Goal: Task Accomplishment & Management: Manage account settings

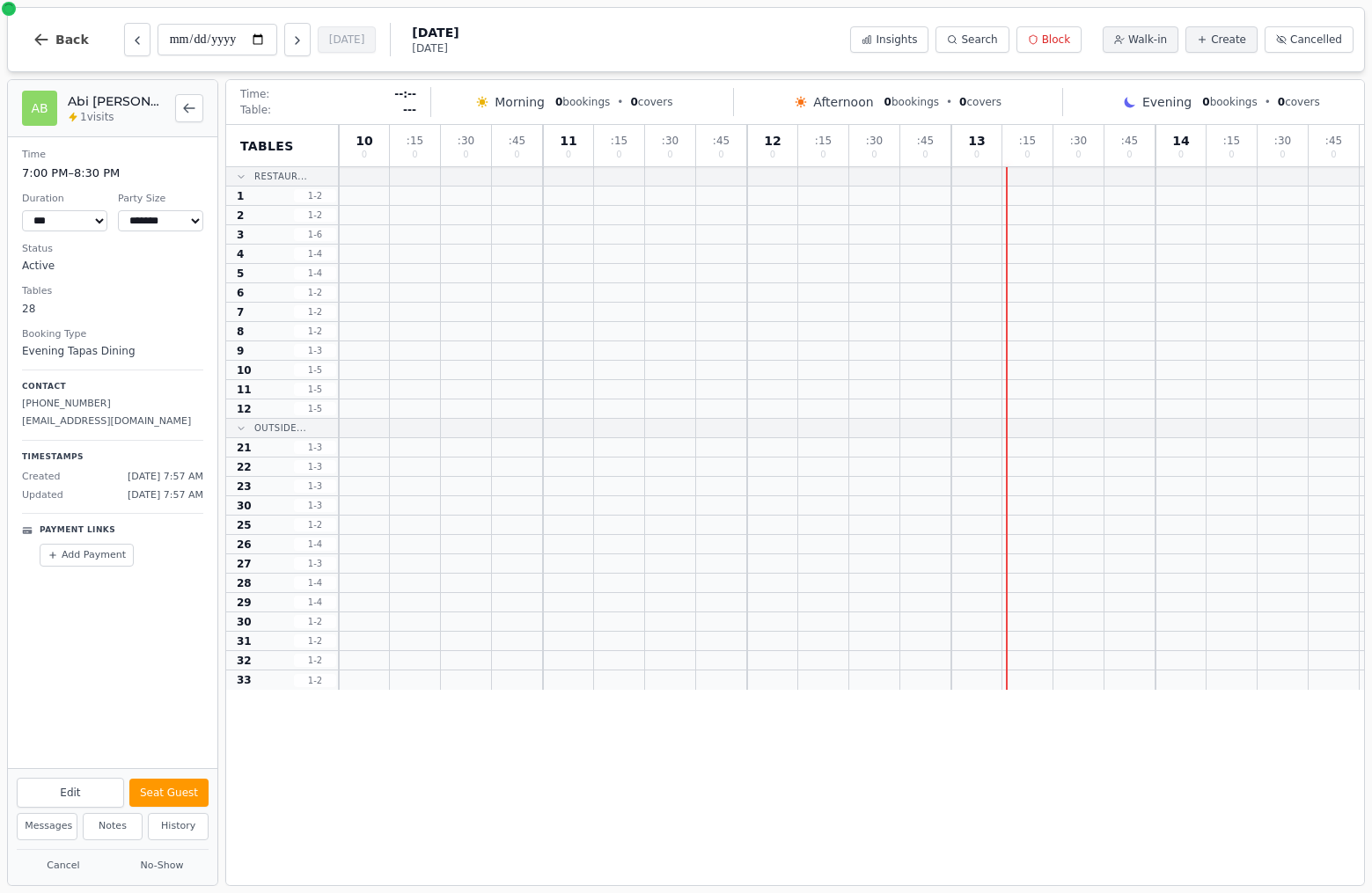
select select "****"
select select "*"
click at [55, 40] on span "Back" at bounding box center [72, 40] width 34 height 12
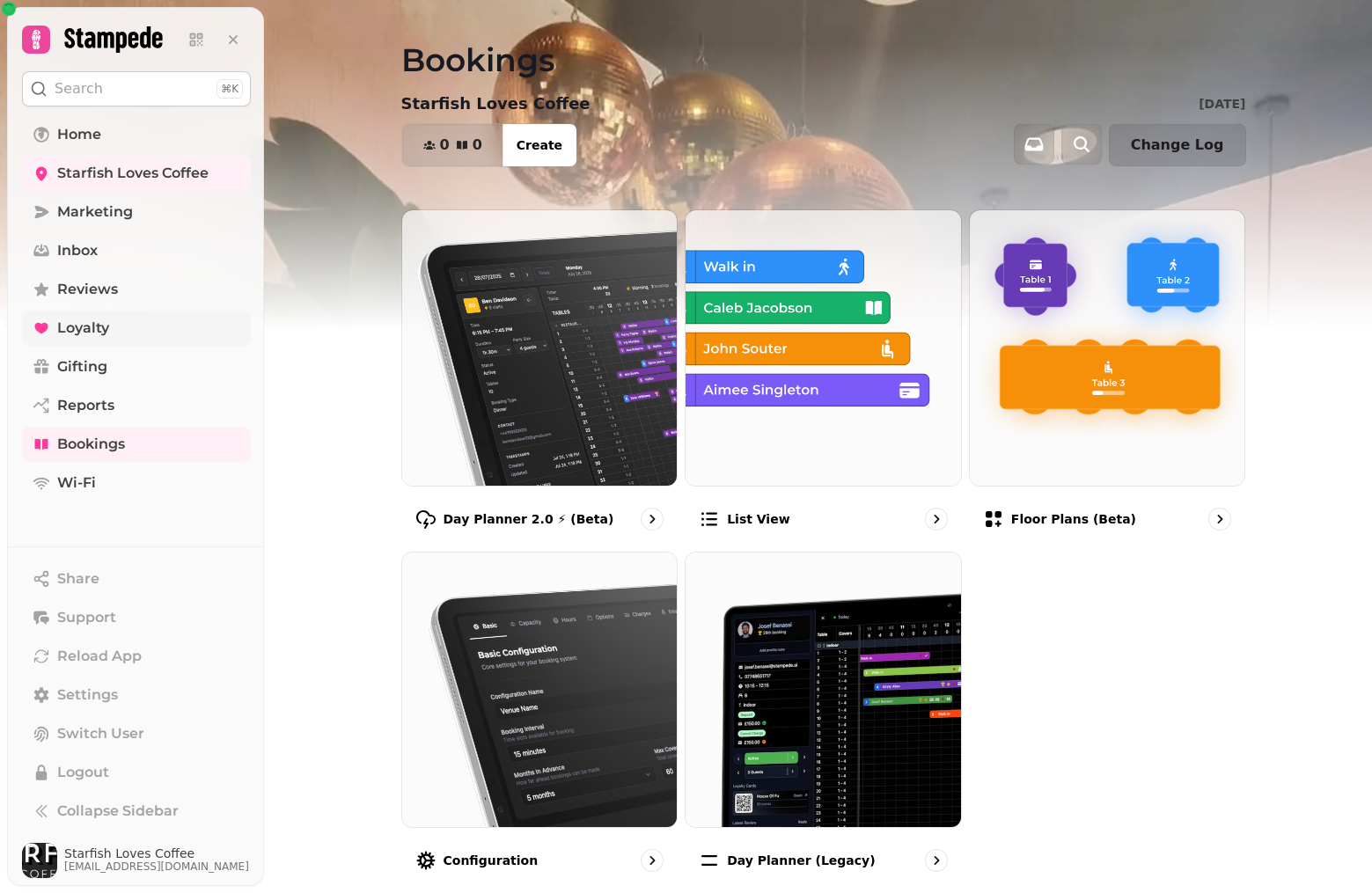
click at [92, 325] on span "Loyalty" at bounding box center [83, 328] width 52 height 21
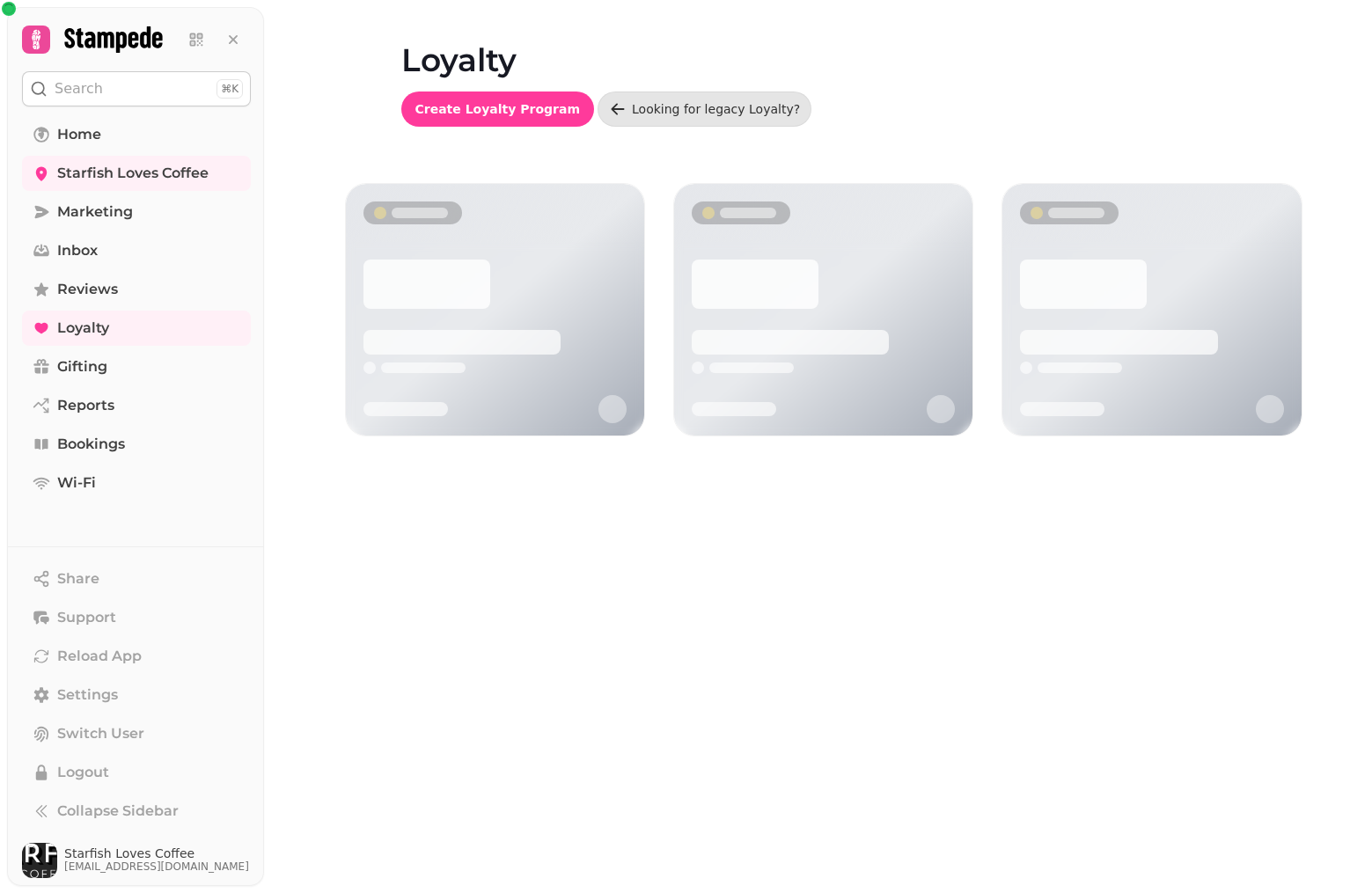
click at [514, 488] on div "Loyalty Create Loyalty Program Looking for legacy Loyalty?" at bounding box center [818, 446] width 1108 height 893
click at [66, 217] on span "Marketing" at bounding box center [95, 211] width 76 height 21
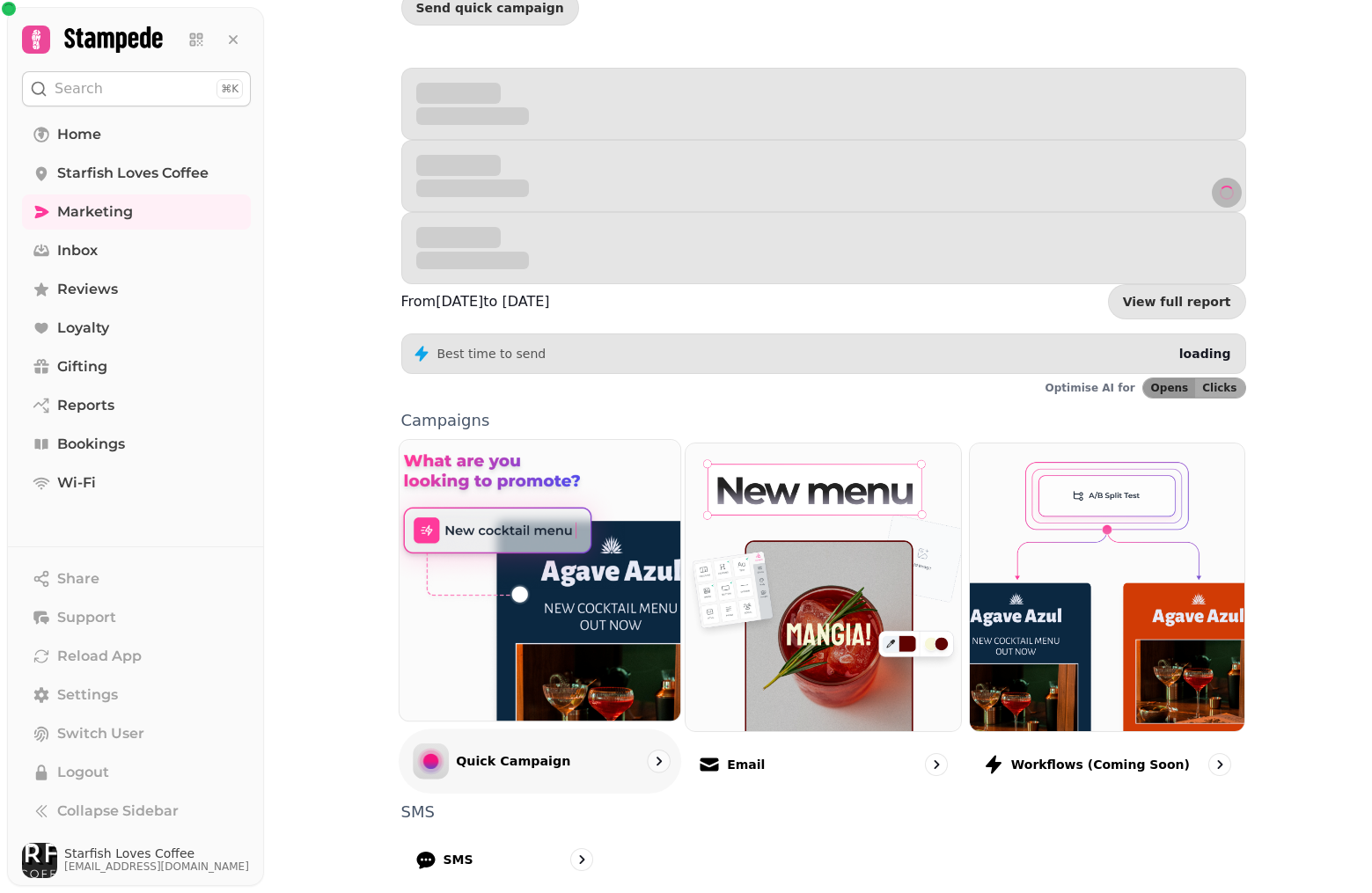
scroll to position [190, 0]
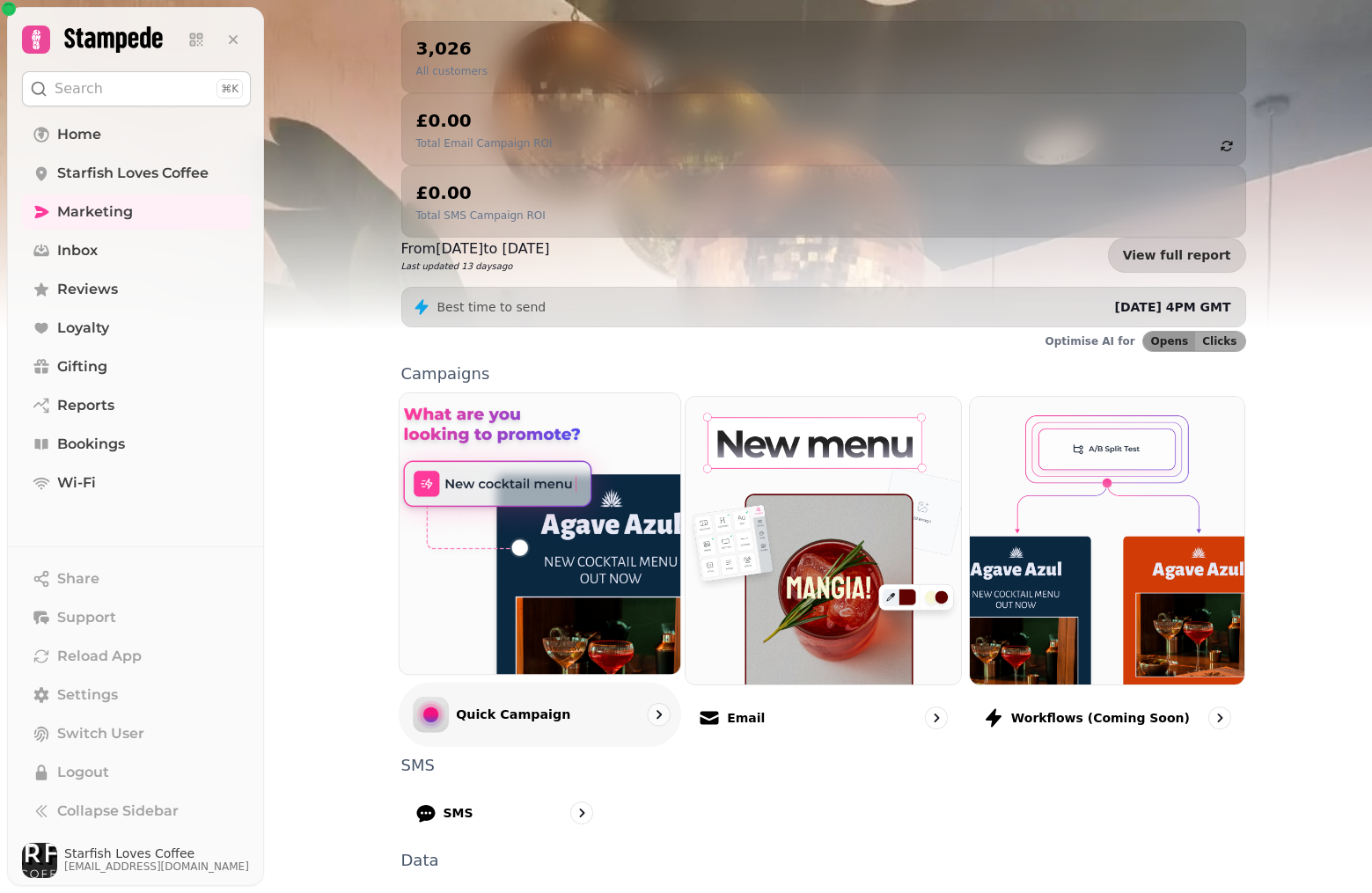
click at [569, 469] on img at bounding box center [538, 533] width 309 height 309
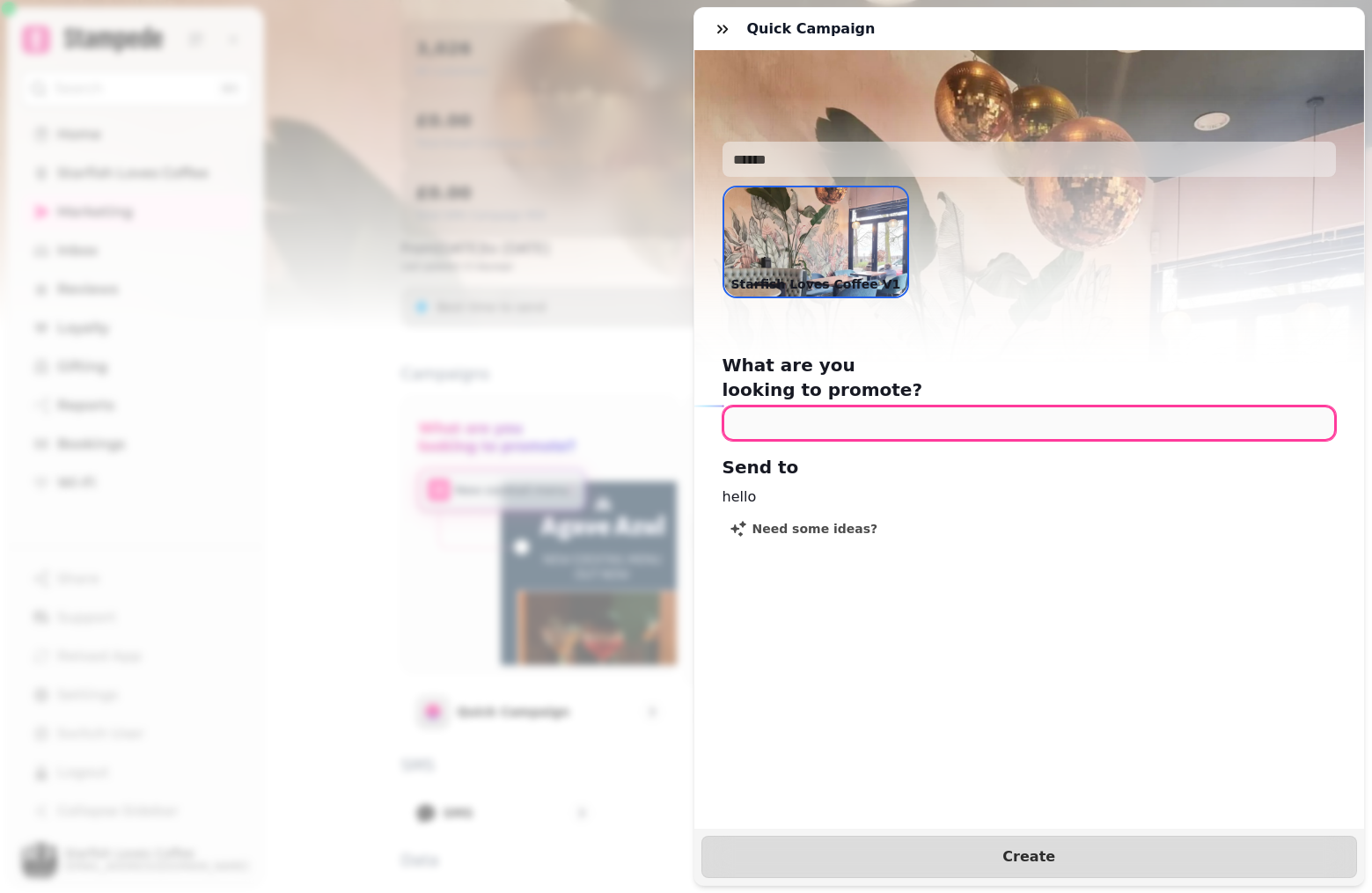
click at [876, 406] on input "text" at bounding box center [1029, 424] width 614 height 36
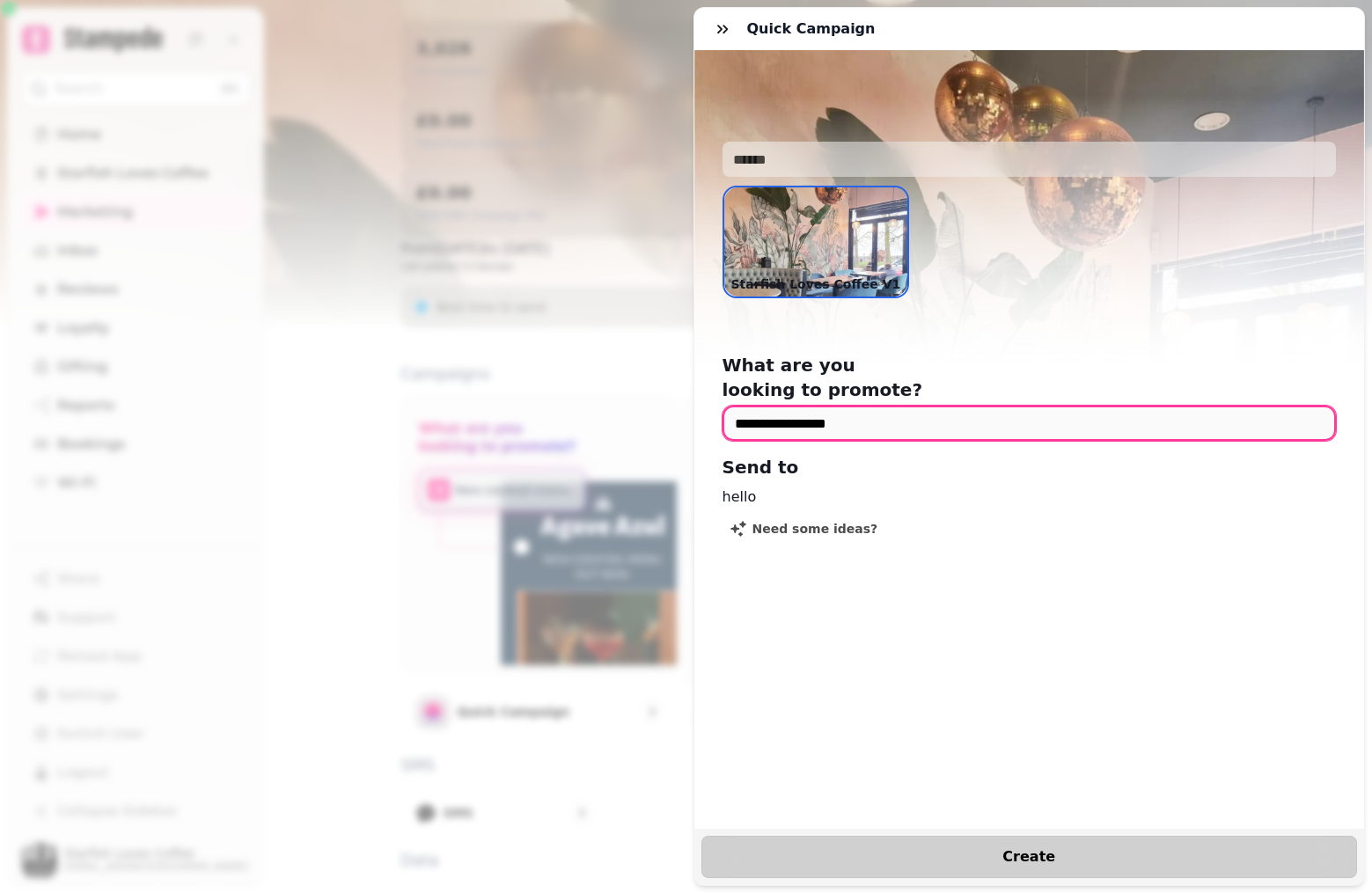
type input "**********"
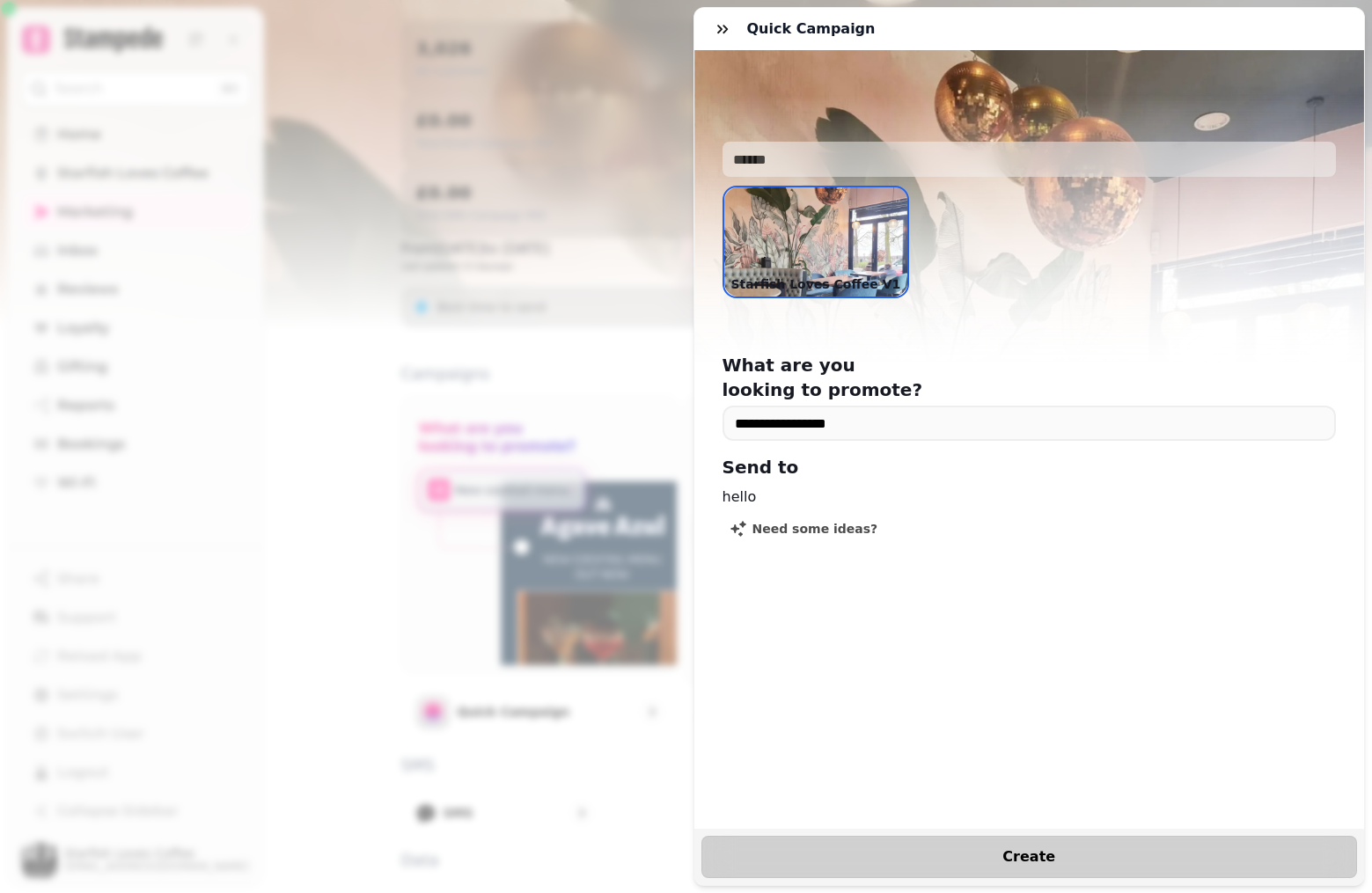
click at [896, 852] on span "Create" at bounding box center [1029, 857] width 612 height 14
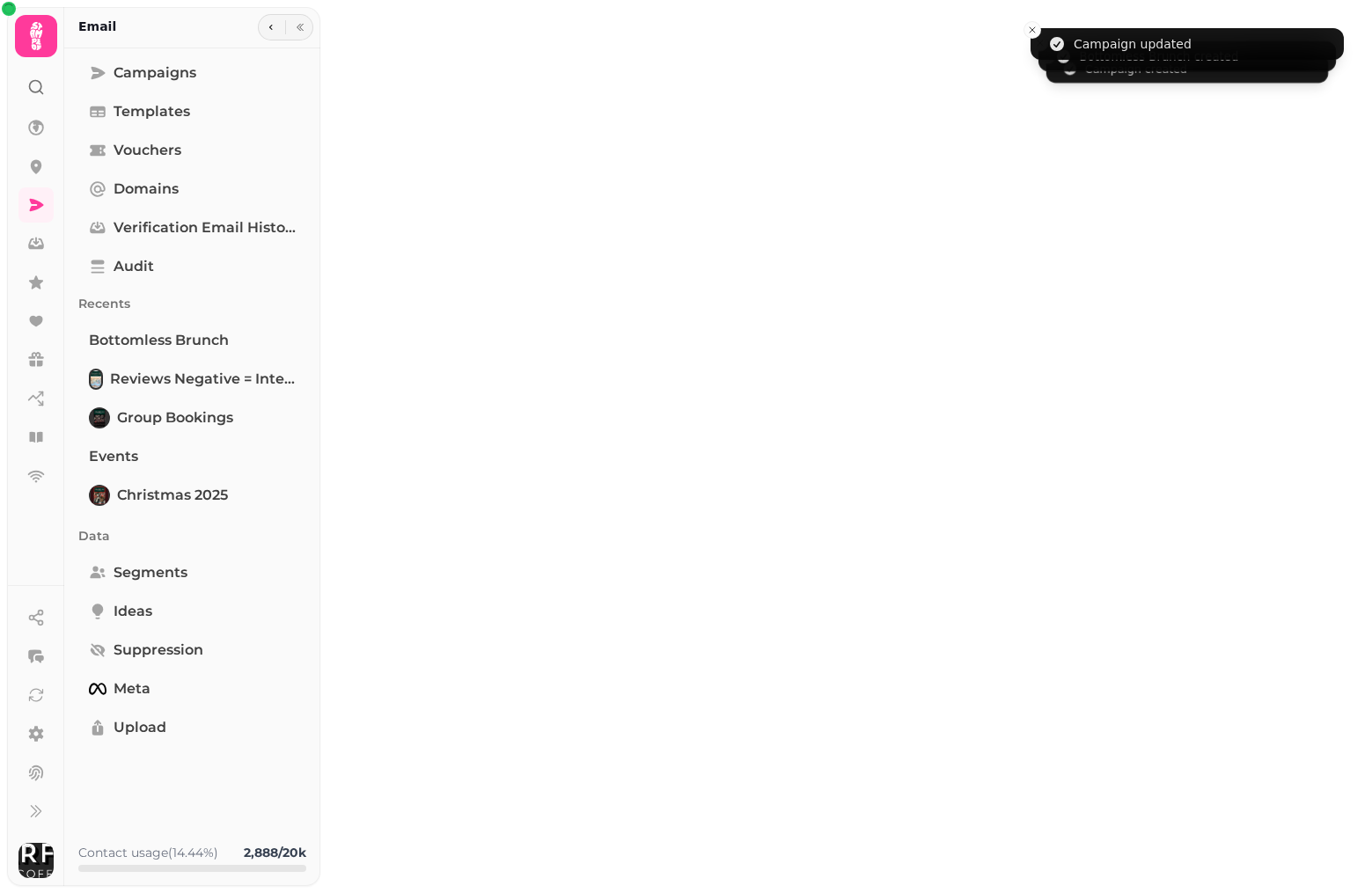
type input "**********"
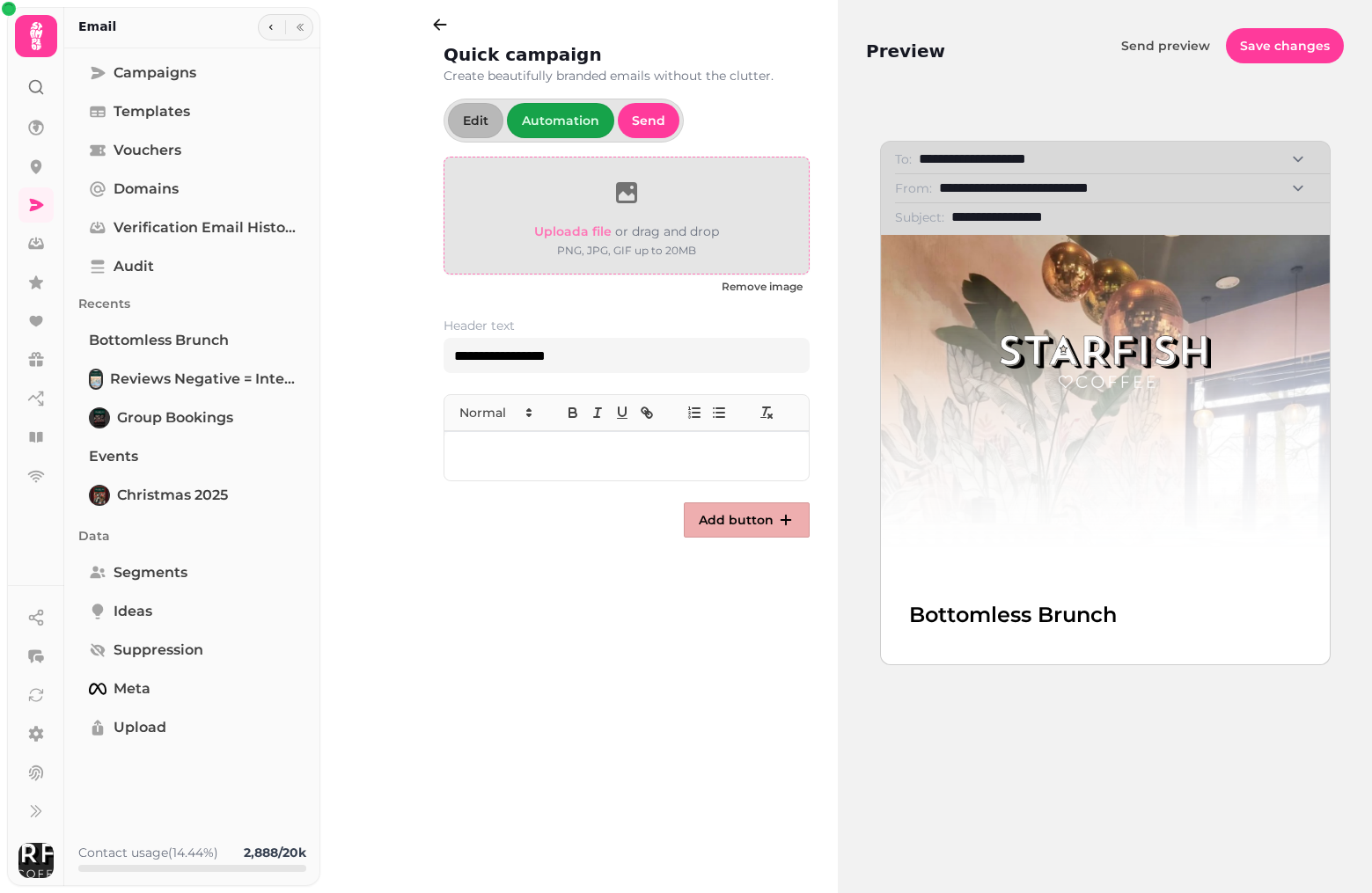
click at [625, 195] on icon at bounding box center [626, 193] width 29 height 29
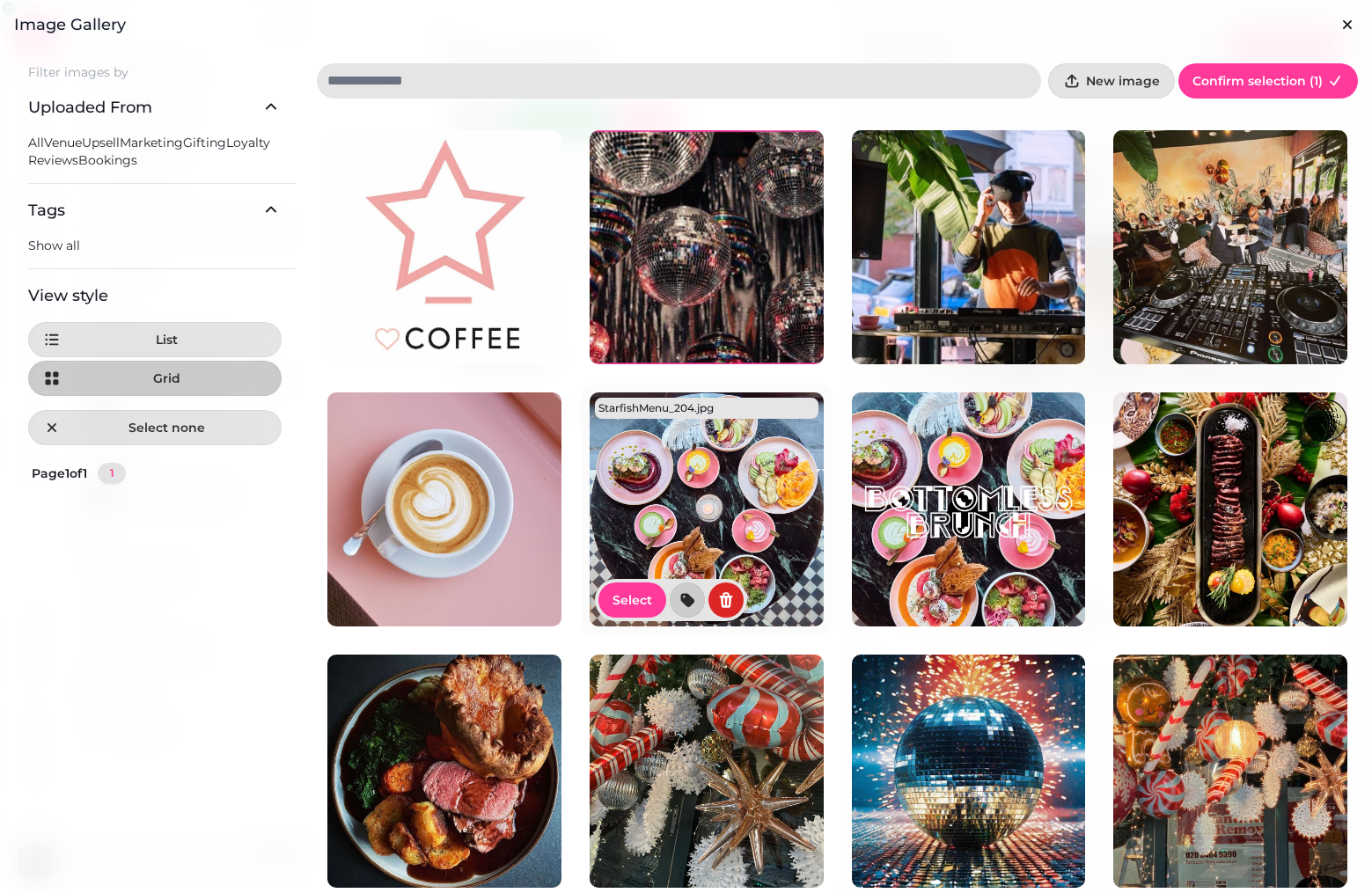
click at [732, 520] on img at bounding box center [706, 509] width 234 height 234
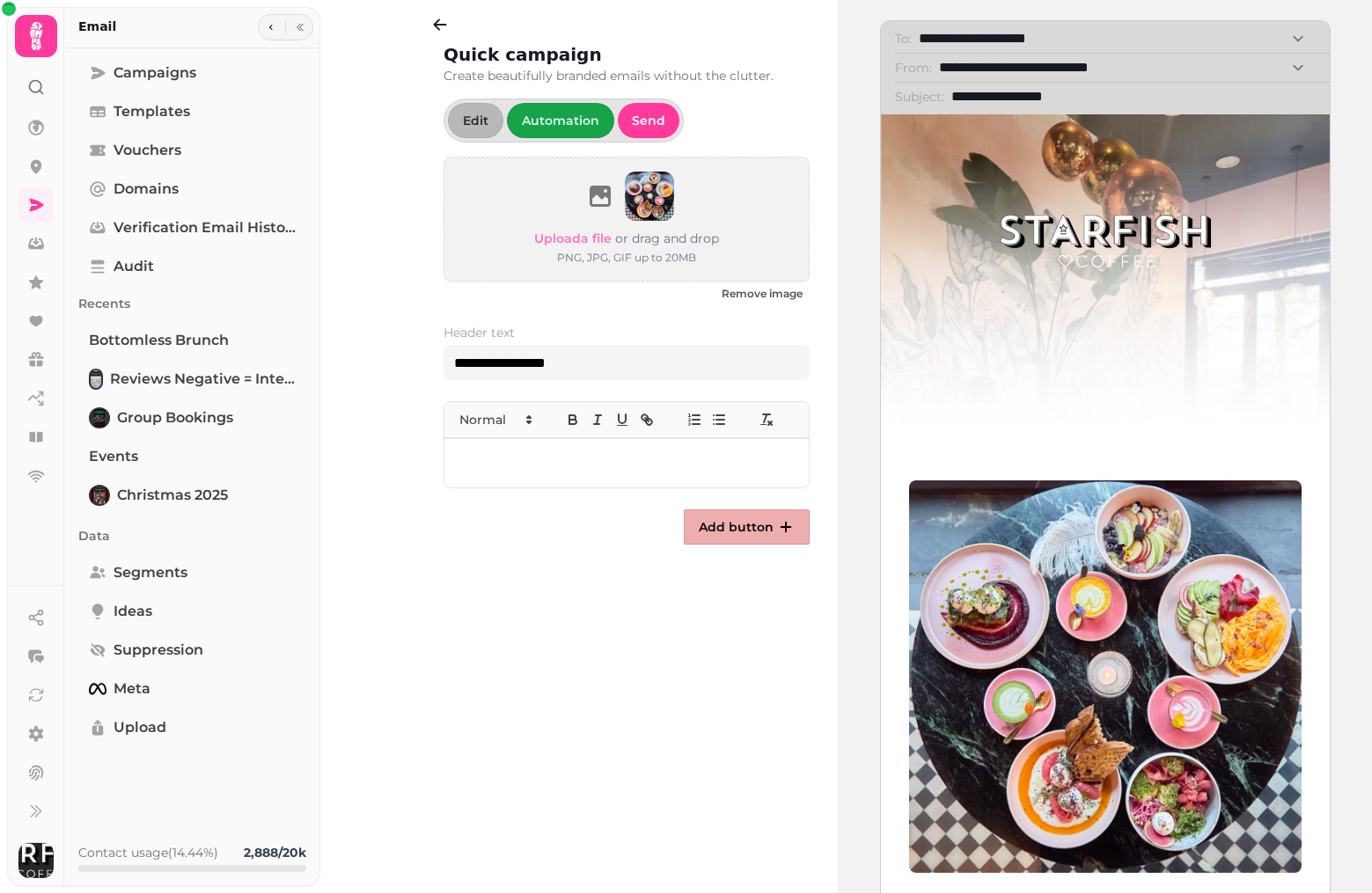
scroll to position [207, 0]
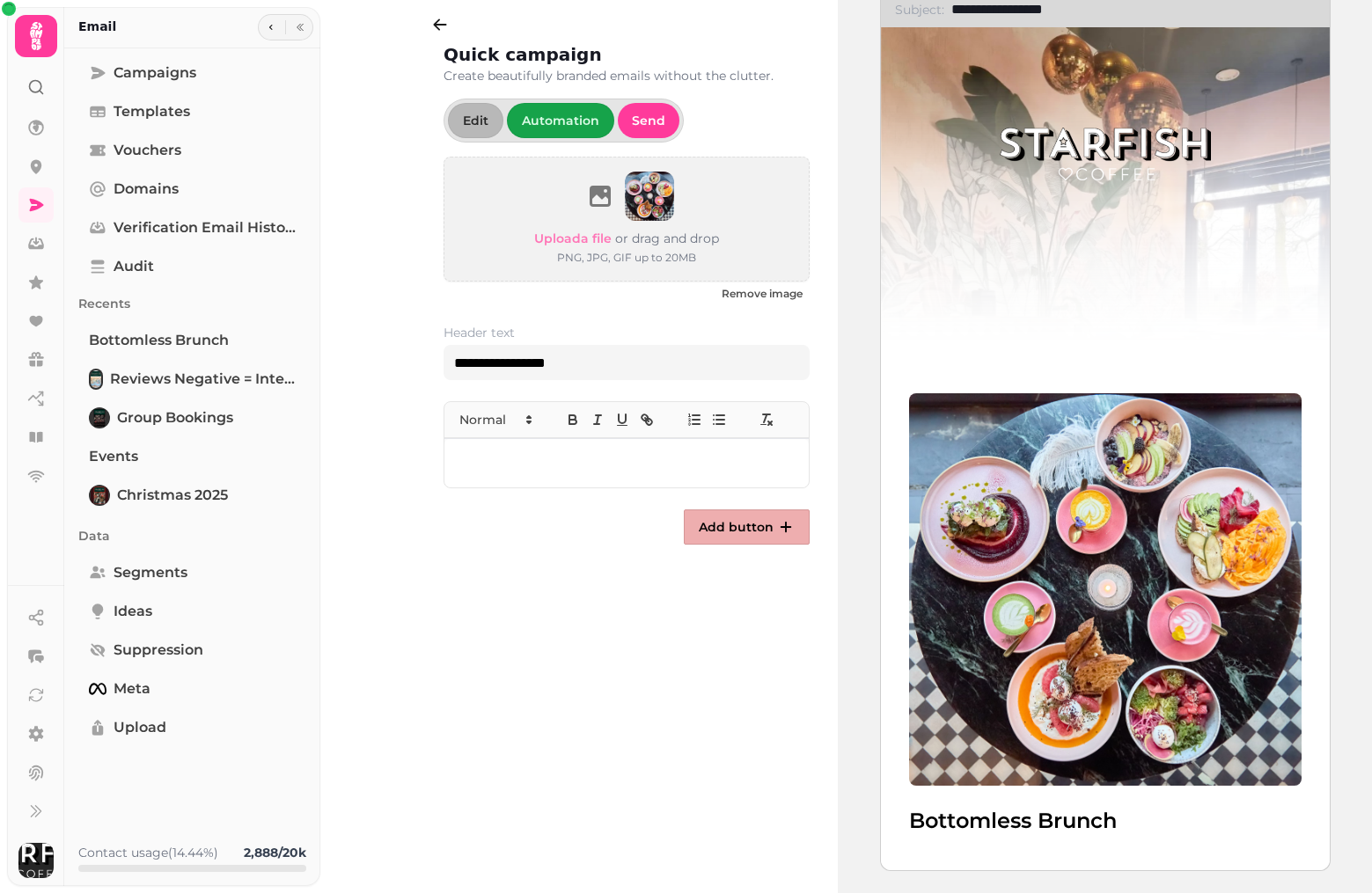
click at [498, 451] on div at bounding box center [626, 463] width 364 height 49
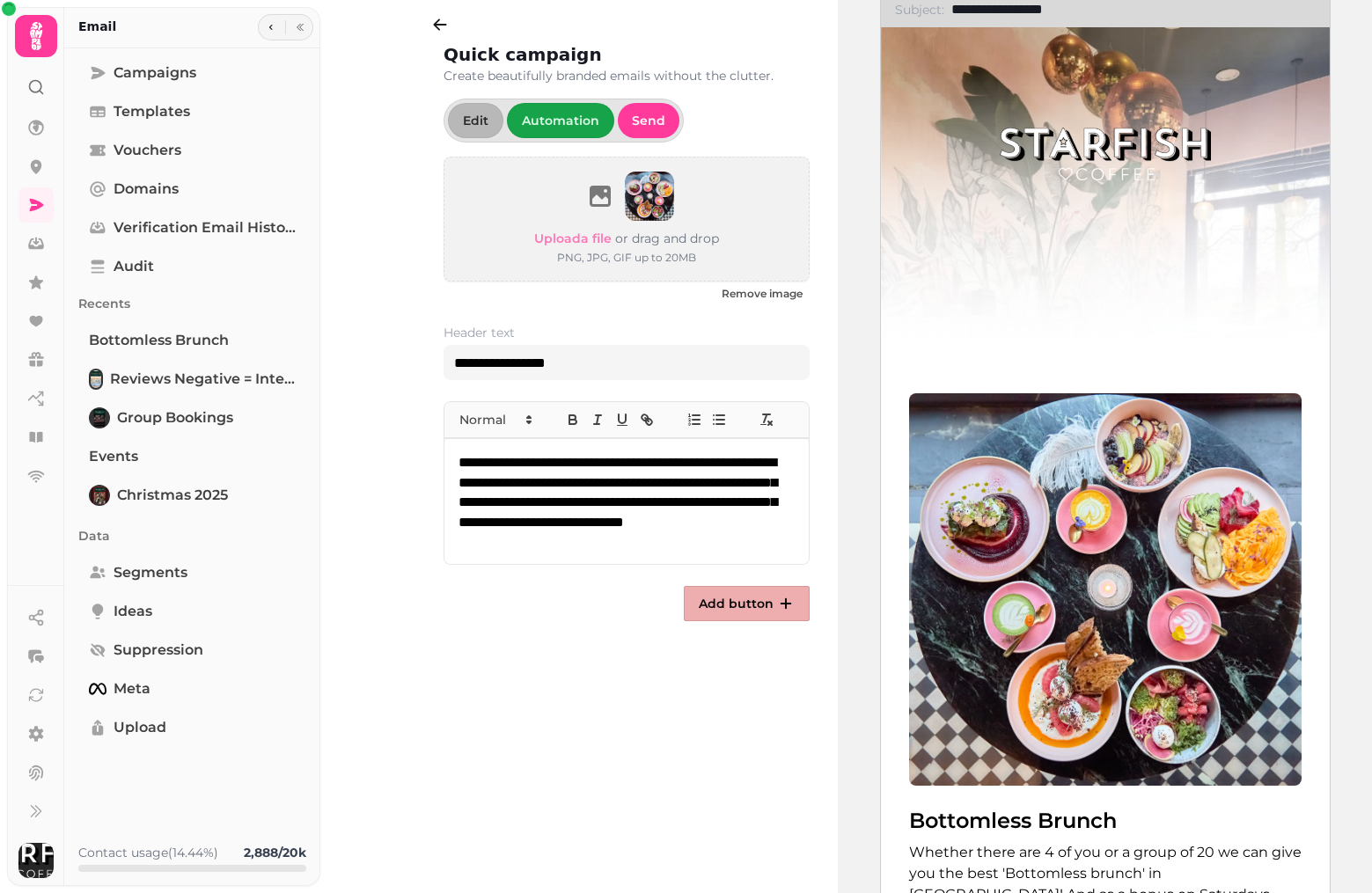
click at [746, 517] on p "**********" at bounding box center [626, 502] width 336 height 97
click at [759, 543] on p "**********" at bounding box center [626, 502] width 336 height 97
click at [459, 460] on p "**********" at bounding box center [626, 502] width 336 height 97
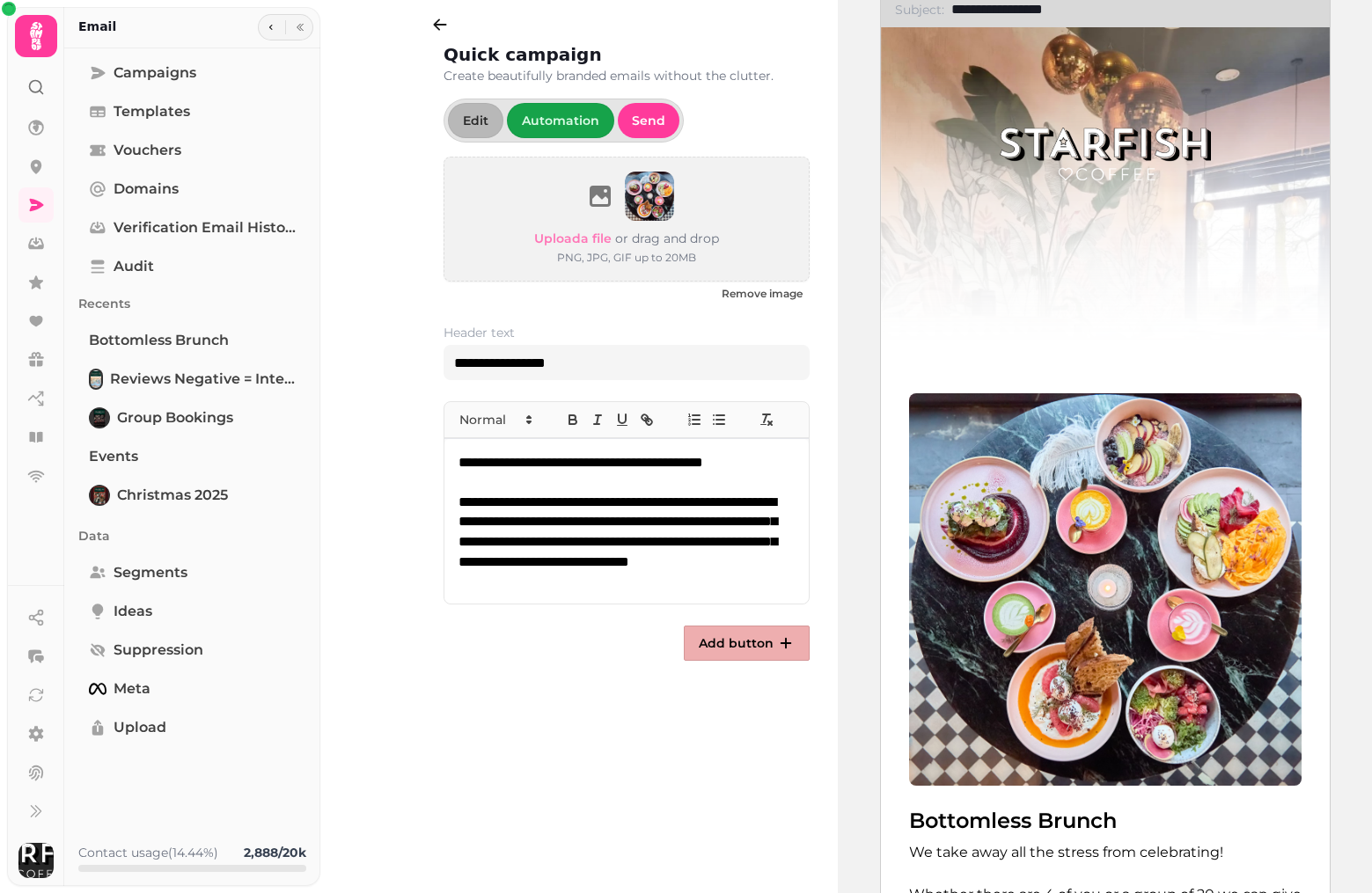
click at [489, 521] on p "**********" at bounding box center [626, 541] width 336 height 97
click at [697, 556] on p "**********" at bounding box center [626, 541] width 336 height 97
click at [558, 561] on p "**********" at bounding box center [626, 551] width 336 height 117
click at [483, 584] on p "**********" at bounding box center [626, 551] width 336 height 117
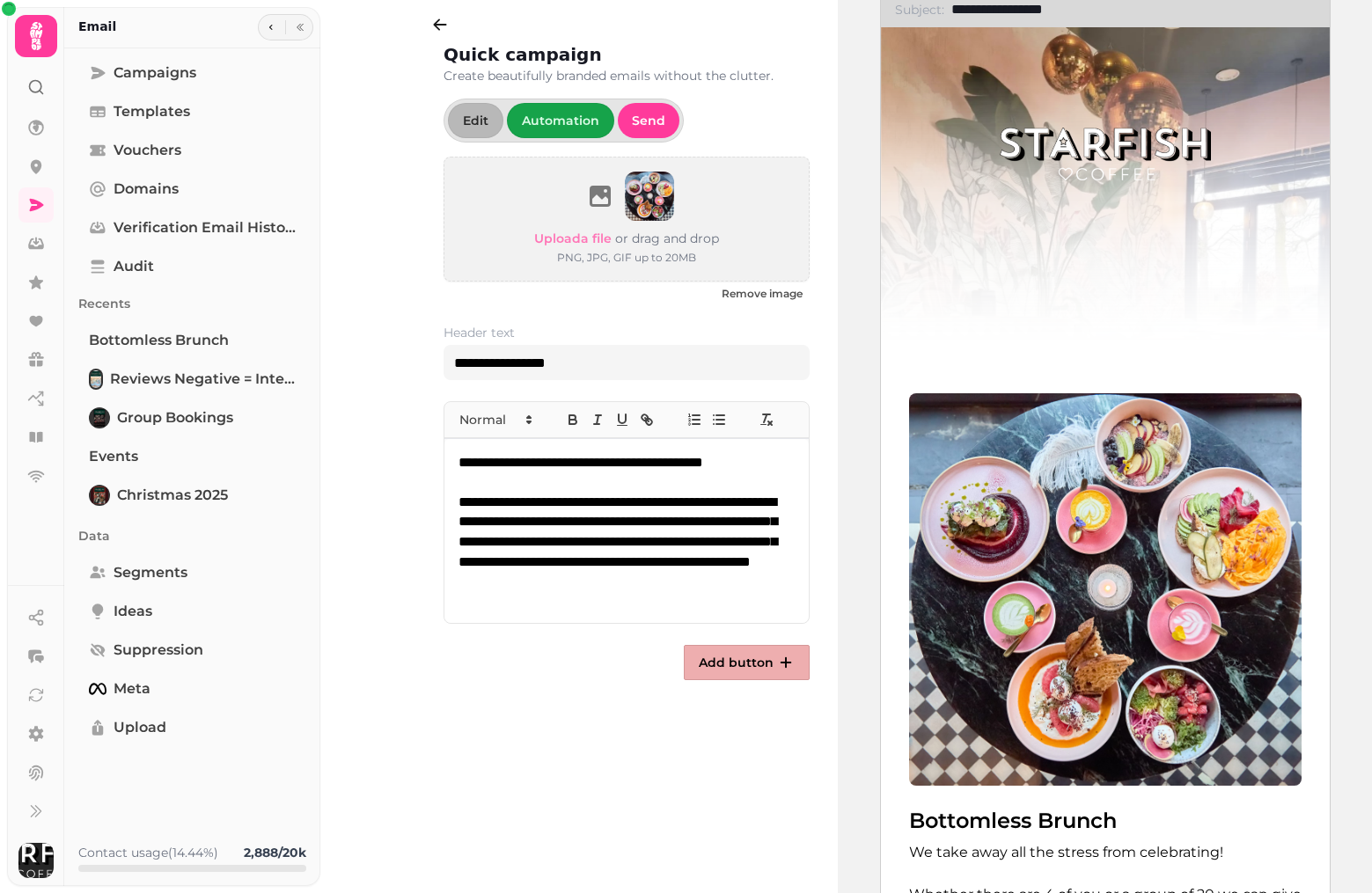
click at [584, 579] on p "**********" at bounding box center [626, 551] width 336 height 117
click at [564, 595] on p "**********" at bounding box center [626, 551] width 336 height 117
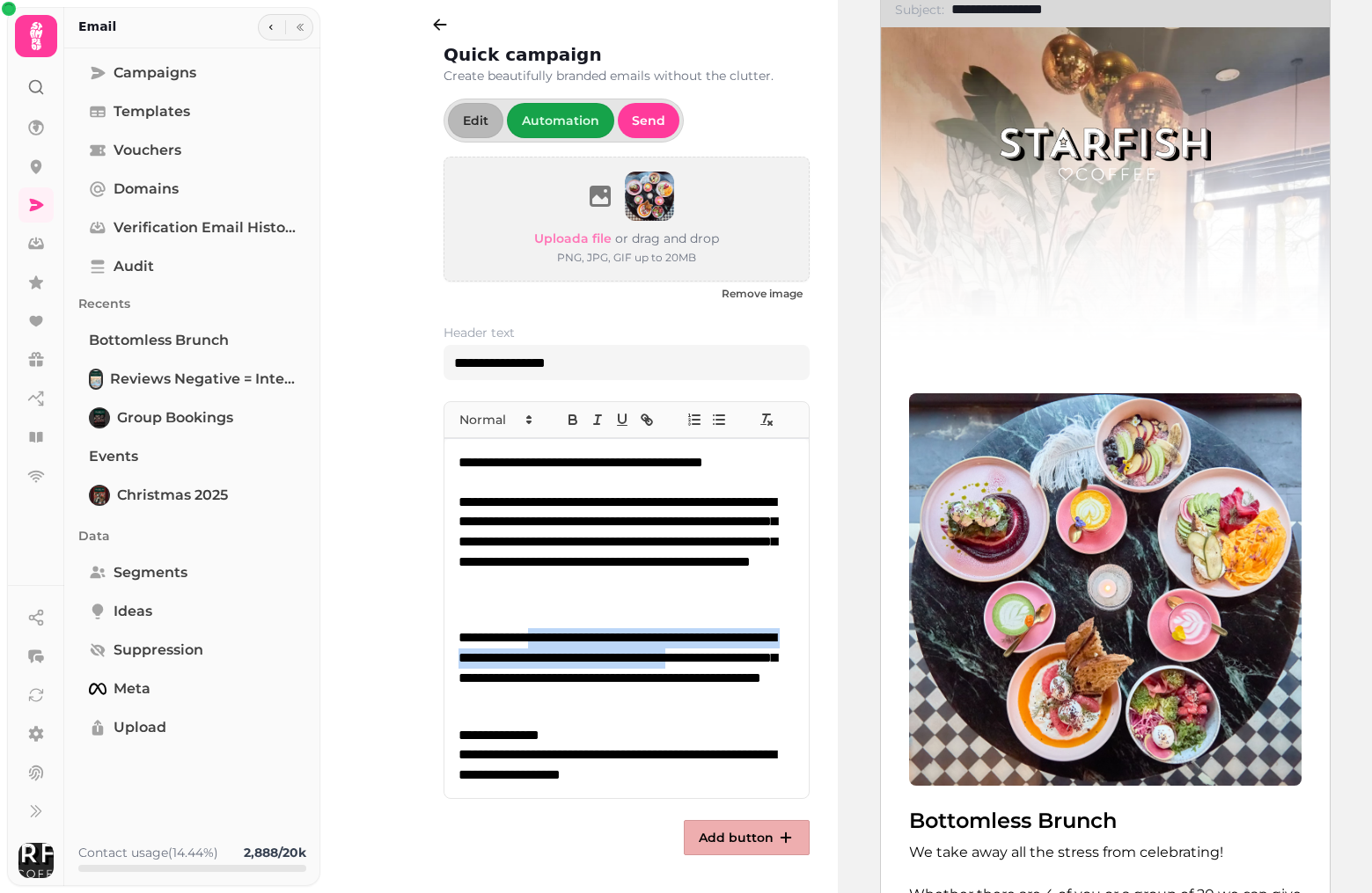
drag, startPoint x: 556, startPoint y: 634, endPoint x: 513, endPoint y: 673, distance: 58.1
click at [513, 673] on p "**********" at bounding box center [626, 667] width 336 height 77
drag, startPoint x: 526, startPoint y: 655, endPoint x: 463, endPoint y: 633, distance: 66.7
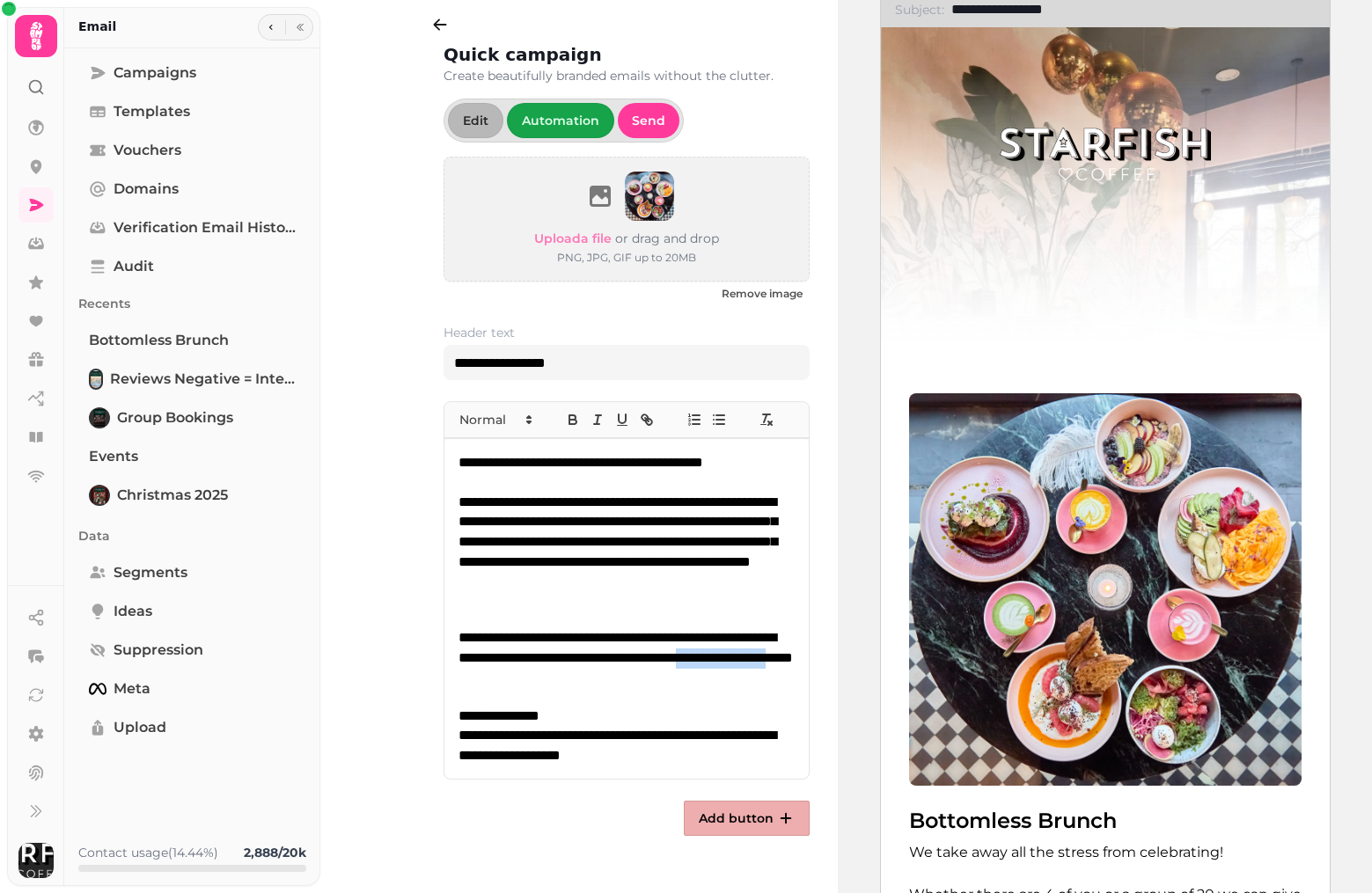
drag, startPoint x: 526, startPoint y: 676, endPoint x: 661, endPoint y: 677, distance: 135.0
click at [661, 677] on p "**********" at bounding box center [626, 657] width 336 height 58
click at [737, 812] on span "Add button" at bounding box center [736, 818] width 75 height 12
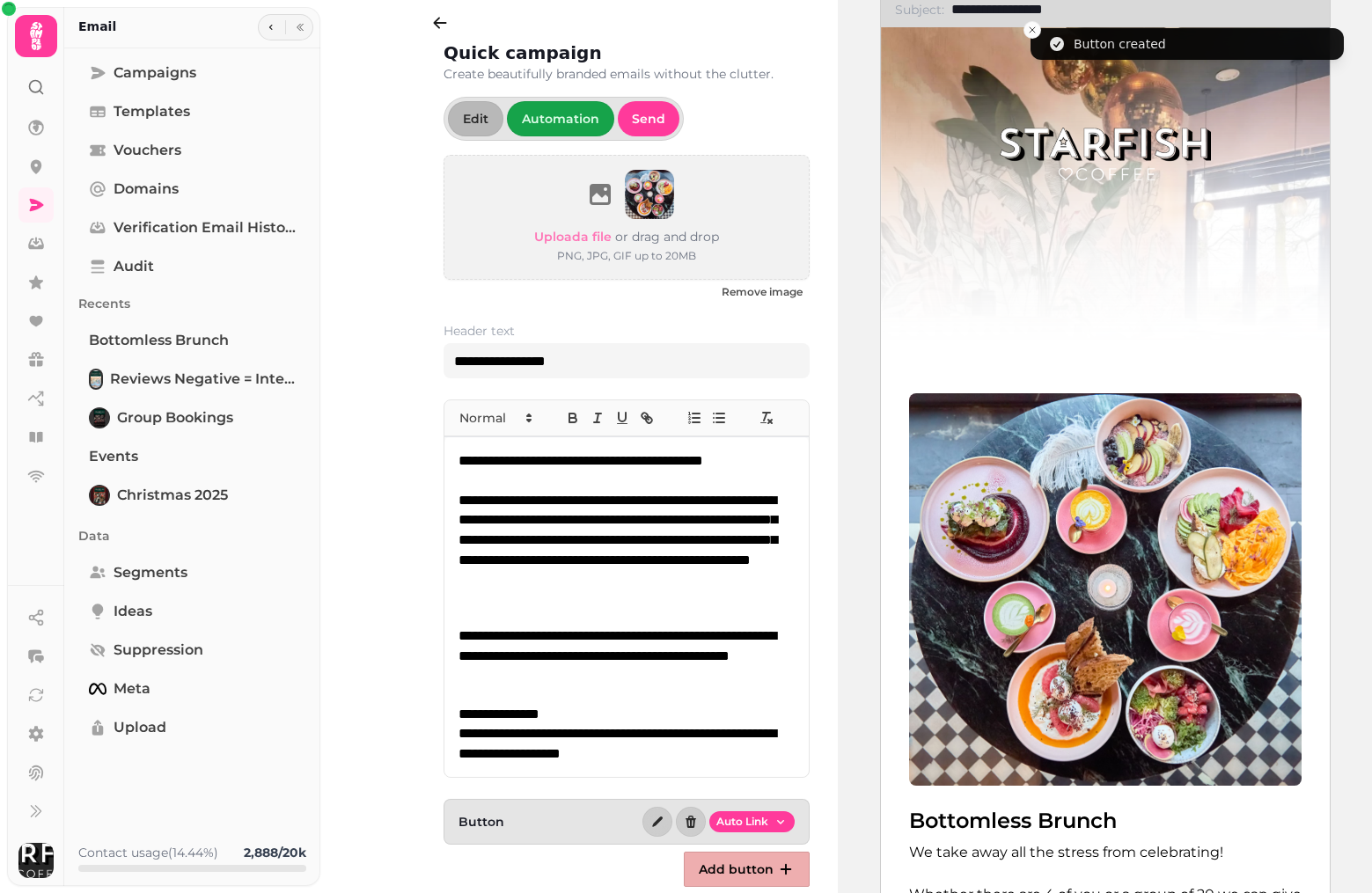
scroll to position [1, 0]
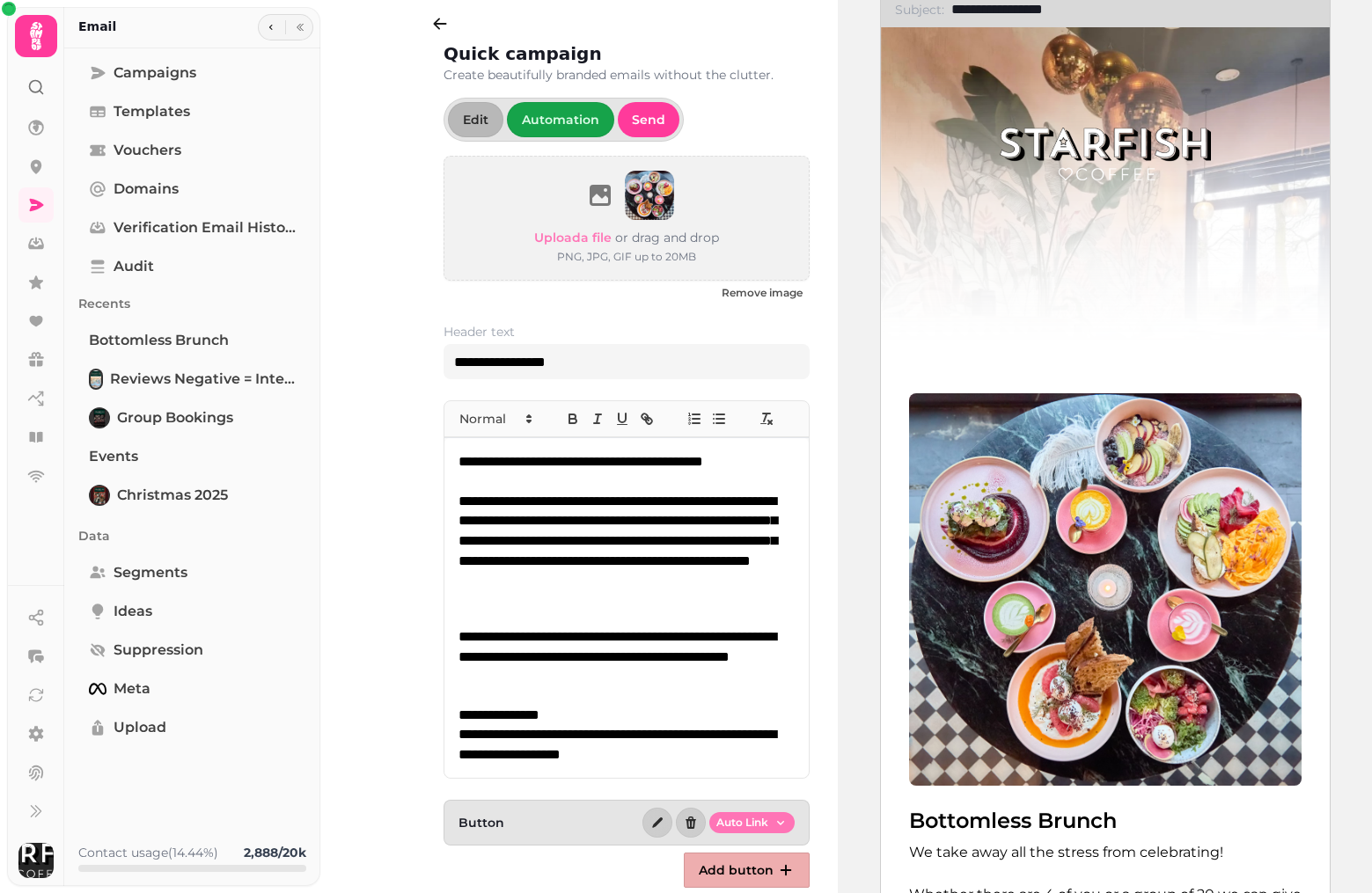
click at [755, 824] on html "**********" at bounding box center [686, 446] width 1372 height 893
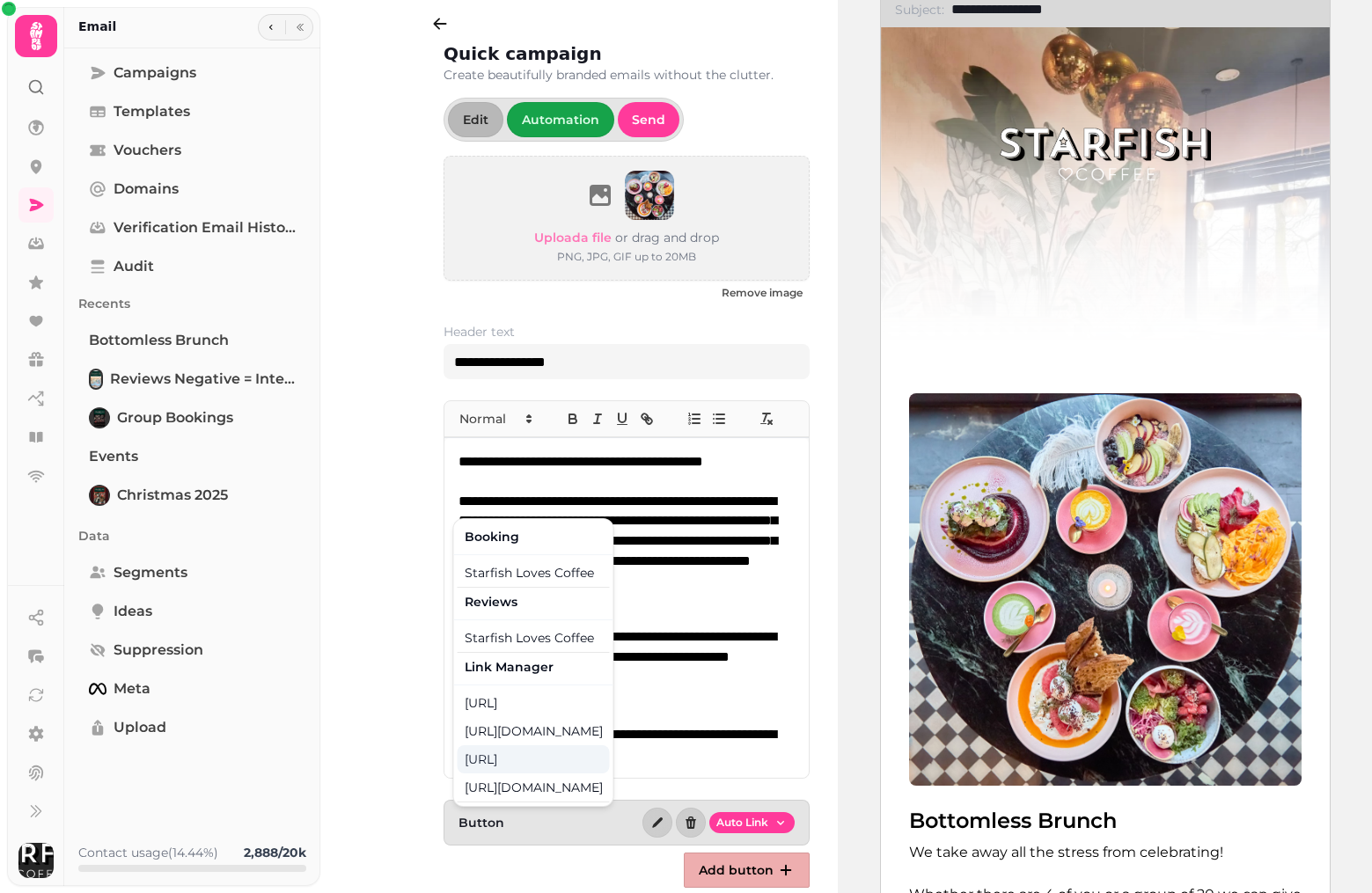
click at [542, 756] on div "[URL]" at bounding box center [533, 760] width 152 height 29
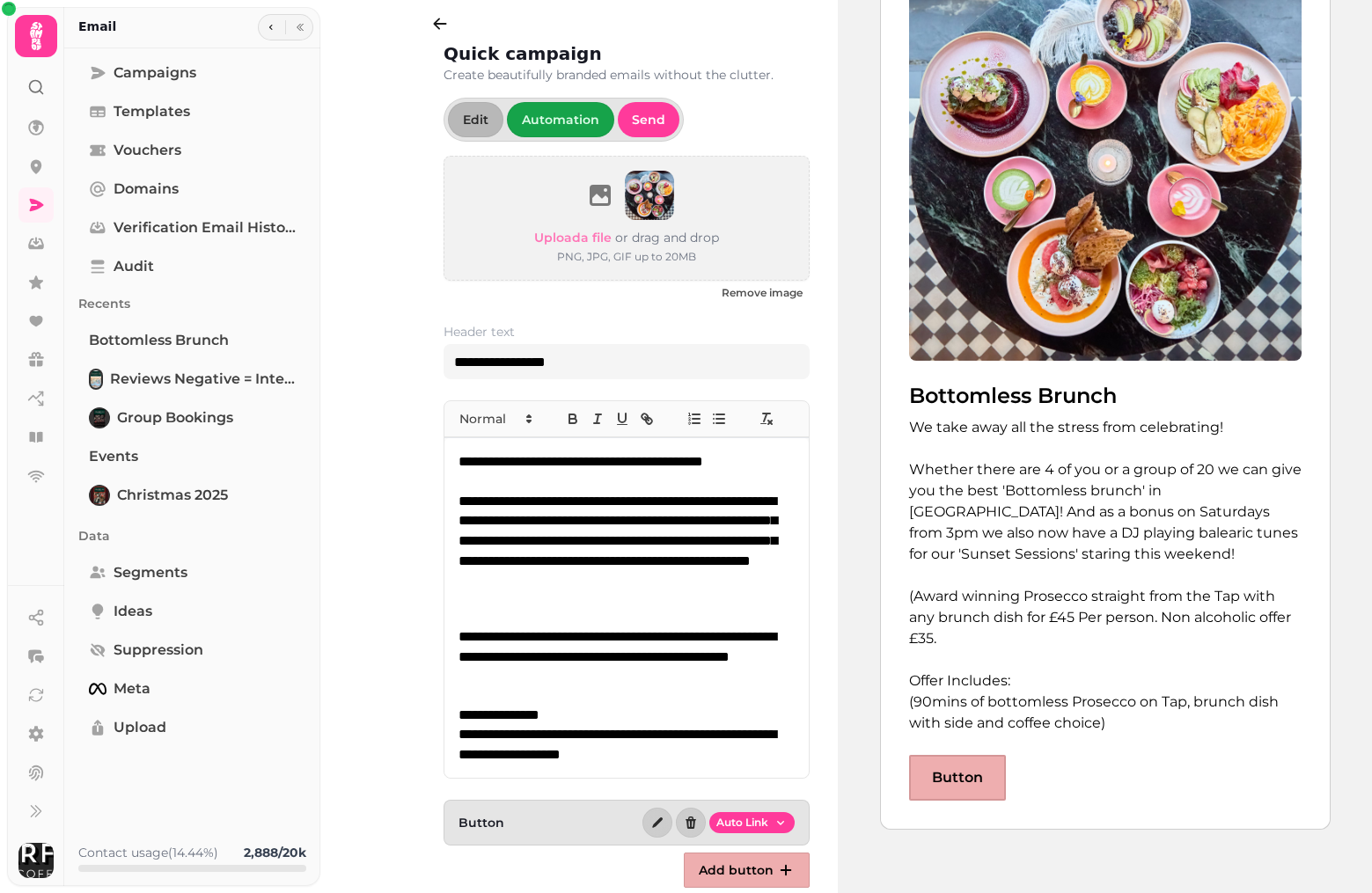
scroll to position [633, 0]
click at [536, 829] on div "Button Auto Link" at bounding box center [626, 823] width 366 height 45
click at [465, 825] on span "Button" at bounding box center [481, 823] width 45 height 18
drag, startPoint x: 504, startPoint y: 820, endPoint x: 440, endPoint y: 820, distance: 64.0
click at [440, 820] on div "**********" at bounding box center [584, 446] width 507 height 893
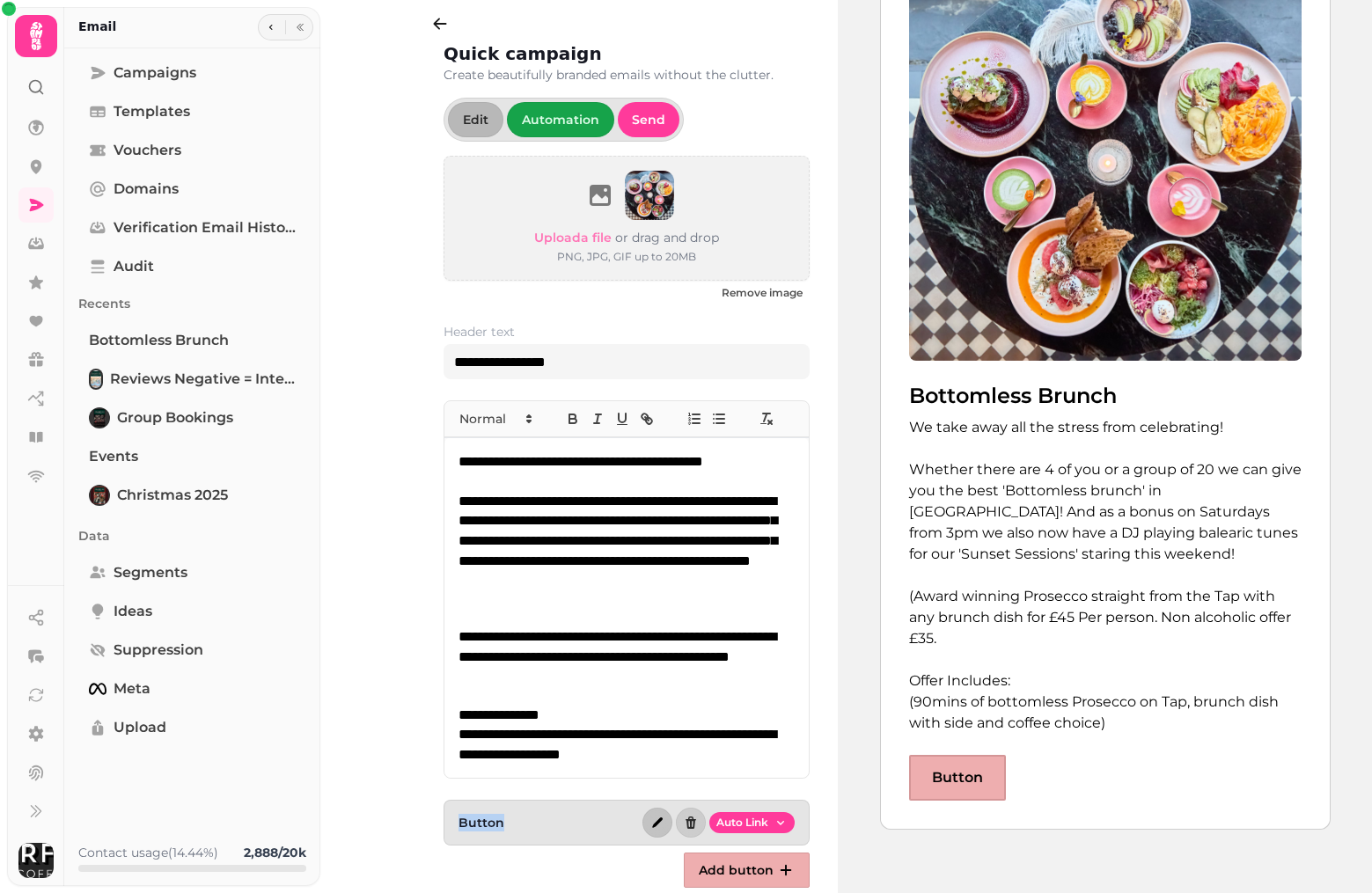
click at [656, 821] on icon "button" at bounding box center [657, 823] width 11 height 11
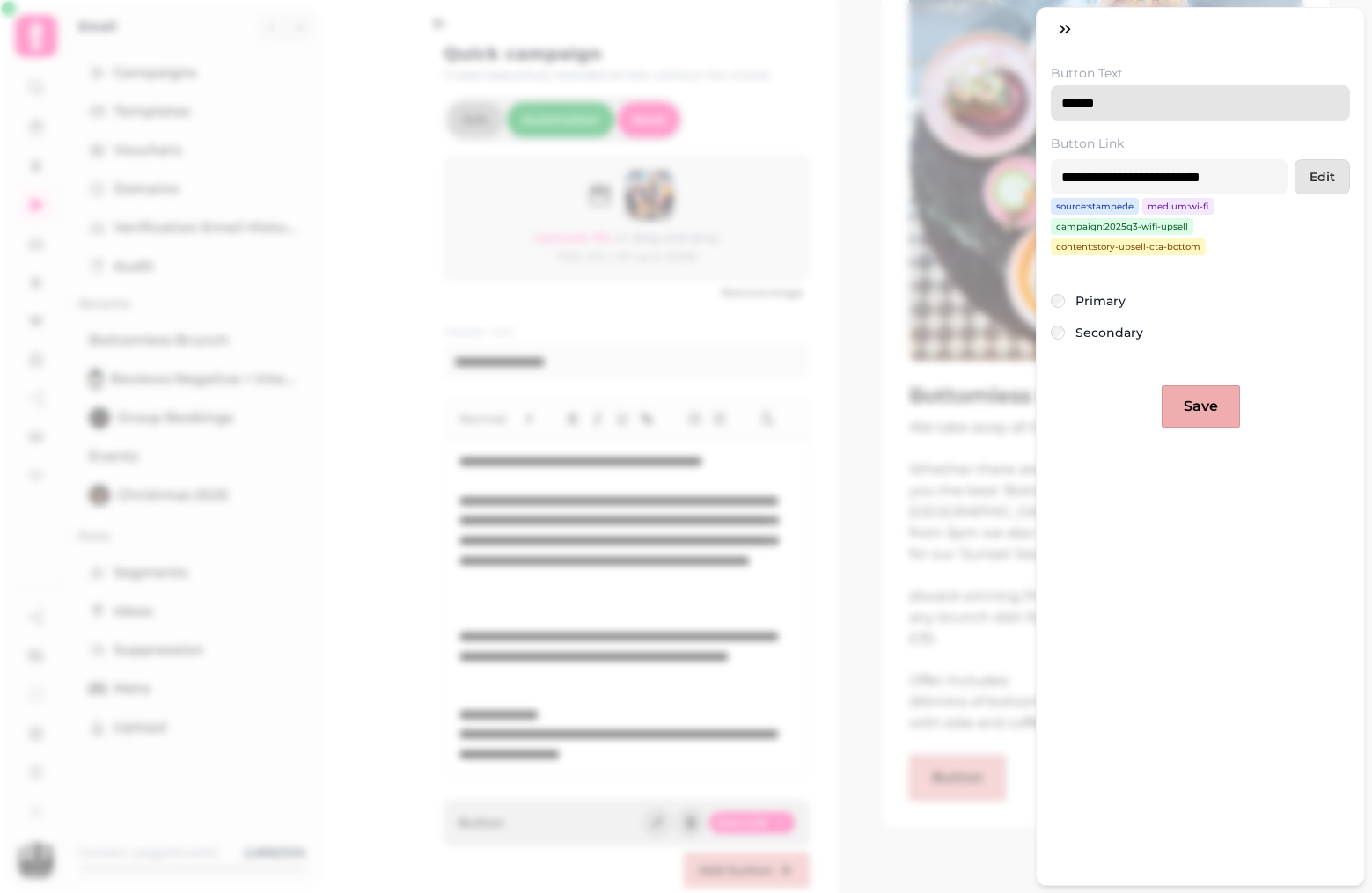
drag, startPoint x: 1124, startPoint y: 108, endPoint x: 1008, endPoint y: 93, distance: 117.0
click at [1008, 93] on div "**********" at bounding box center [686, 461] width 1372 height 865
type input "*********"
click at [1186, 400] on span "Save" at bounding box center [1200, 407] width 35 height 14
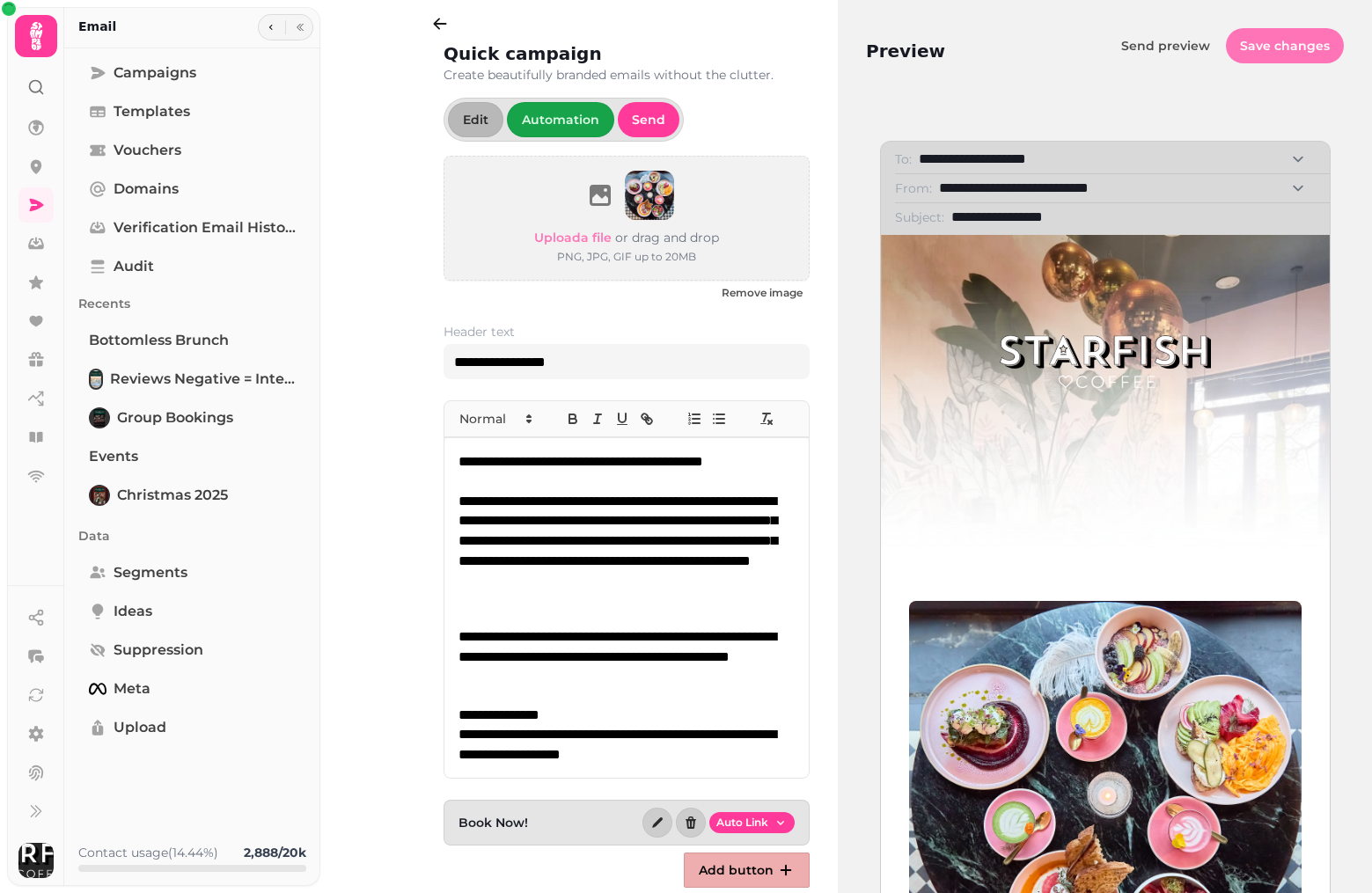
click at [1296, 41] on span "Save changes" at bounding box center [1284, 45] width 90 height 12
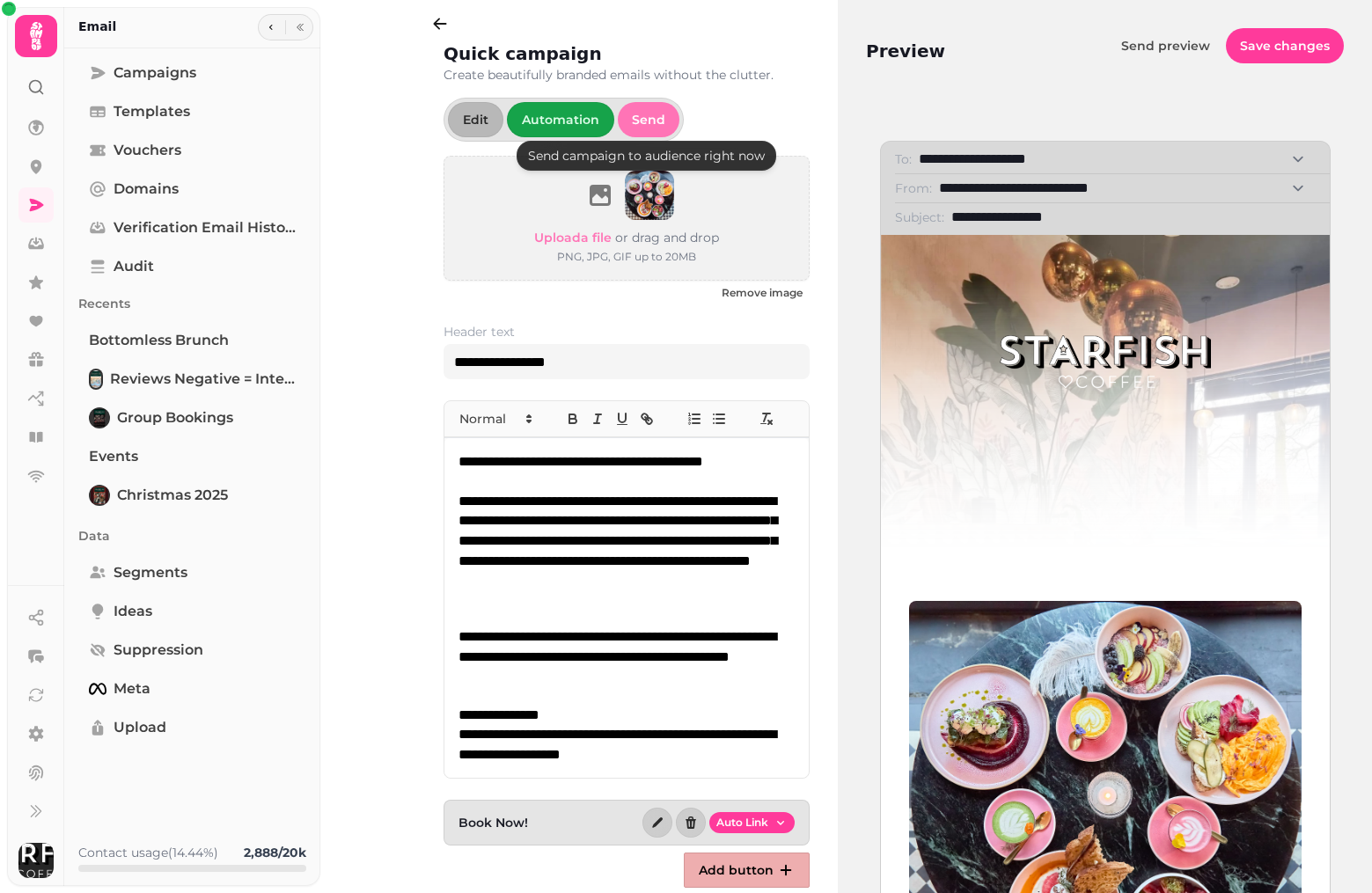
click at [649, 125] on span "Send" at bounding box center [649, 120] width 34 height 12
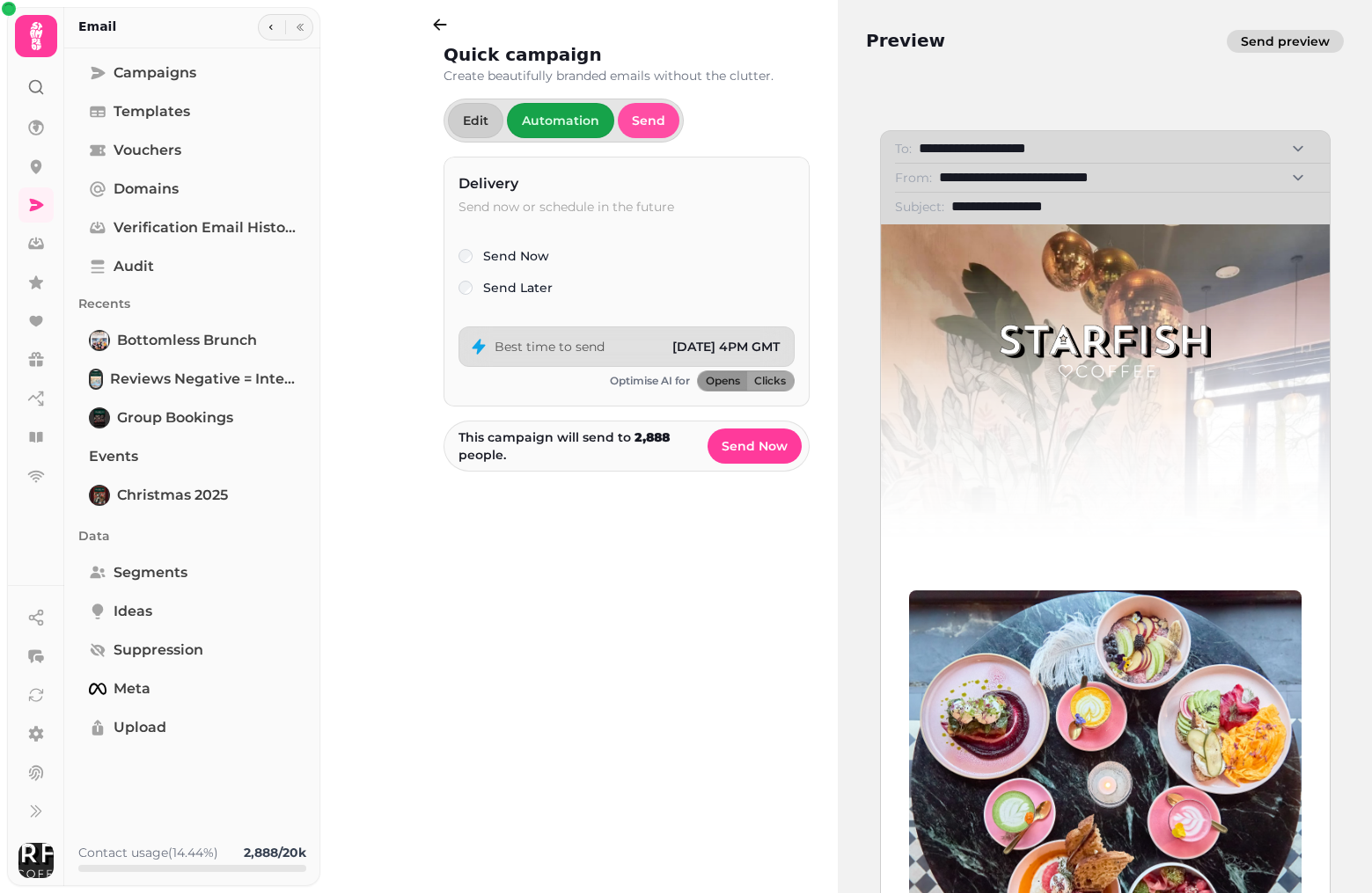
click at [1291, 37] on span "Send preview" at bounding box center [1285, 41] width 89 height 12
select select "**********"
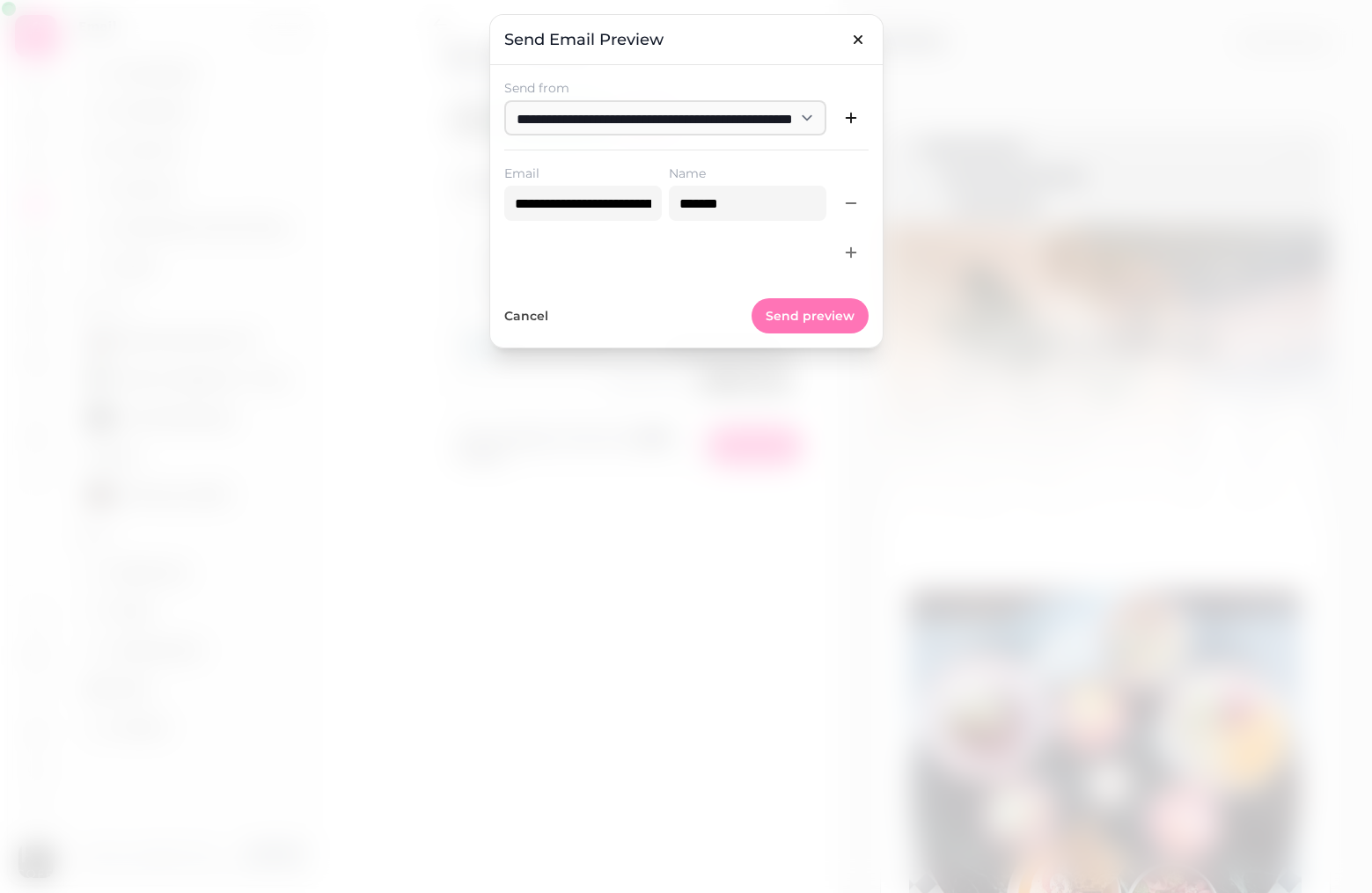
click at [830, 319] on span "Send preview" at bounding box center [810, 316] width 89 height 12
click at [863, 38] on icon "button" at bounding box center [858, 40] width 18 height 18
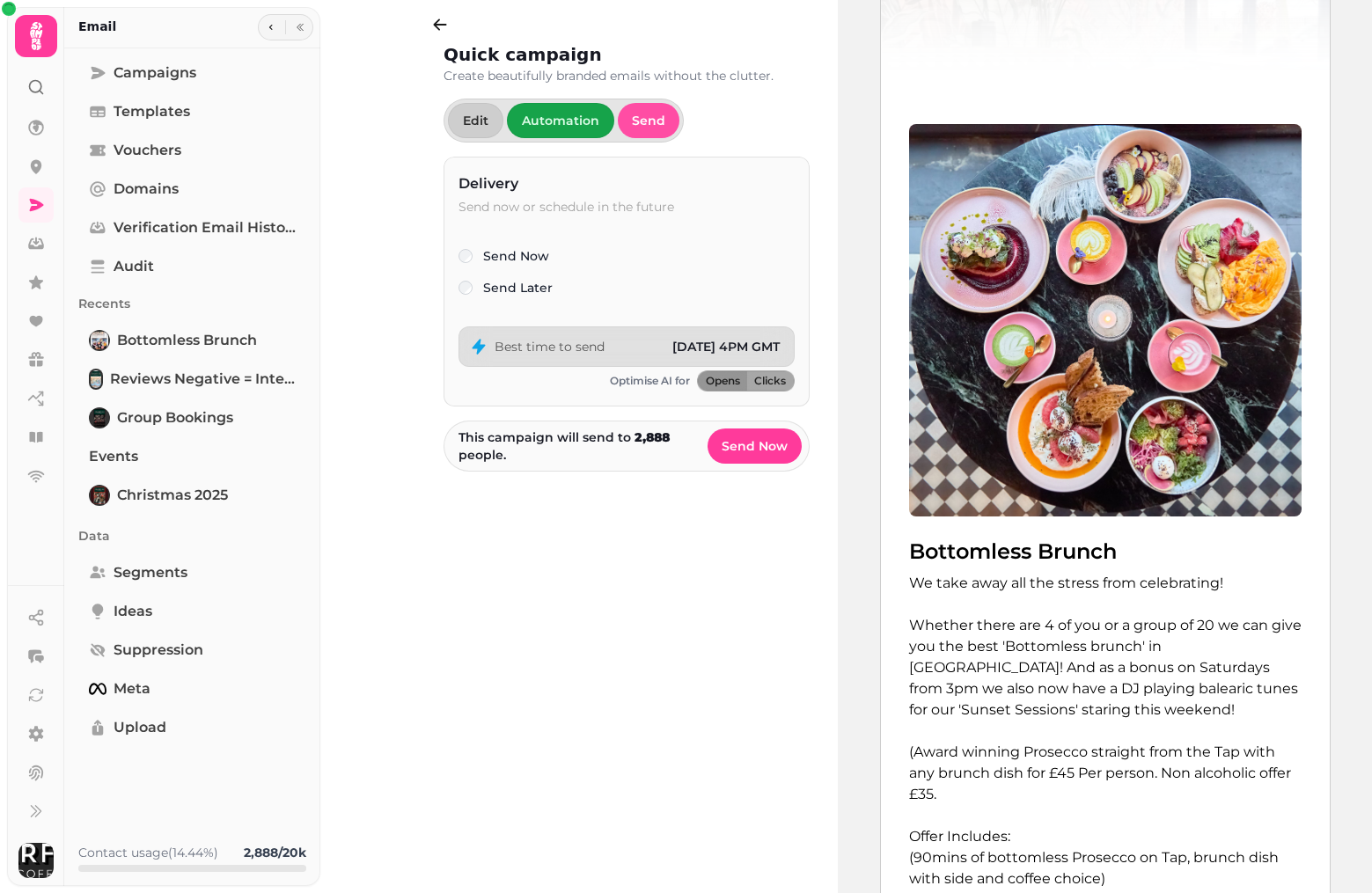
scroll to position [468, 0]
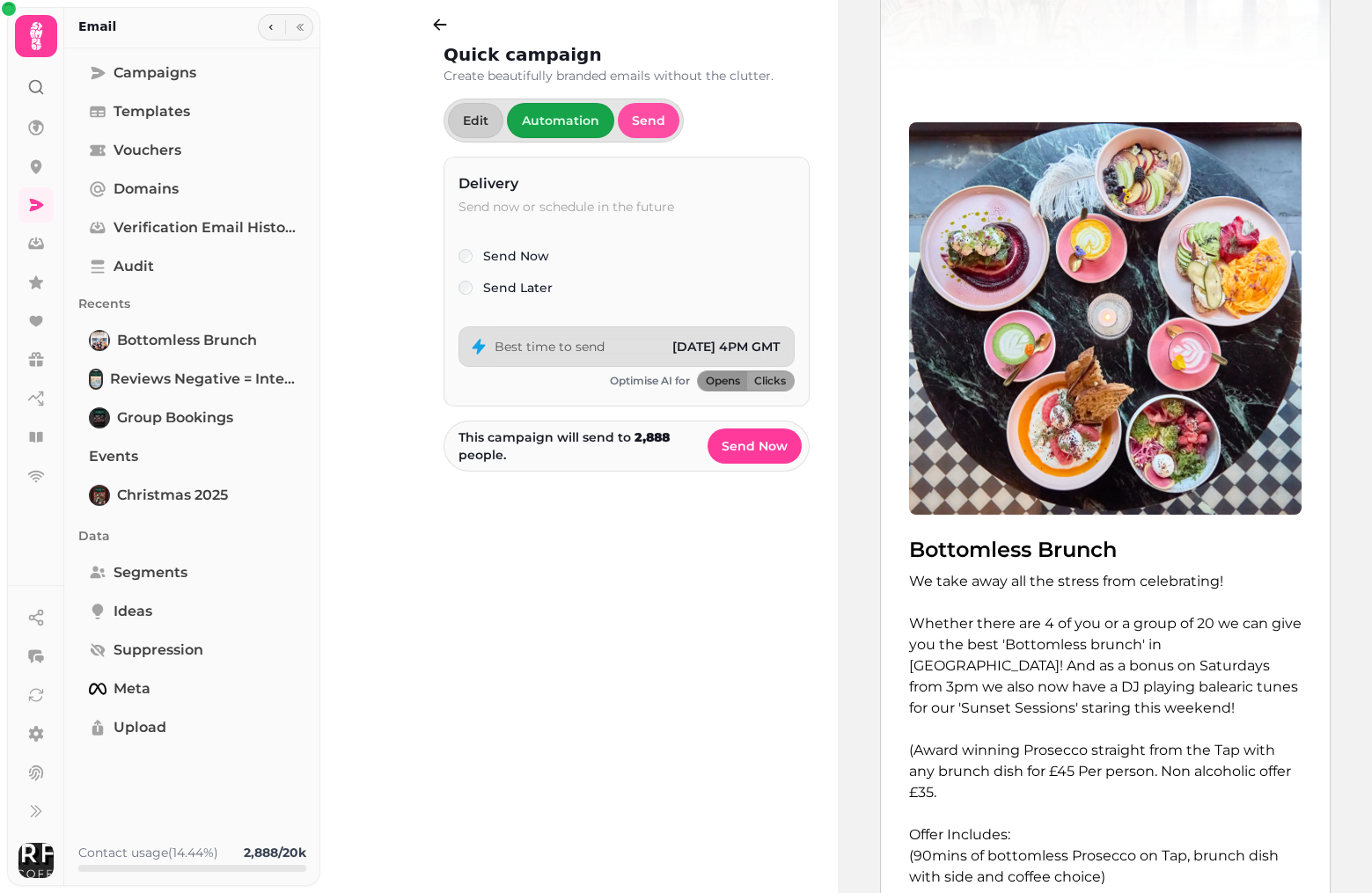
click at [887, 594] on div "Bottomless Brunch We take away all the stress from celebrating! Whether there a…" at bounding box center [1105, 552] width 448 height 860
click at [1184, 597] on p at bounding box center [1104, 603] width 392 height 21
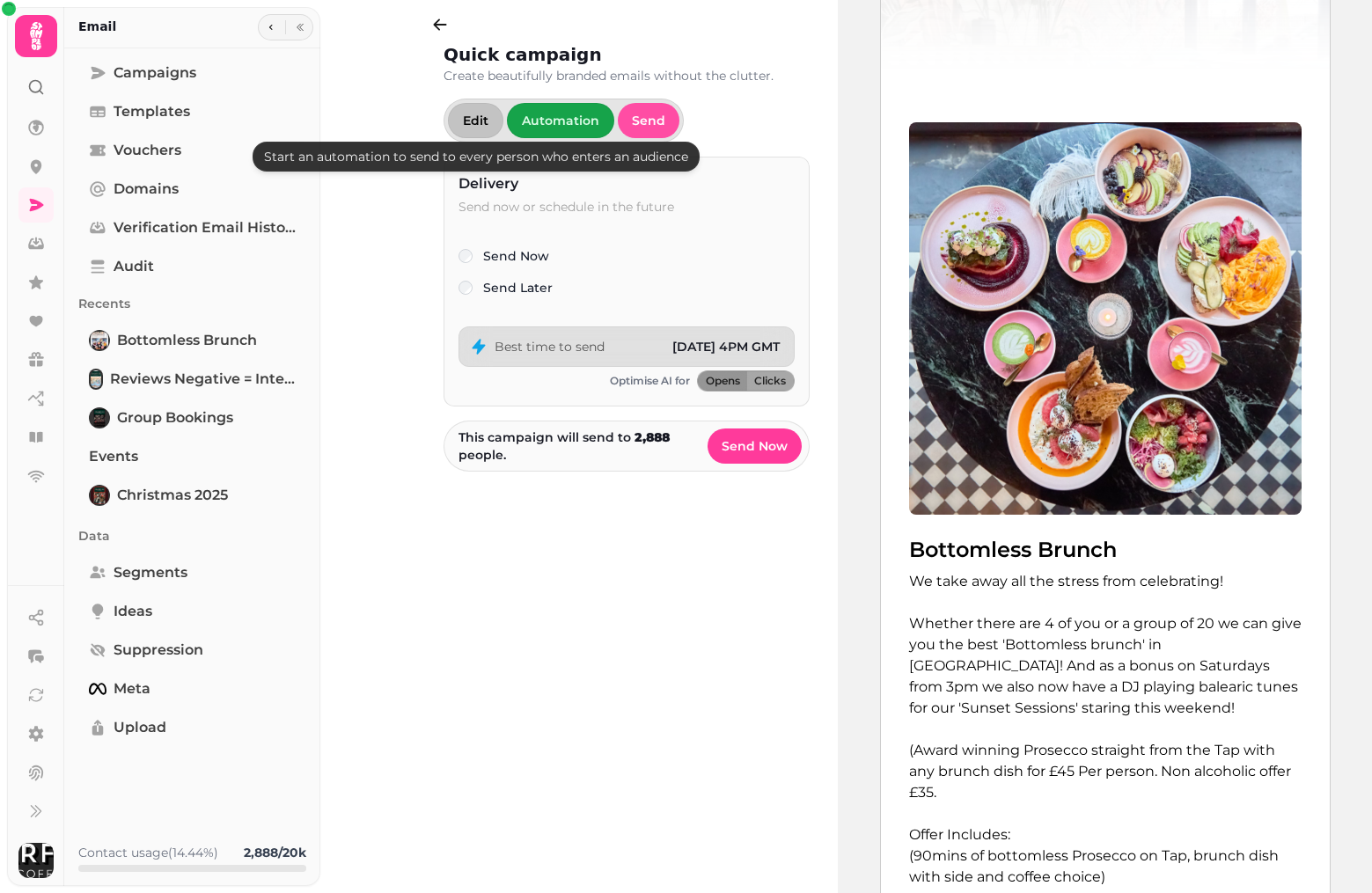
click at [464, 105] on button "Edit" at bounding box center [476, 121] width 55 height 36
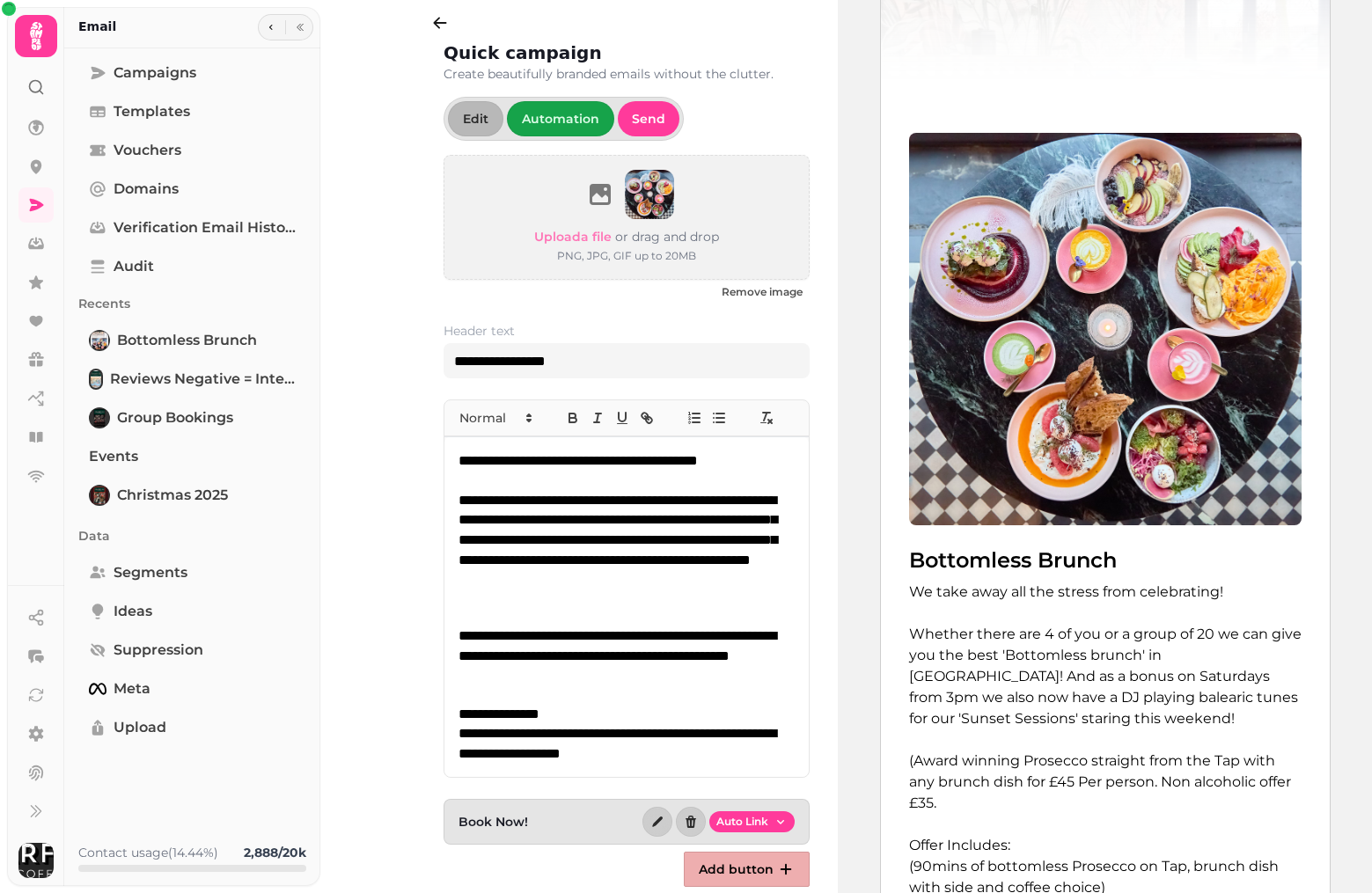
scroll to position [1, 0]
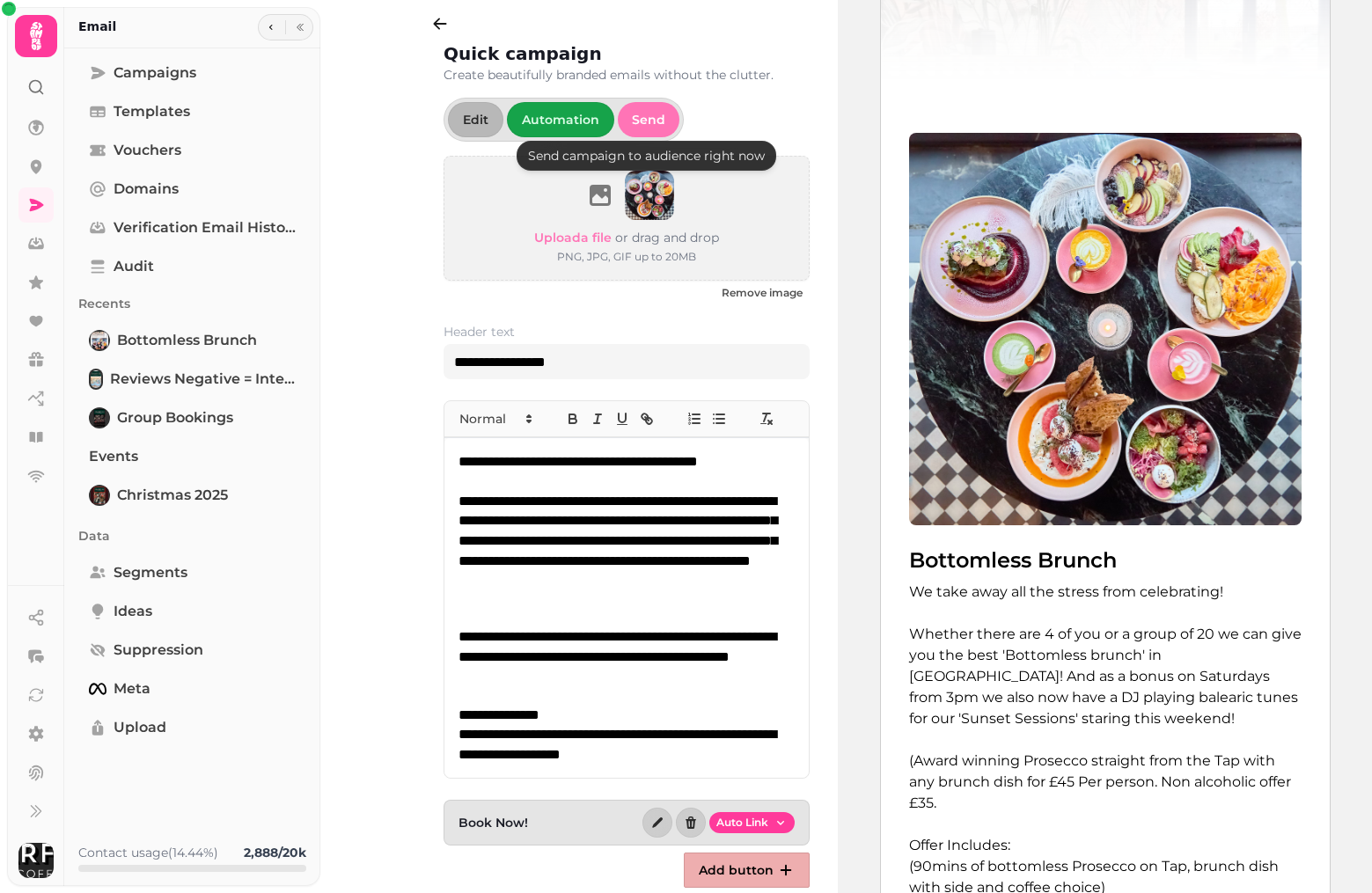
click at [635, 119] on span "Send" at bounding box center [649, 120] width 34 height 12
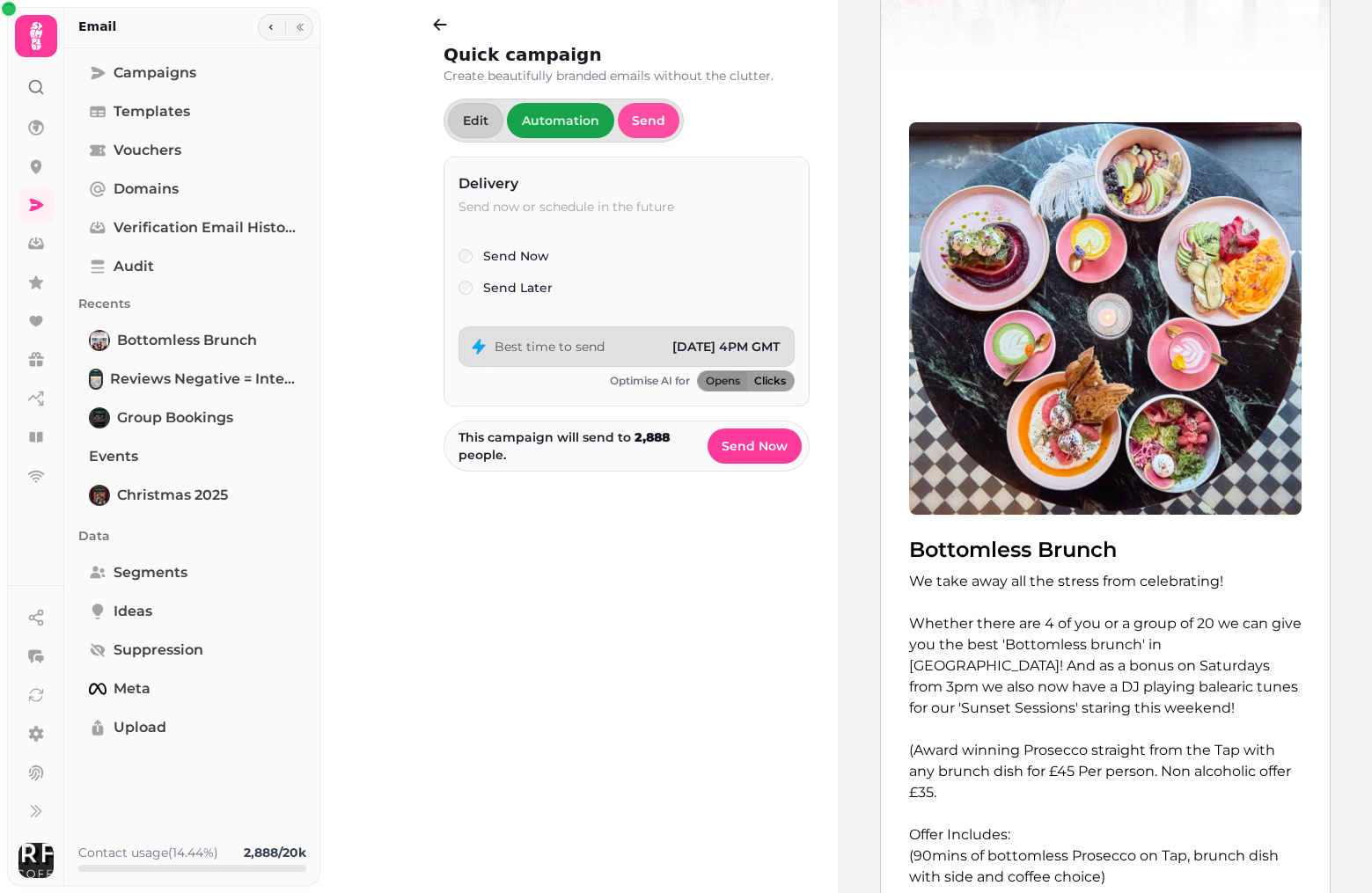
click at [780, 377] on span "Clicks" at bounding box center [770, 380] width 32 height 11
click at [775, 452] on span "Send Now" at bounding box center [755, 446] width 66 height 12
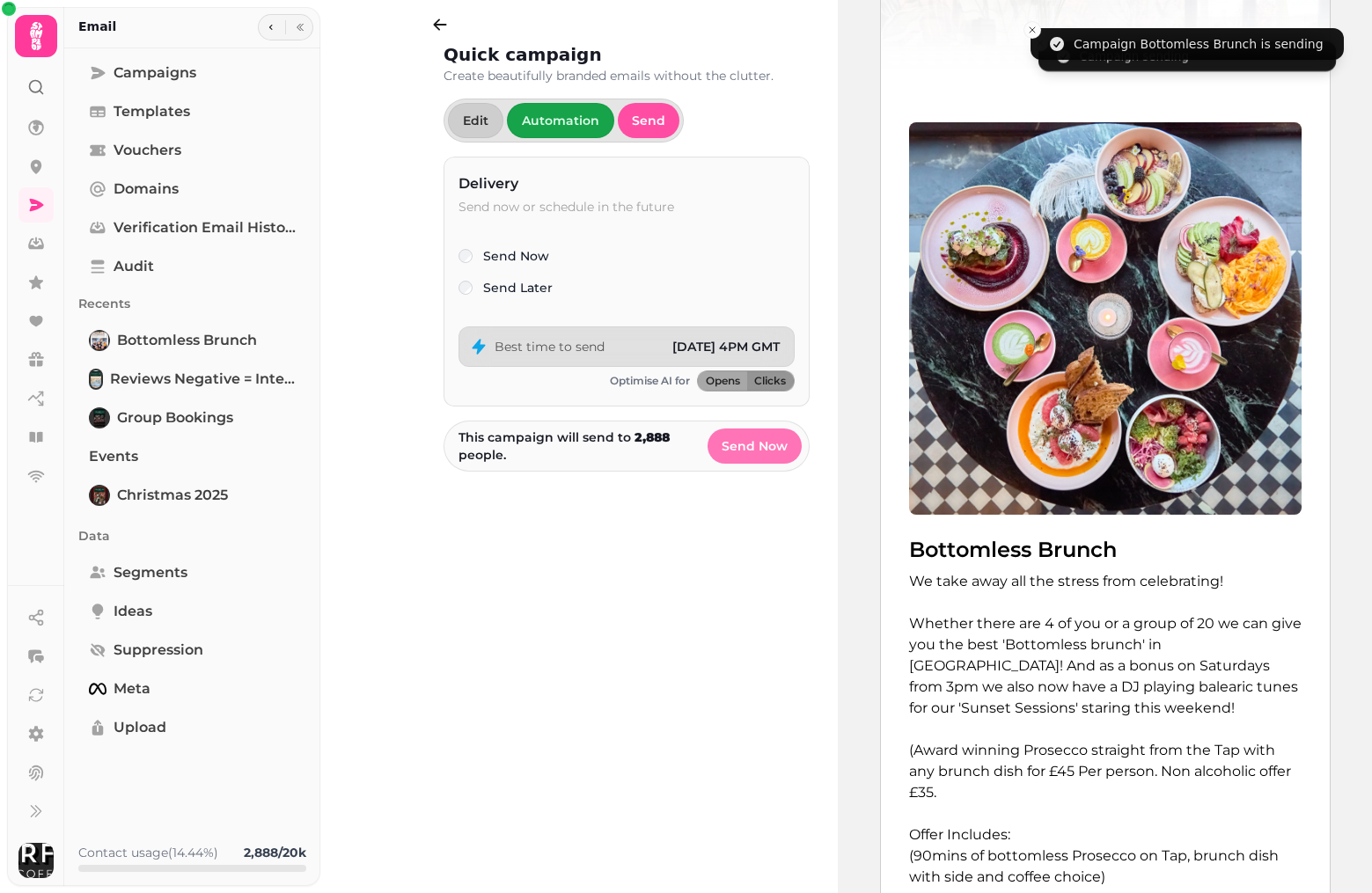
select select "**"
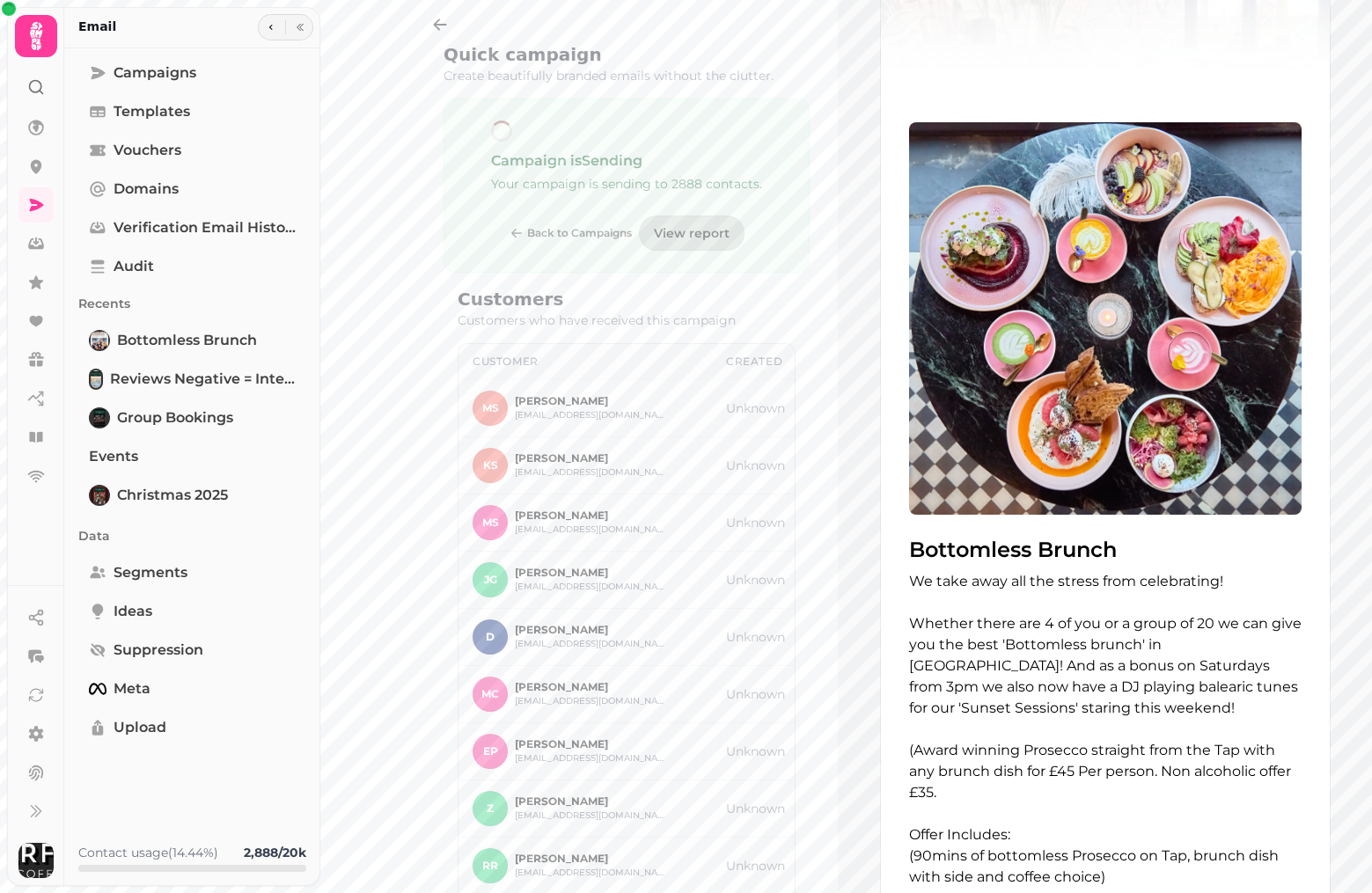
click at [706, 230] on span "View report" at bounding box center [691, 233] width 76 height 12
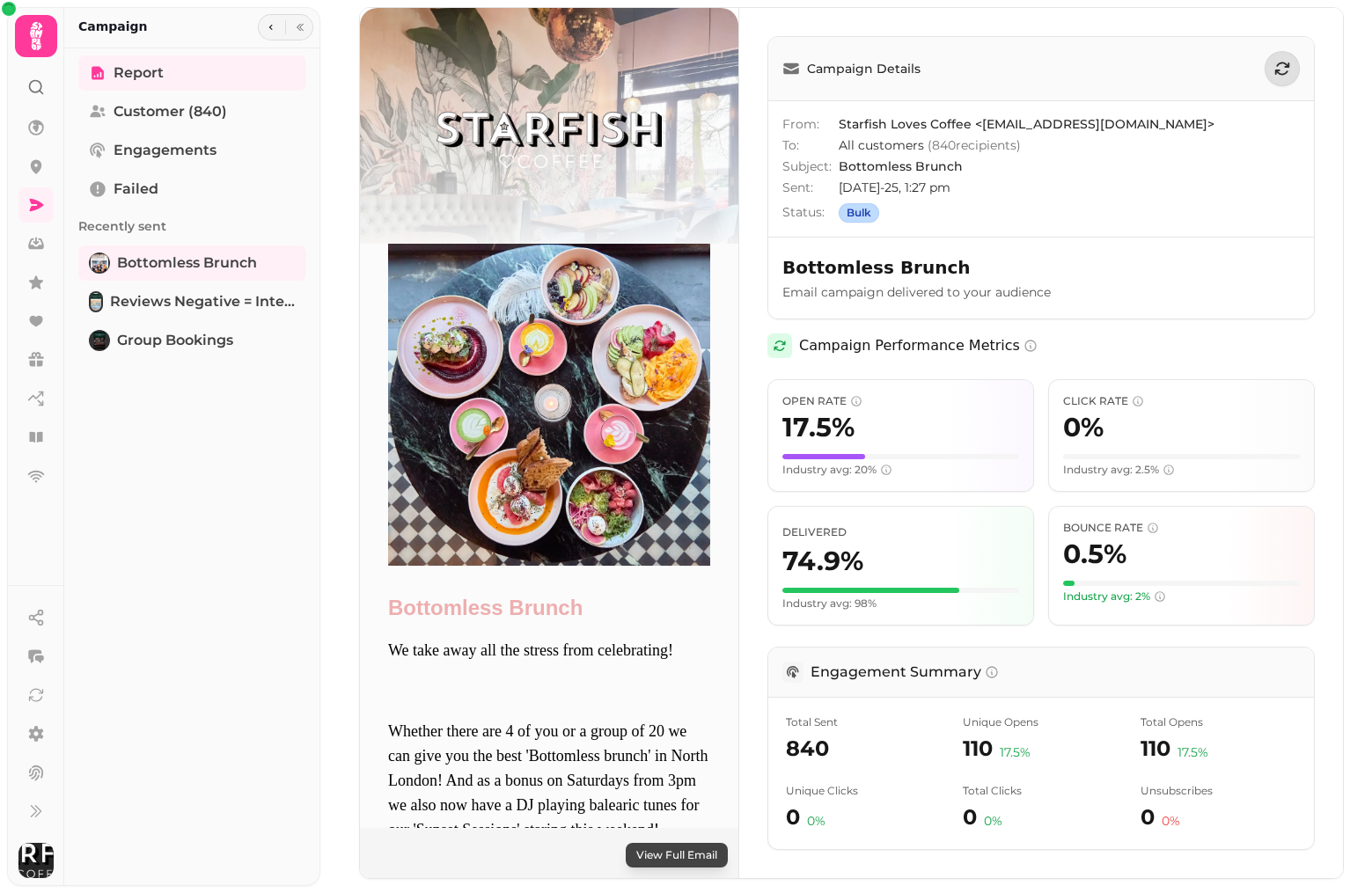
click at [780, 348] on icon at bounding box center [779, 346] width 14 height 14
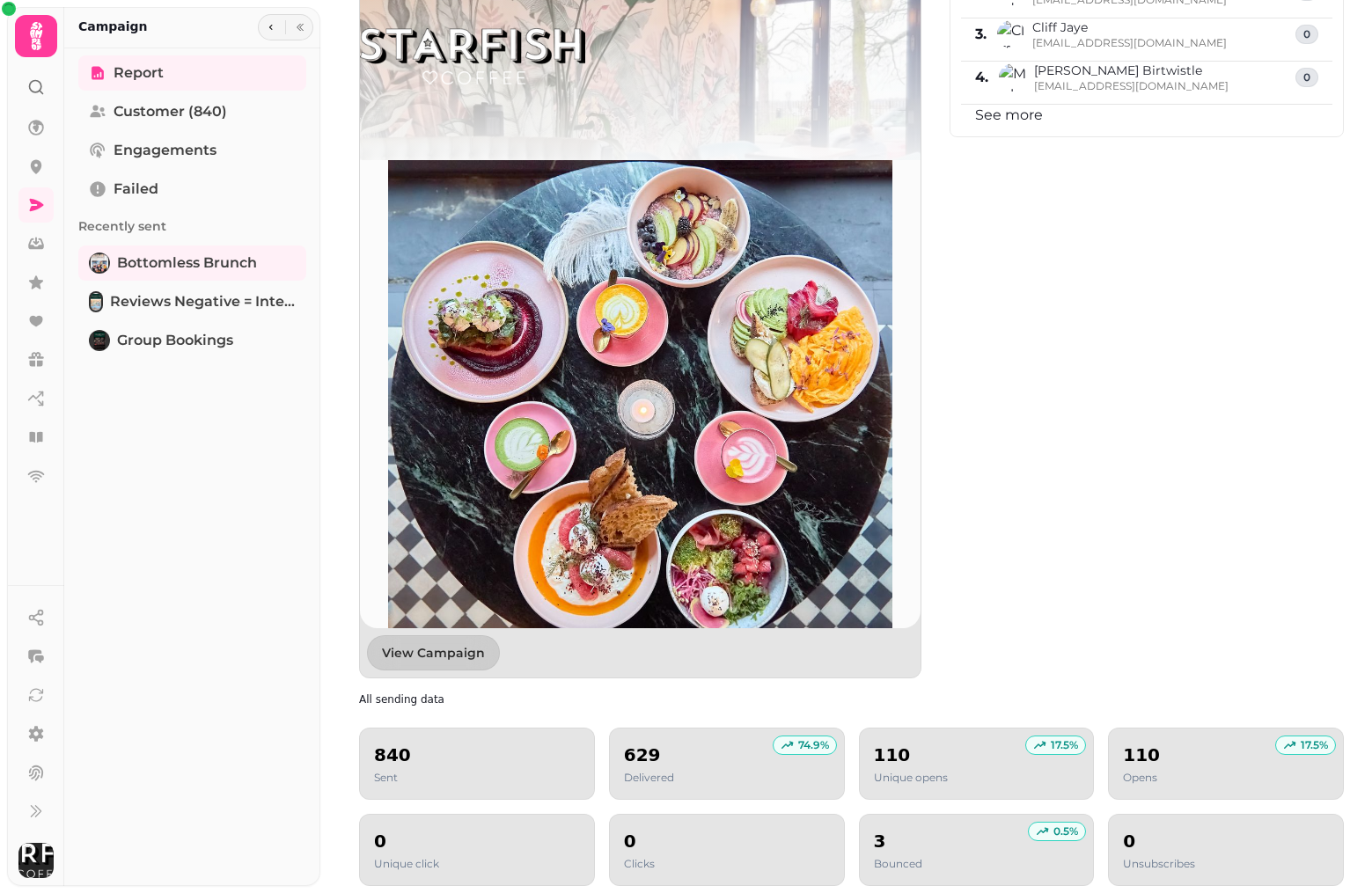
scroll to position [1223, 0]
click at [441, 659] on span "View Campaign" at bounding box center [434, 653] width 103 height 12
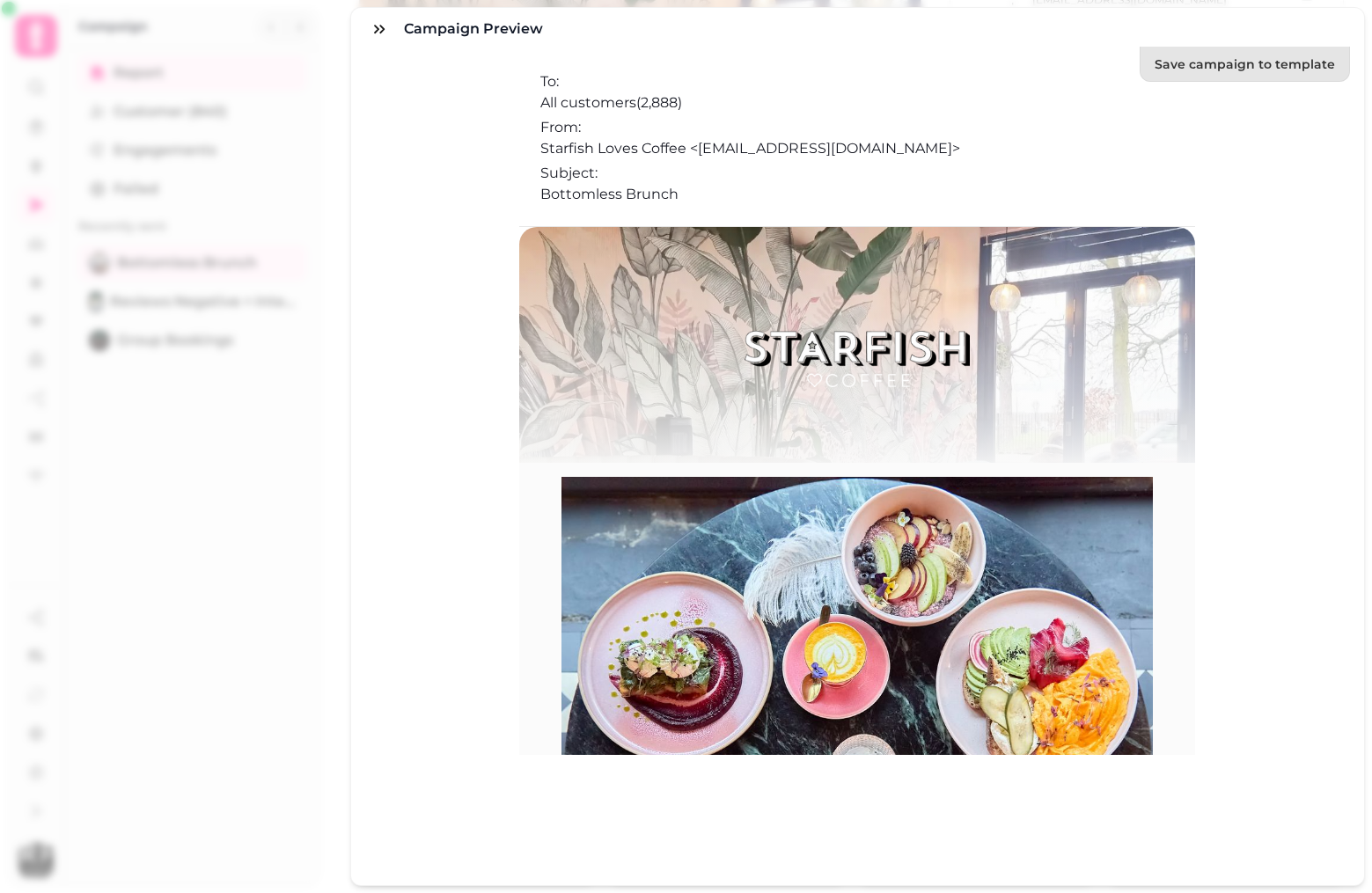
click at [444, 38] on h3 "Campaign preview" at bounding box center [477, 29] width 146 height 21
click at [374, 155] on div "Save campaign to template To: All customers ( 2,888 ) From: Starfish Loves Coff…" at bounding box center [858, 468] width 1013 height 836
click at [301, 154] on div "Campaign preview Save campaign to template To: All customers ( 2,888 ) From: St…" at bounding box center [686, 461] width 1372 height 865
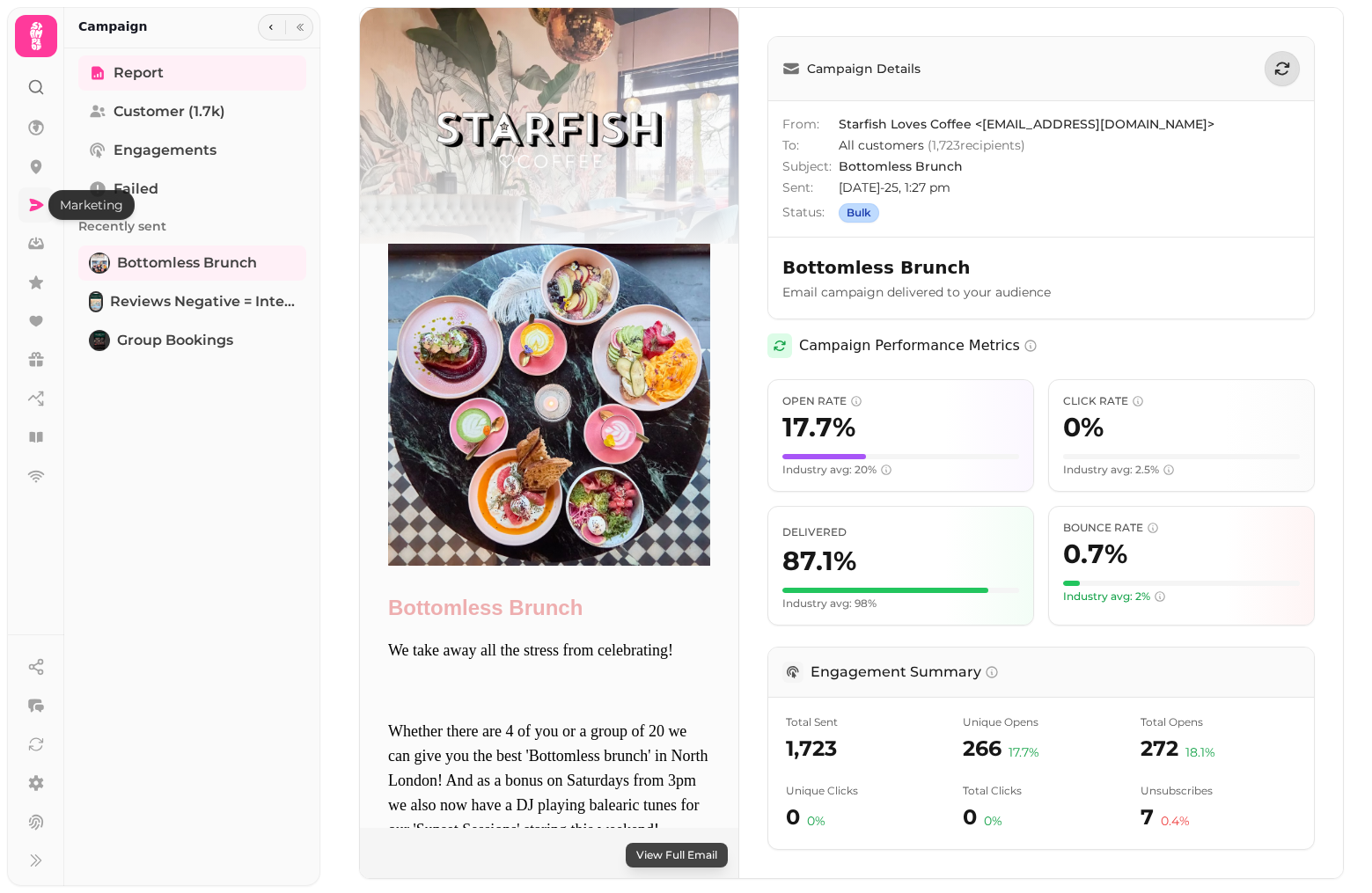
click at [40, 204] on icon at bounding box center [37, 204] width 14 height 12
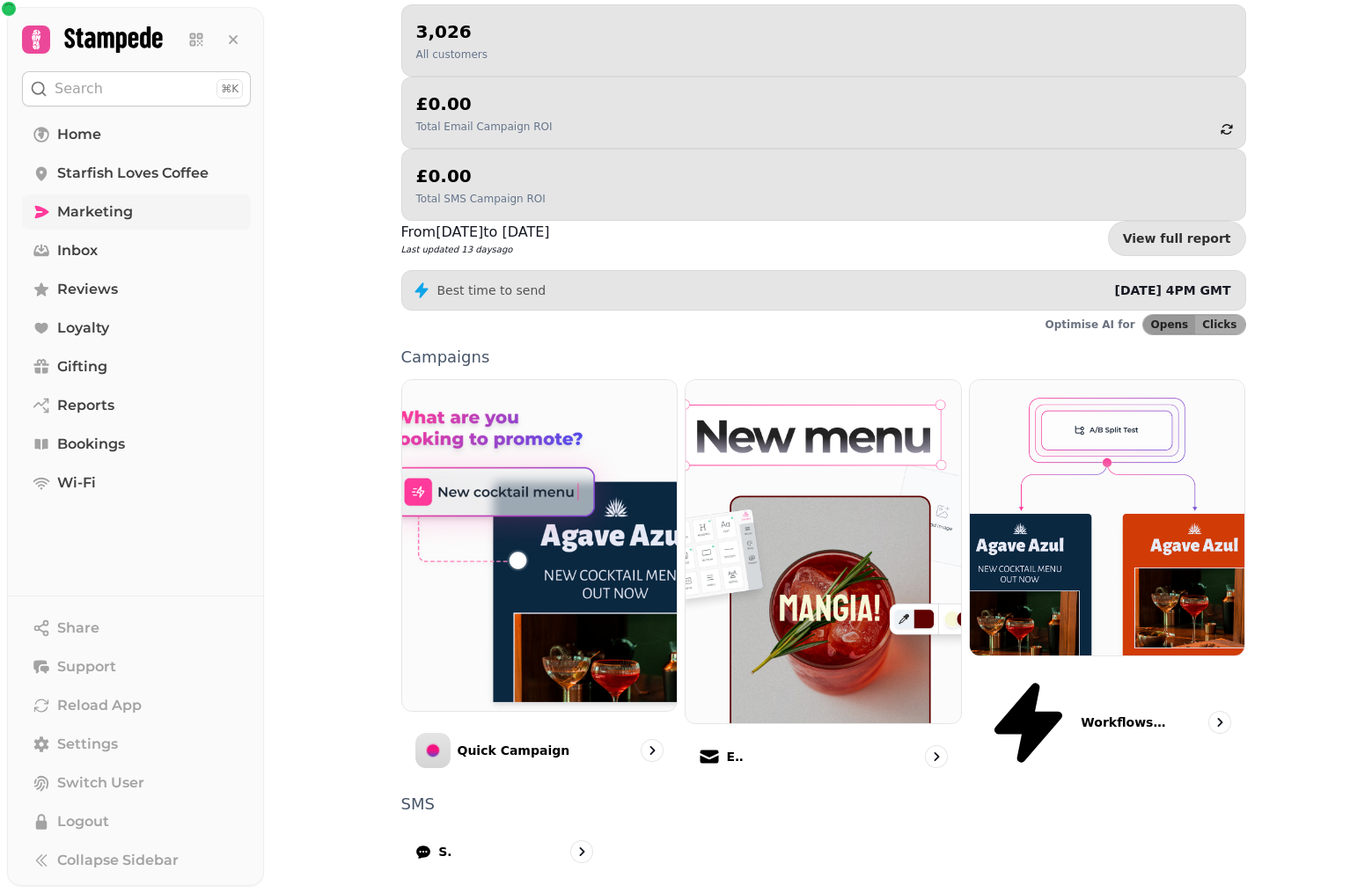
scroll to position [205, 0]
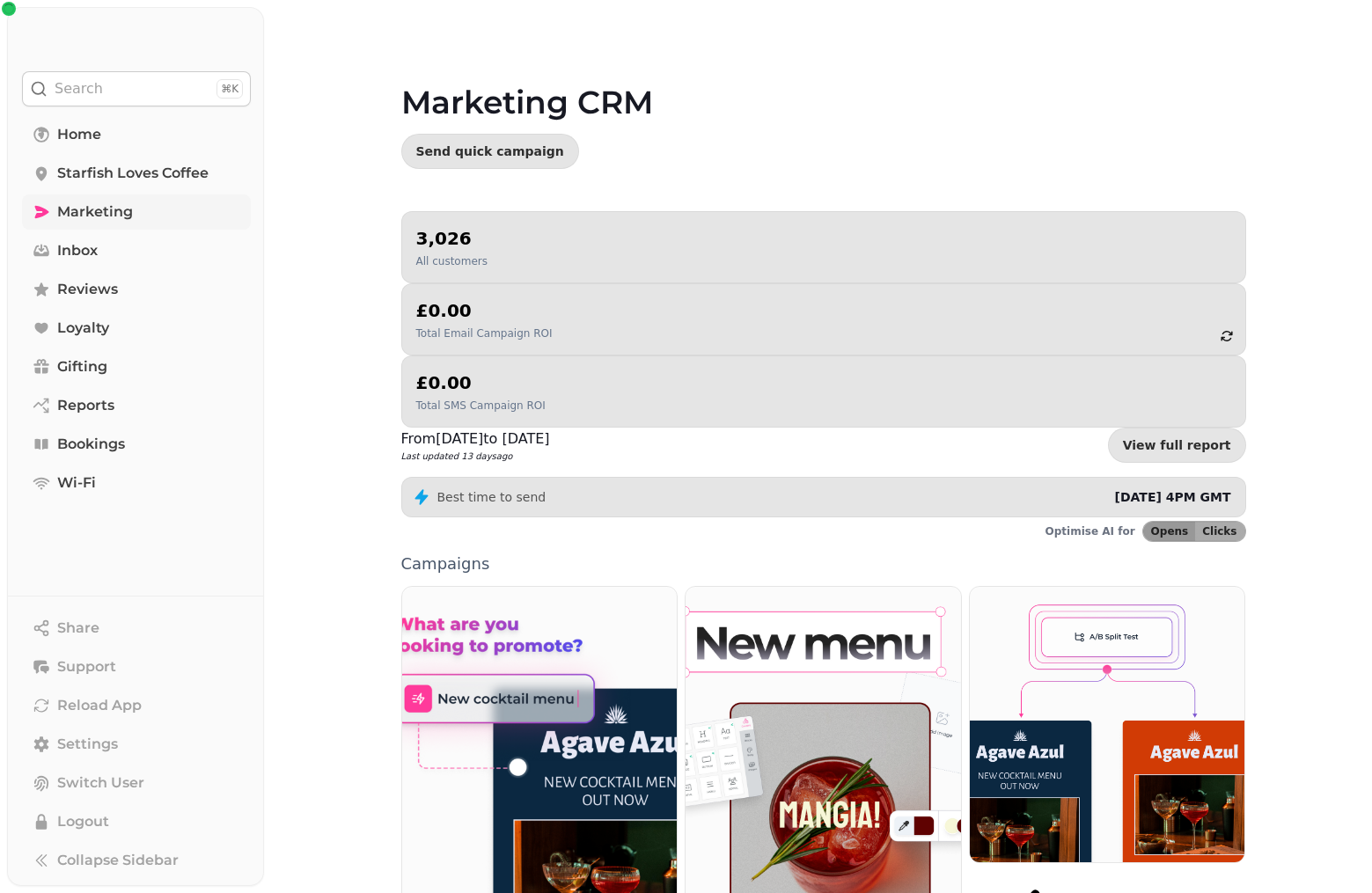
select select "**"
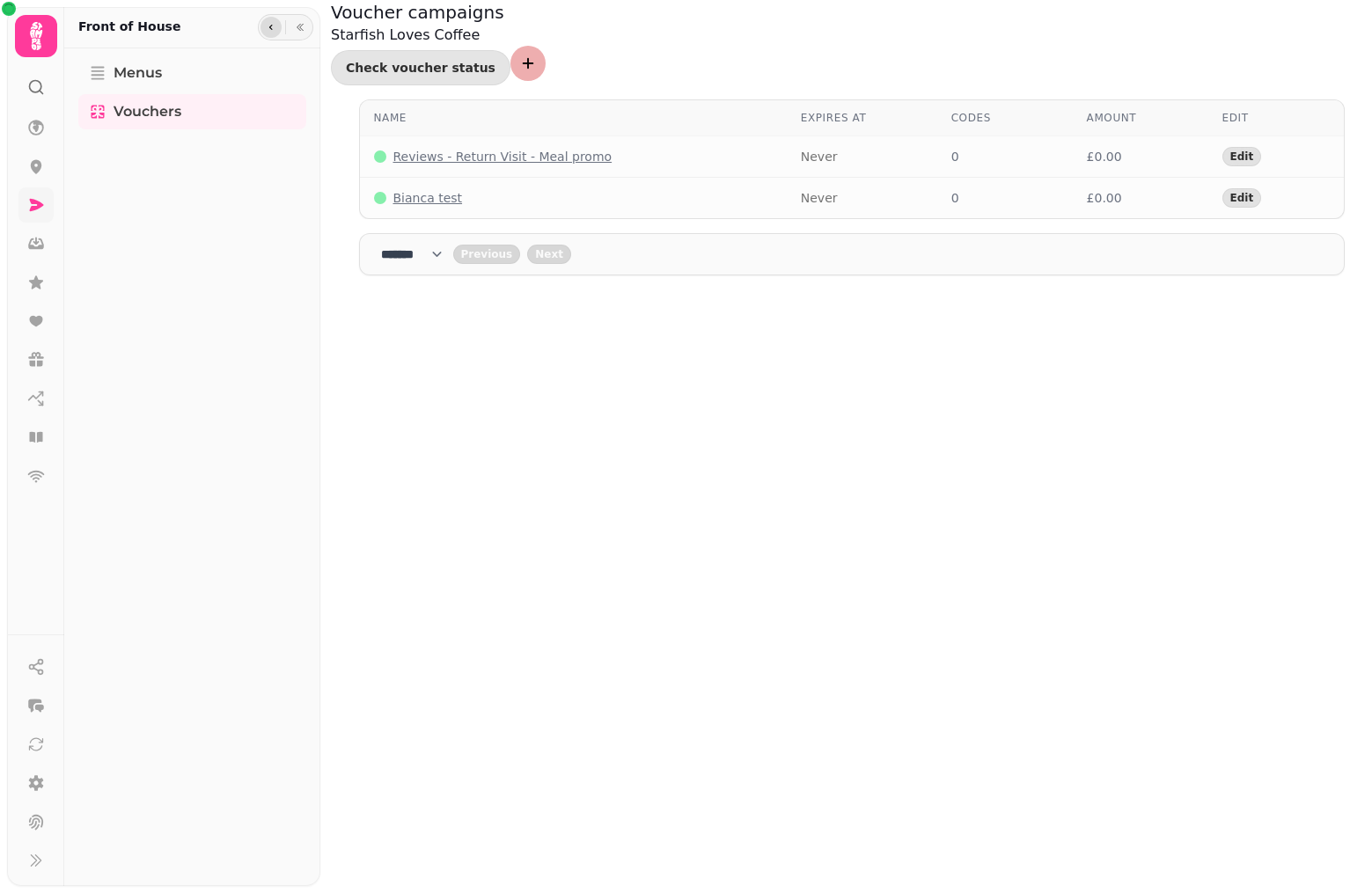
click at [271, 31] on icon "button" at bounding box center [271, 27] width 11 height 11
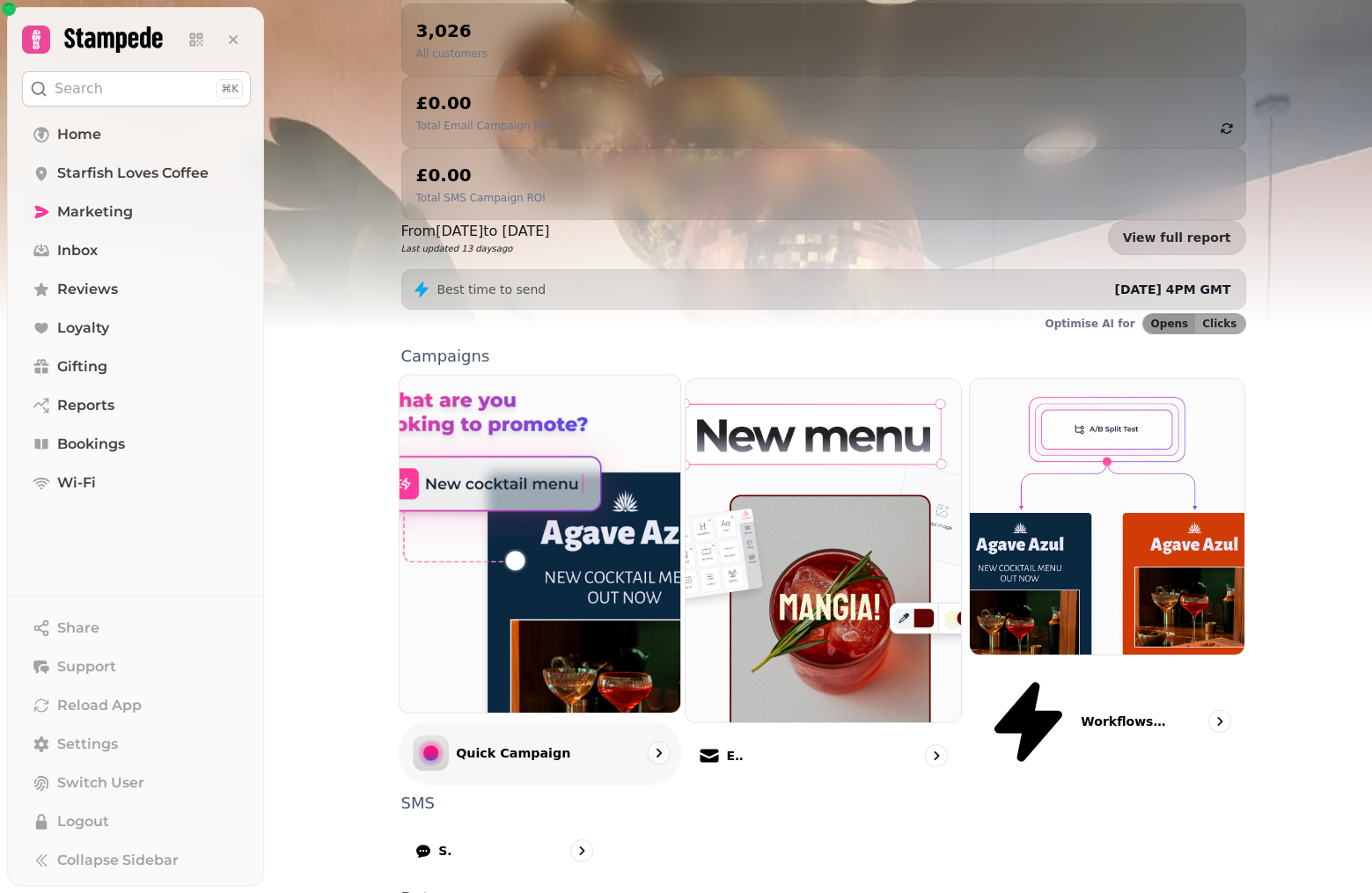
scroll to position [205, 0]
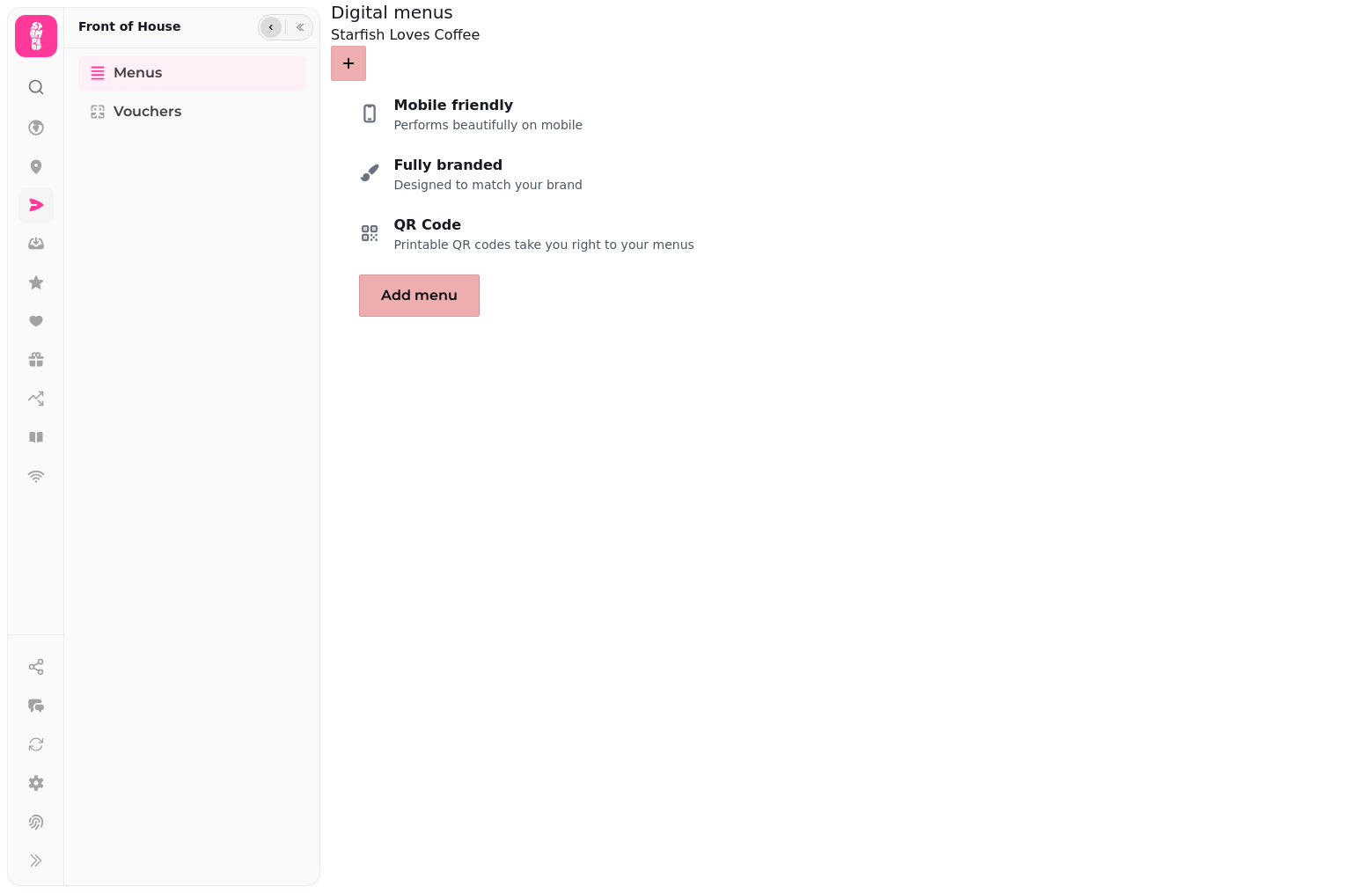
click at [278, 29] on button "button" at bounding box center [271, 27] width 21 height 21
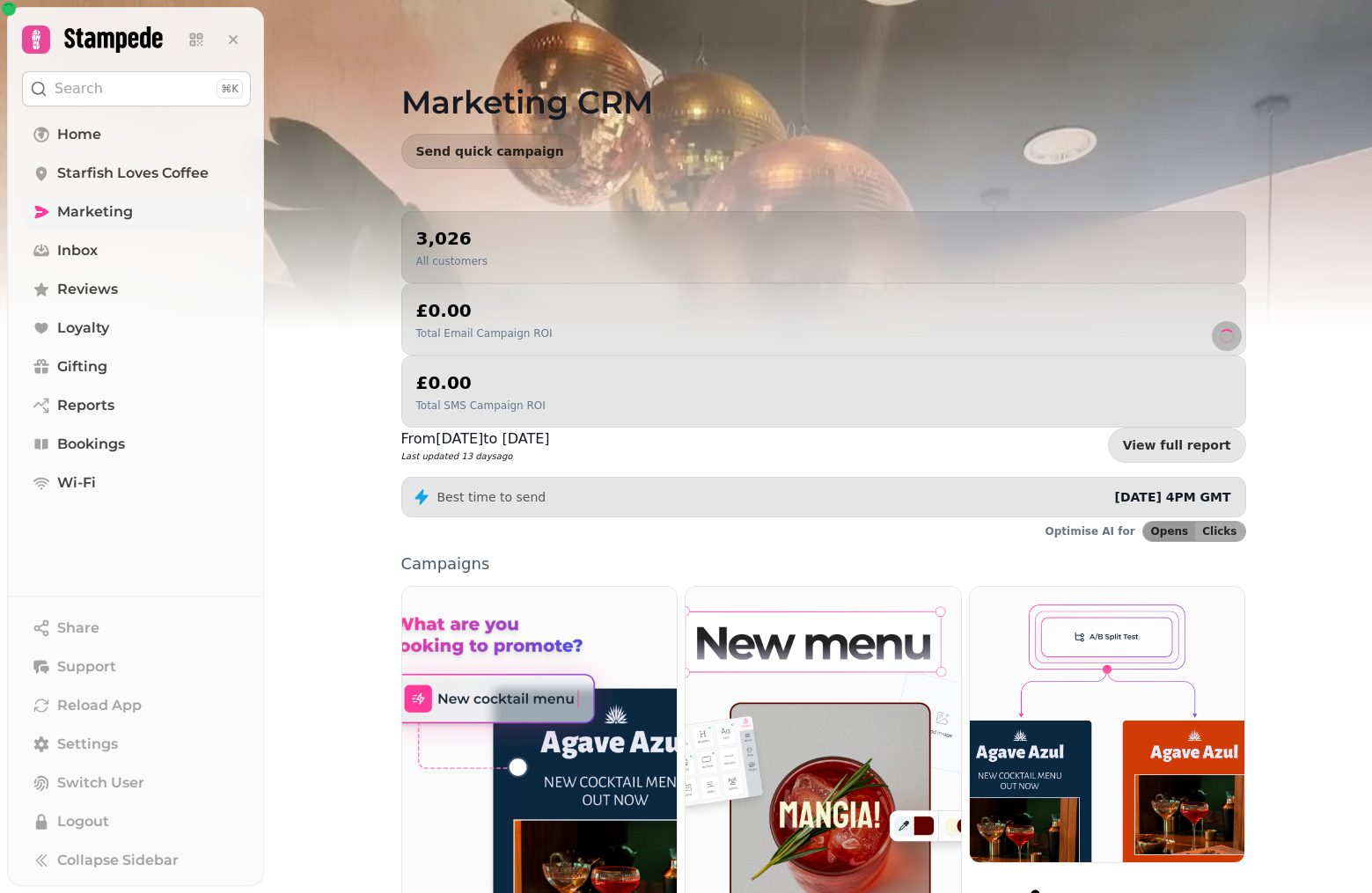
click at [111, 207] on span "Marketing" at bounding box center [95, 211] width 76 height 21
click at [90, 135] on span "Home" at bounding box center [79, 134] width 44 height 21
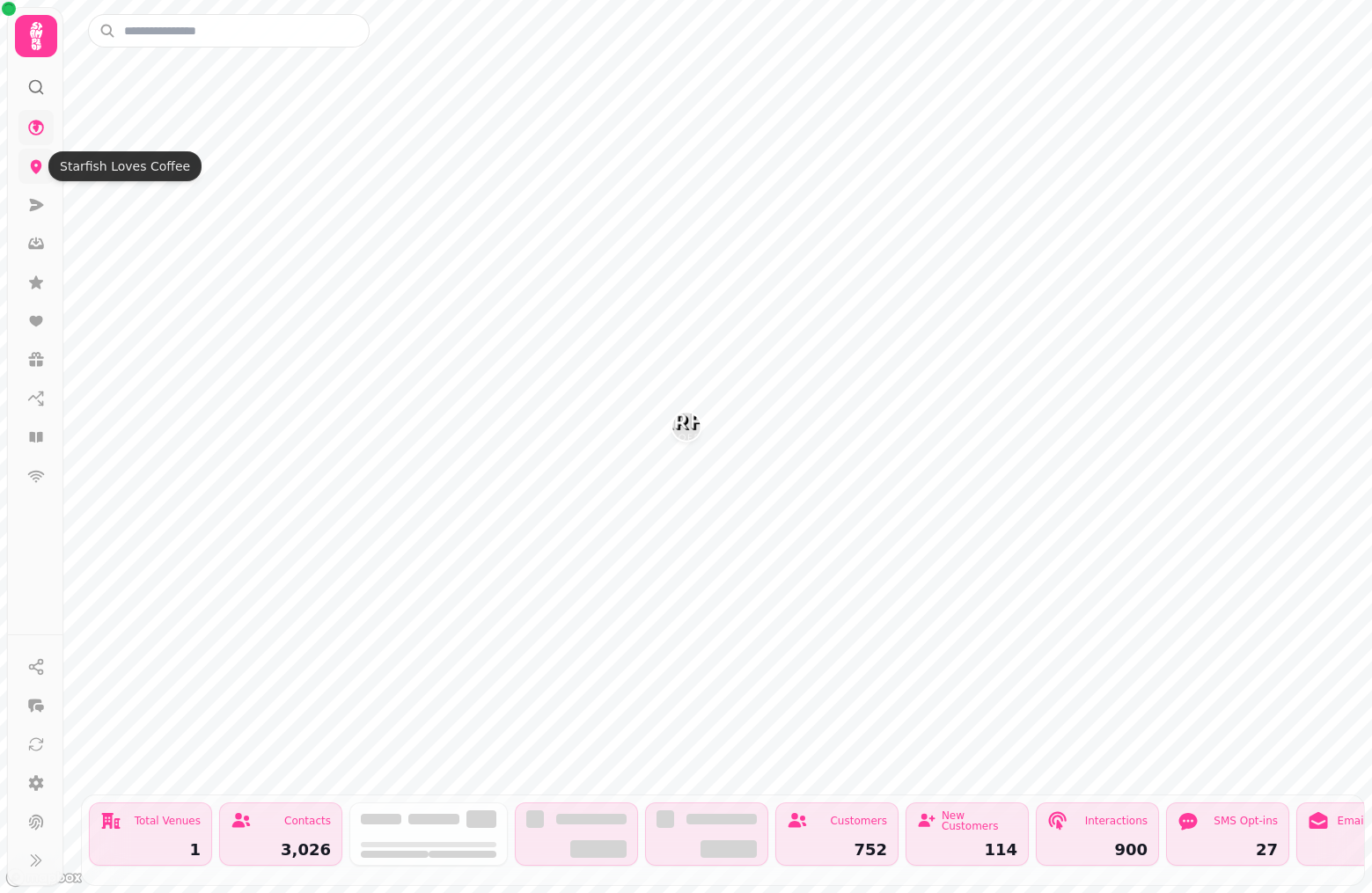
click at [34, 166] on icon at bounding box center [37, 167] width 12 height 14
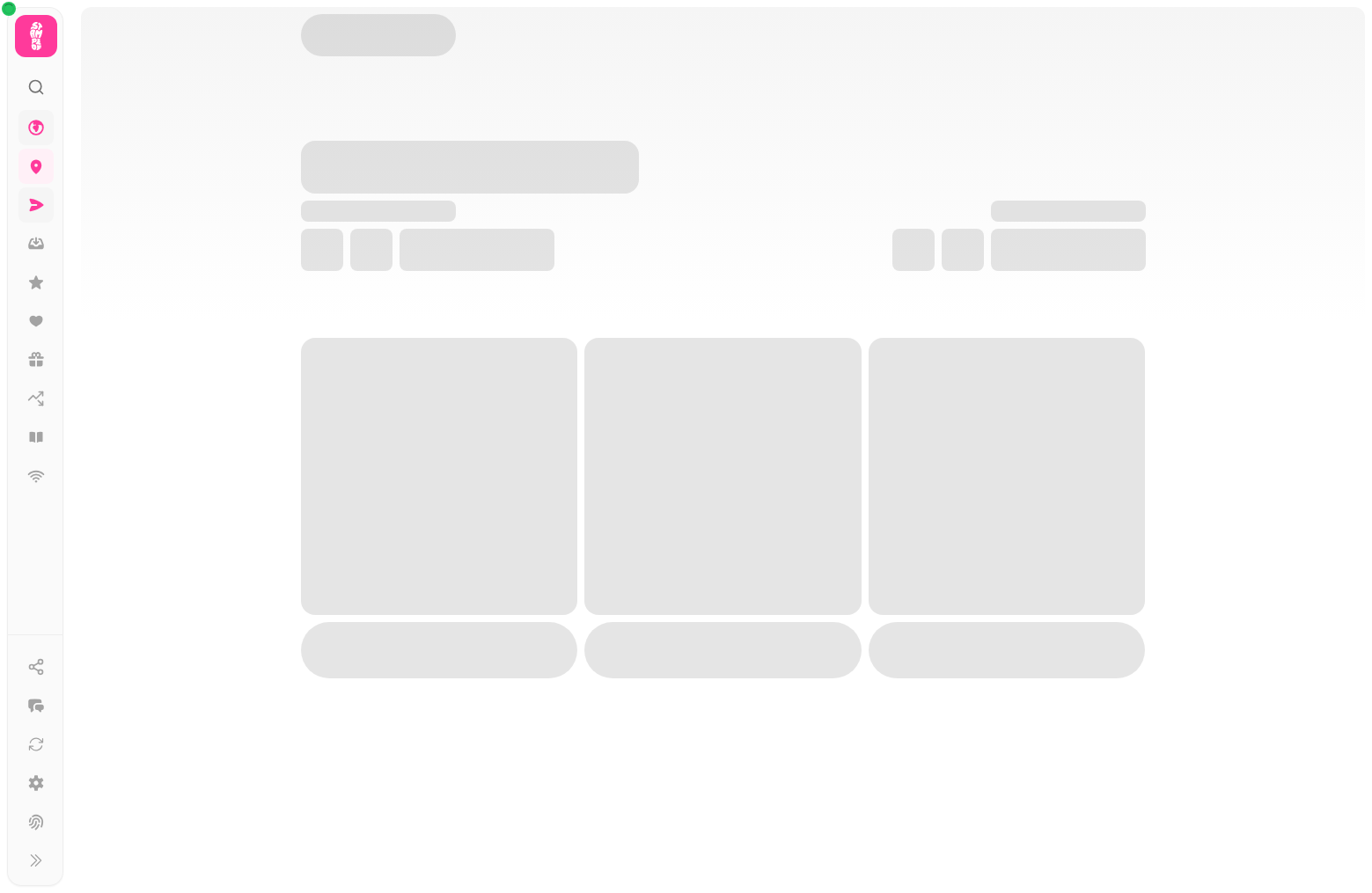
click at [43, 203] on icon at bounding box center [37, 205] width 18 height 18
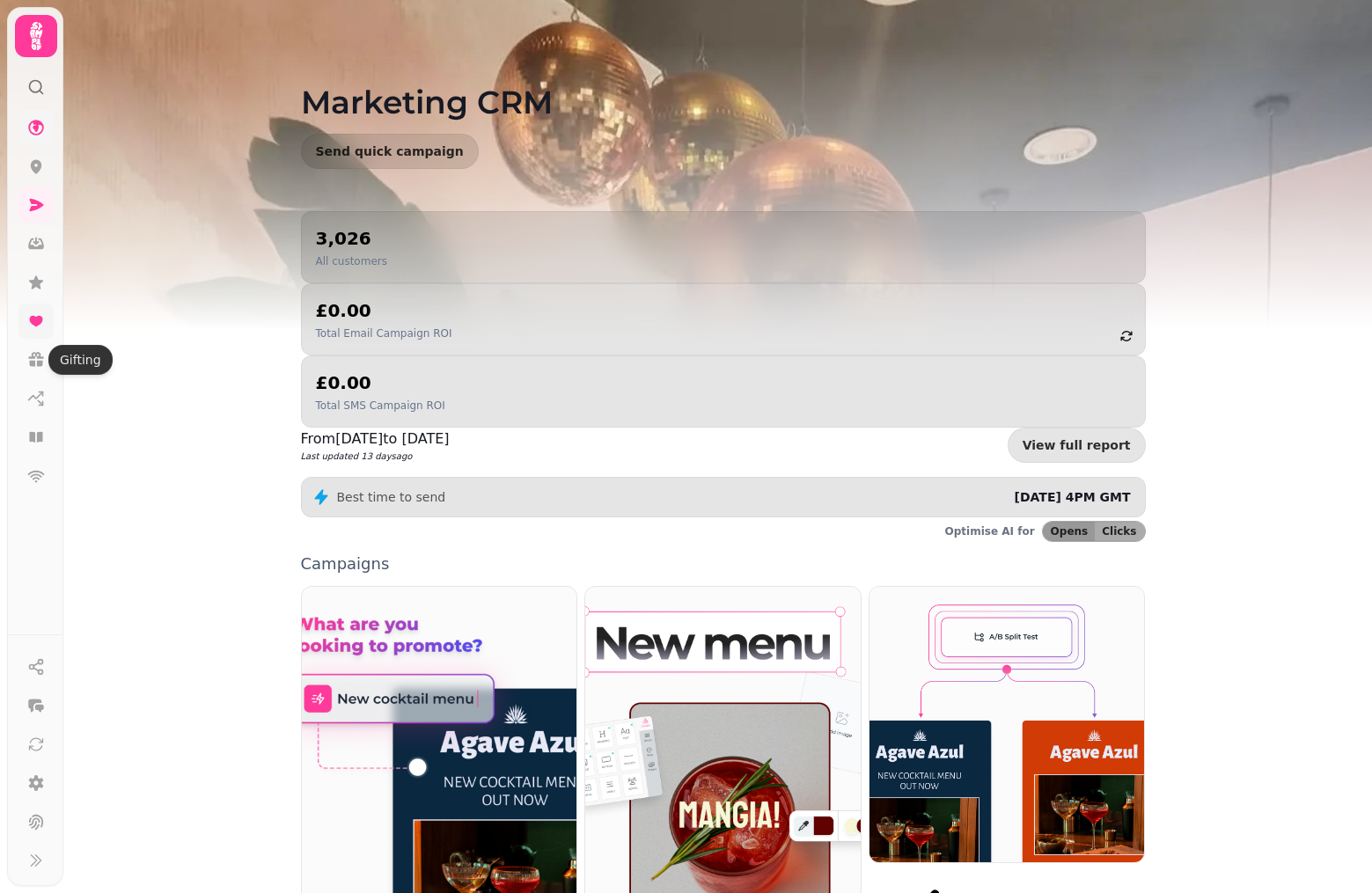
click at [35, 323] on icon at bounding box center [35, 321] width 13 height 11
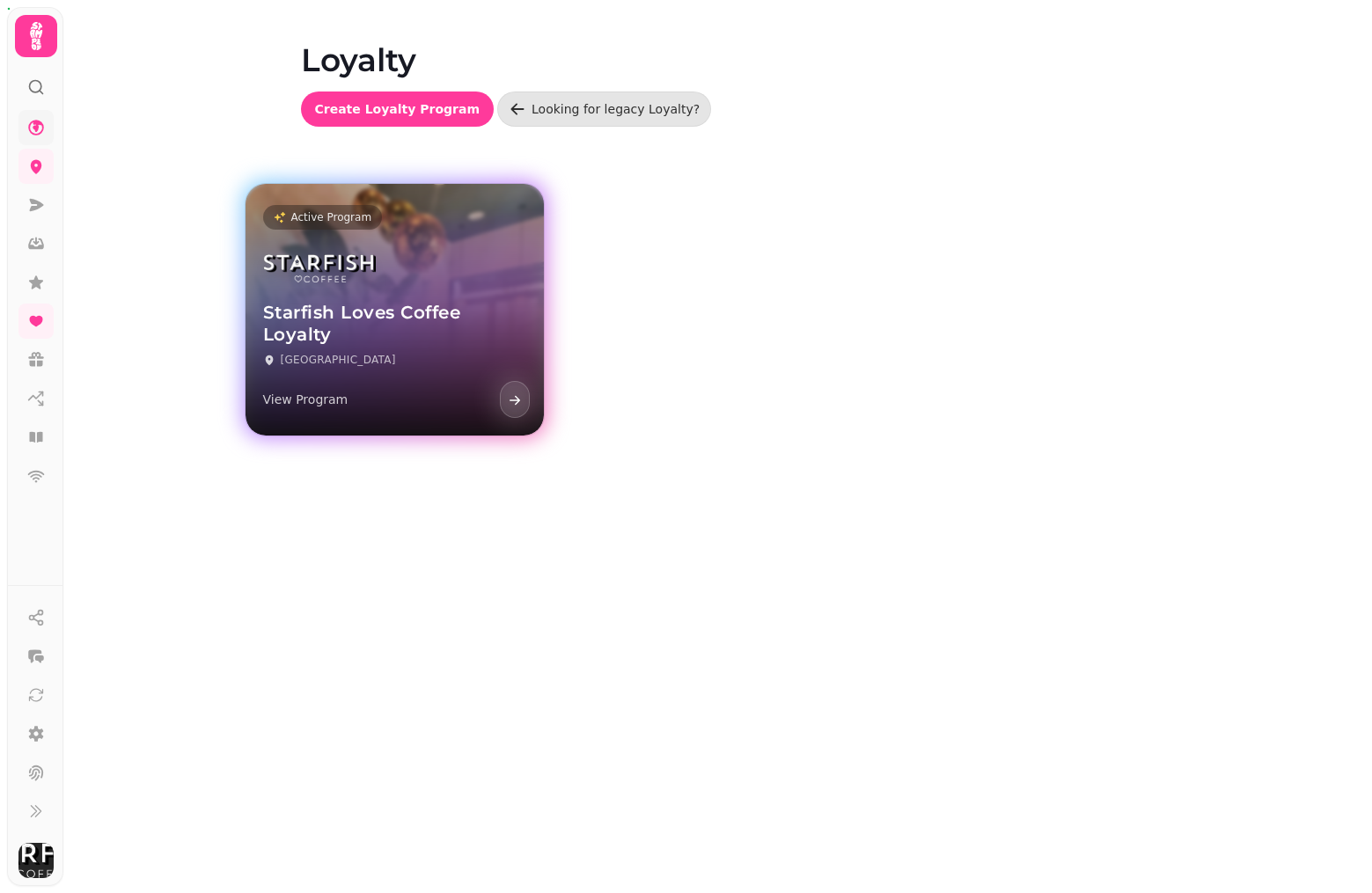
click at [289, 287] on img at bounding box center [319, 268] width 113 height 42
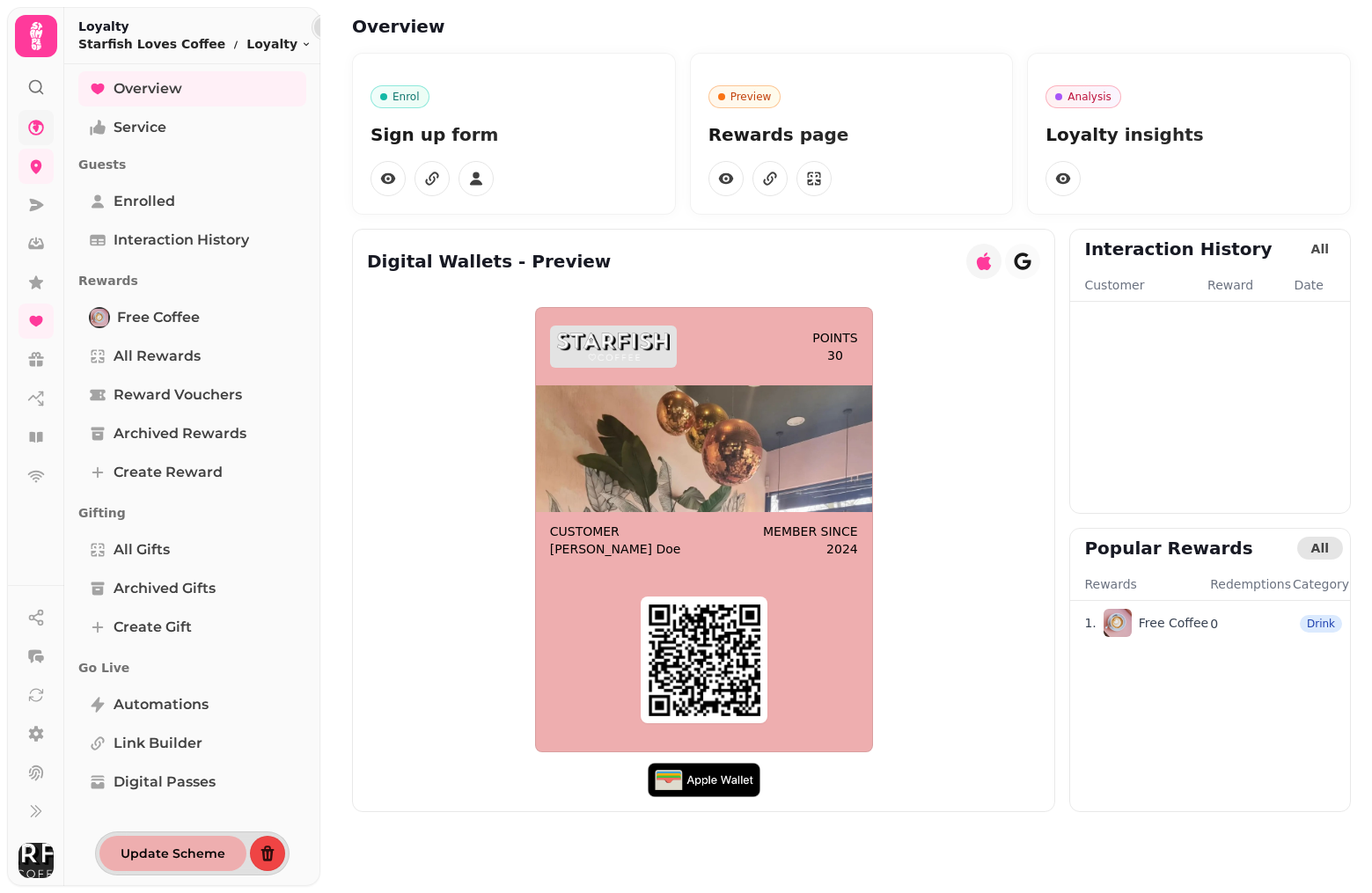
click at [314, 28] on button "button" at bounding box center [324, 27] width 21 height 21
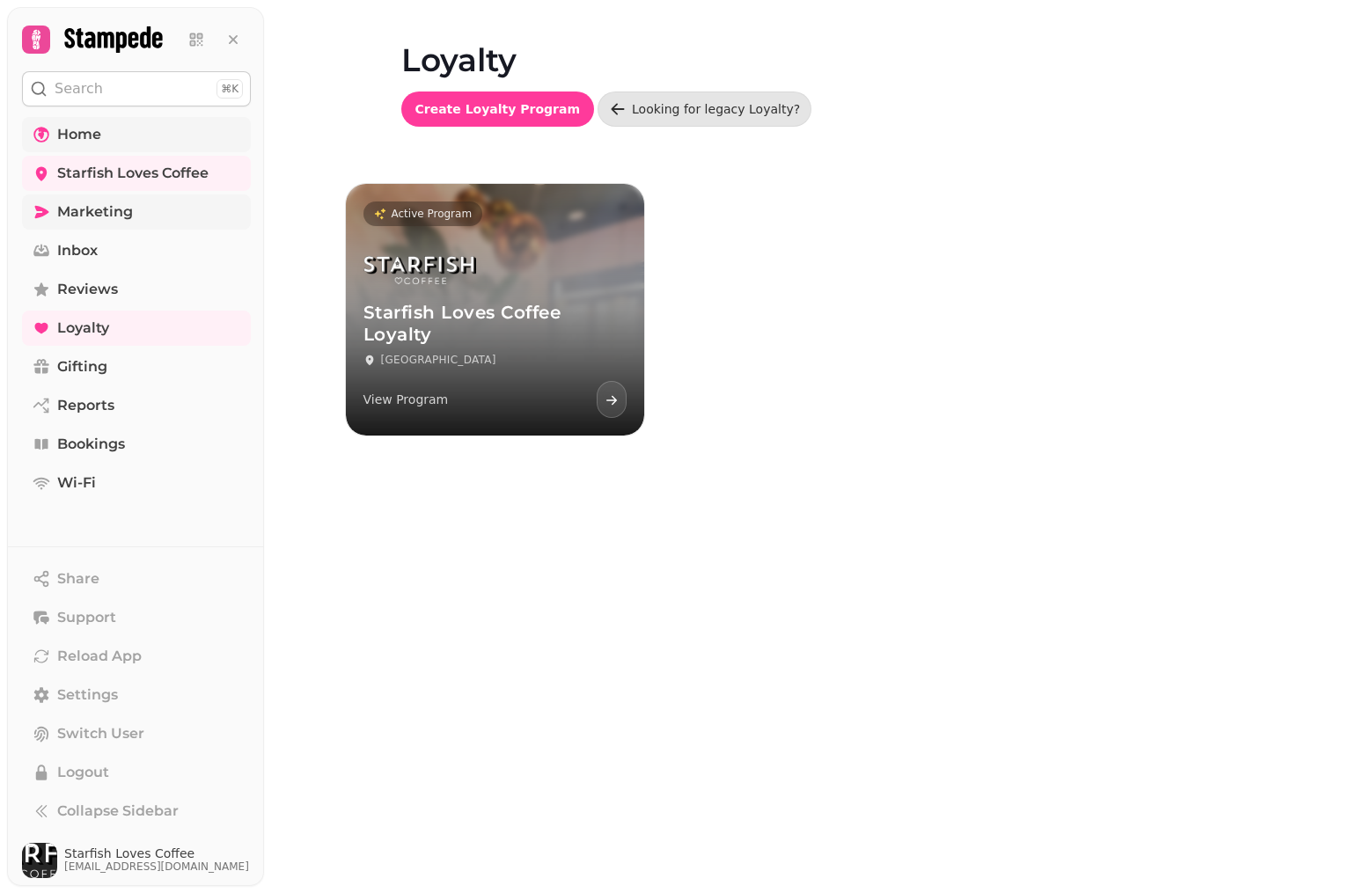
click at [96, 205] on span "Marketing" at bounding box center [95, 211] width 76 height 21
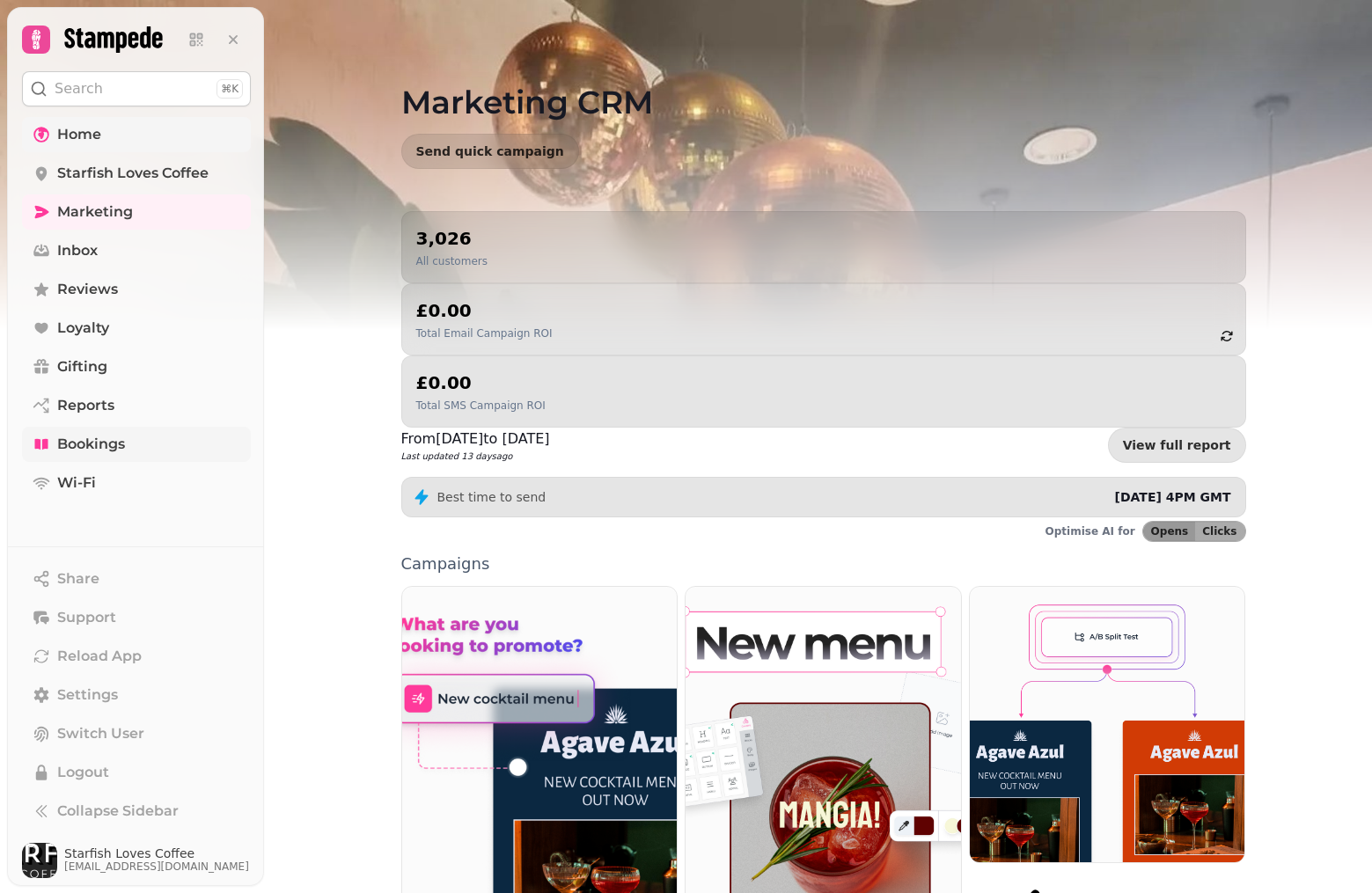
click at [106, 448] on span "Bookings" at bounding box center [91, 444] width 68 height 21
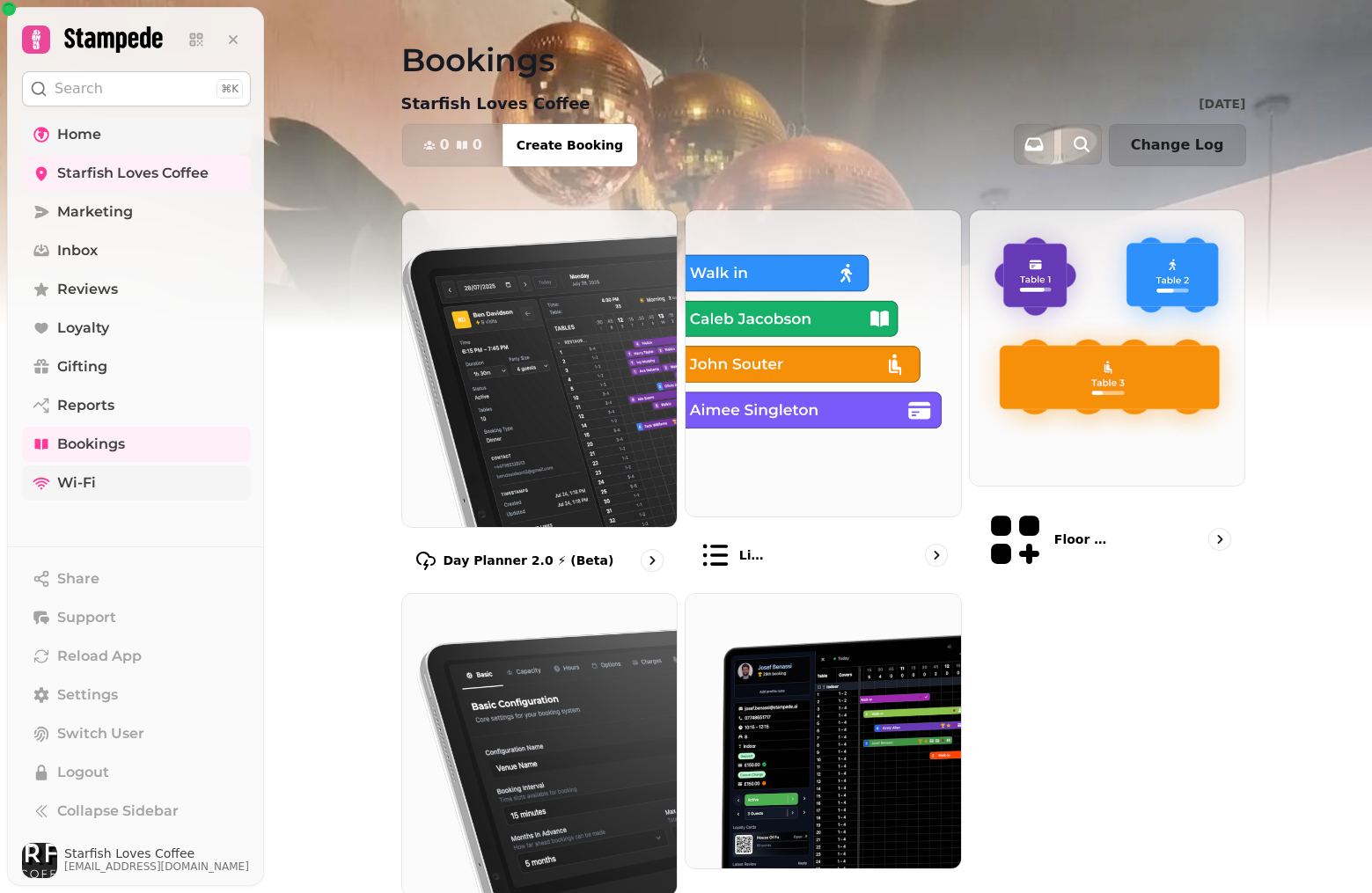
click at [85, 483] on span "Wi-Fi" at bounding box center [76, 482] width 39 height 21
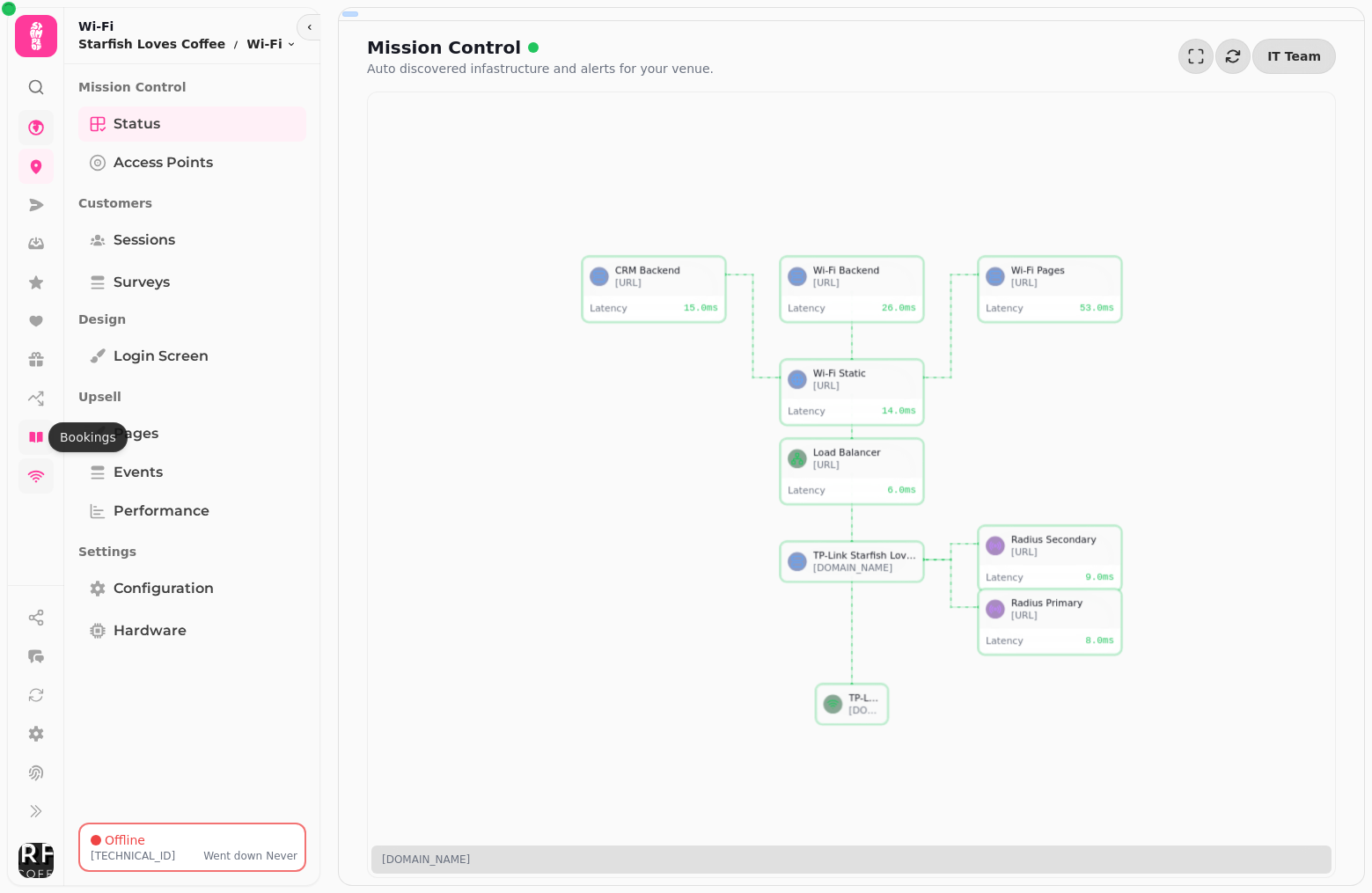
click at [42, 444] on icon at bounding box center [37, 438] width 18 height 18
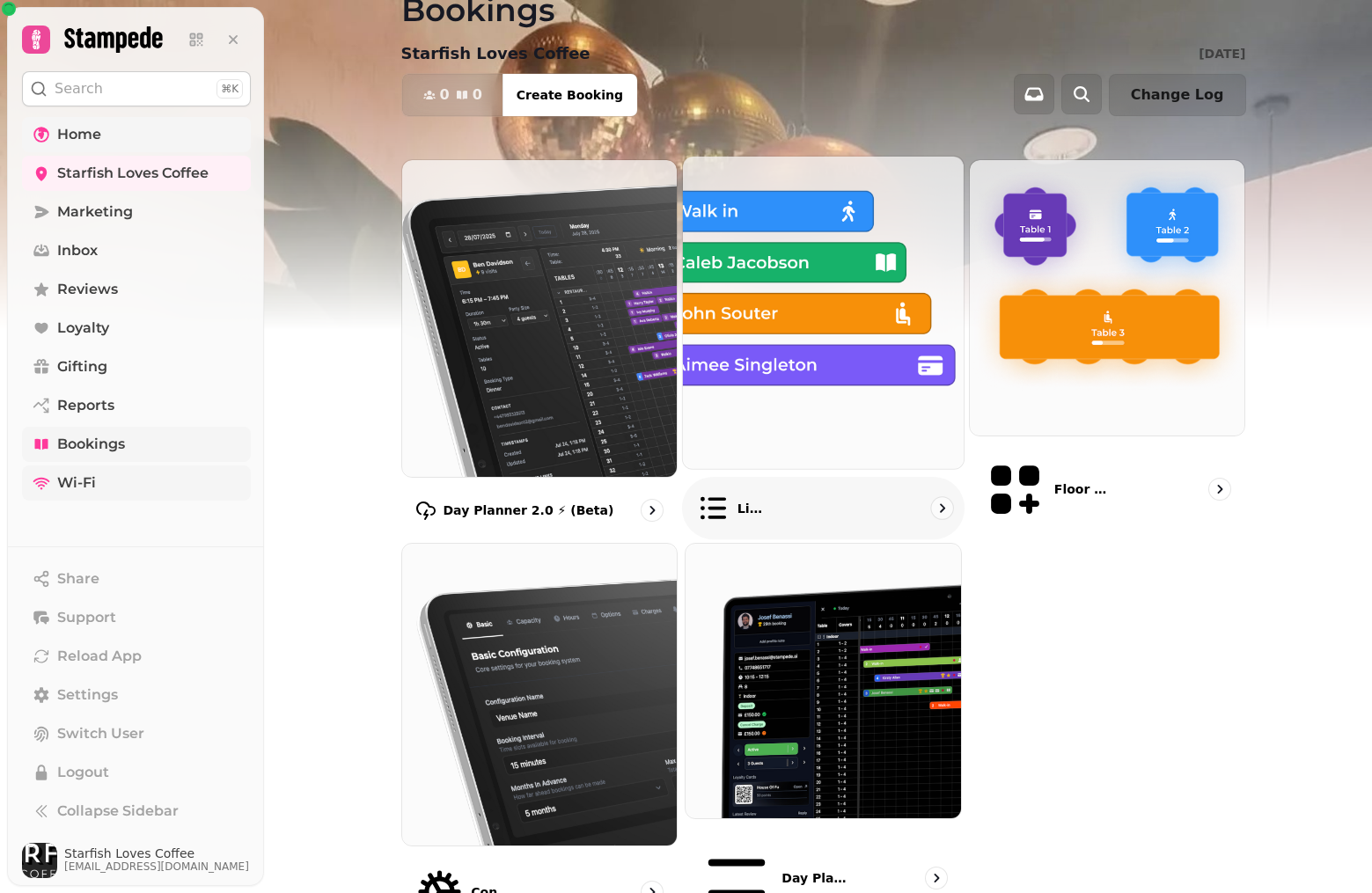
scroll to position [49, 0]
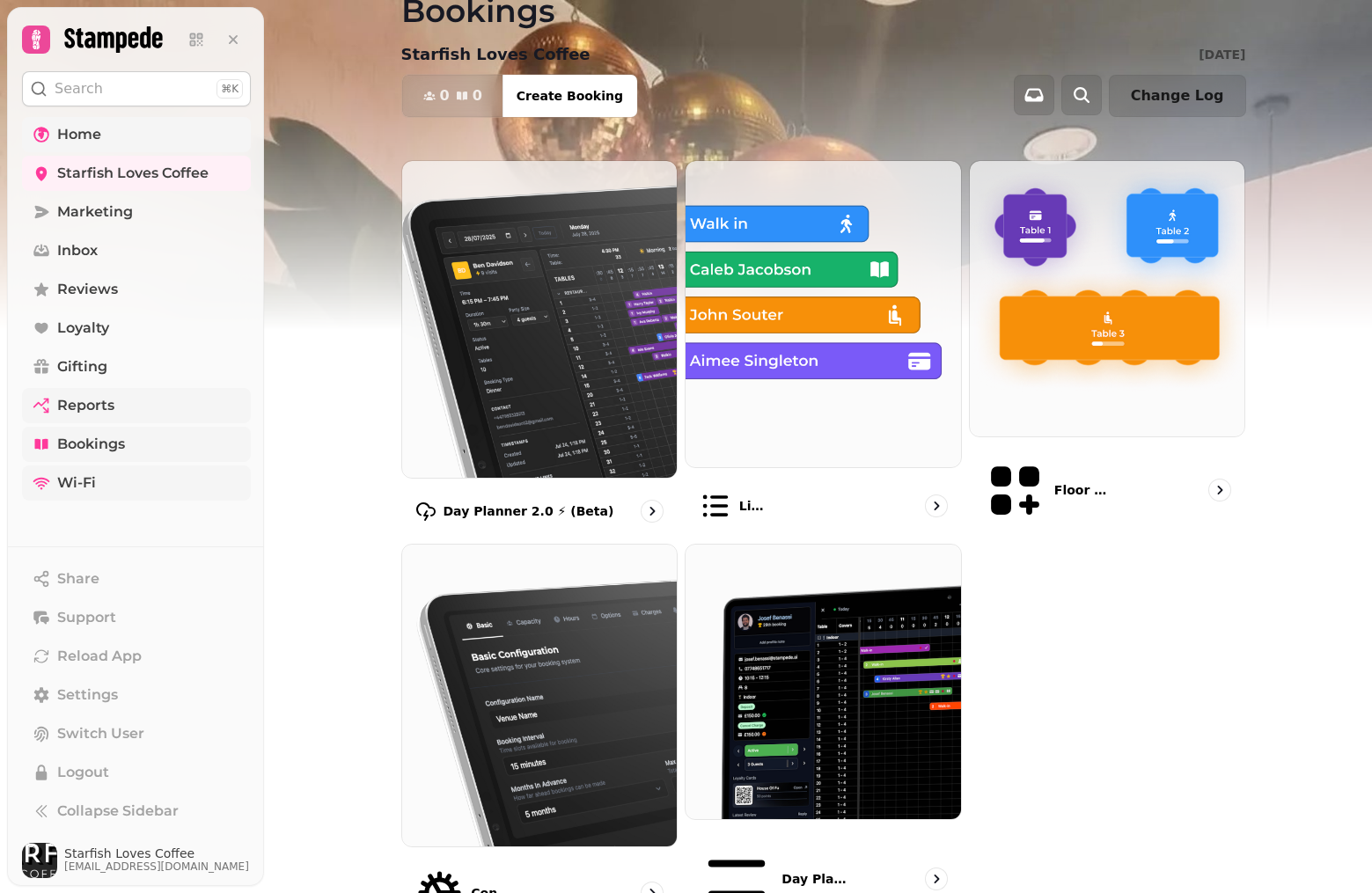
click at [101, 400] on span "Reports" at bounding box center [86, 405] width 57 height 21
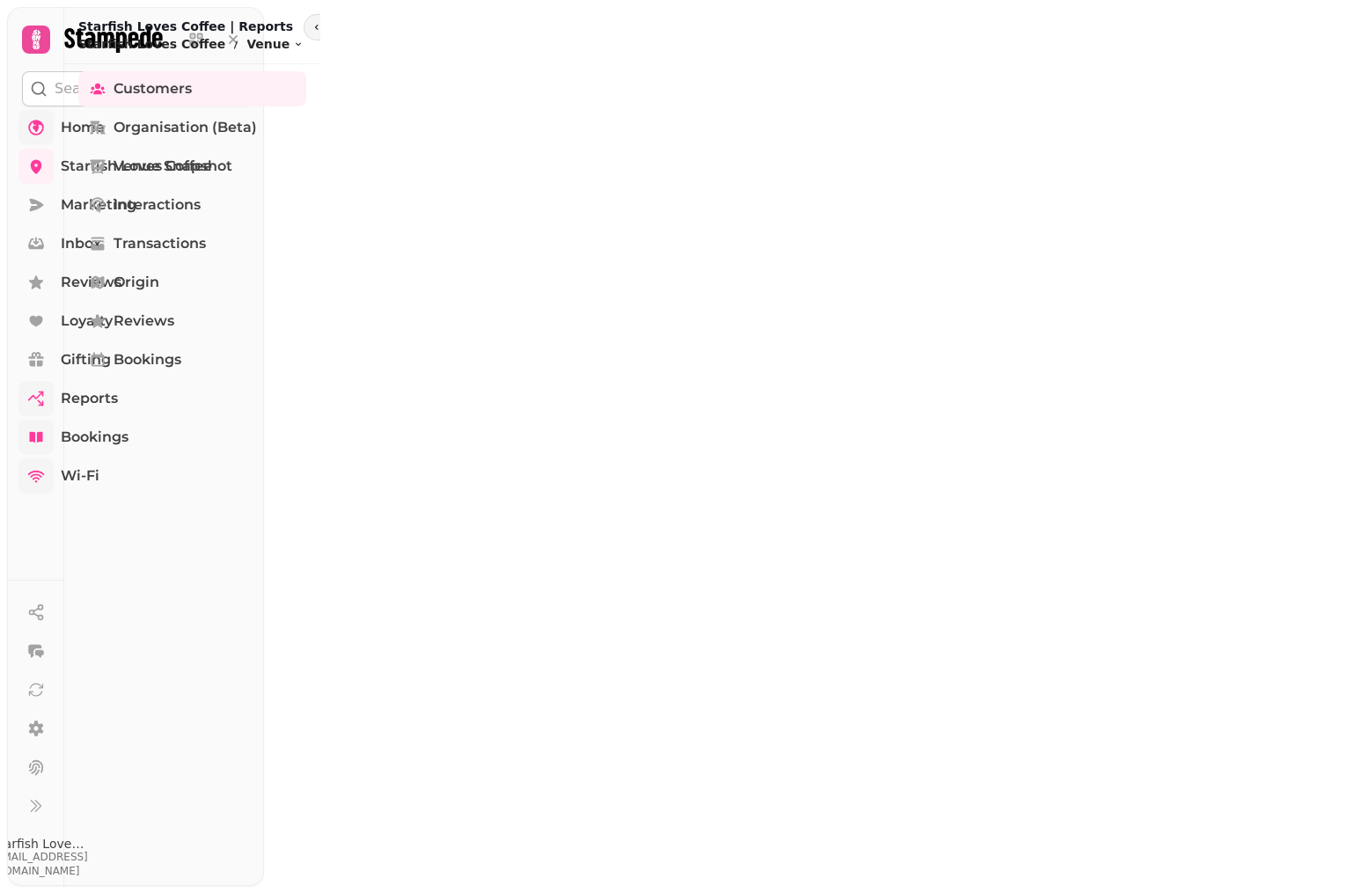
select select "**"
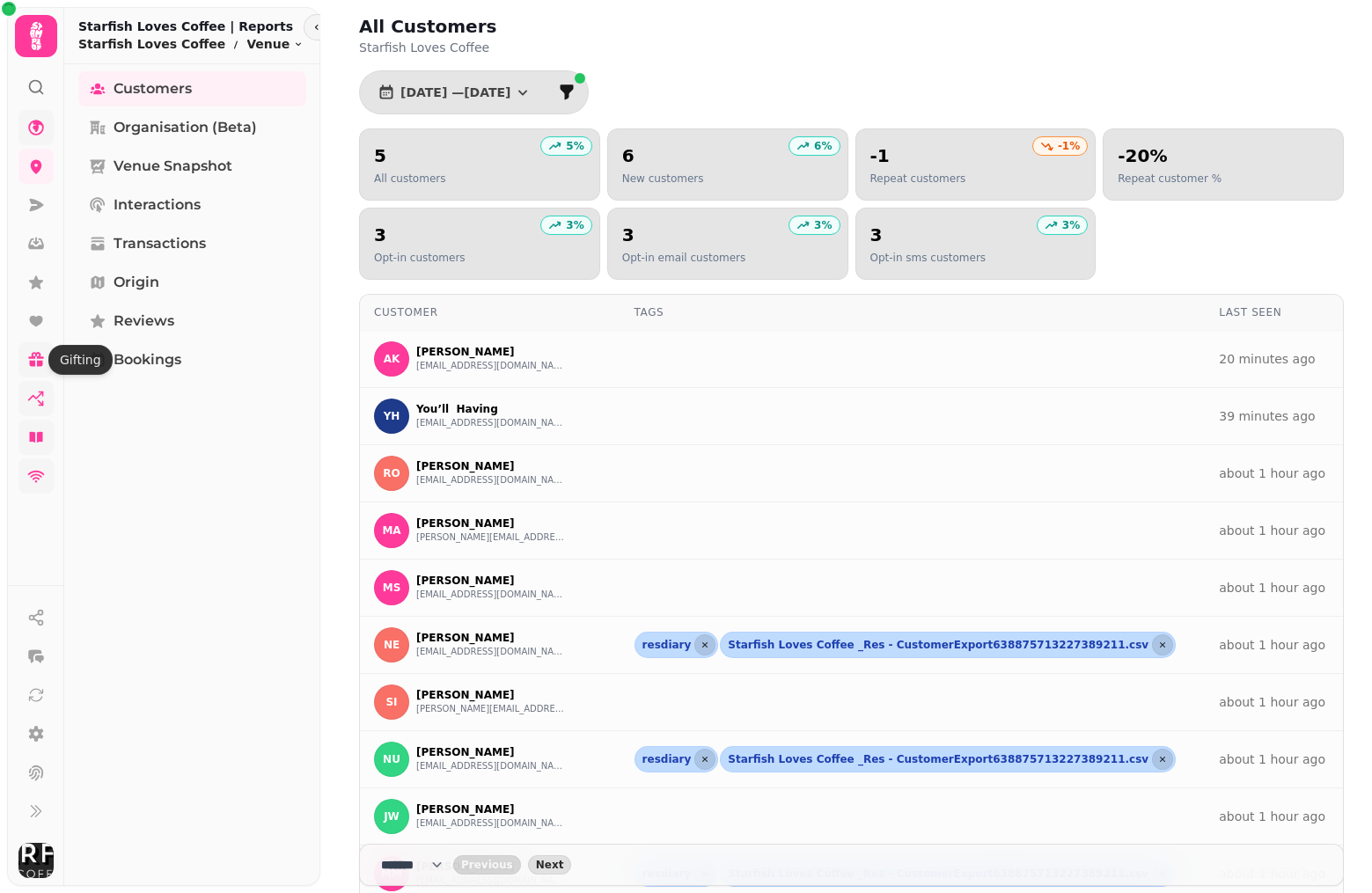
click at [39, 361] on icon at bounding box center [36, 364] width 13 height 6
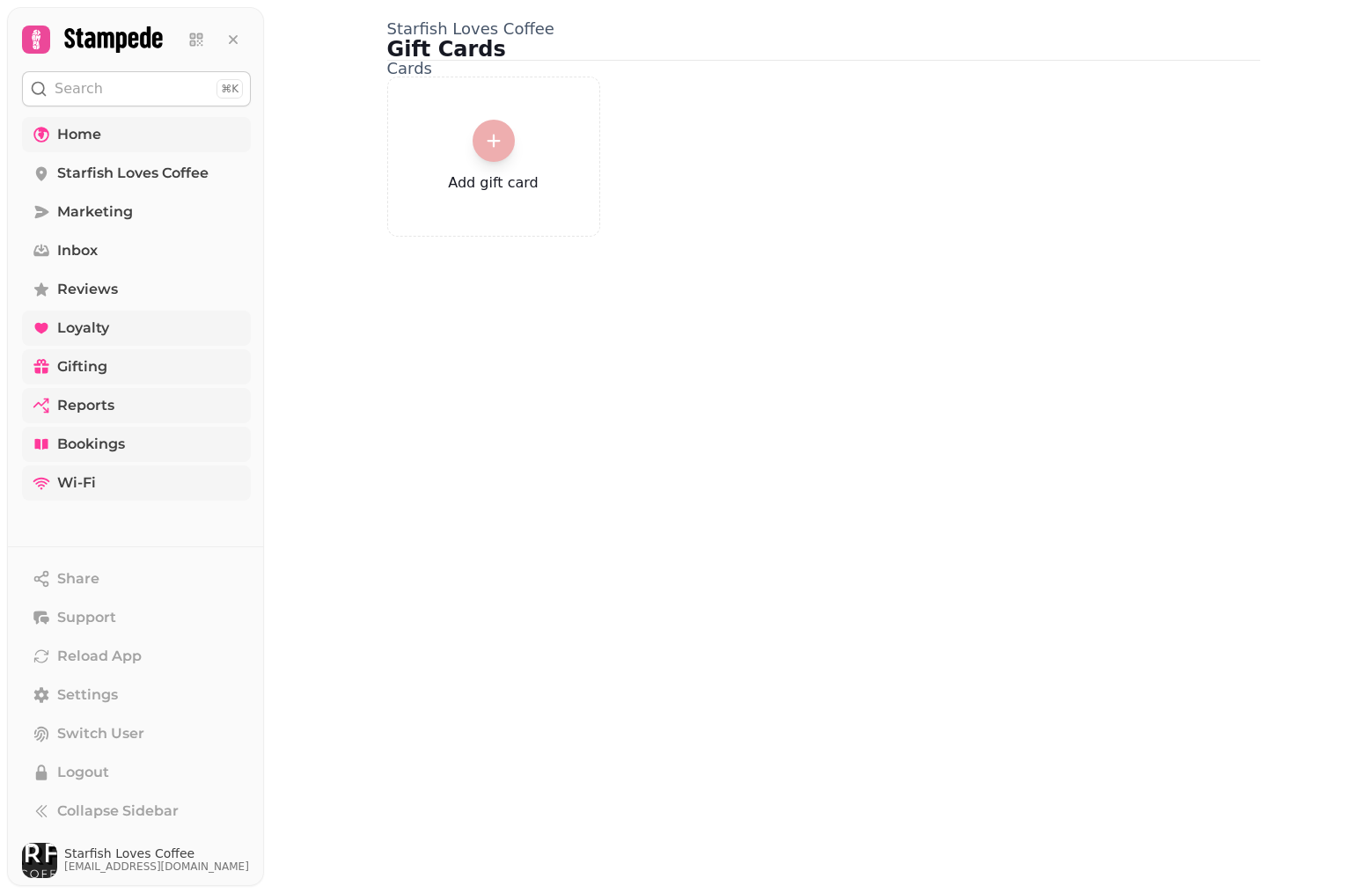
click at [49, 326] on icon at bounding box center [41, 328] width 18 height 18
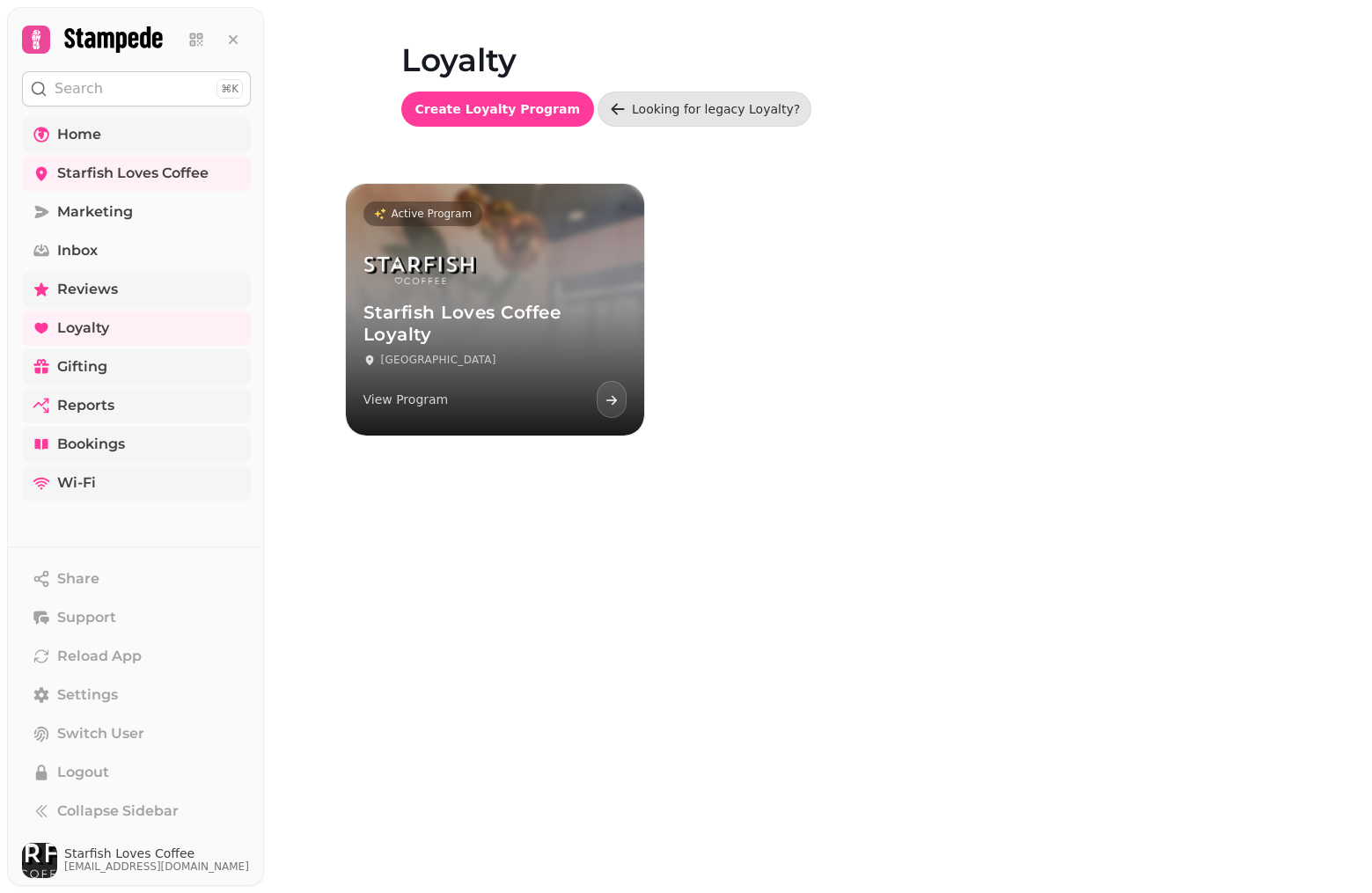
click at [57, 290] on span "Reviews" at bounding box center [87, 288] width 60 height 21
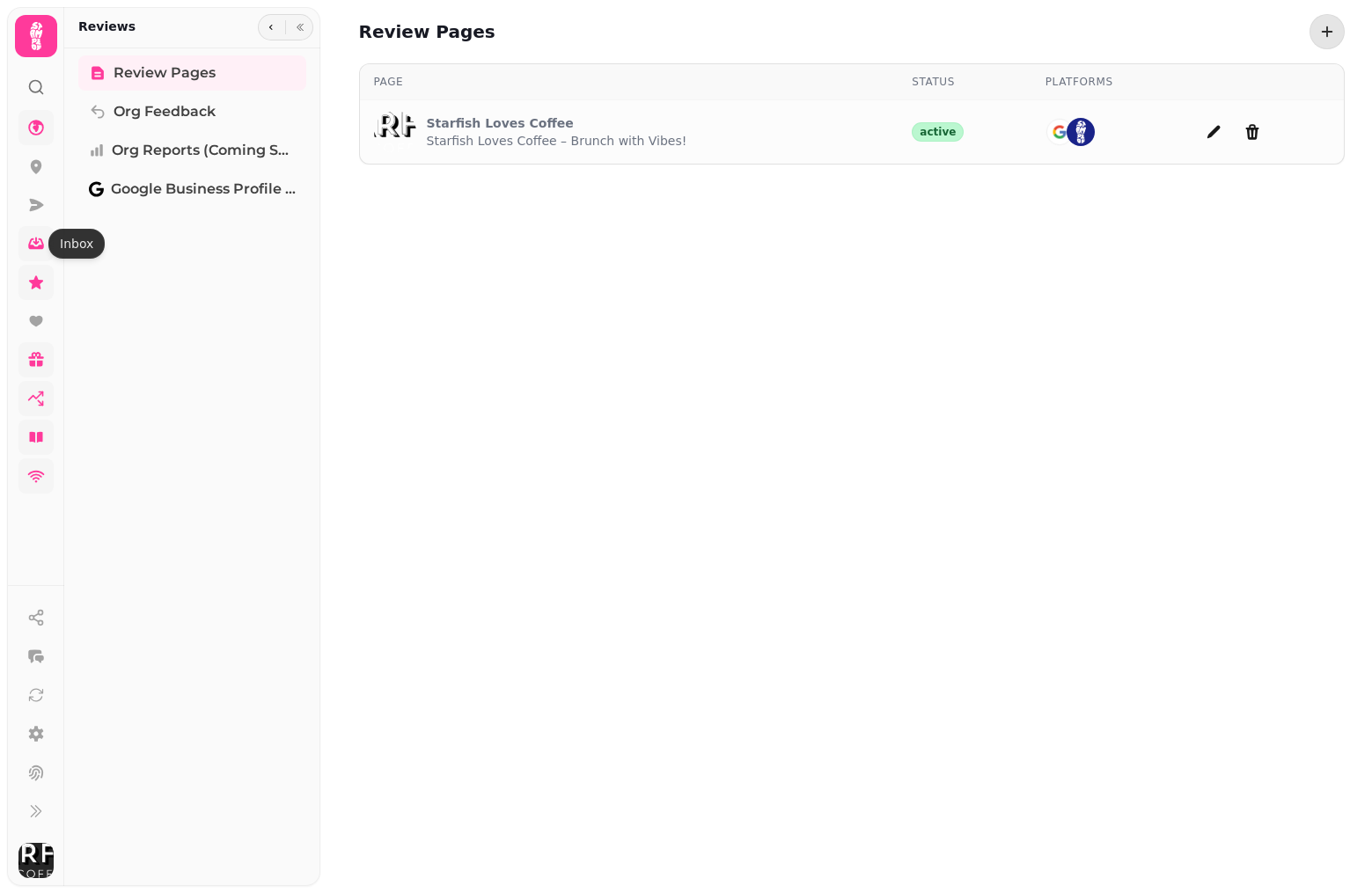
click at [35, 237] on icon at bounding box center [37, 244] width 18 height 18
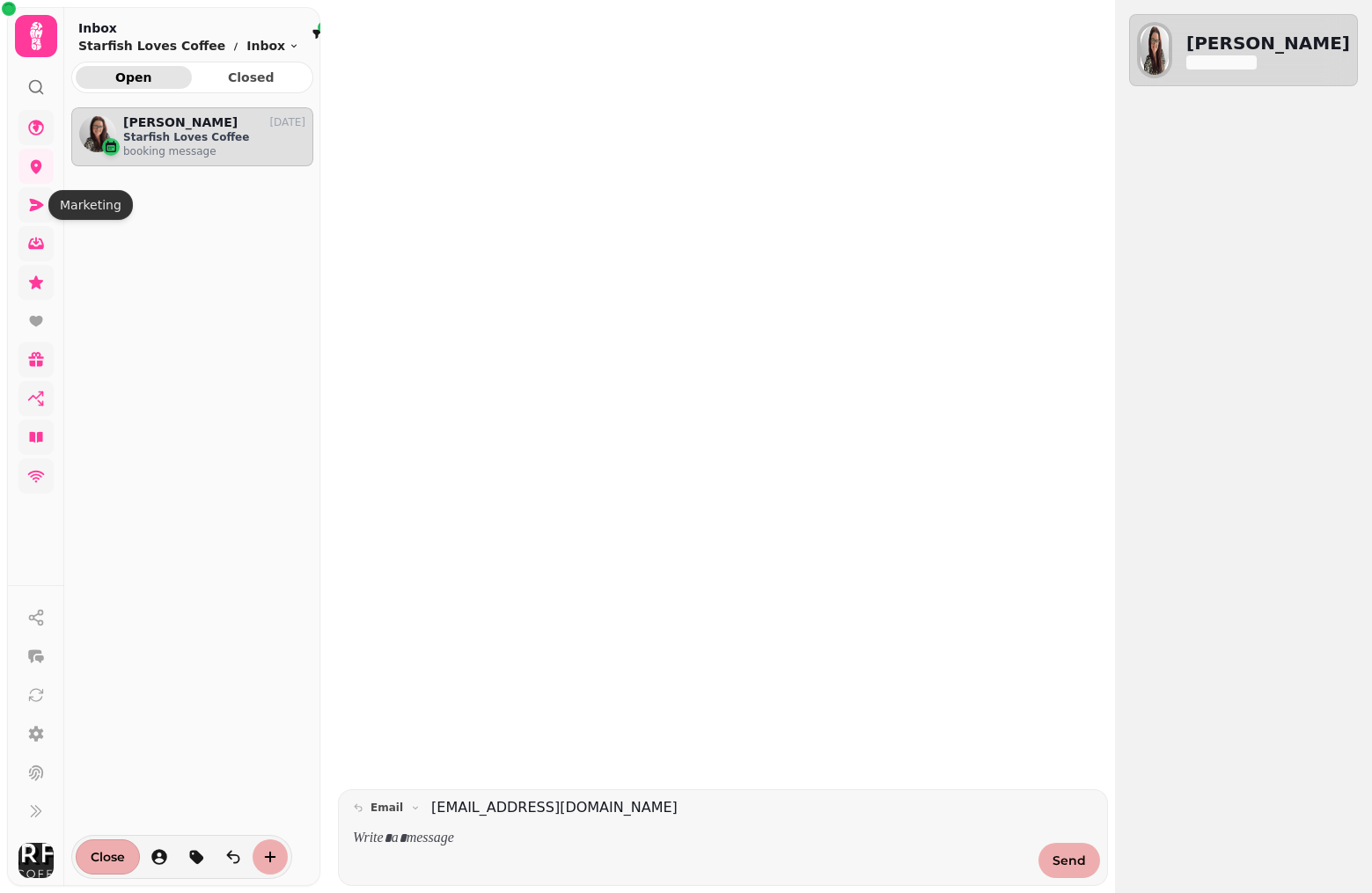
scroll to position [757, 242]
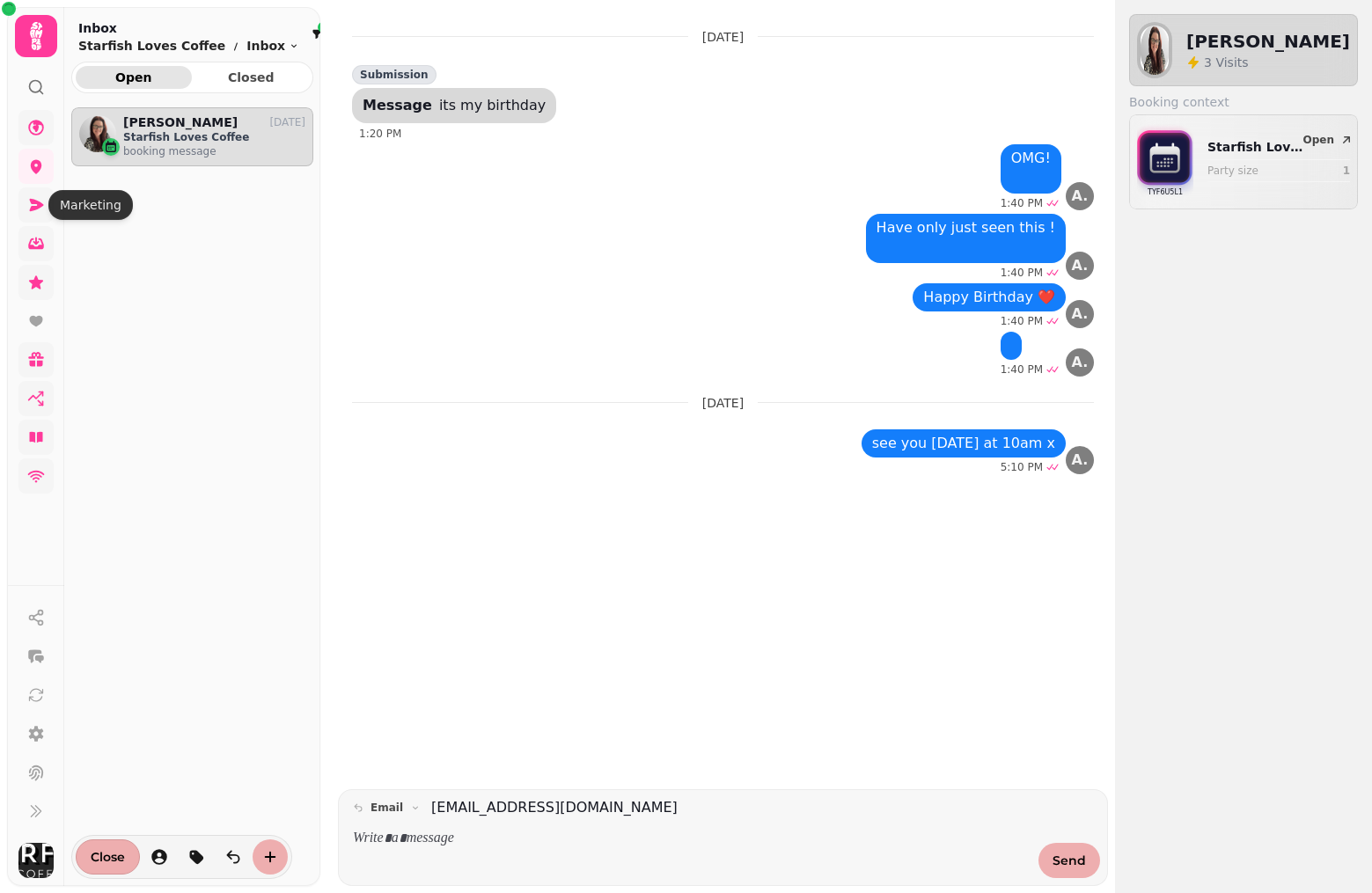
click at [40, 206] on icon at bounding box center [37, 204] width 14 height 12
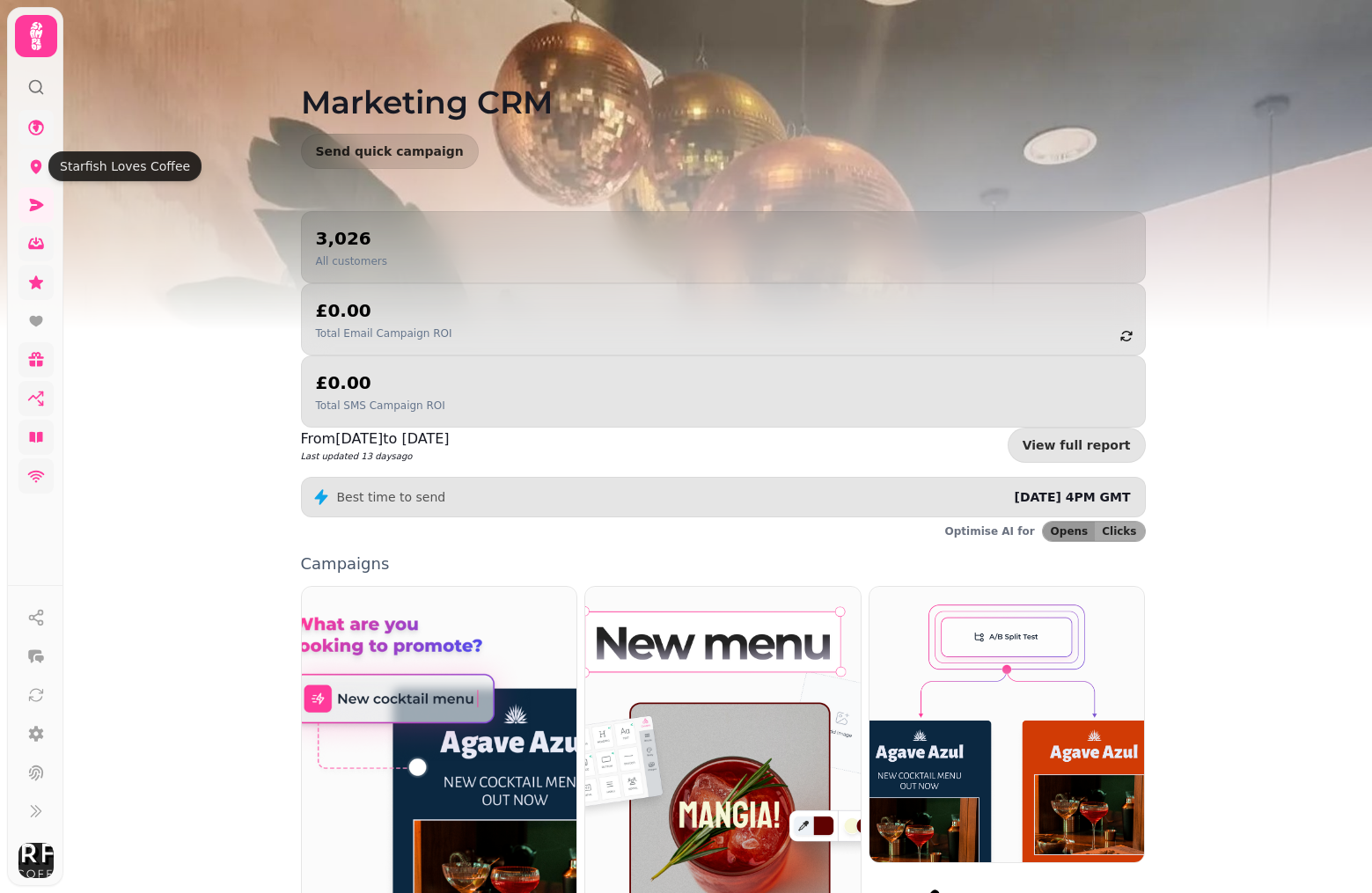
click at [37, 172] on icon at bounding box center [37, 167] width 12 height 14
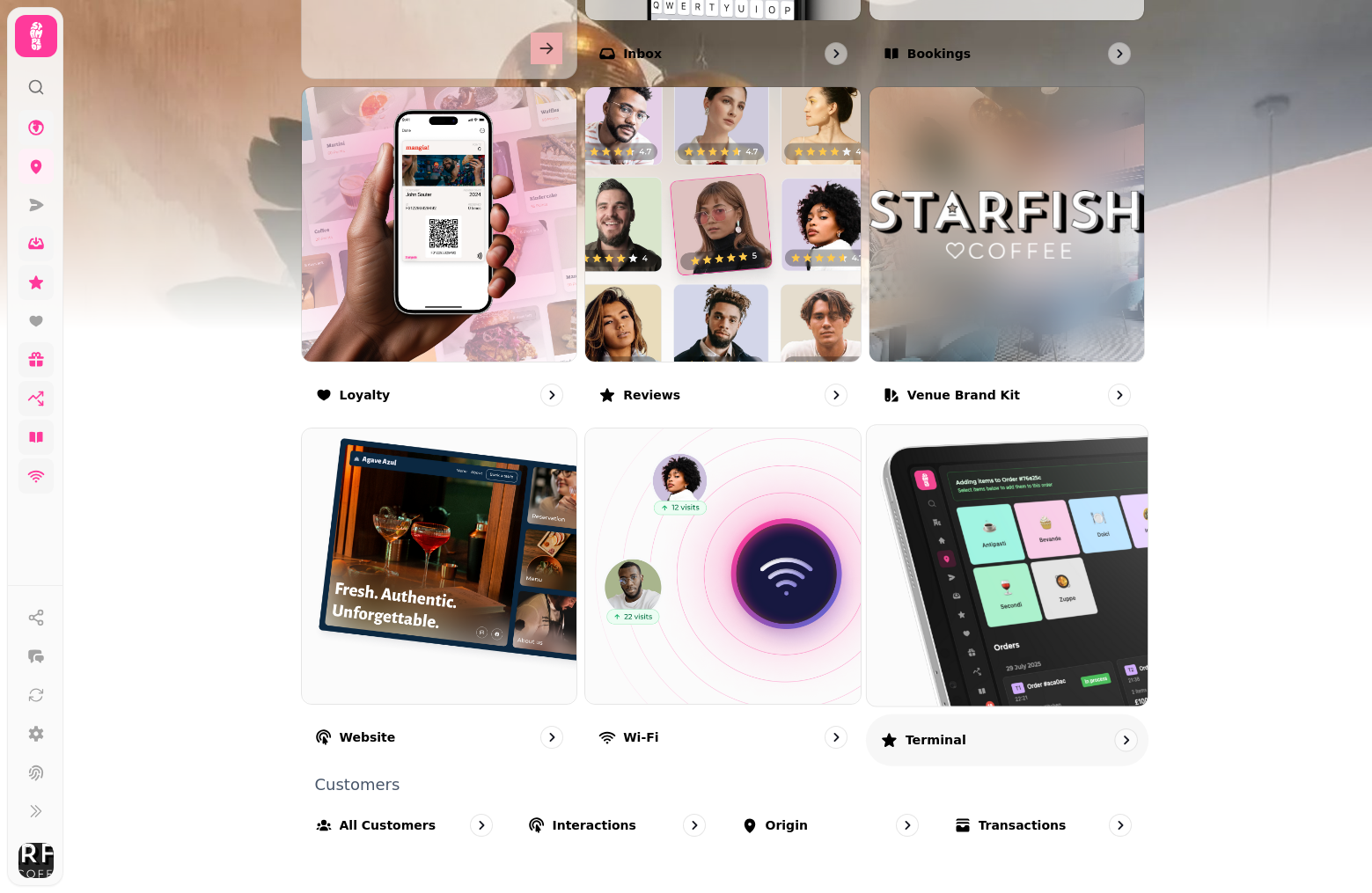
scroll to position [894, 0]
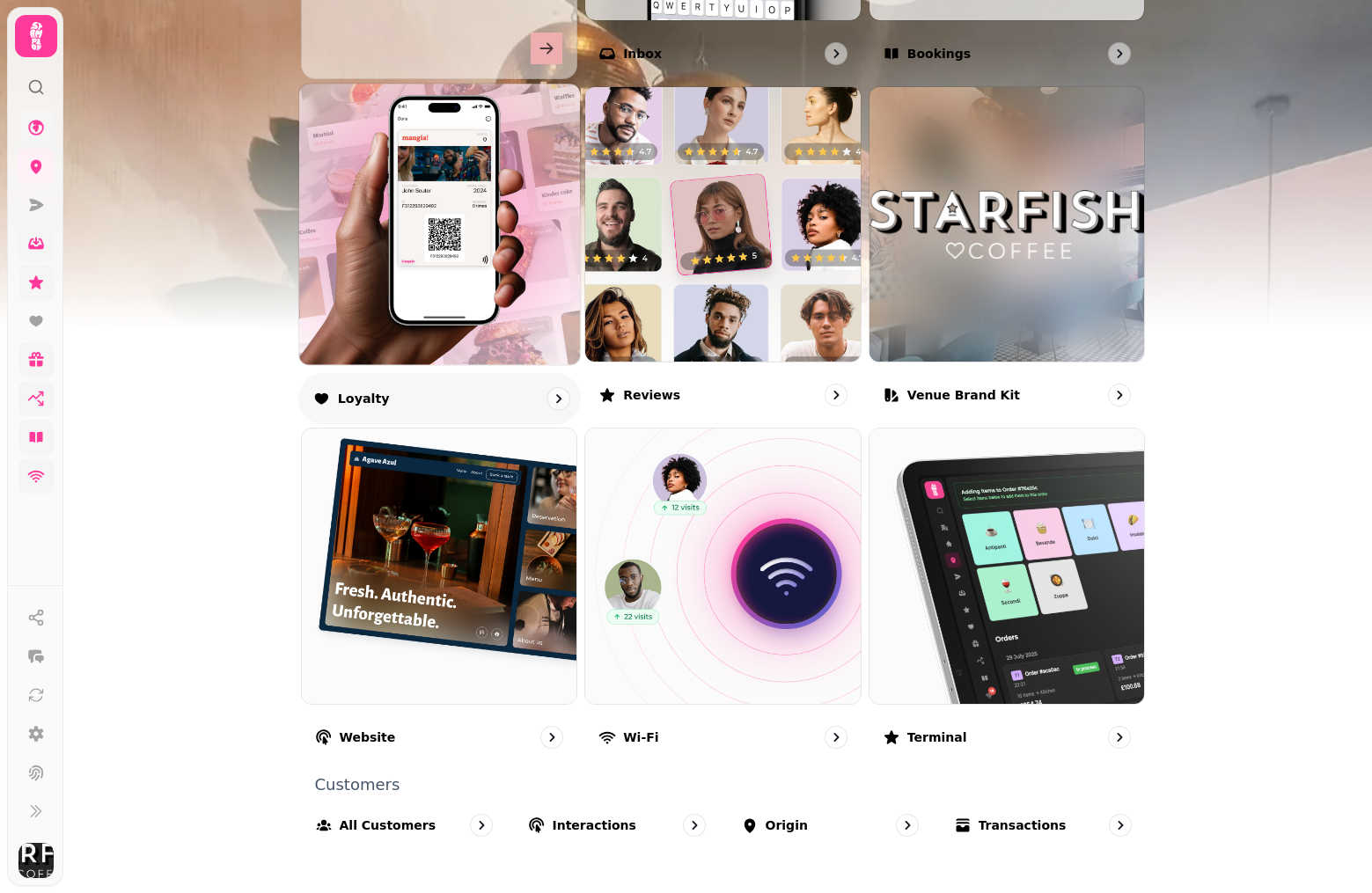
click at [434, 266] on img at bounding box center [439, 223] width 309 height 309
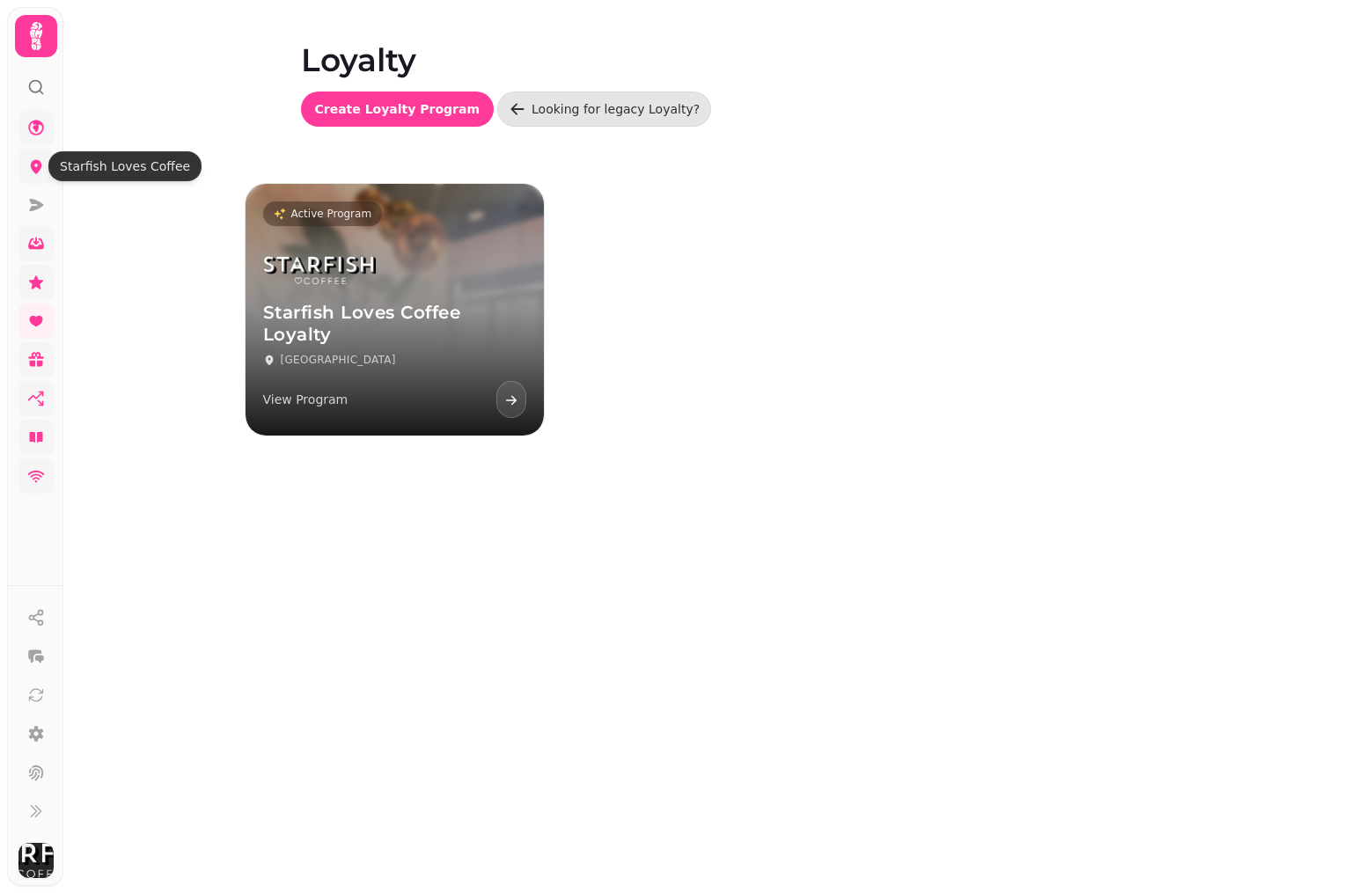
click at [40, 164] on icon at bounding box center [37, 167] width 12 height 14
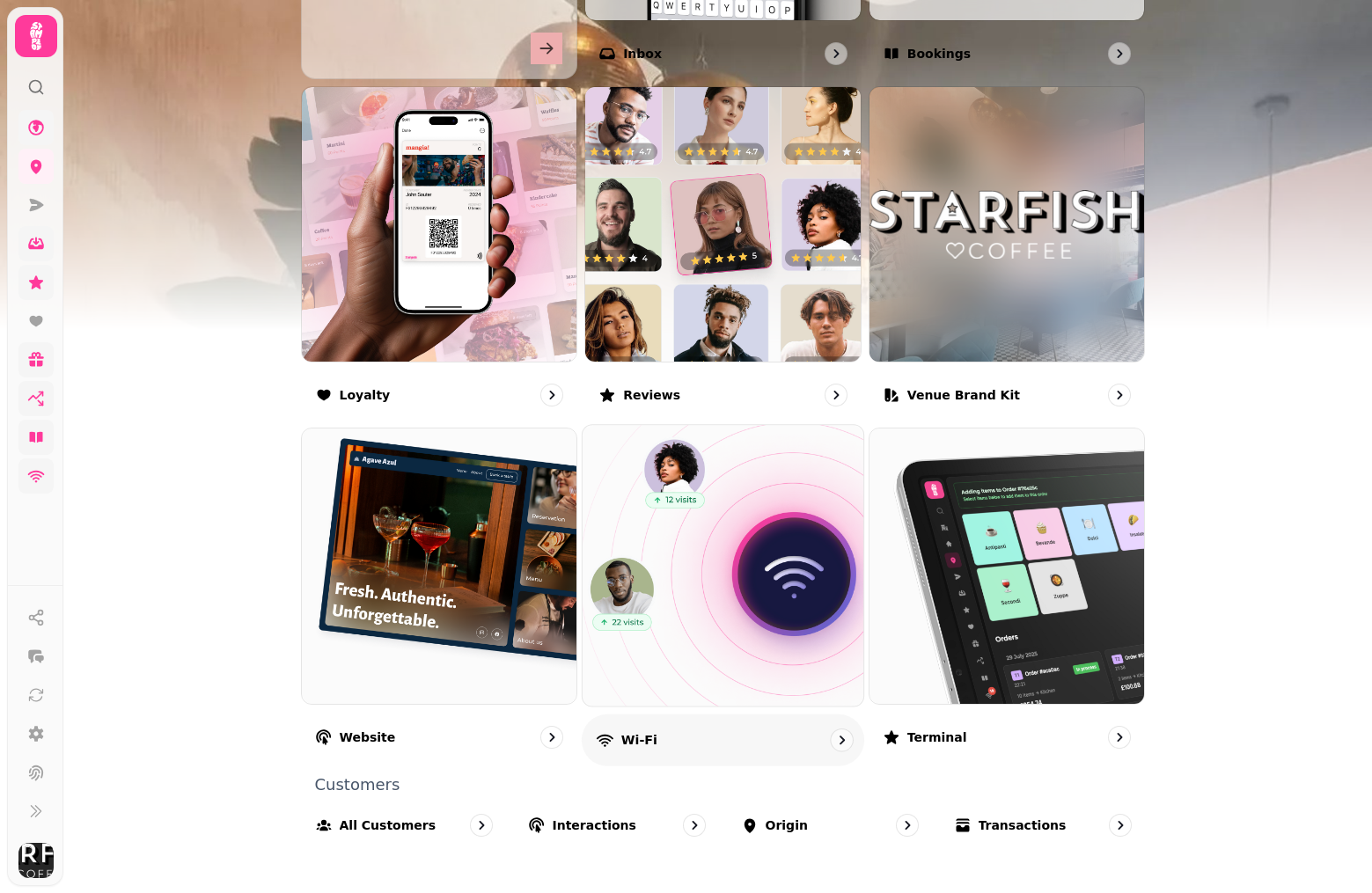
scroll to position [894, 0]
click at [749, 553] on img at bounding box center [723, 566] width 309 height 309
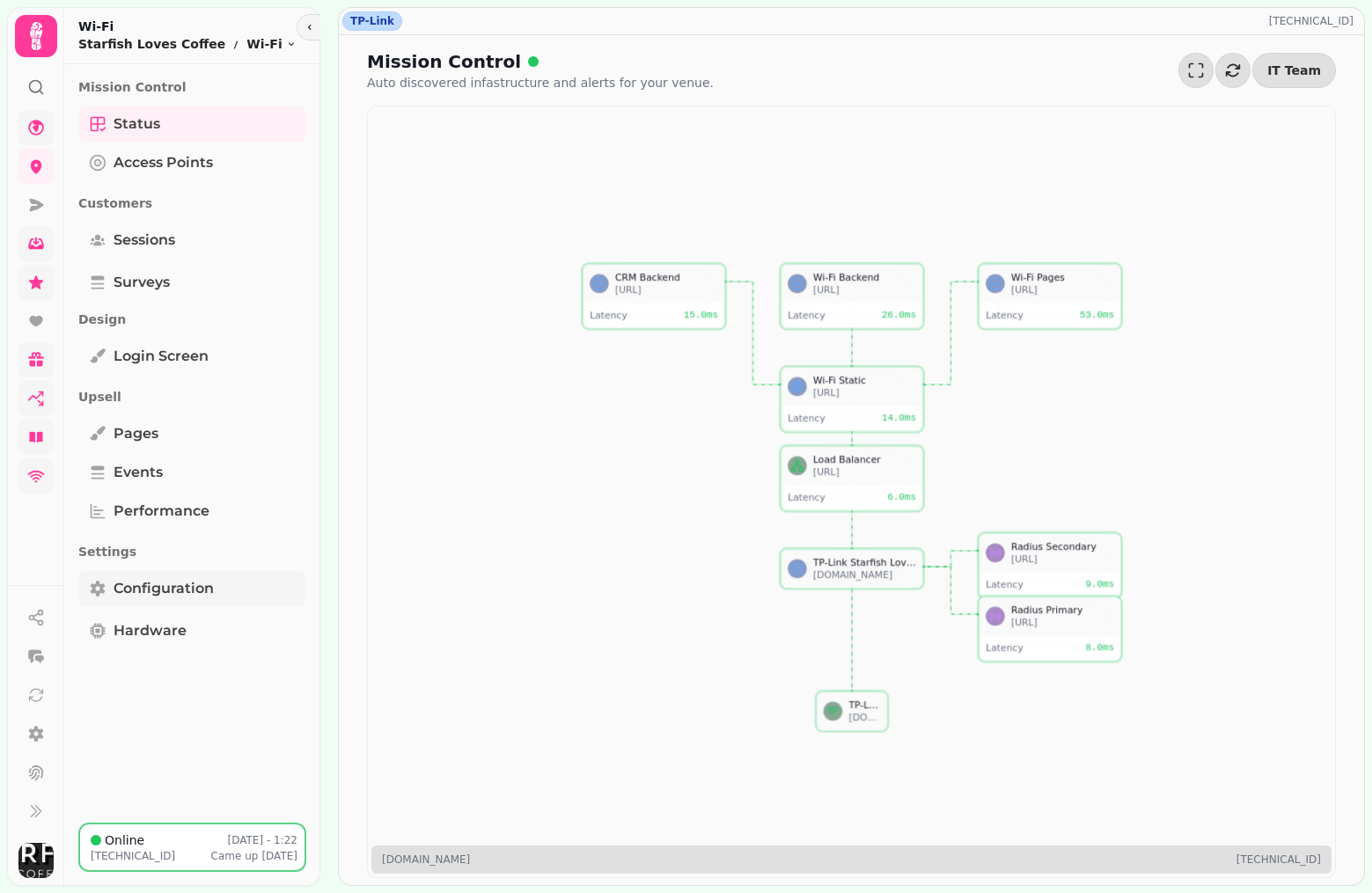
click at [141, 587] on span "Configuration" at bounding box center [164, 588] width 101 height 21
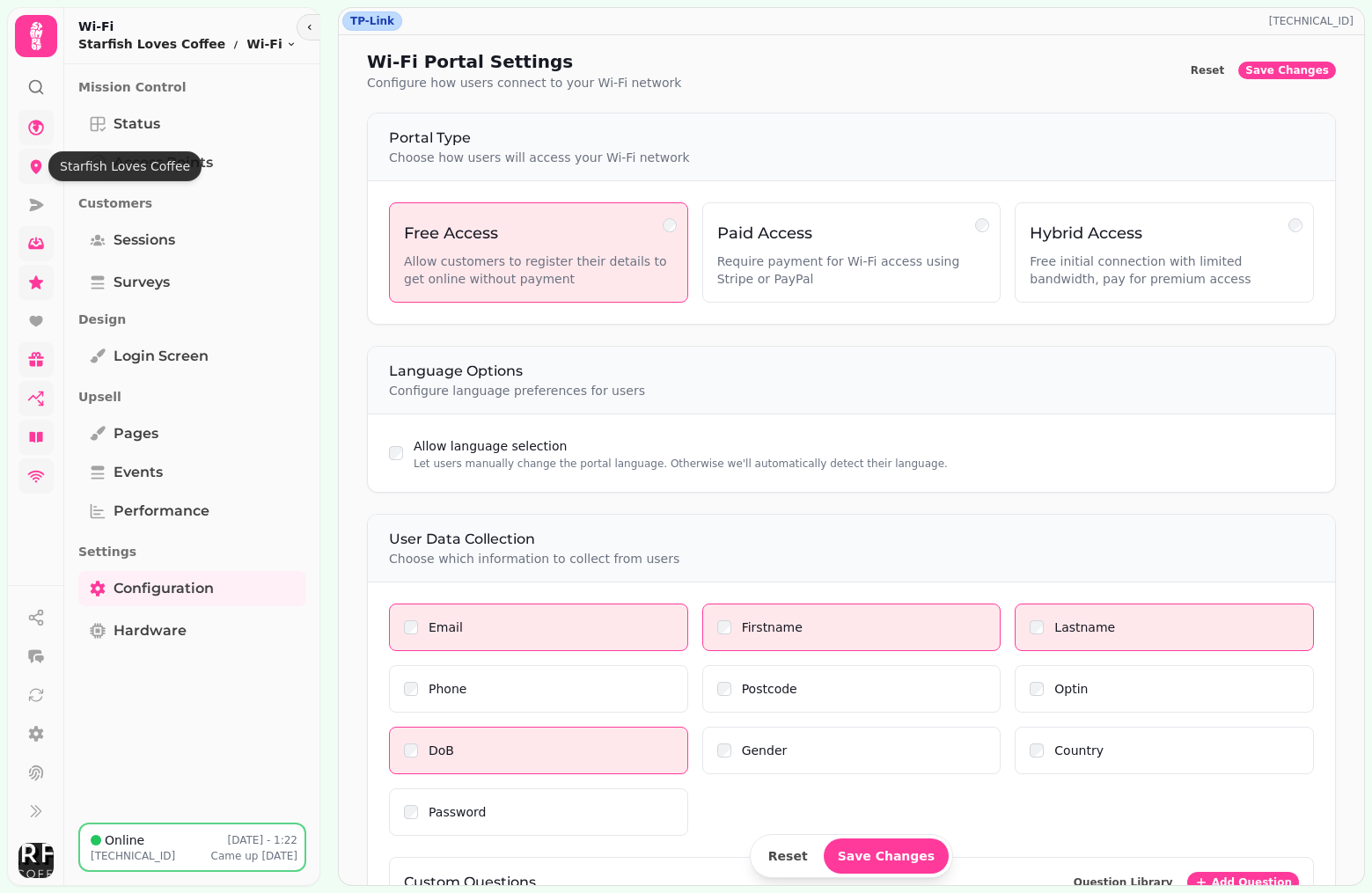
click at [36, 171] on icon at bounding box center [37, 167] width 12 height 14
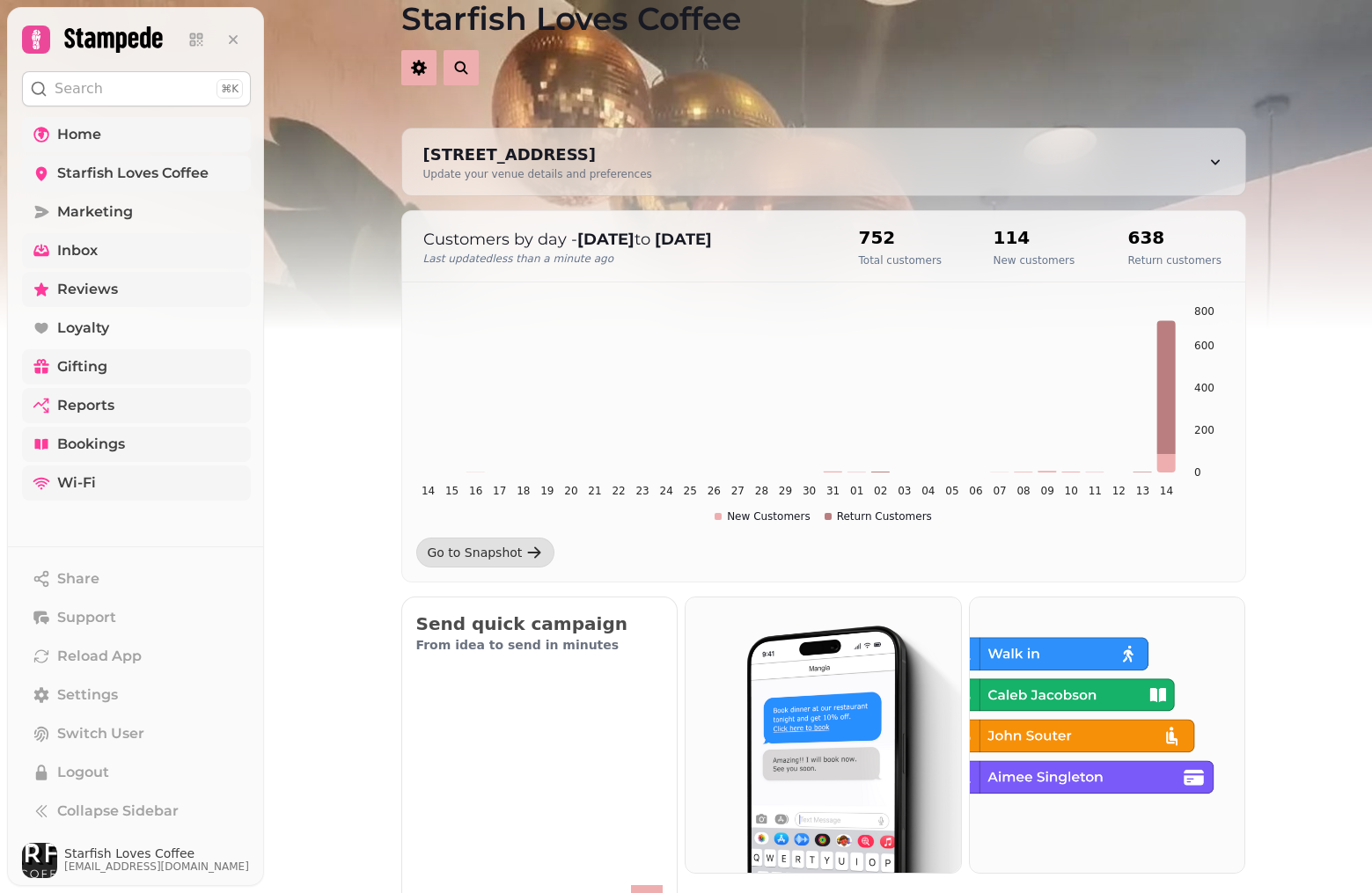
scroll to position [47, 0]
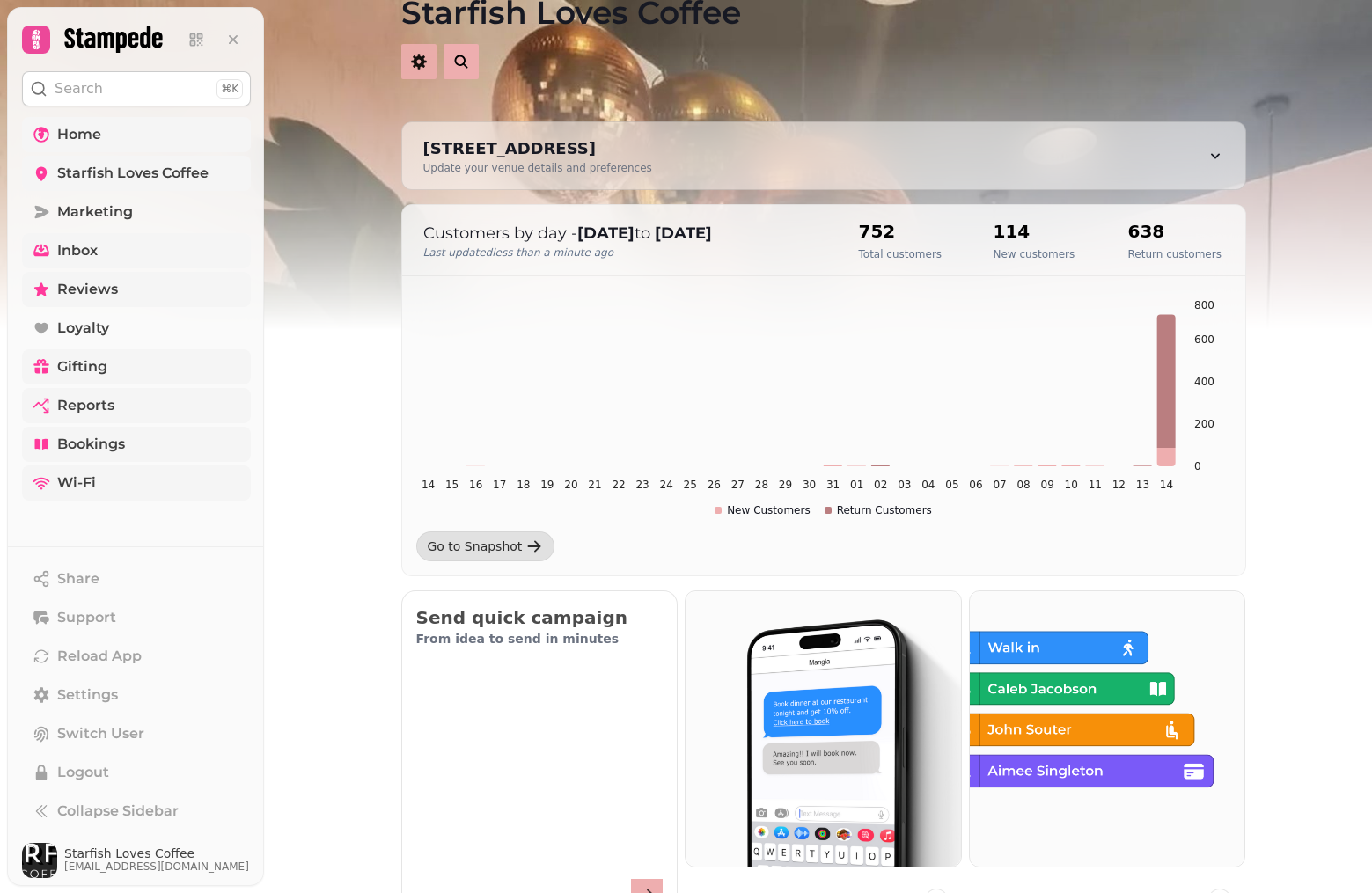
click at [418, 68] on icon "button" at bounding box center [419, 61] width 16 height 16
select select "**********"
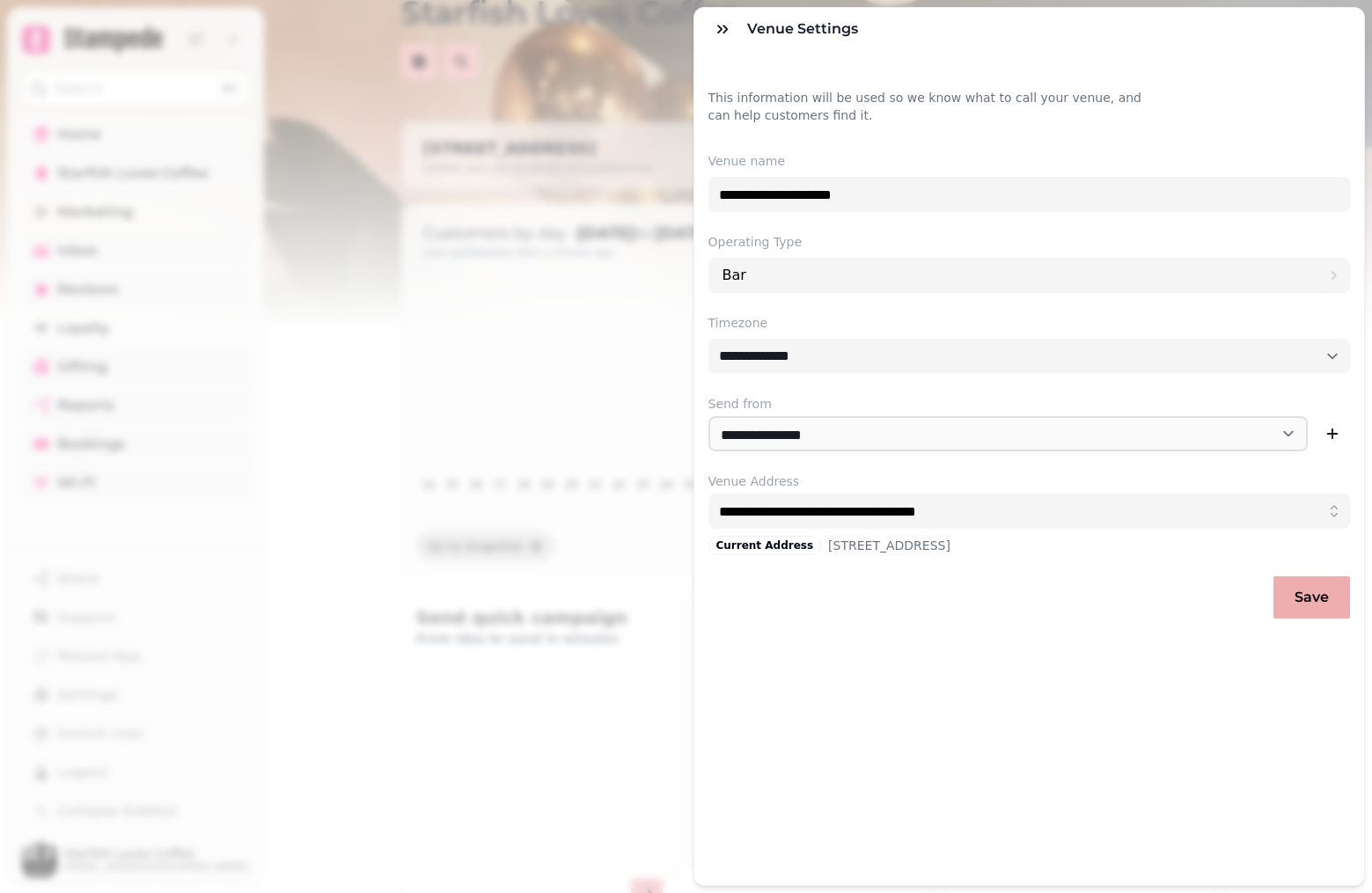
click at [534, 90] on div "**********" at bounding box center [686, 461] width 1372 height 865
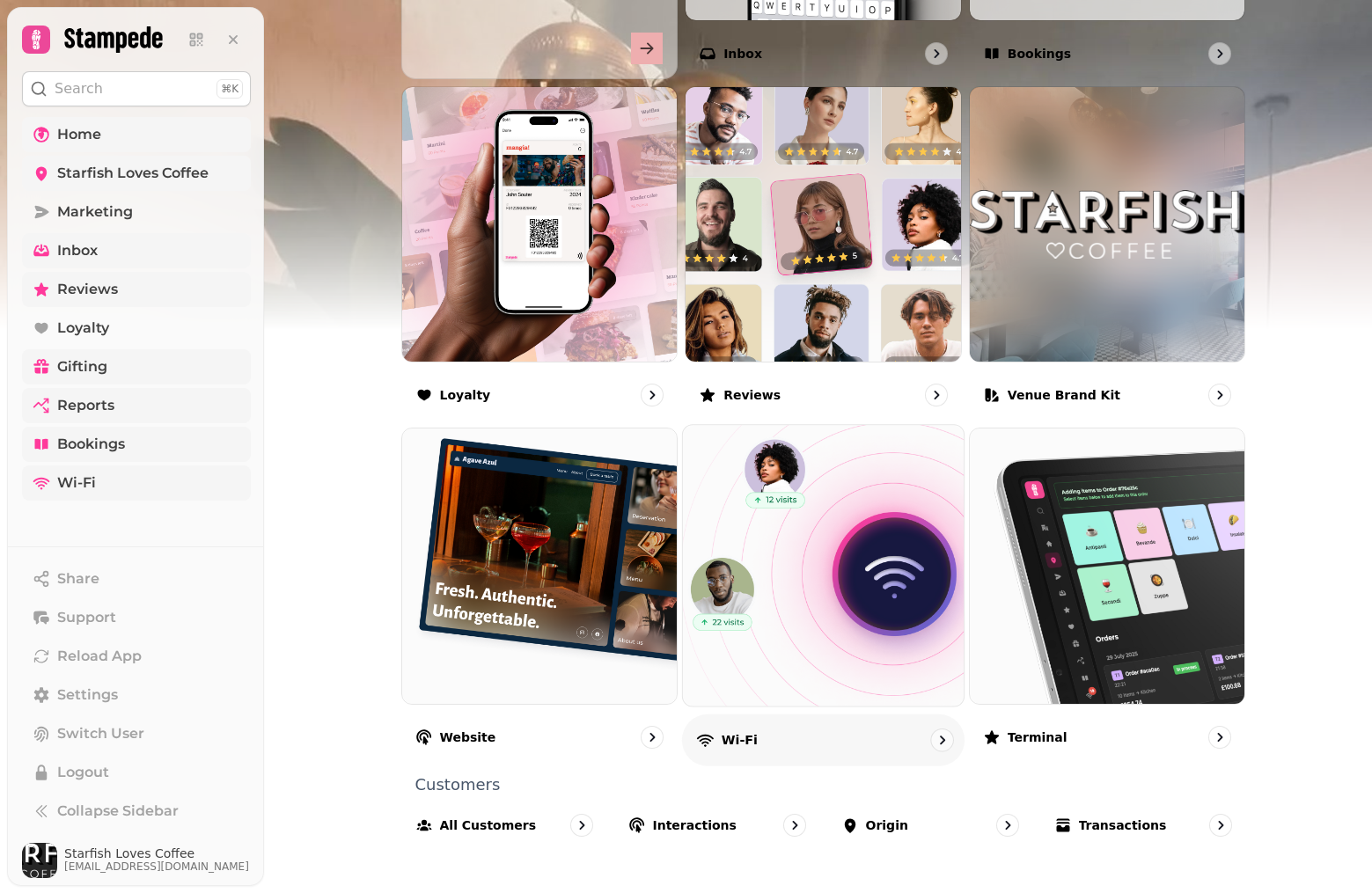
scroll to position [894, 0]
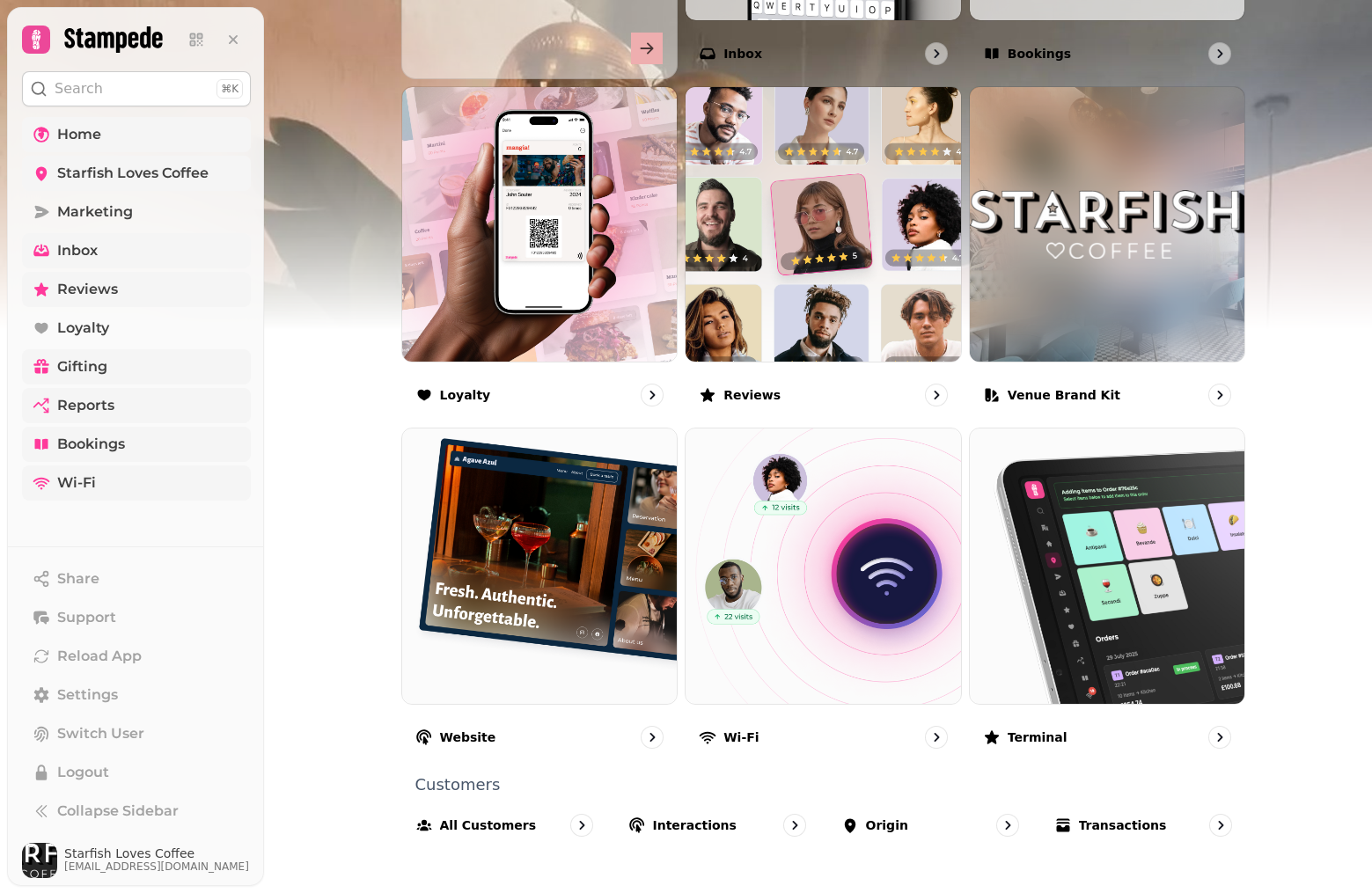
click at [110, 97] on button "Search ⌘K" at bounding box center [136, 89] width 229 height 36
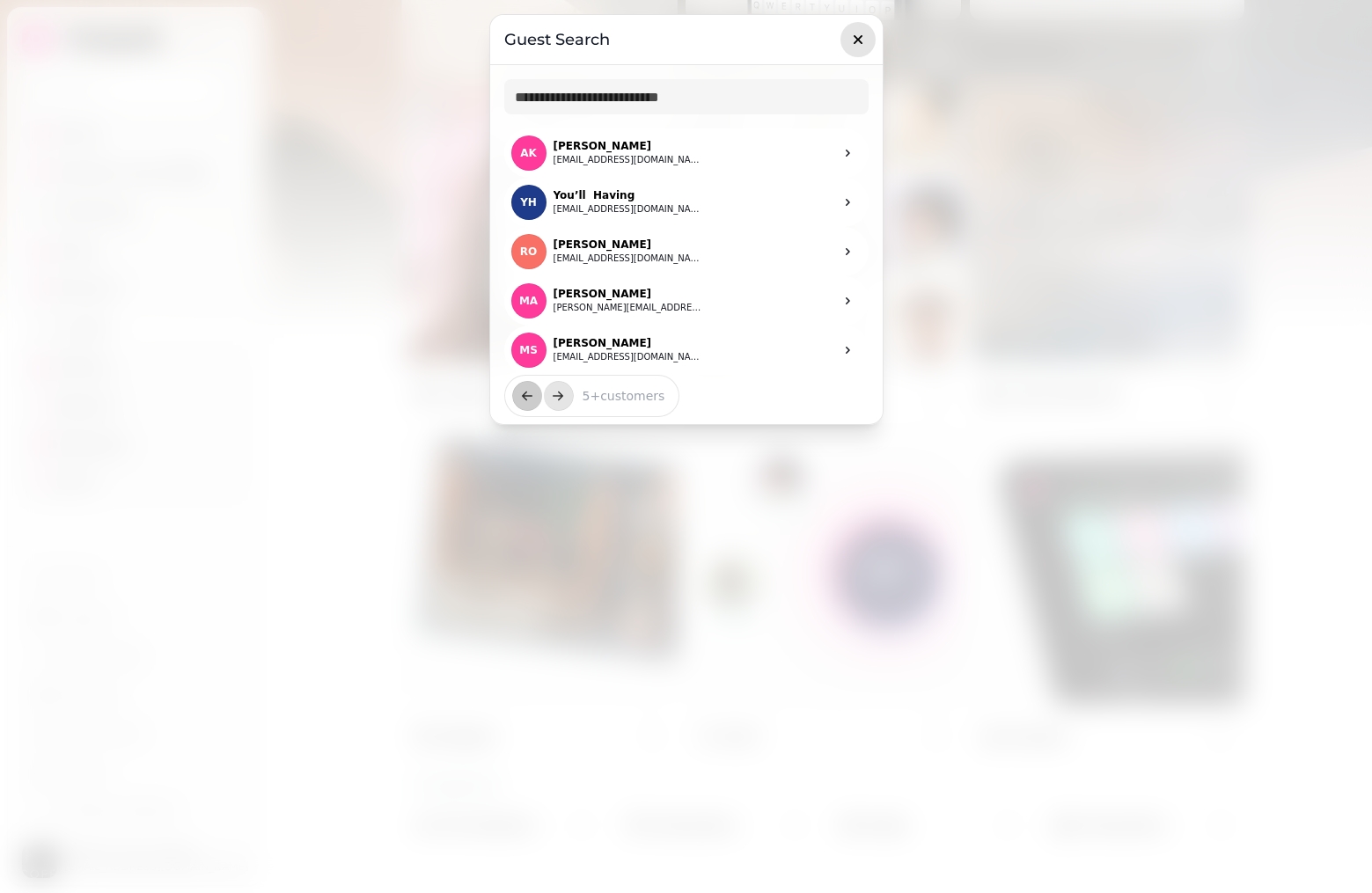
click at [855, 39] on icon "button" at bounding box center [858, 40] width 18 height 18
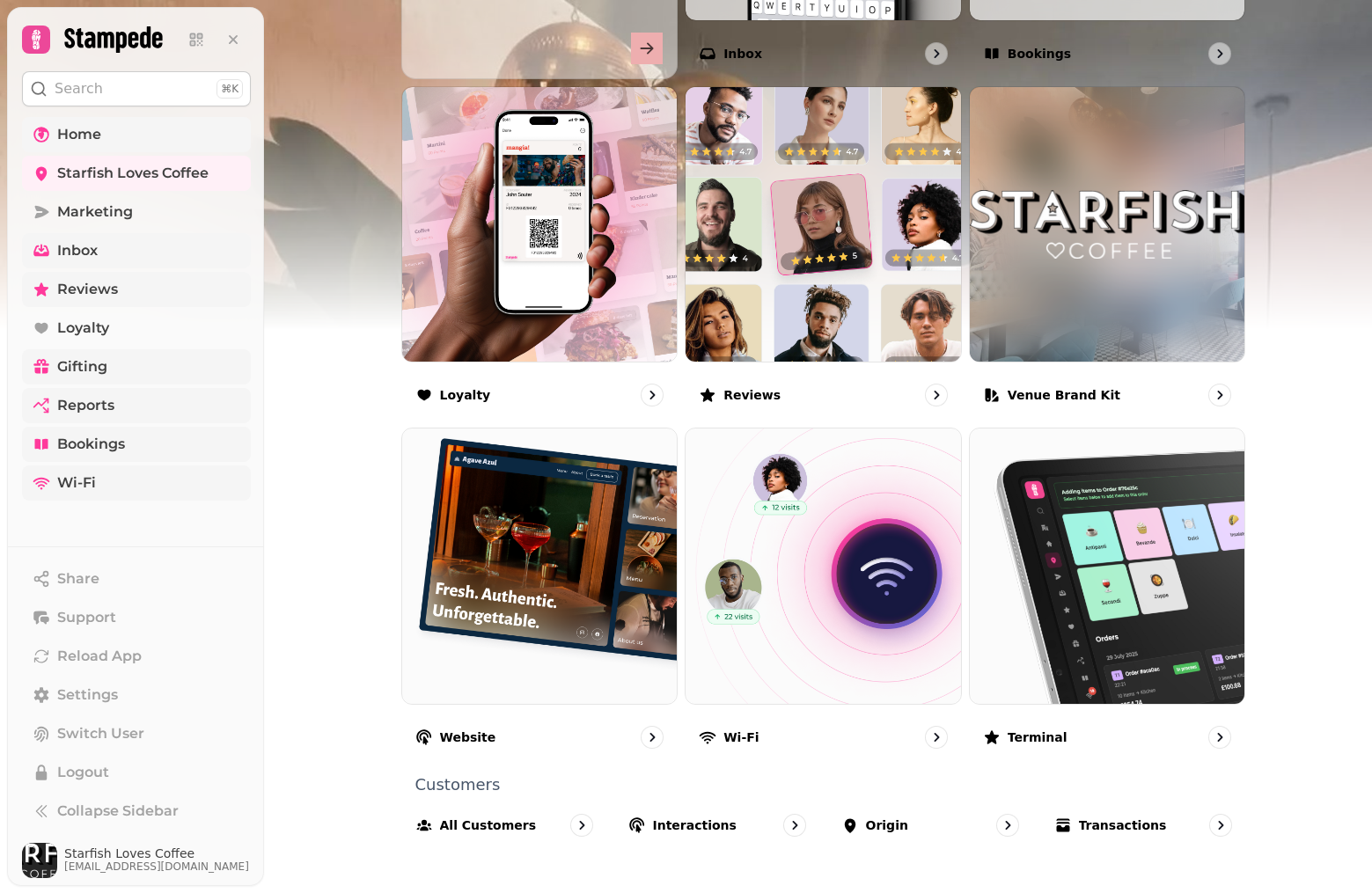
click at [99, 85] on p "Search" at bounding box center [78, 88] width 48 height 21
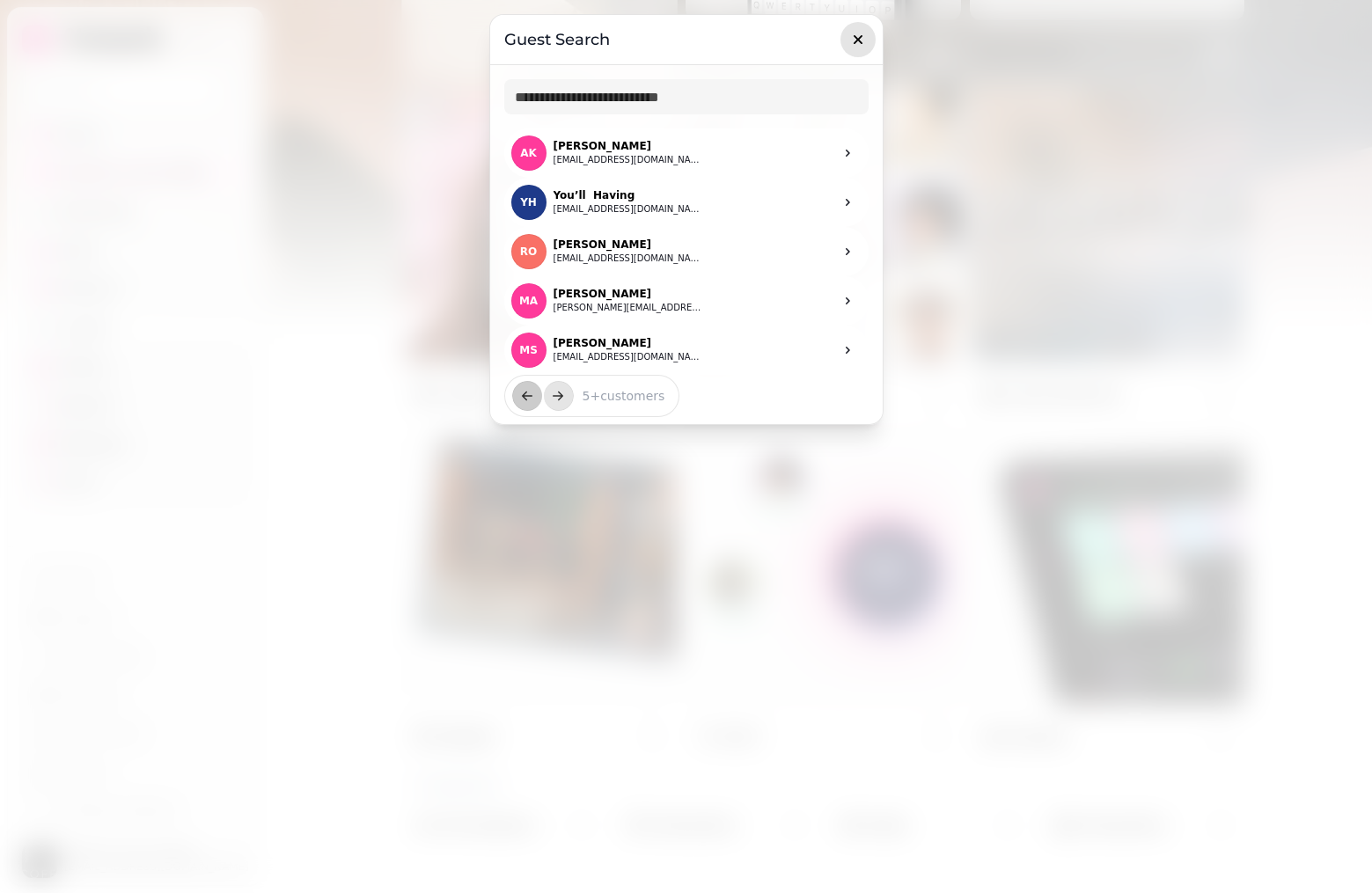
click at [852, 38] on icon "button" at bounding box center [858, 40] width 18 height 18
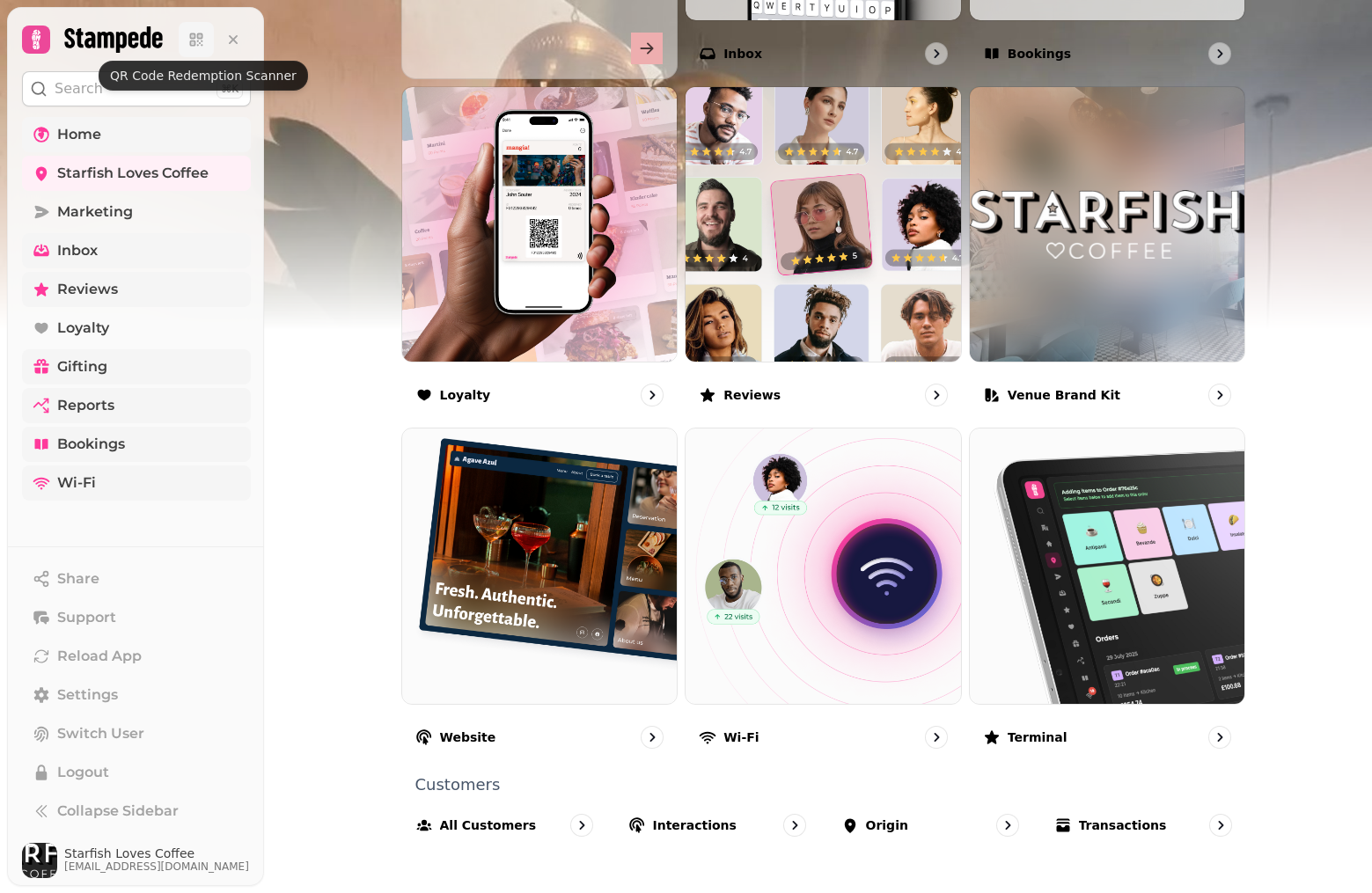
click at [201, 41] on icon at bounding box center [197, 40] width 18 height 18
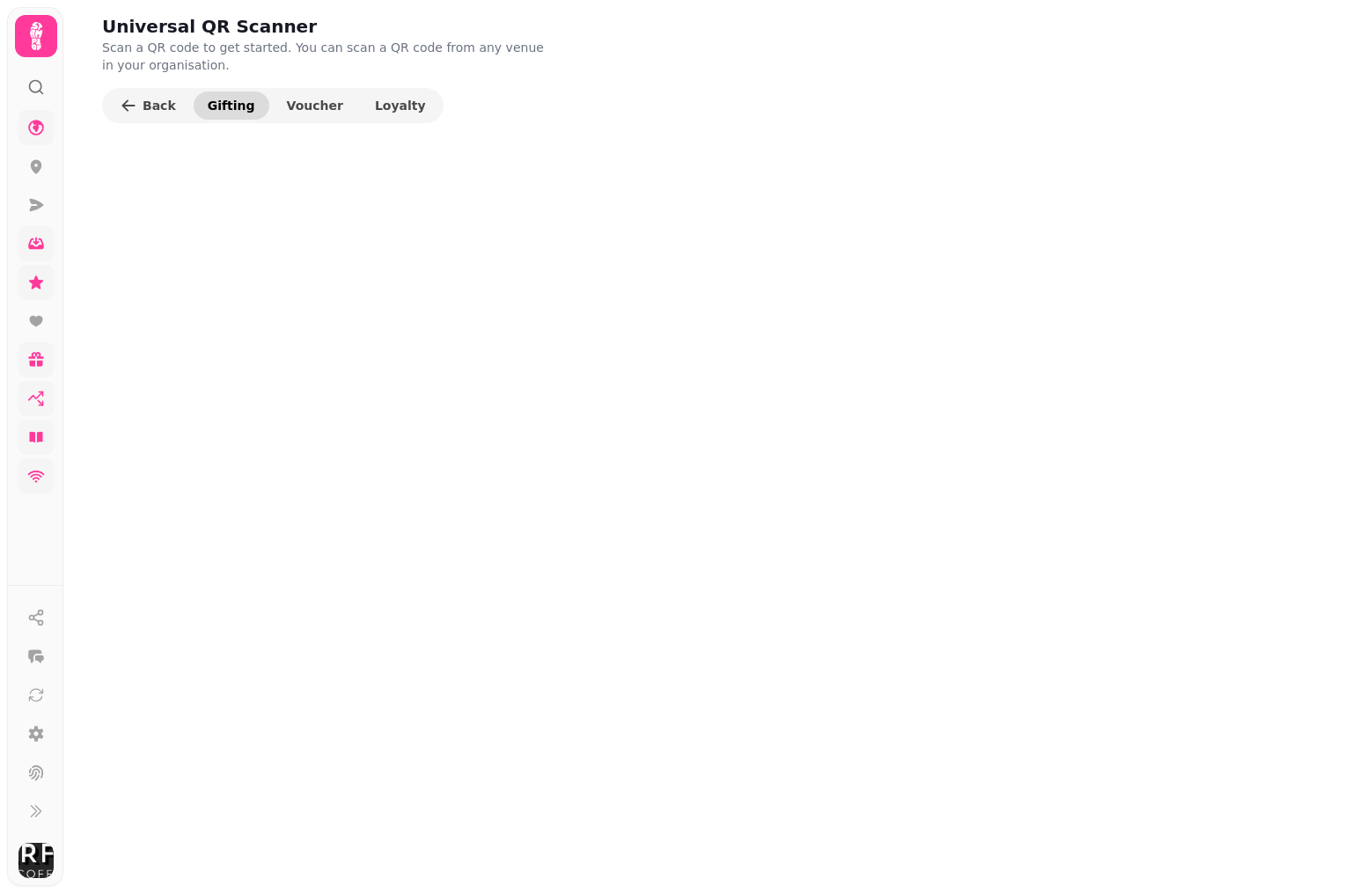
click at [202, 108] on button "Gifting" at bounding box center [231, 106] width 76 height 29
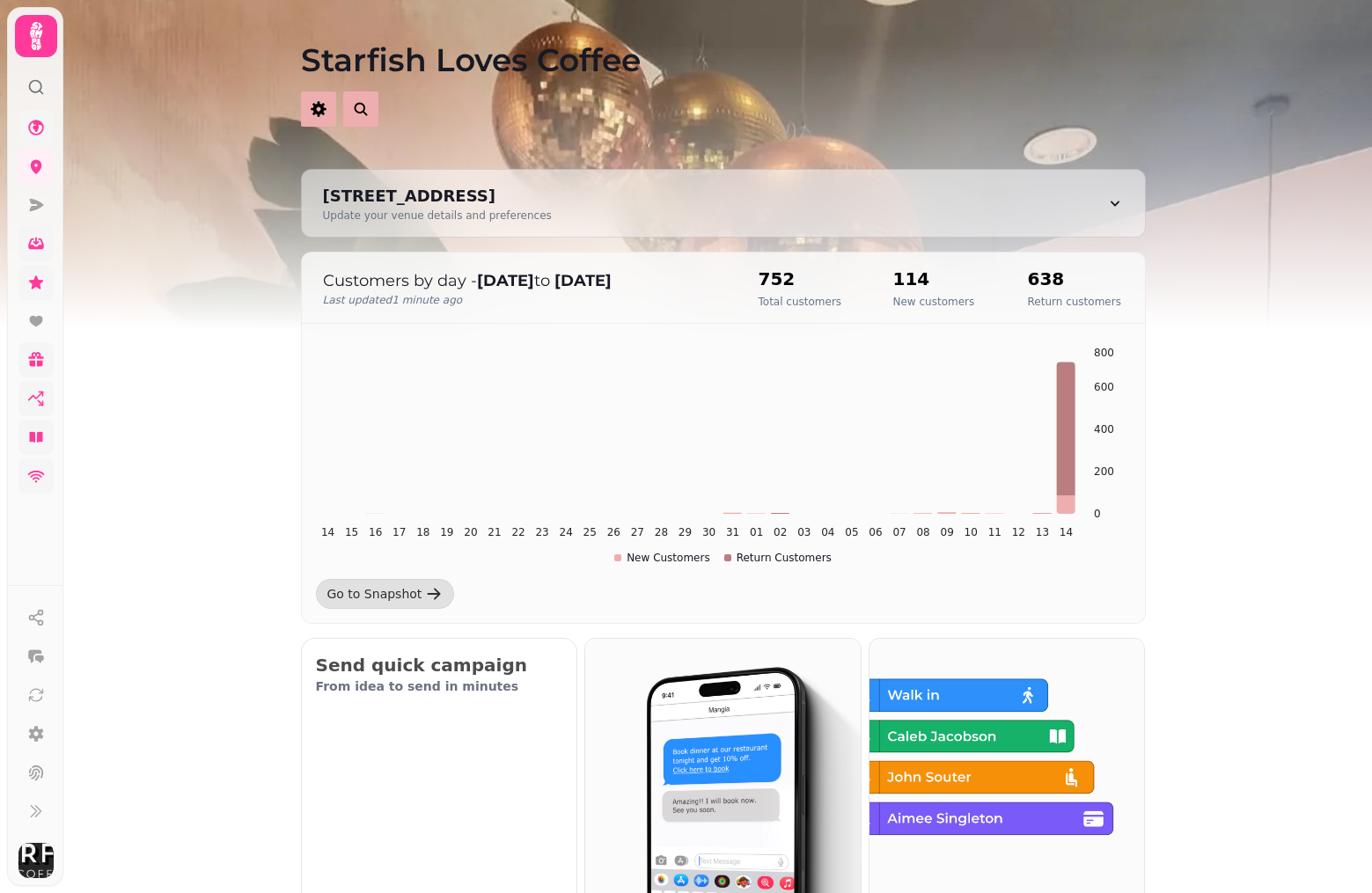
click at [41, 37] on icon at bounding box center [37, 37] width 36 height 36
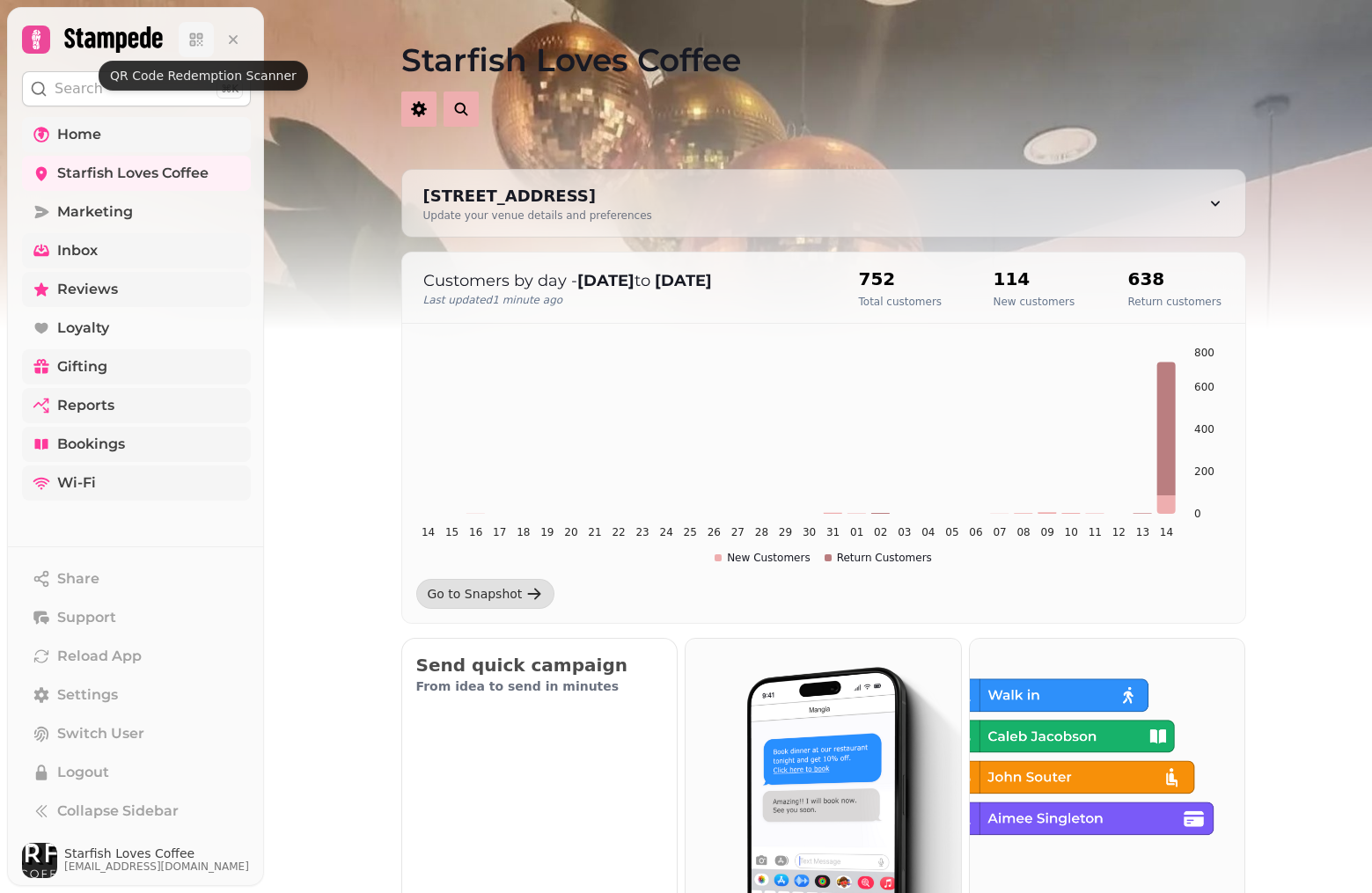
click at [199, 40] on icon at bounding box center [197, 40] width 18 height 18
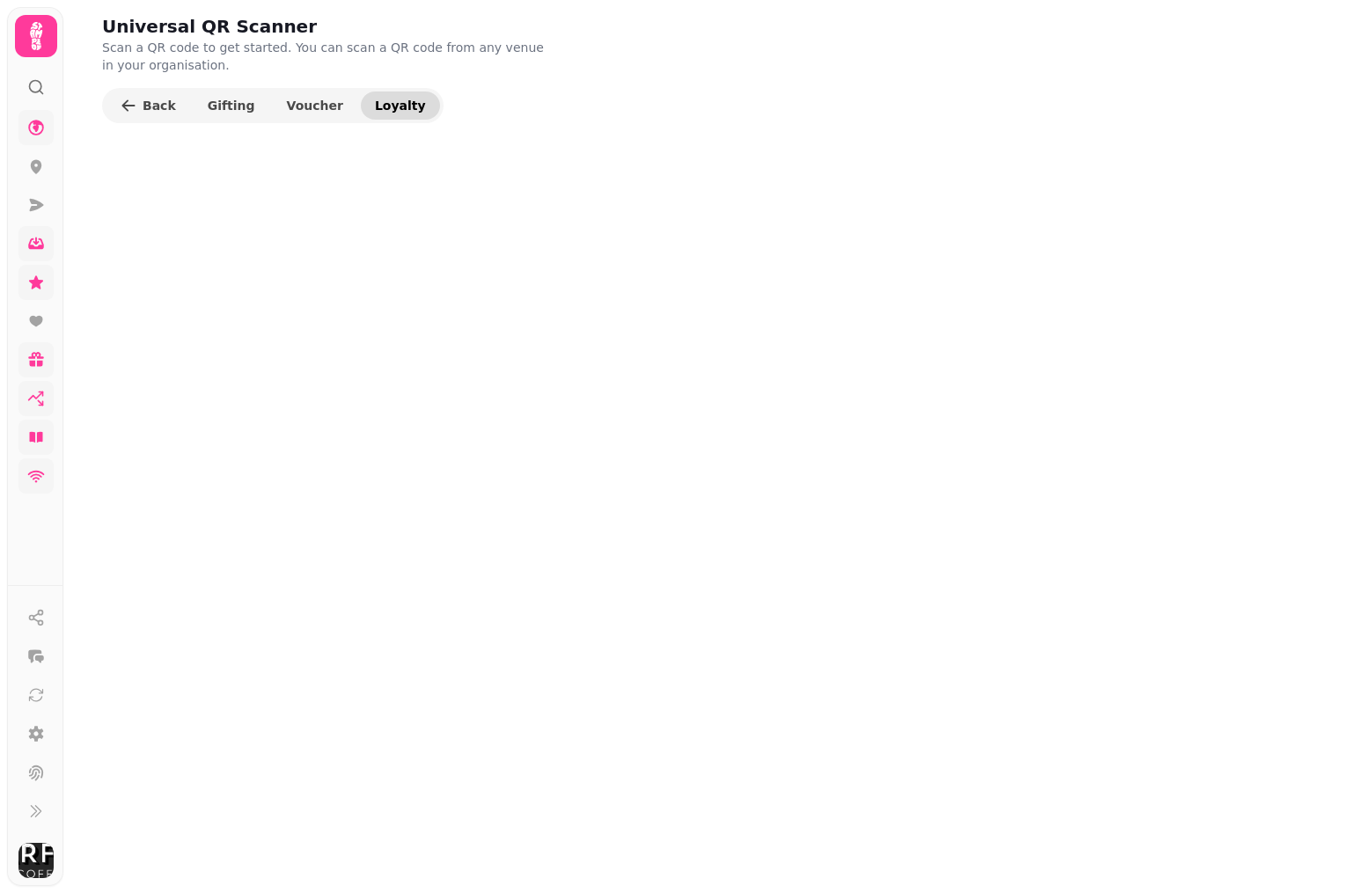
click at [375, 107] on span "Loyalty" at bounding box center [401, 106] width 51 height 12
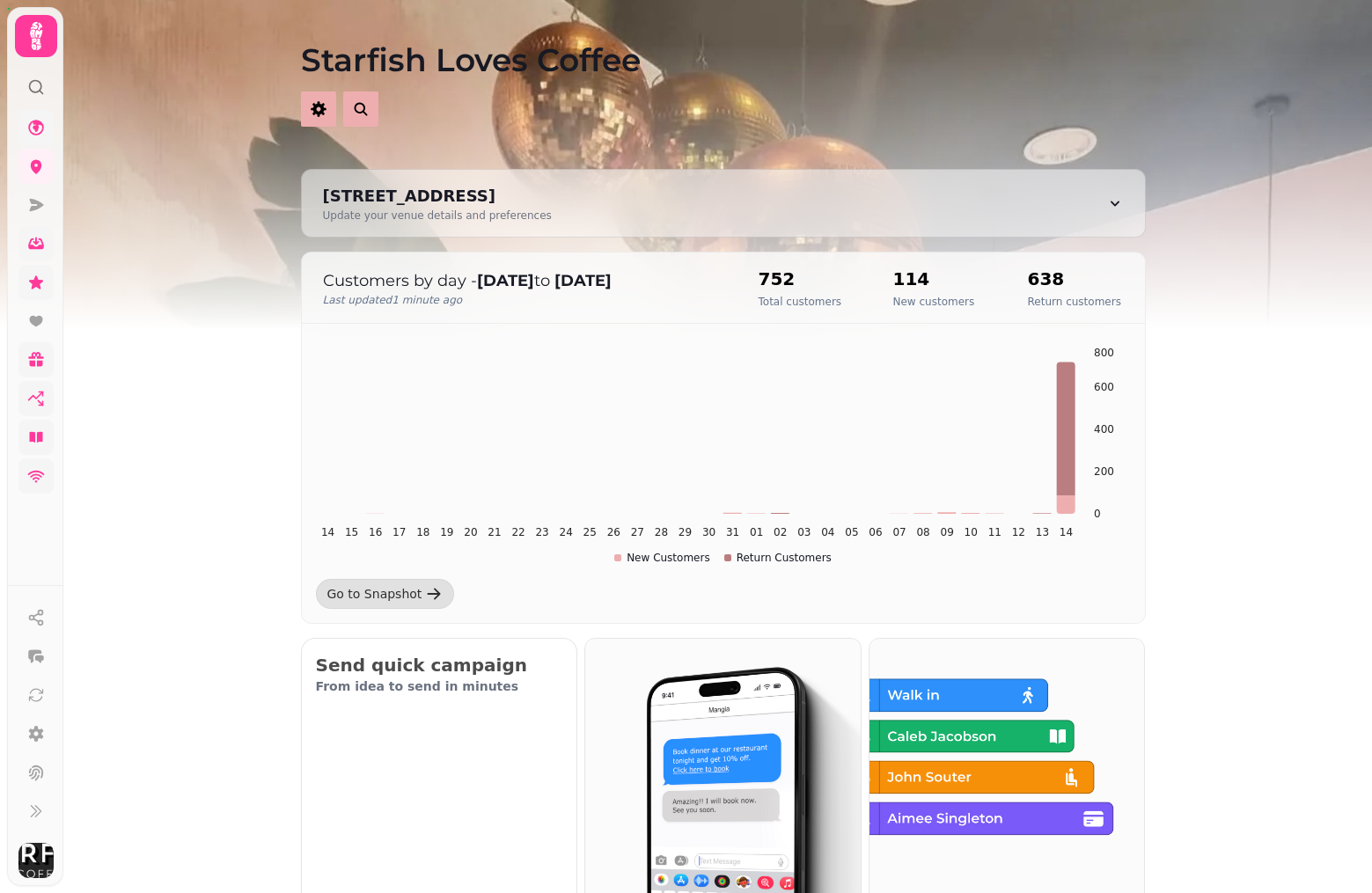
click at [46, 34] on icon at bounding box center [37, 37] width 36 height 36
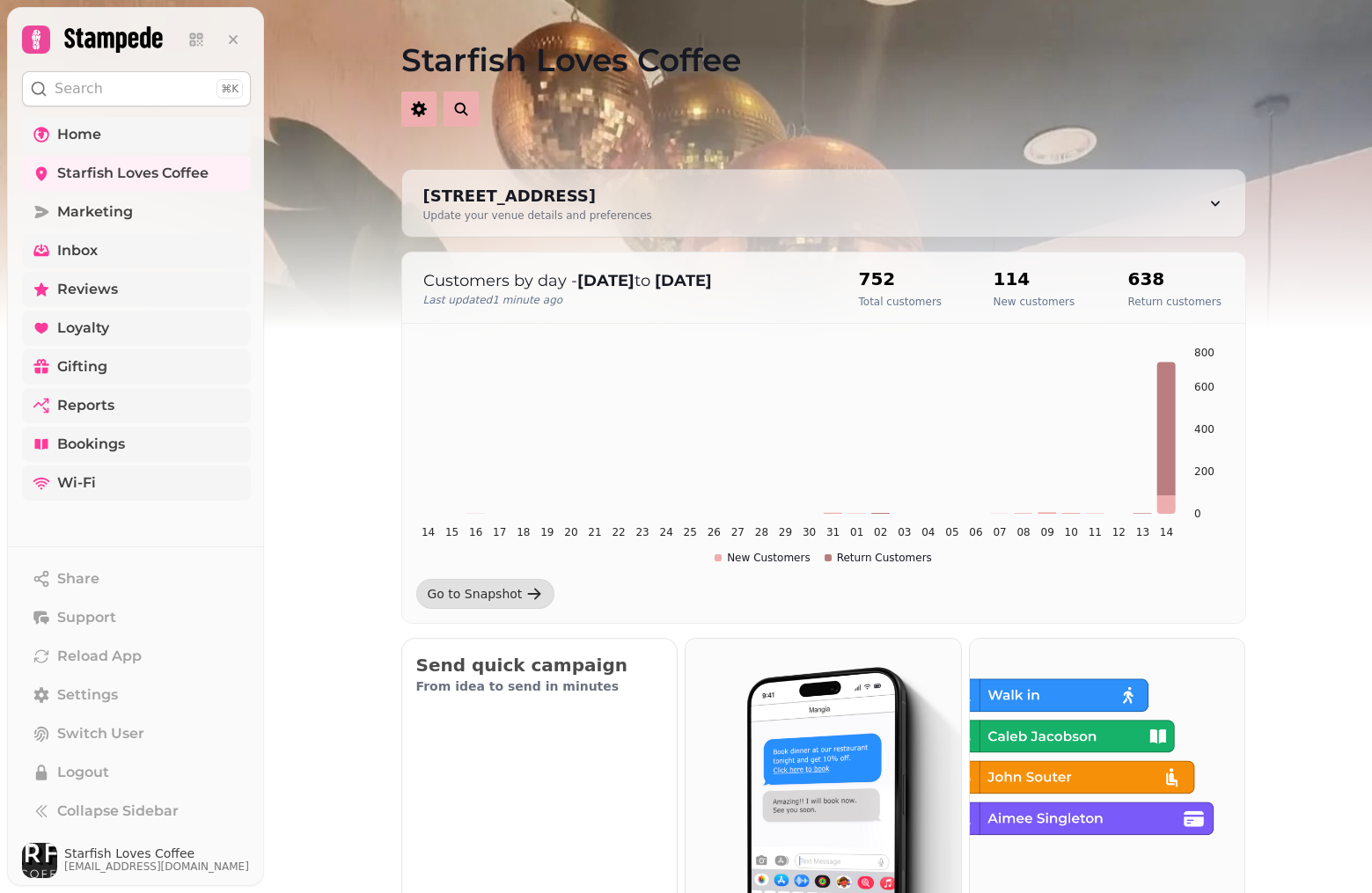
click at [100, 325] on span "Loyalty" at bounding box center [83, 328] width 52 height 21
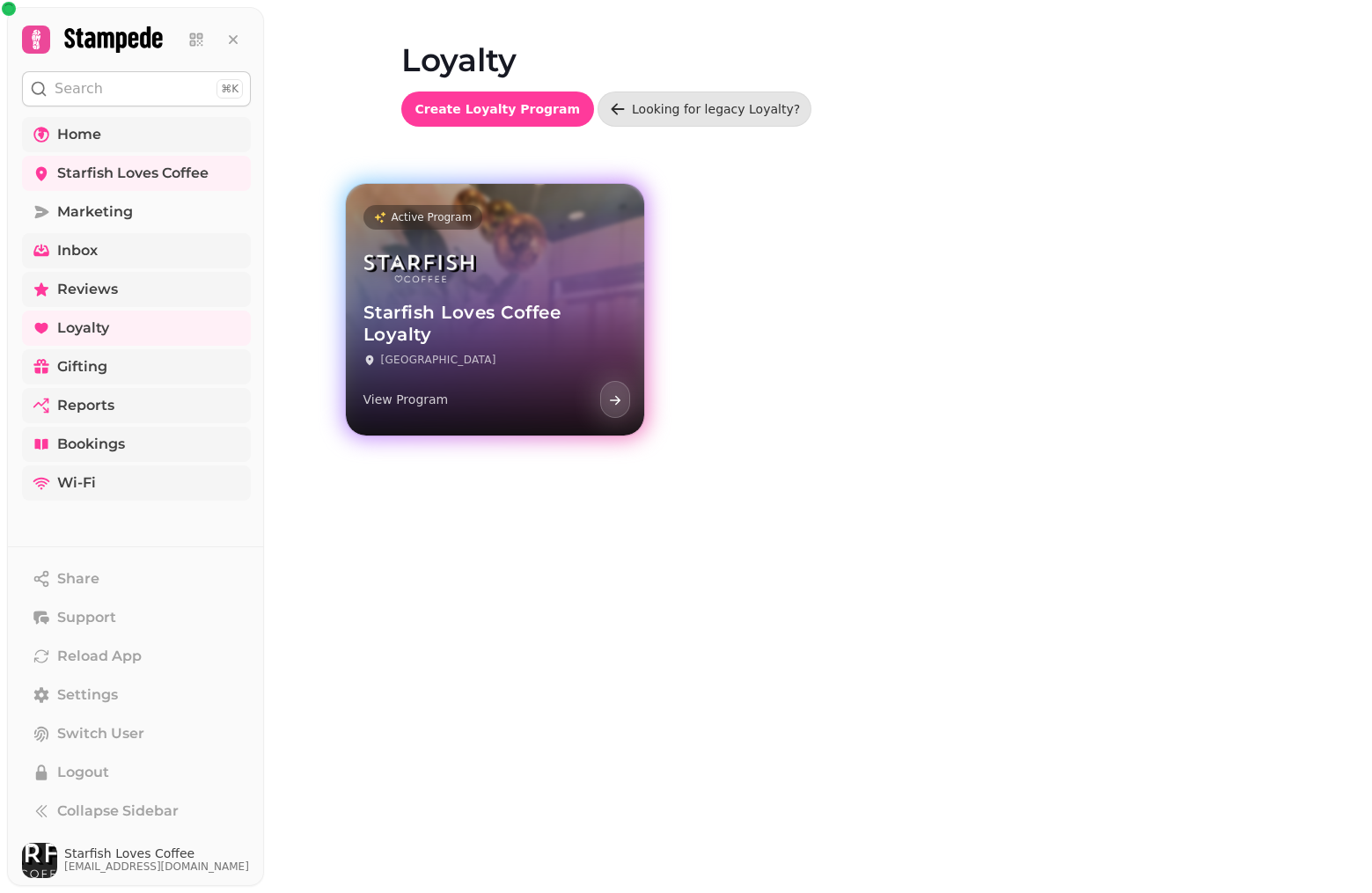
click at [484, 250] on div "Starfish Loves Coffee Loyalty London View Program" at bounding box center [495, 333] width 298 height 204
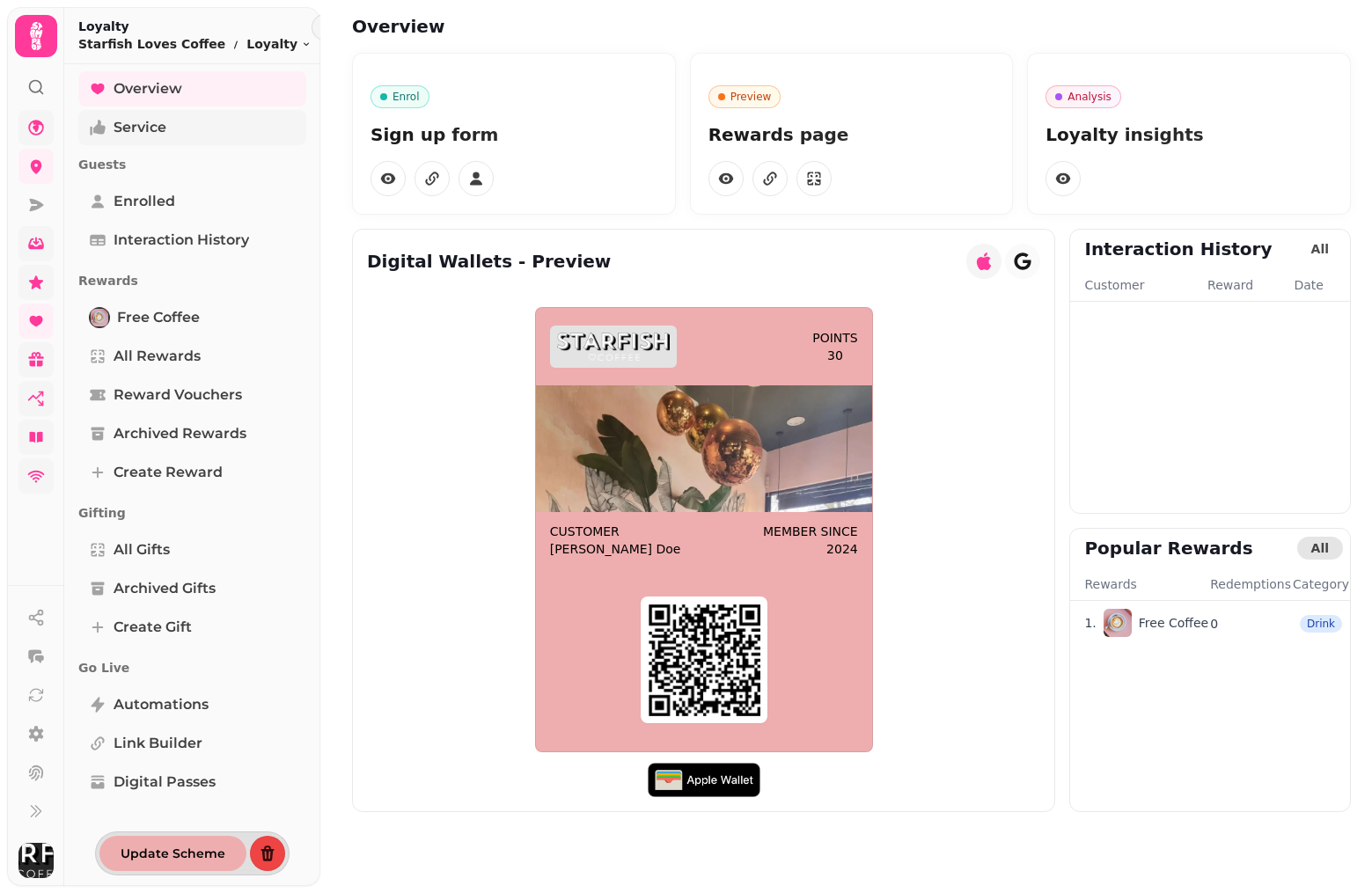
click at [144, 122] on span "Service" at bounding box center [139, 127] width 52 height 21
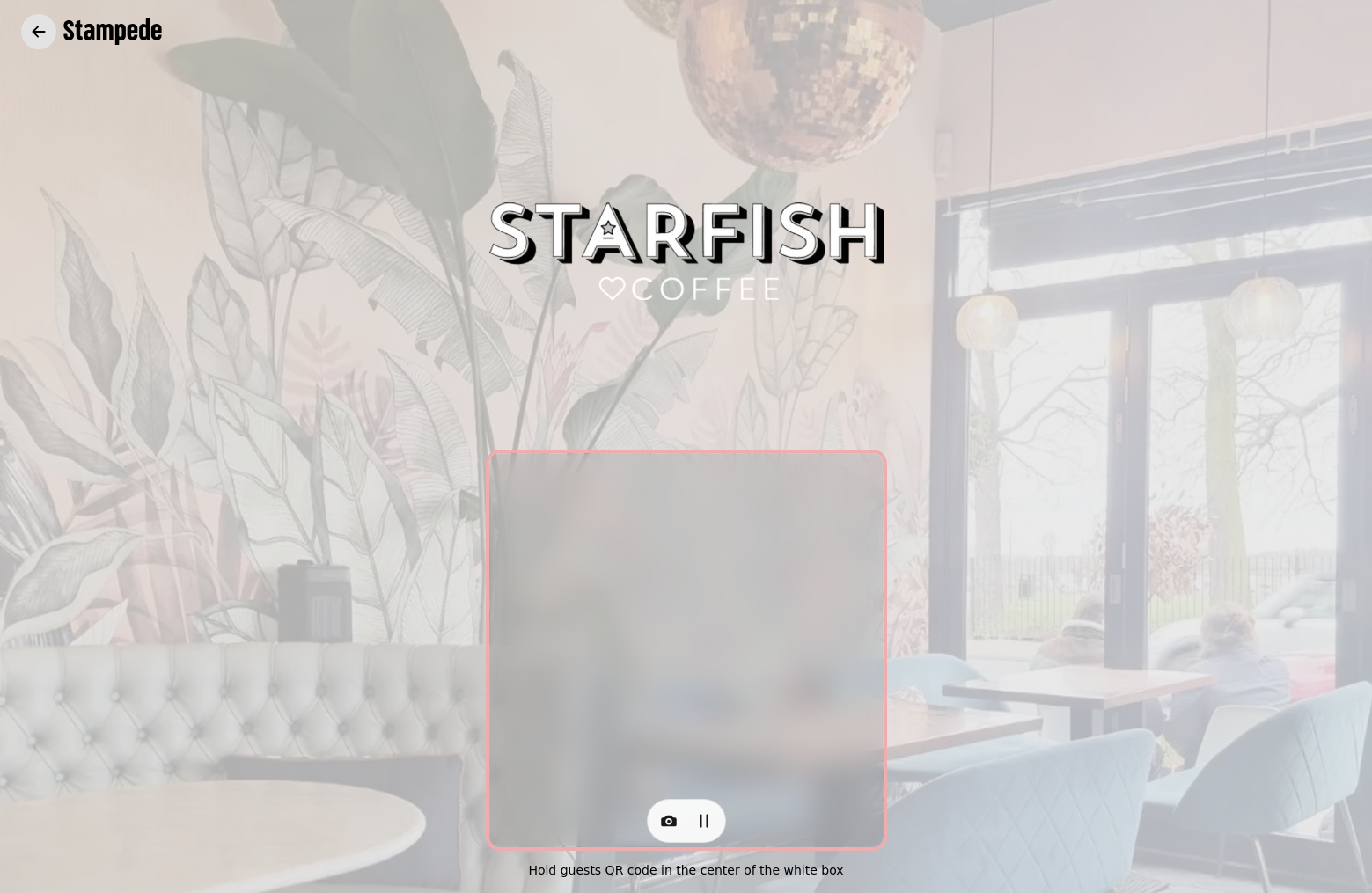
click at [36, 30] on icon "button" at bounding box center [39, 32] width 13 height 12
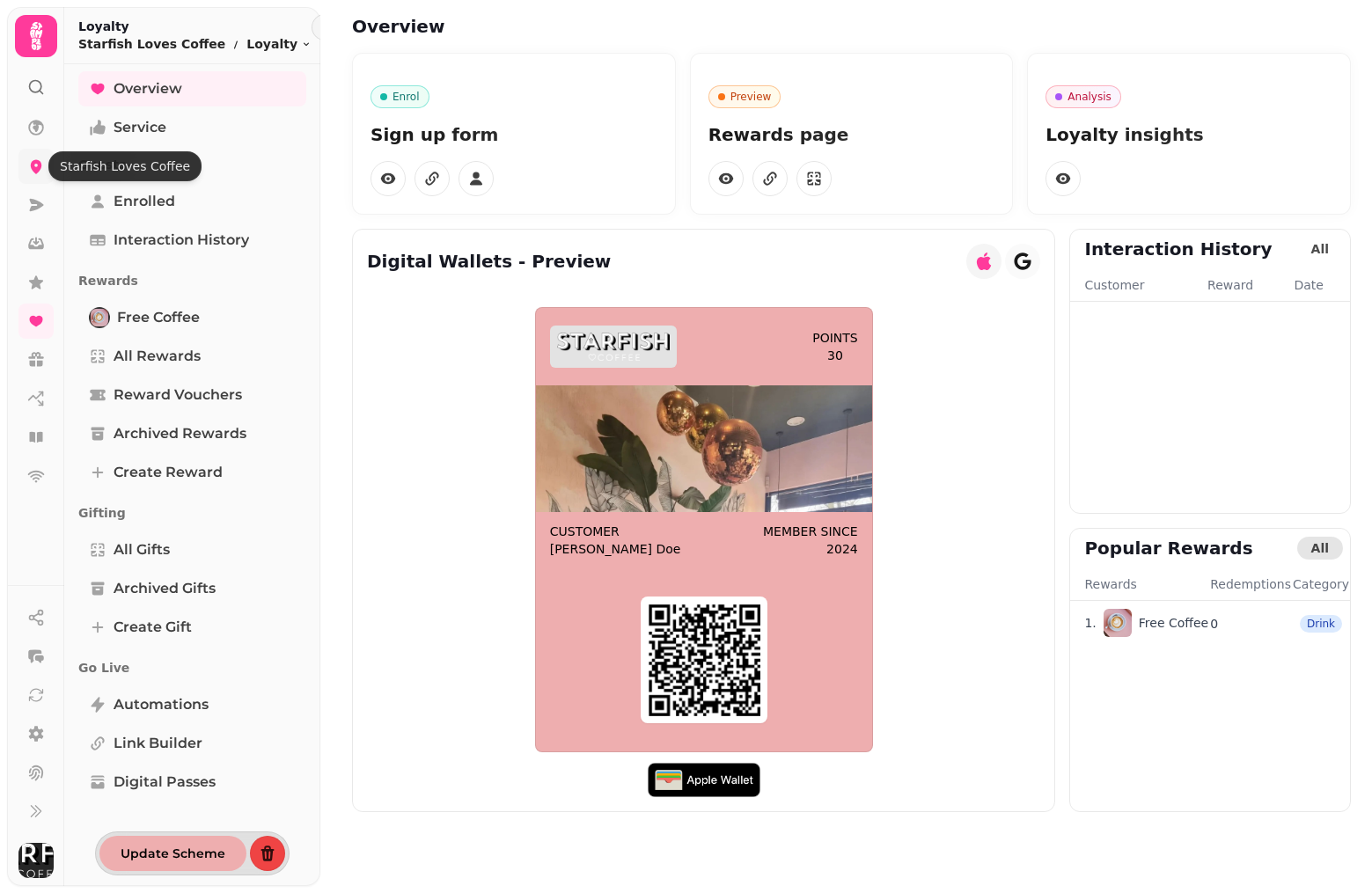
click at [37, 162] on icon at bounding box center [37, 167] width 12 height 14
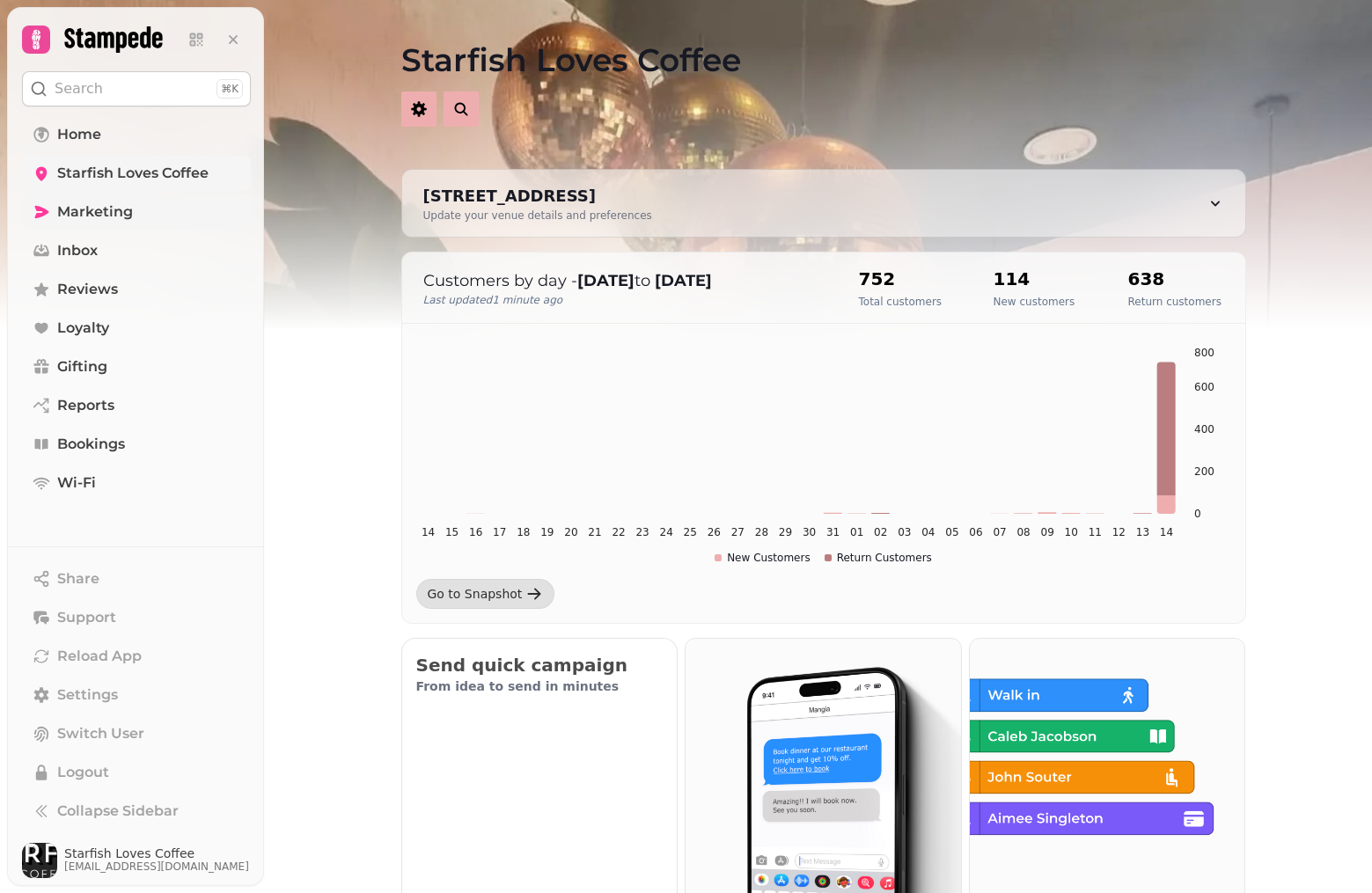
click at [77, 213] on span "Marketing" at bounding box center [95, 211] width 76 height 21
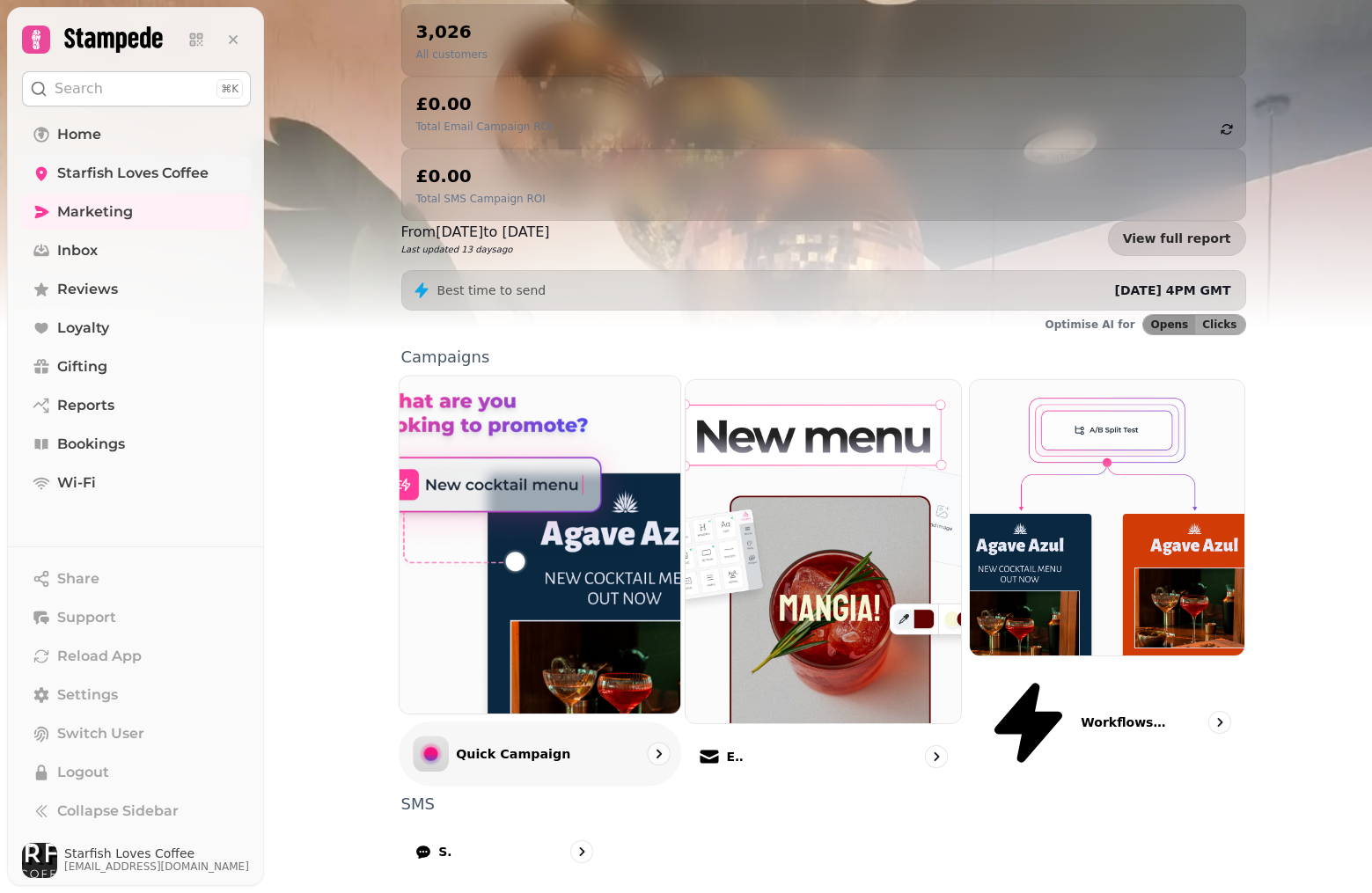
scroll to position [205, 0]
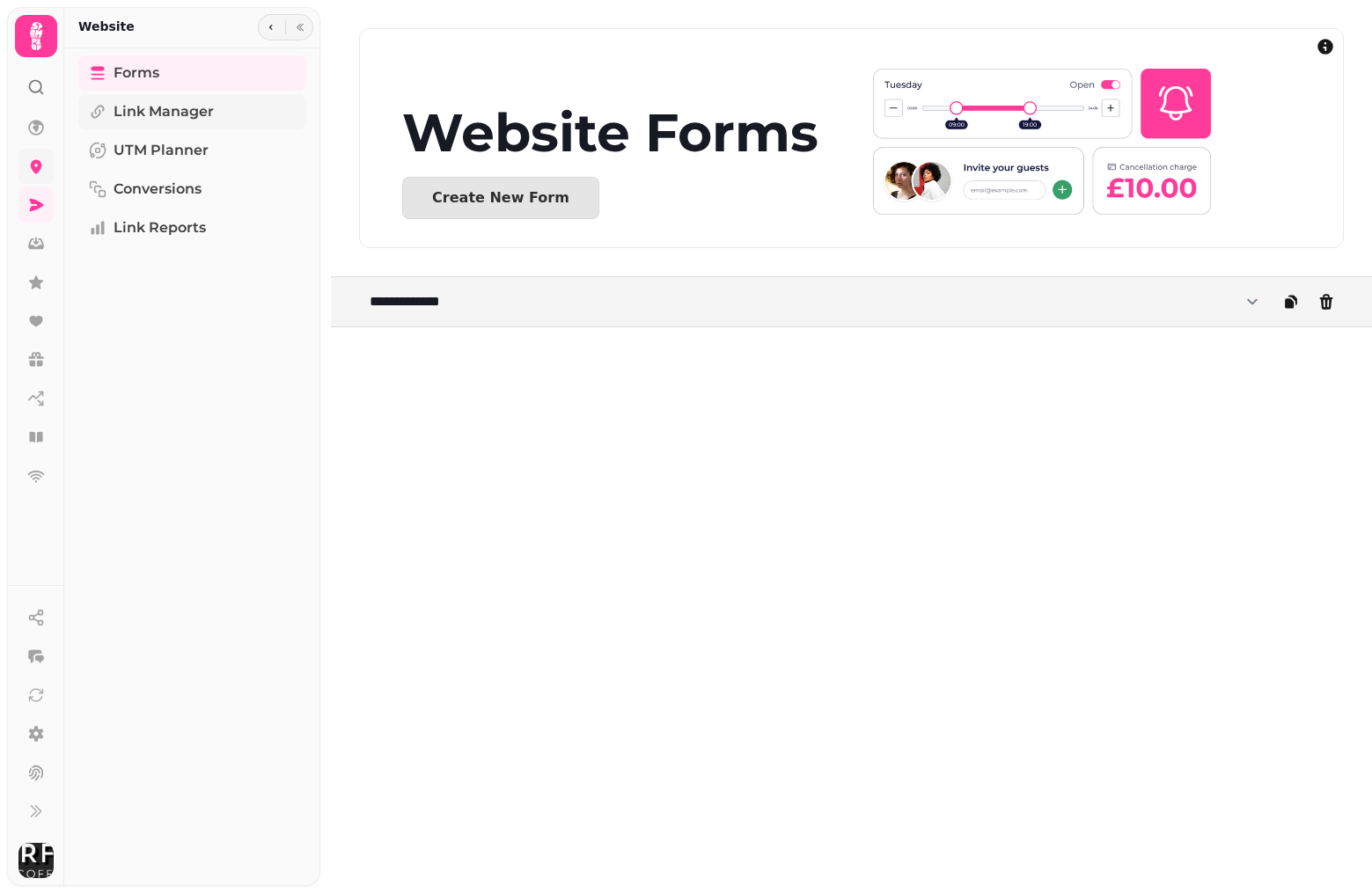
click at [145, 109] on span "Link Manager" at bounding box center [164, 111] width 101 height 21
select select "**"
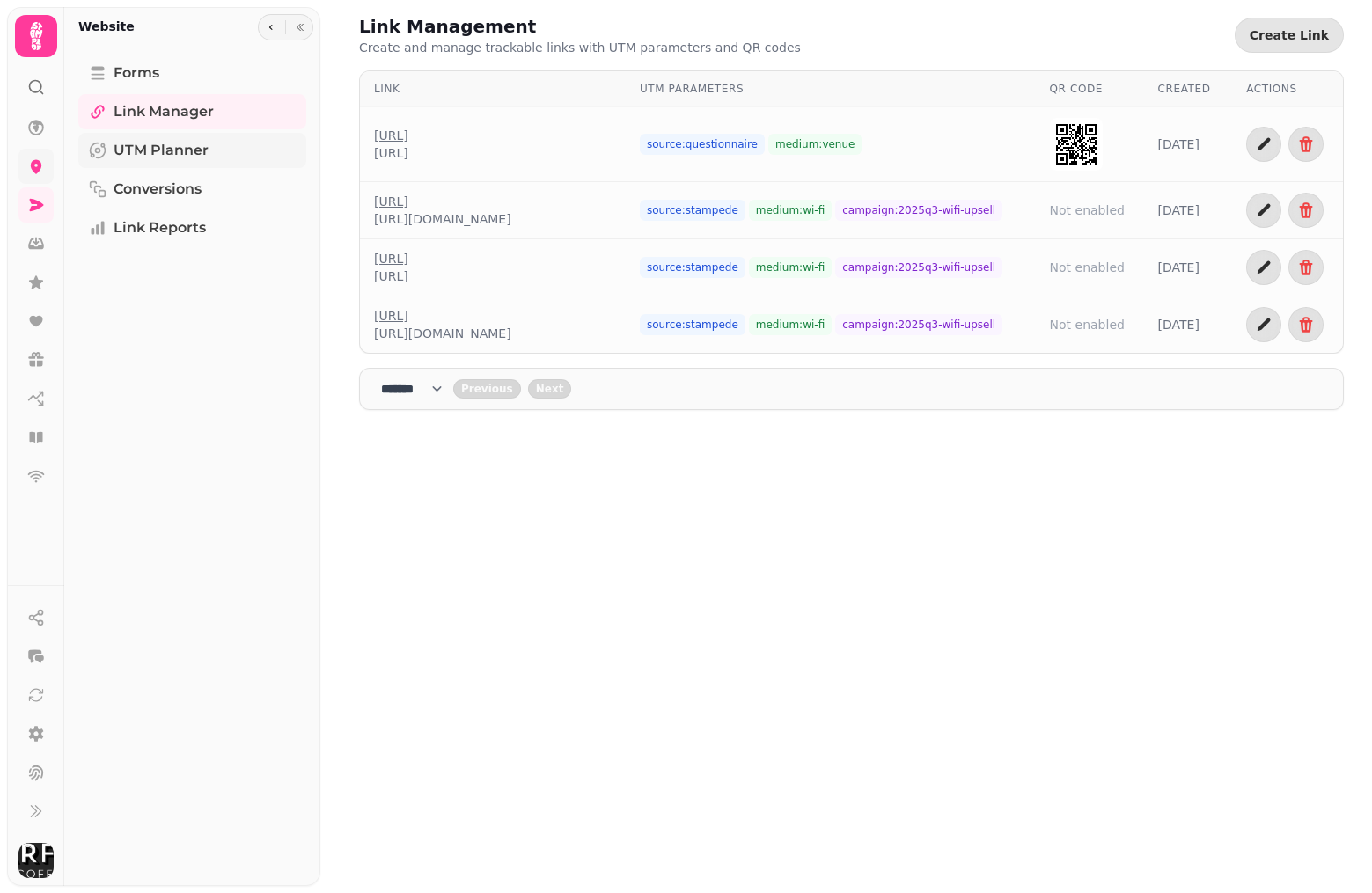
click at [143, 156] on span "UTM Planner" at bounding box center [161, 150] width 95 height 21
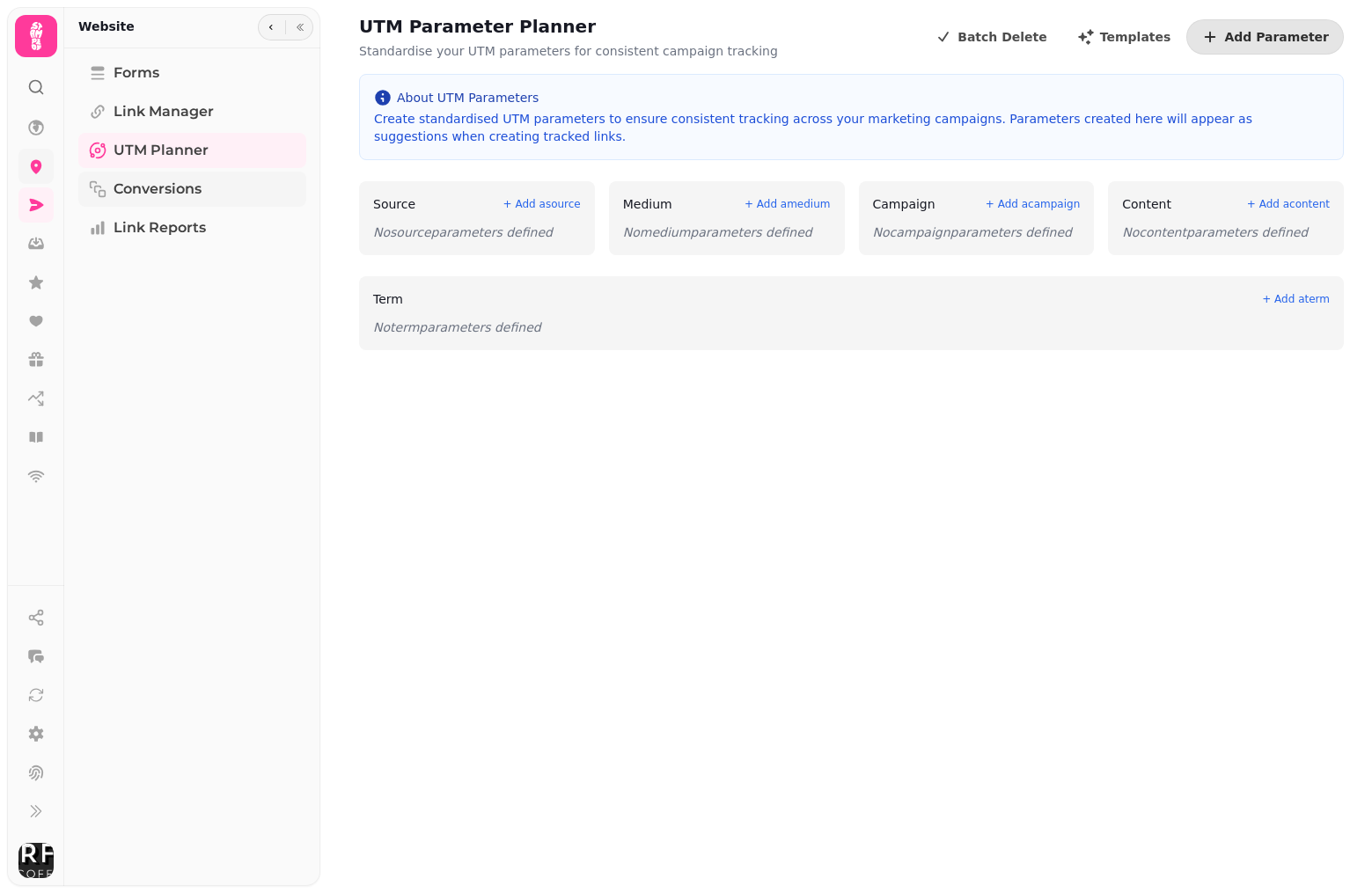
click at [143, 196] on span "Conversions" at bounding box center [157, 189] width 88 height 21
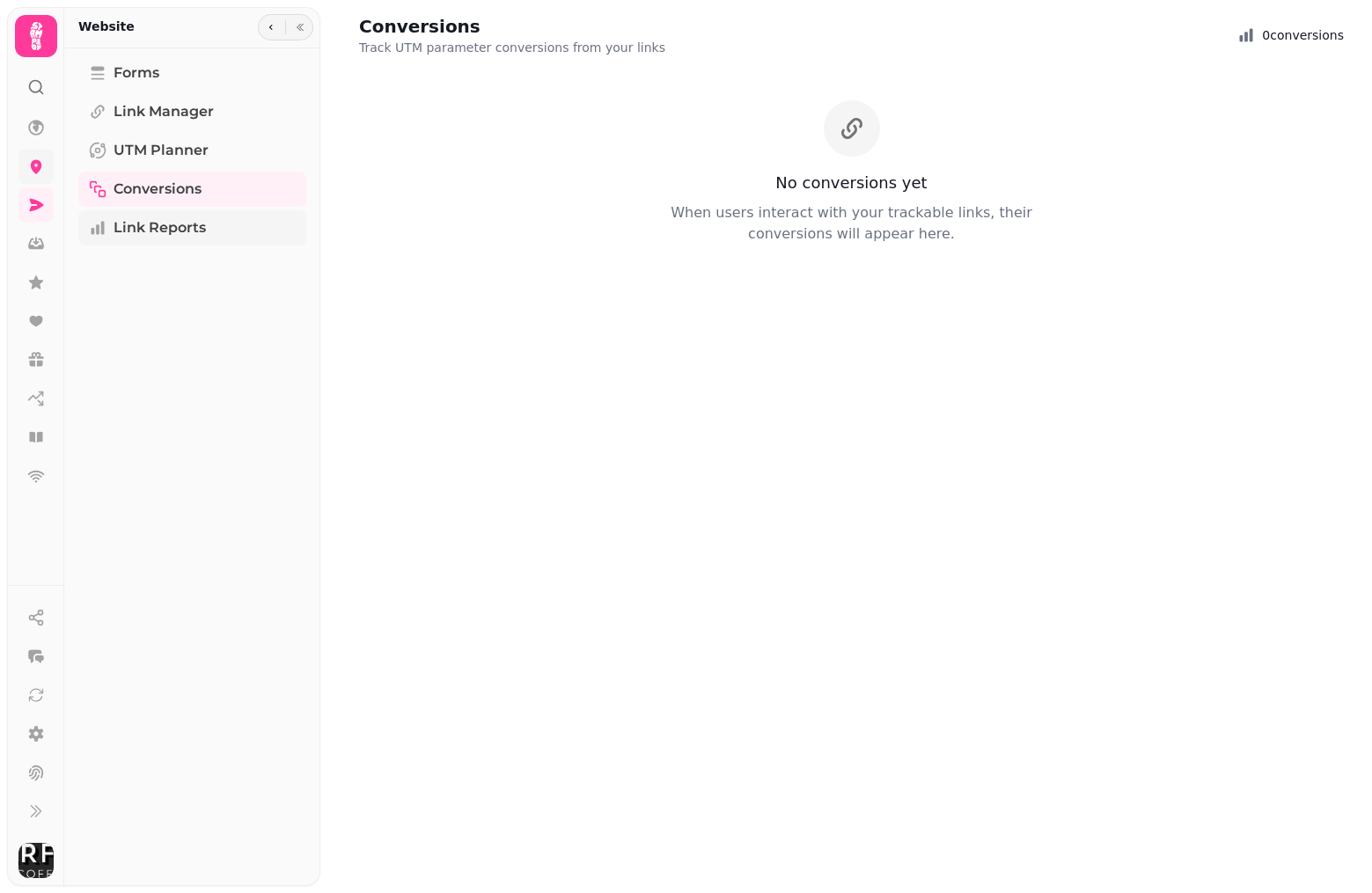
click at [146, 230] on span "Link Reports" at bounding box center [160, 227] width 93 height 21
select select "**"
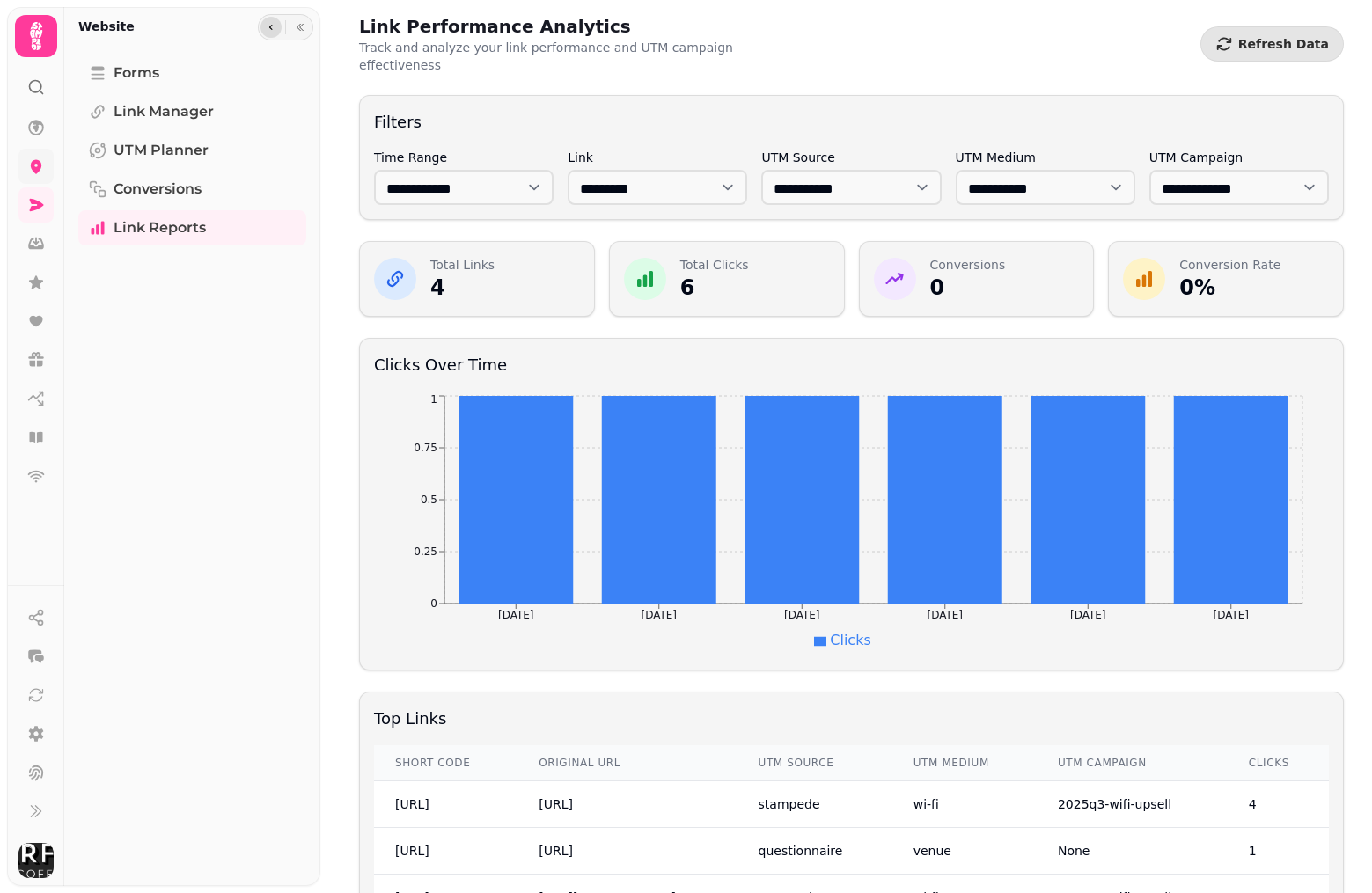
click at [271, 26] on icon "button" at bounding box center [272, 27] width 4 height 5
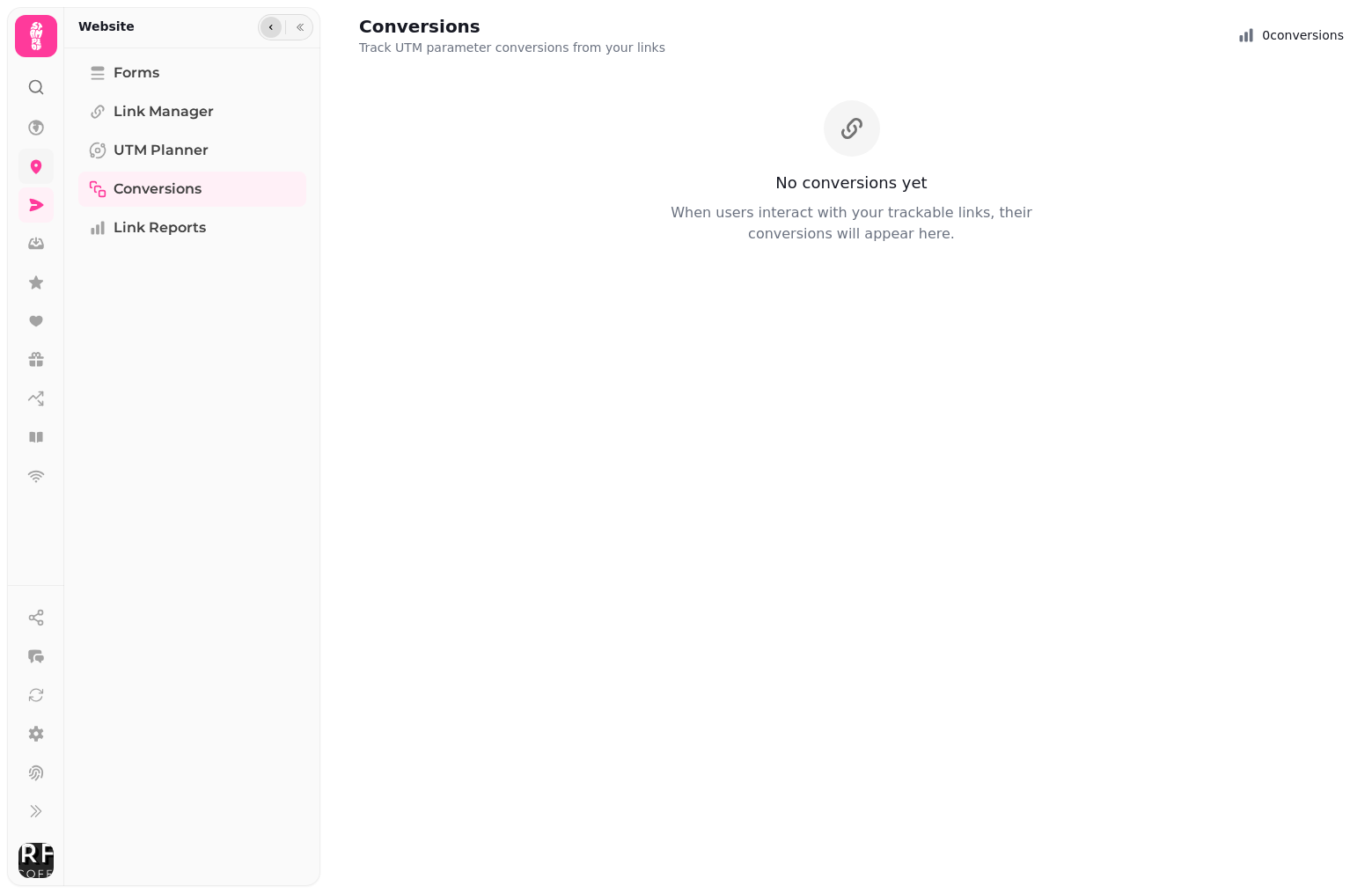
click at [271, 26] on icon "button" at bounding box center [272, 27] width 4 height 5
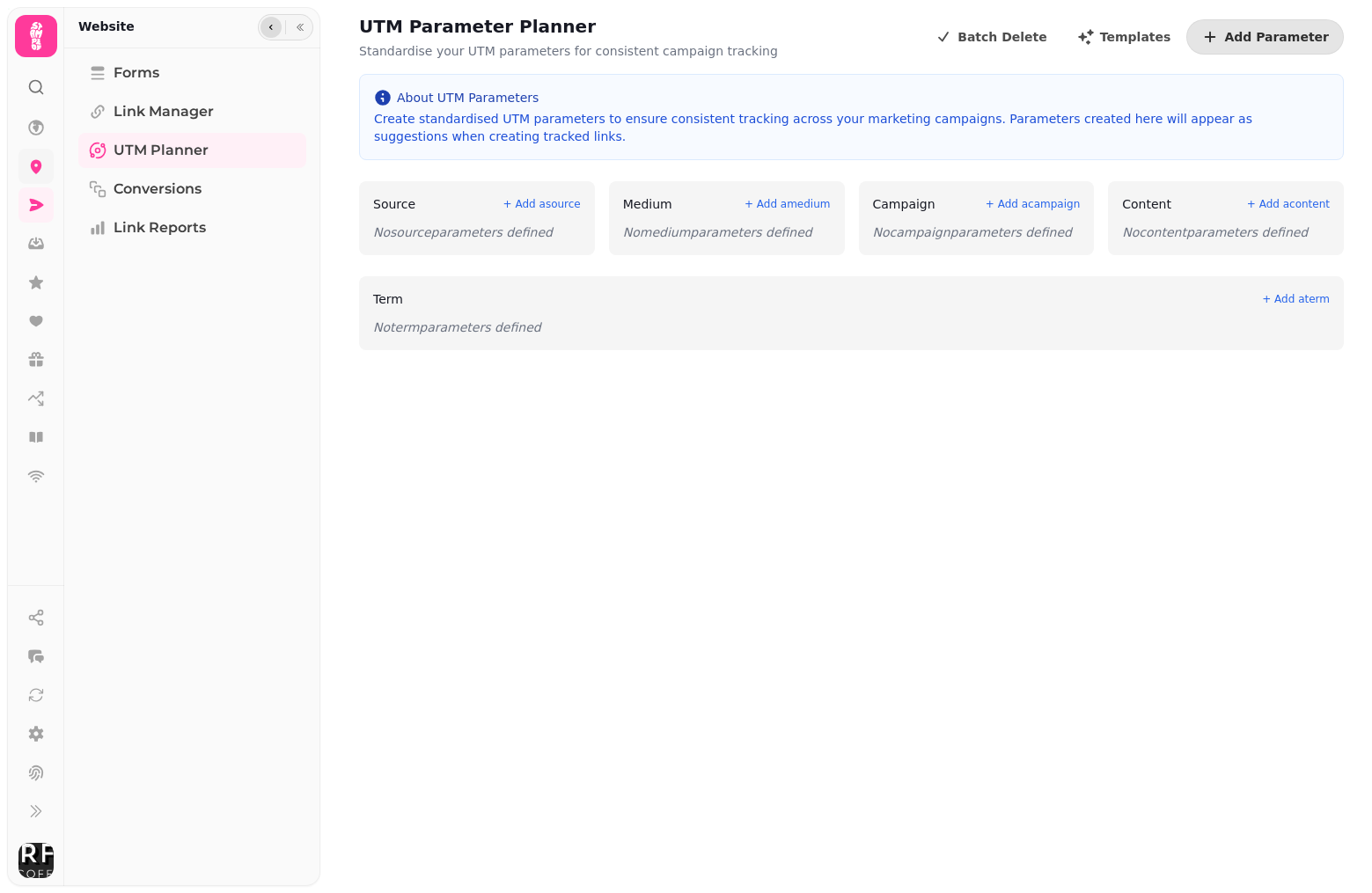
click at [271, 26] on icon "button" at bounding box center [272, 27] width 4 height 5
select select "**"
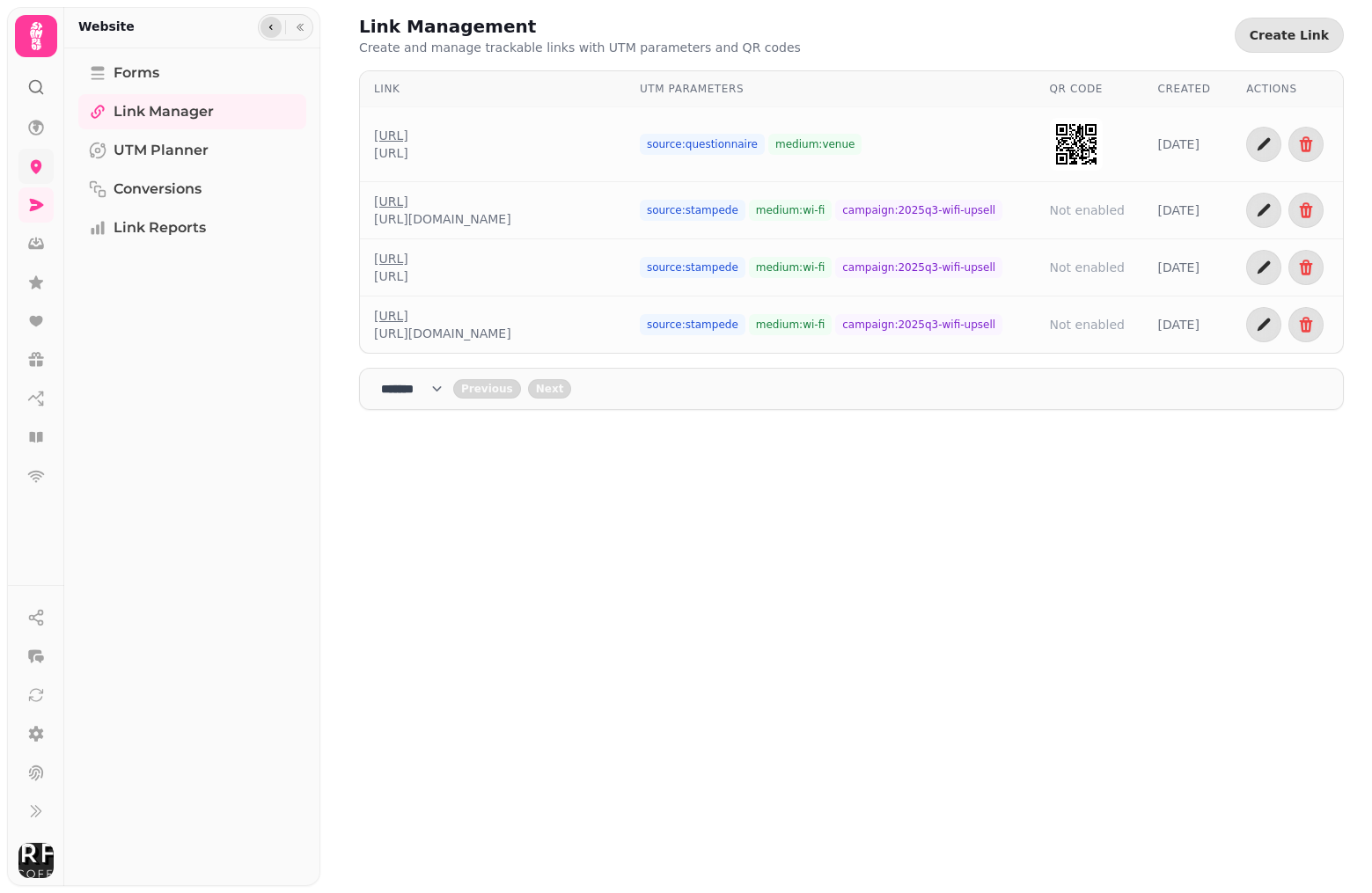
click at [271, 26] on icon "button" at bounding box center [272, 27] width 4 height 5
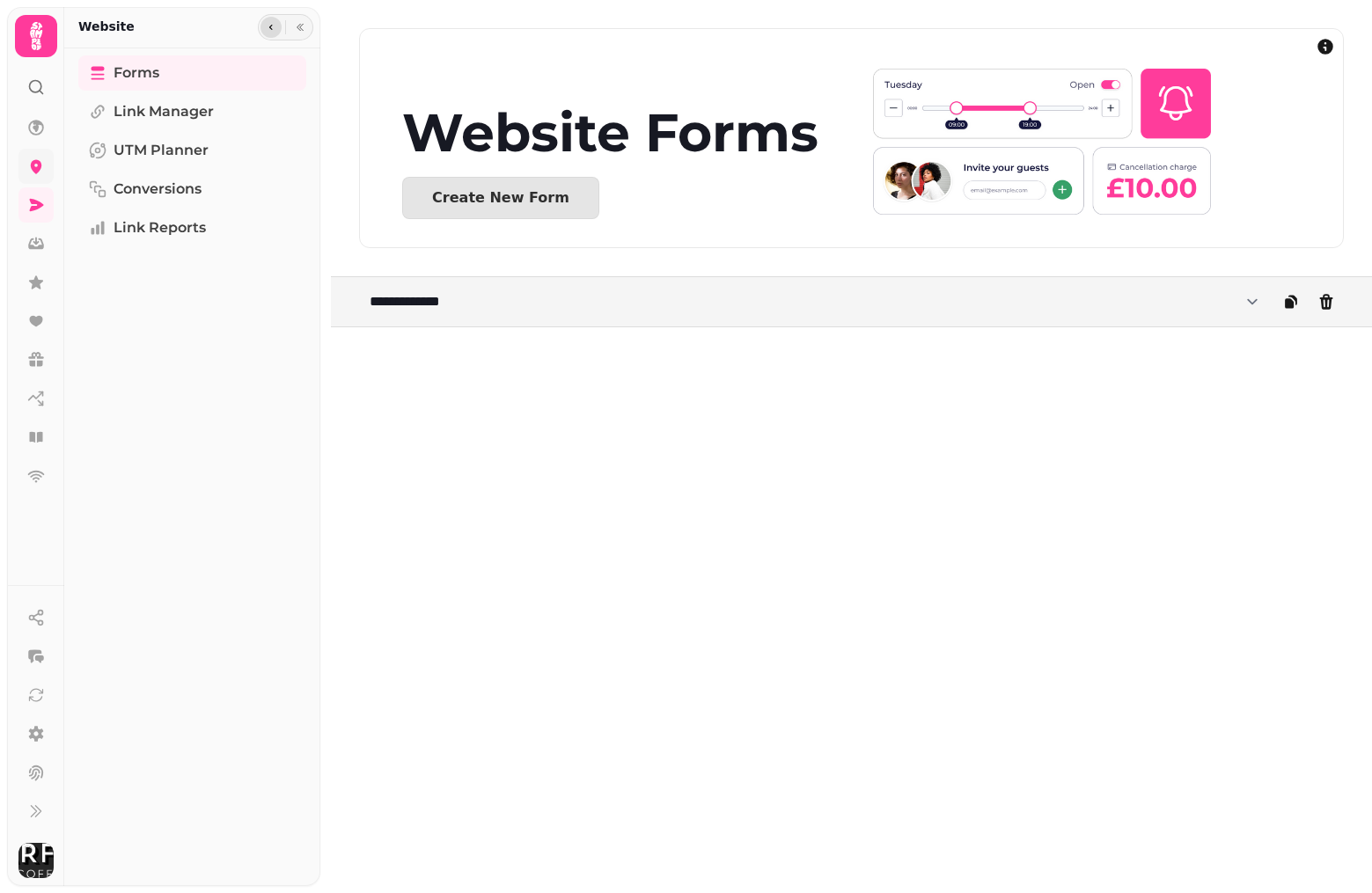
click at [271, 26] on icon "button" at bounding box center [272, 27] width 4 height 5
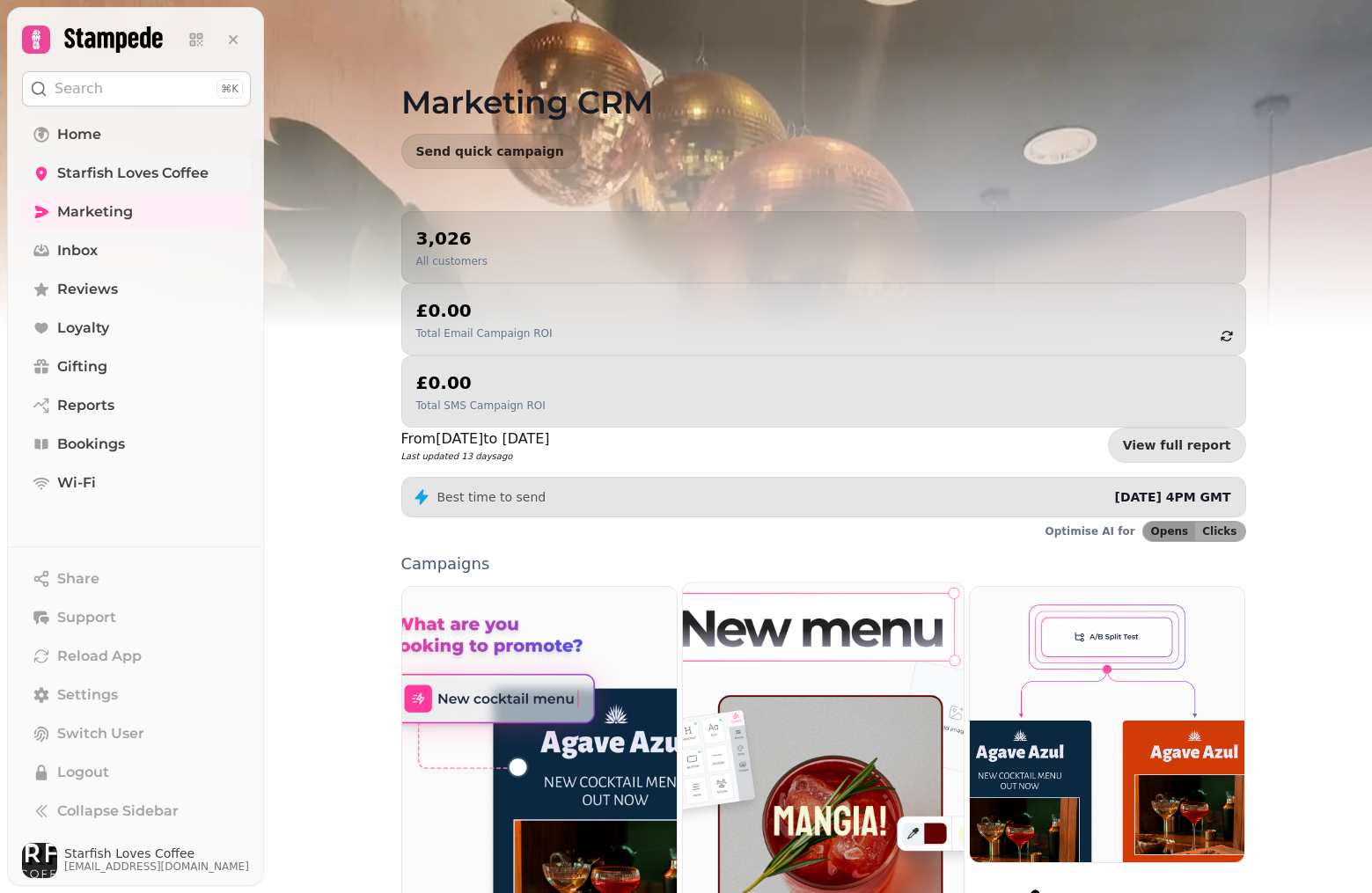
scroll to position [205, 0]
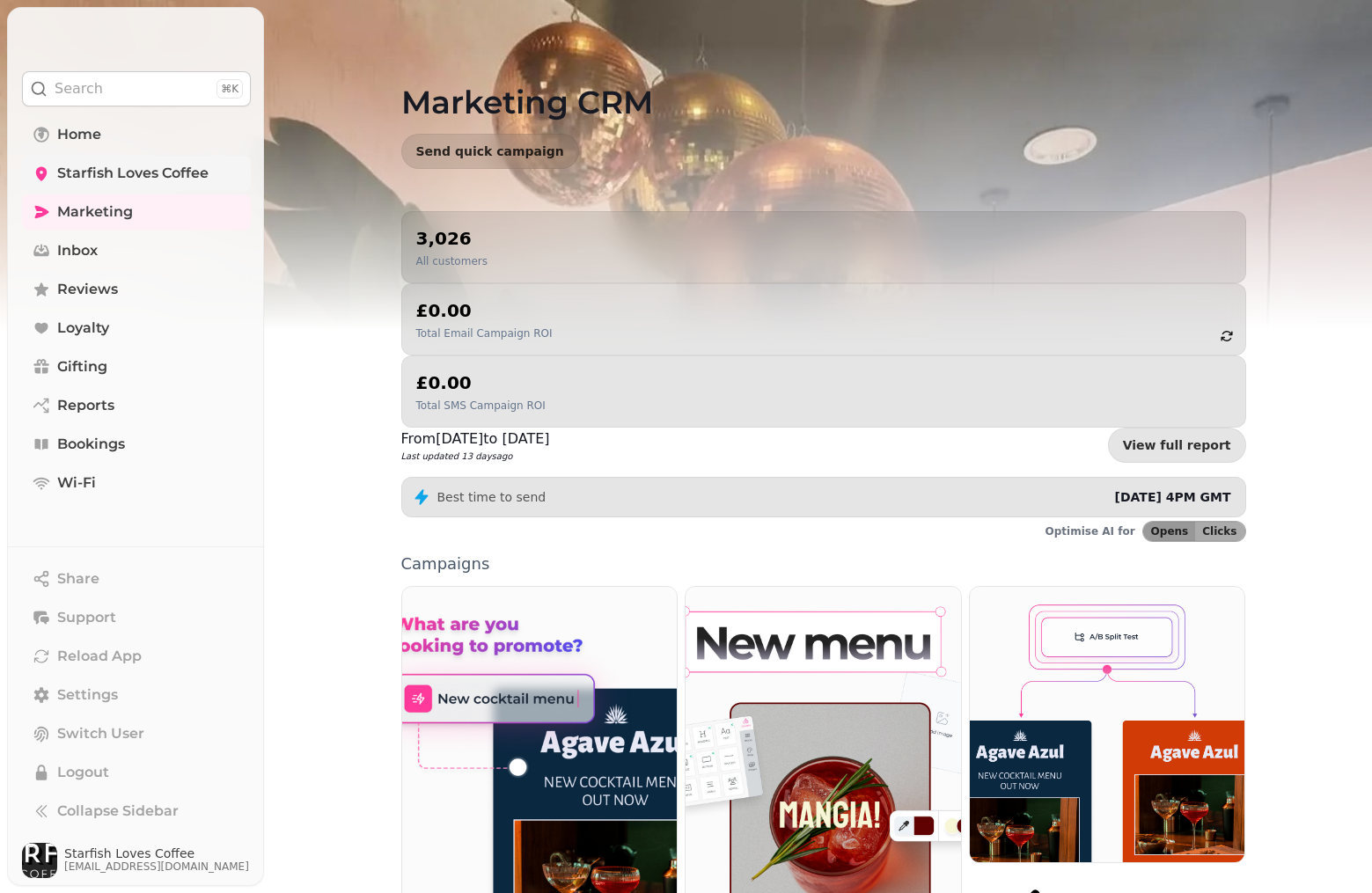
select select "**"
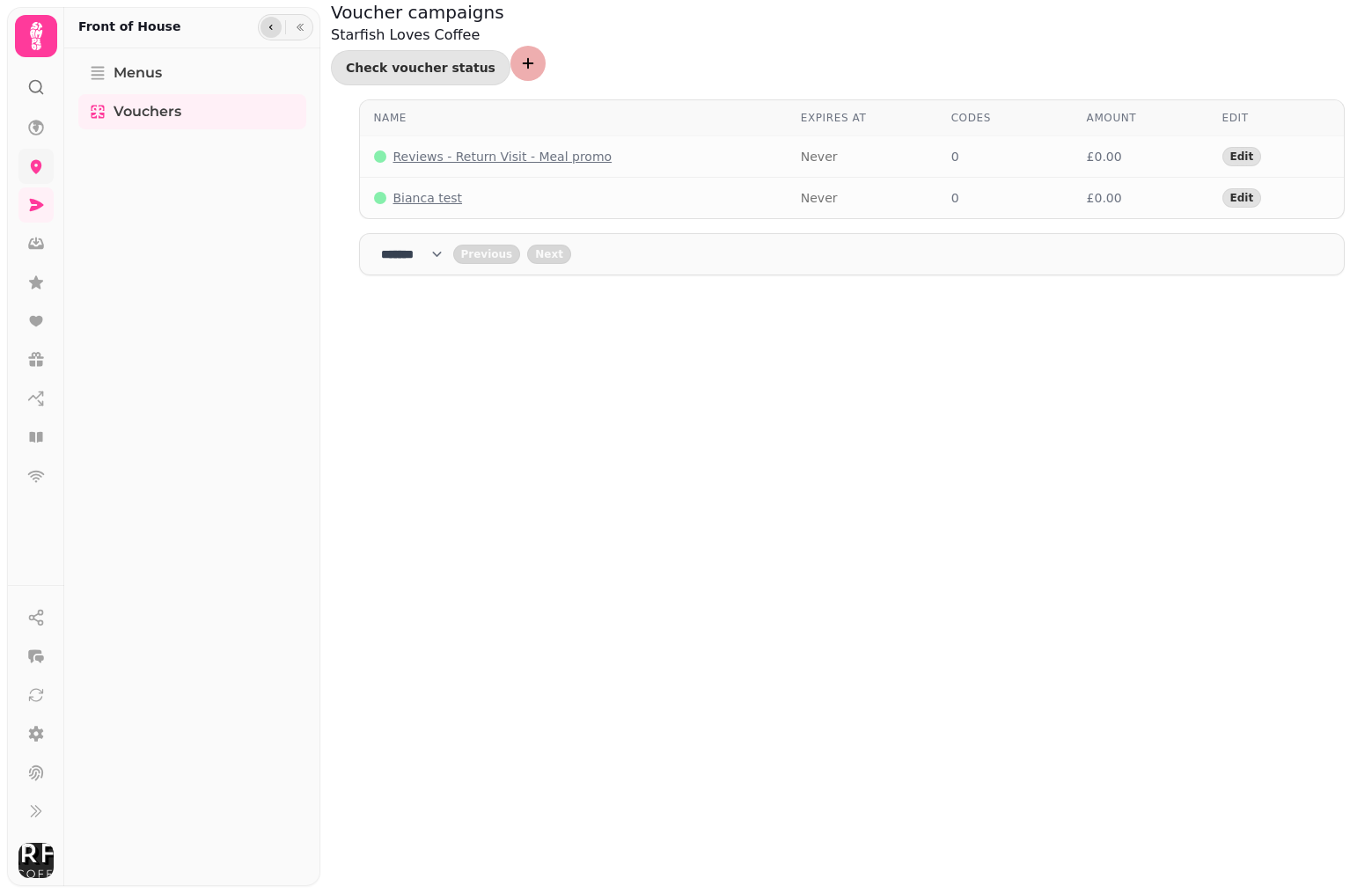
click at [265, 32] on button "button" at bounding box center [271, 27] width 21 height 21
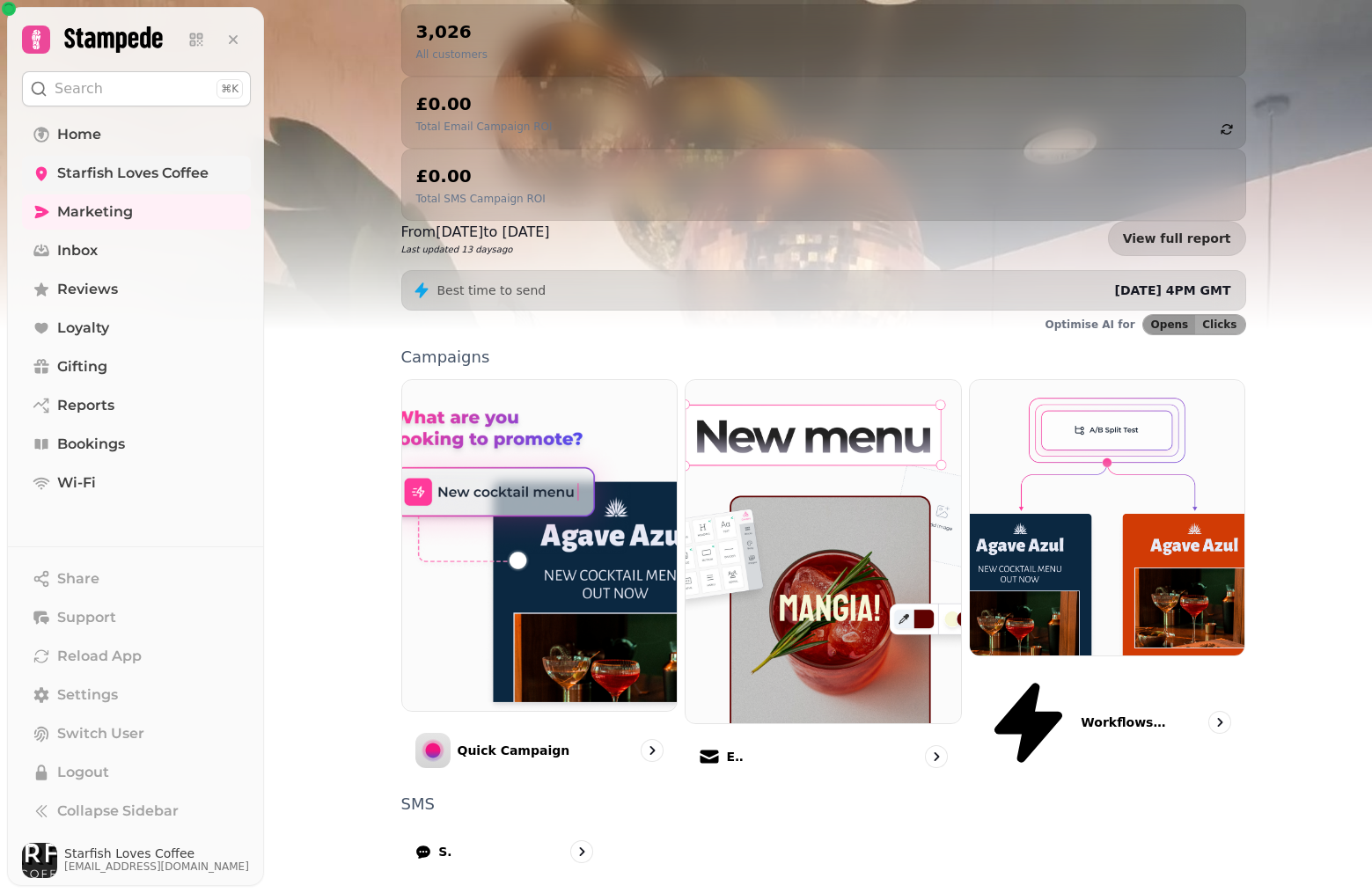
scroll to position [205, 0]
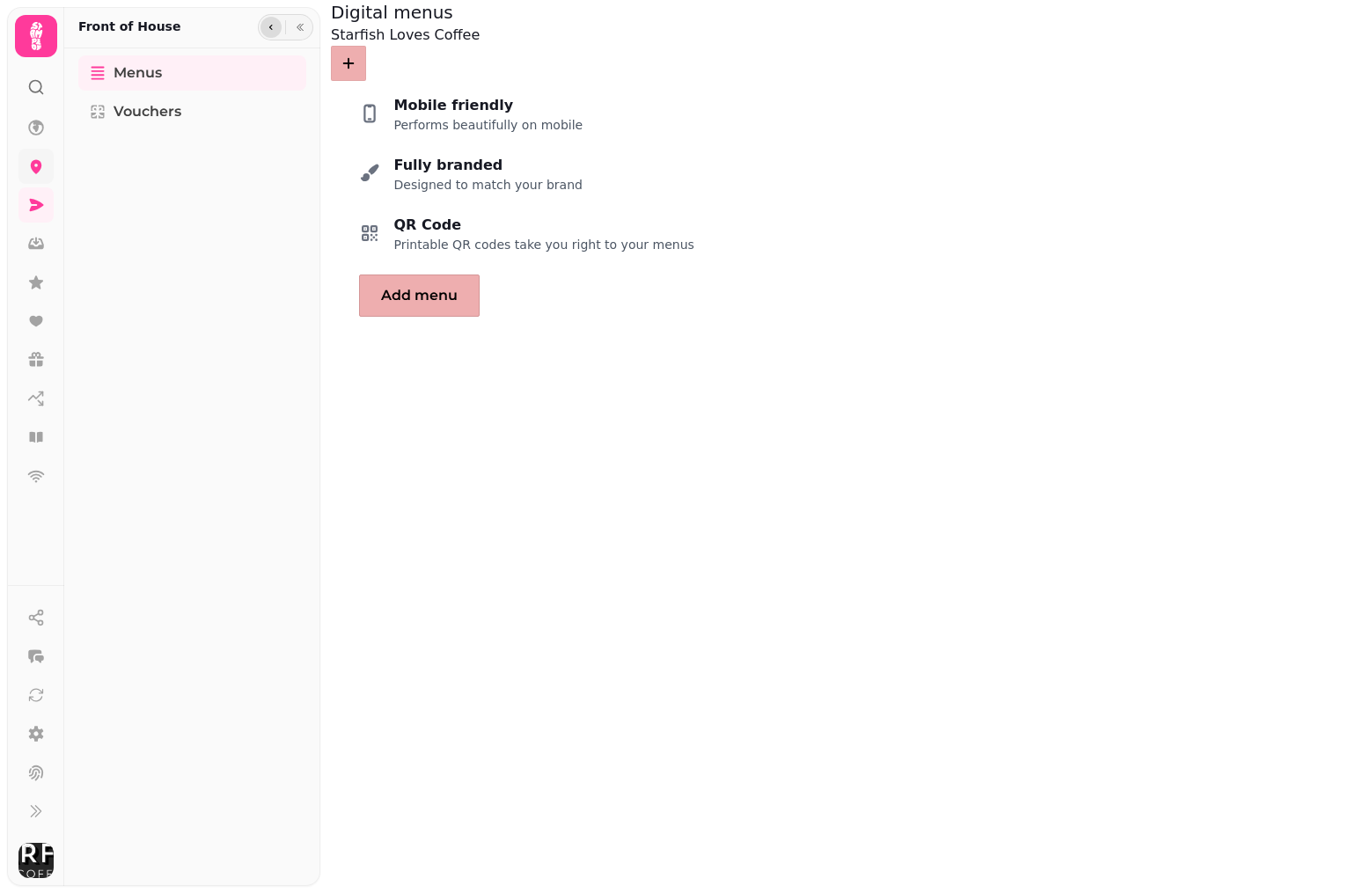
click at [269, 20] on button "button" at bounding box center [271, 27] width 21 height 21
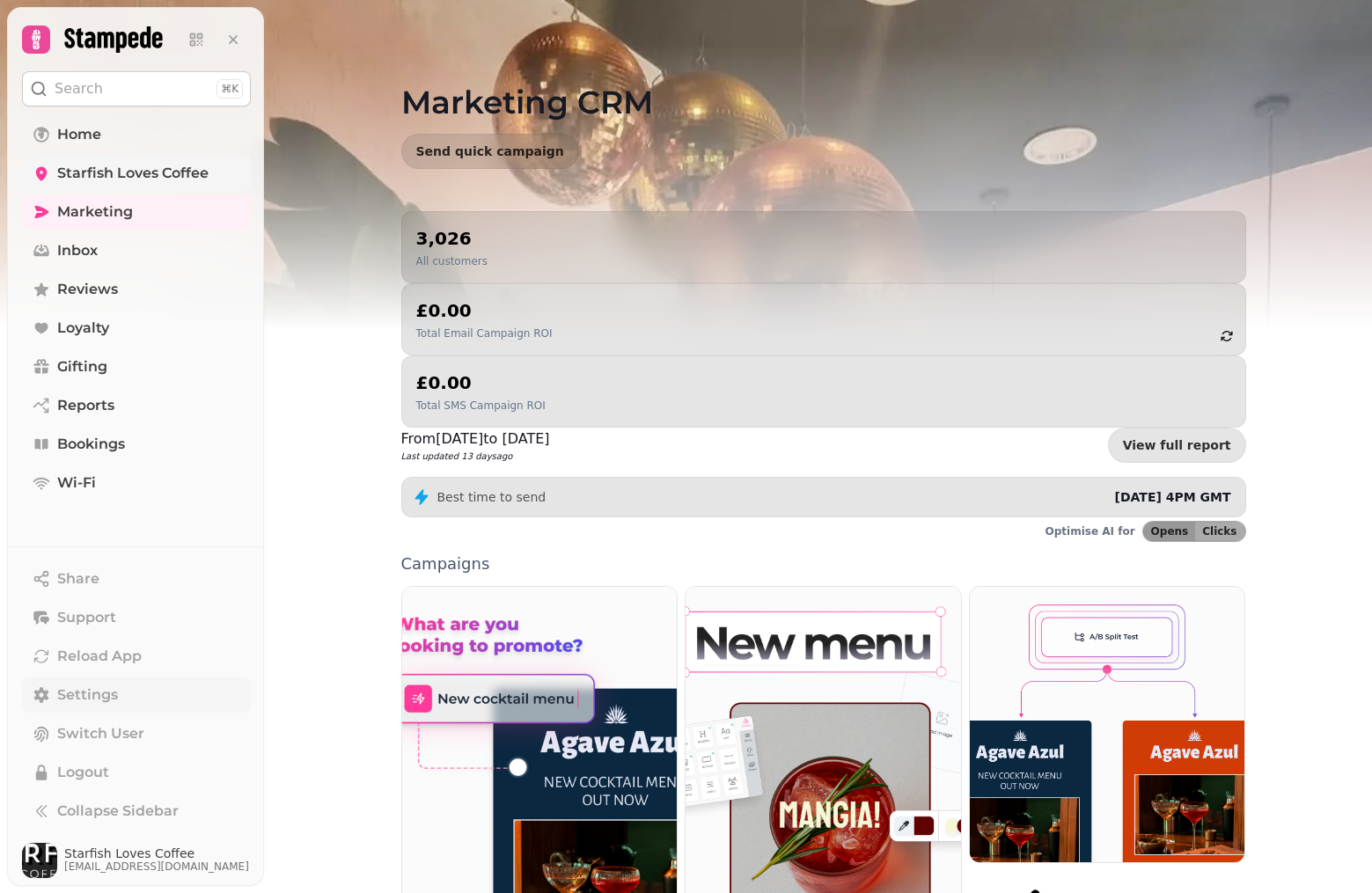
click at [109, 697] on span "Settings" at bounding box center [87, 694] width 60 height 21
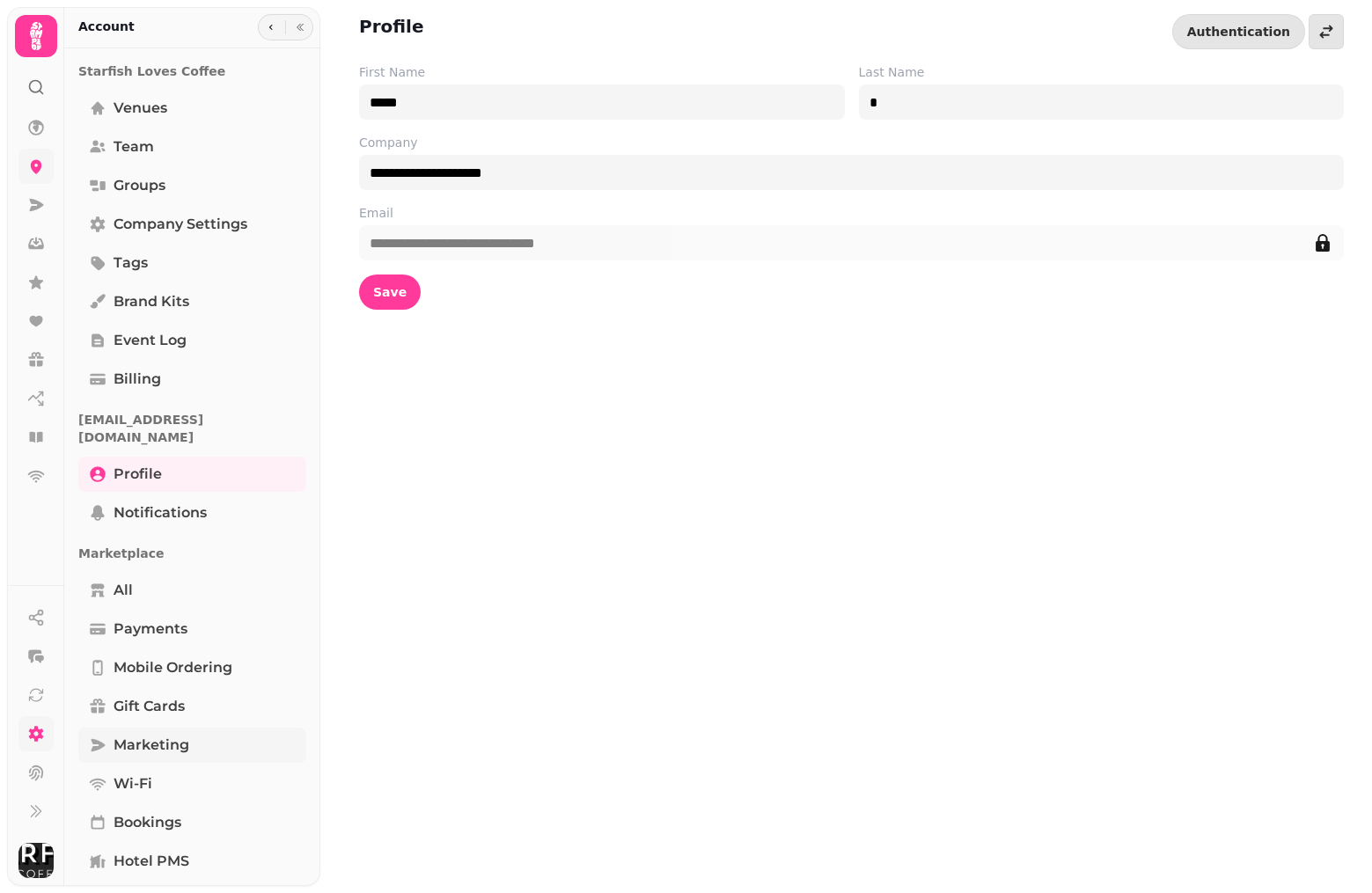
click at [149, 735] on span "Marketing" at bounding box center [151, 745] width 76 height 21
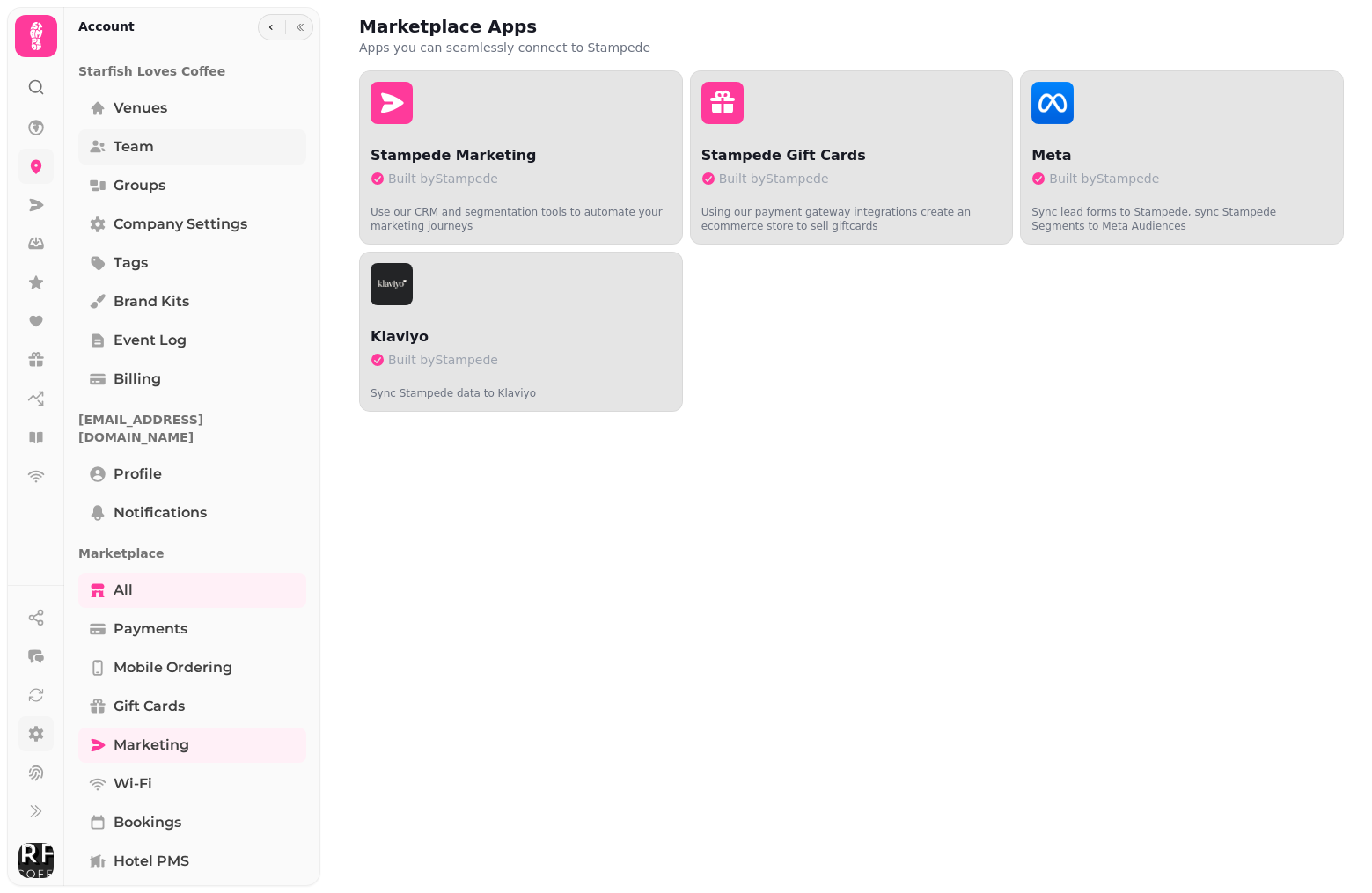
click at [123, 148] on span "Team" at bounding box center [133, 146] width 40 height 21
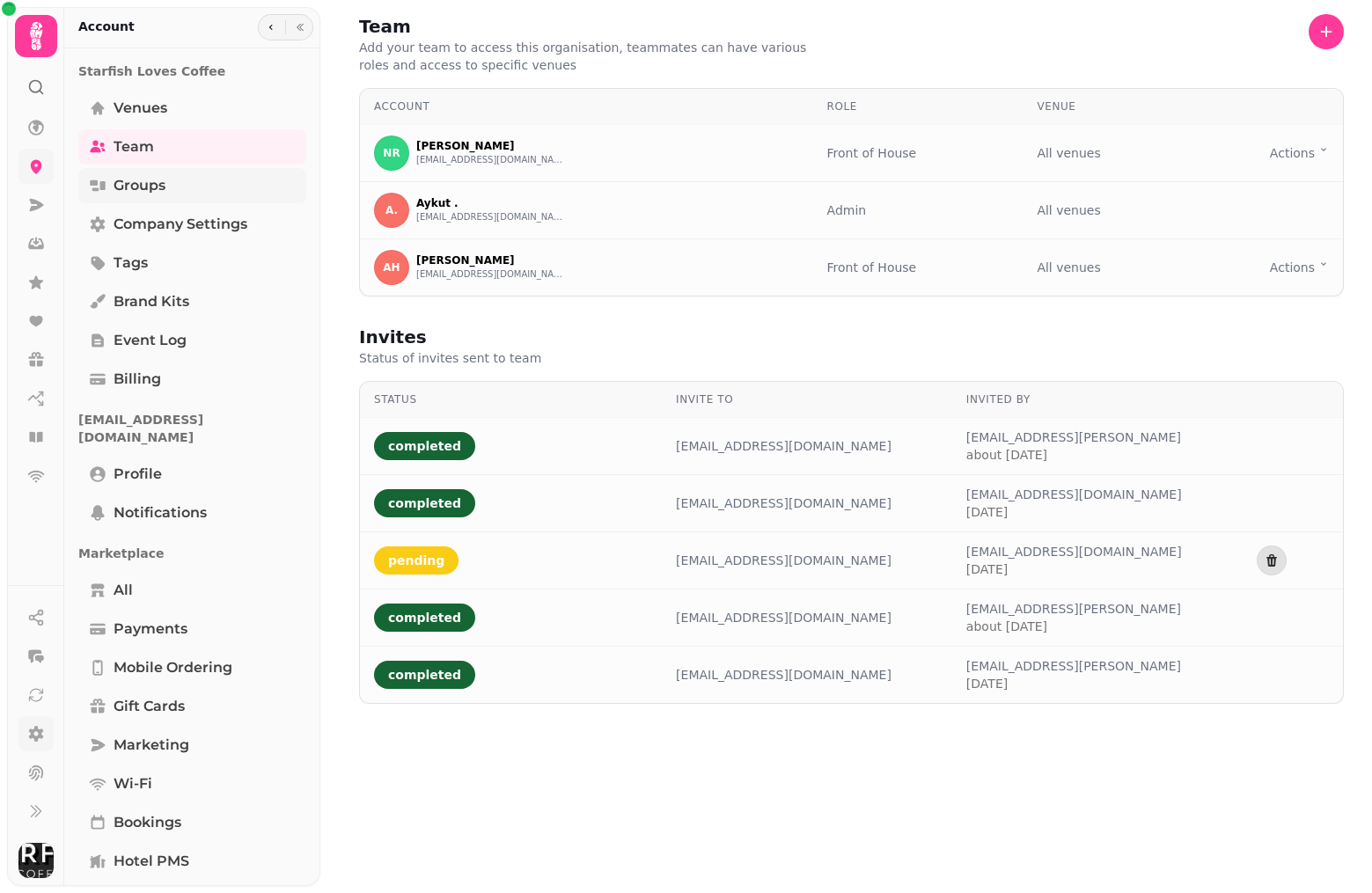
click at [125, 177] on span "Groups" at bounding box center [139, 185] width 52 height 21
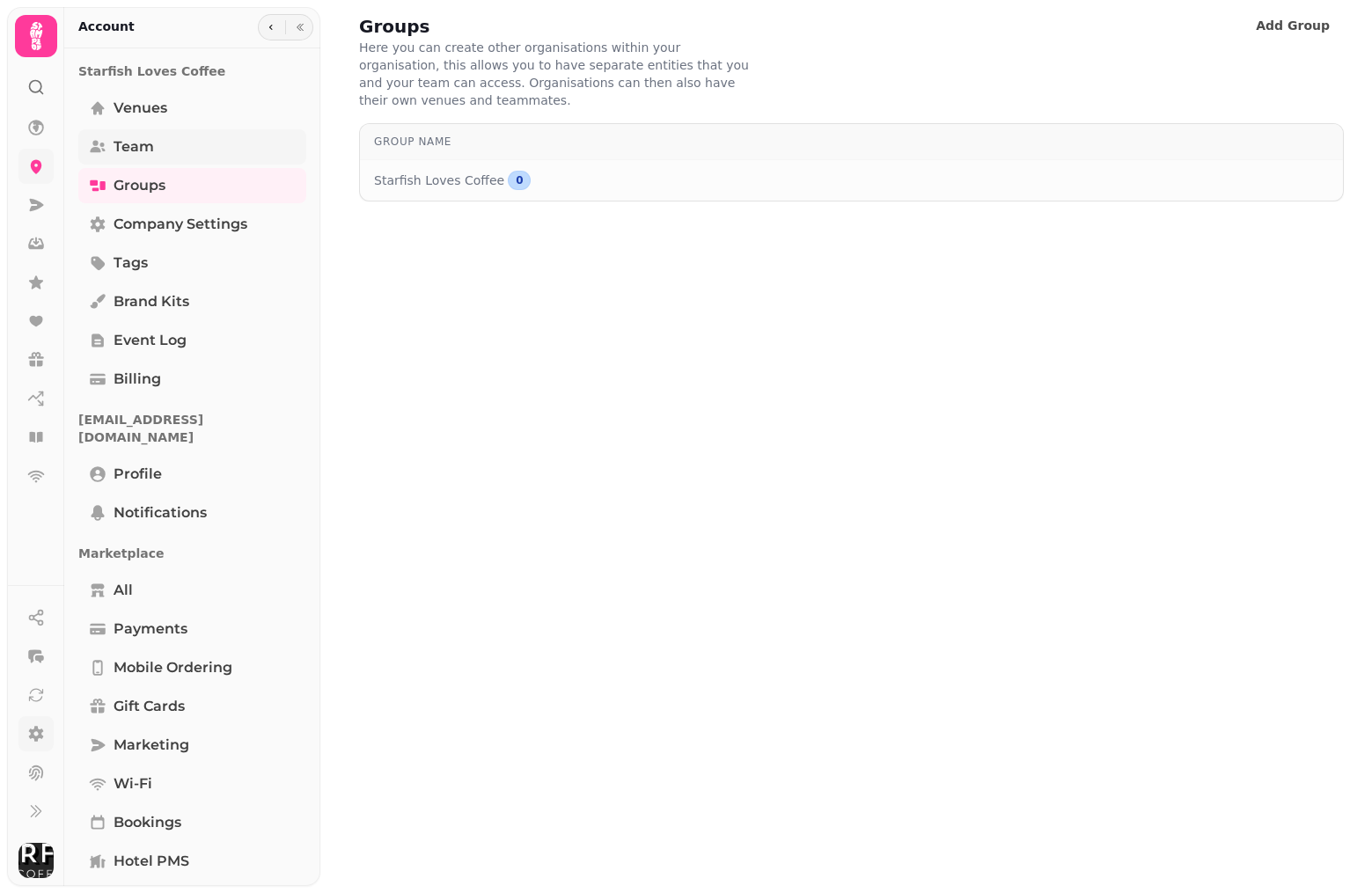
click at [125, 154] on span "Team" at bounding box center [133, 146] width 40 height 21
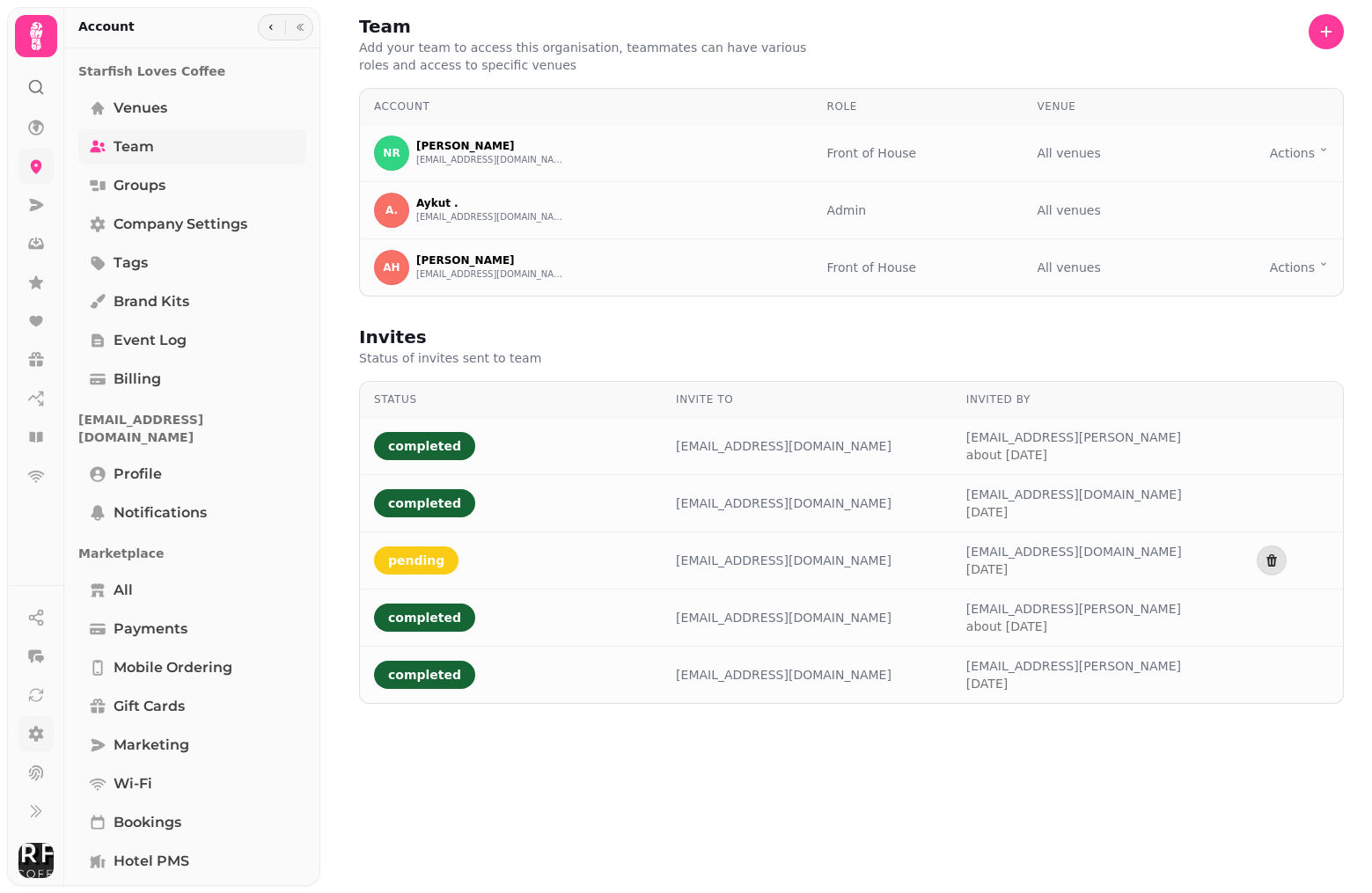
click at [125, 154] on span "Team" at bounding box center [133, 146] width 40 height 21
click at [125, 179] on span "Groups" at bounding box center [139, 185] width 52 height 21
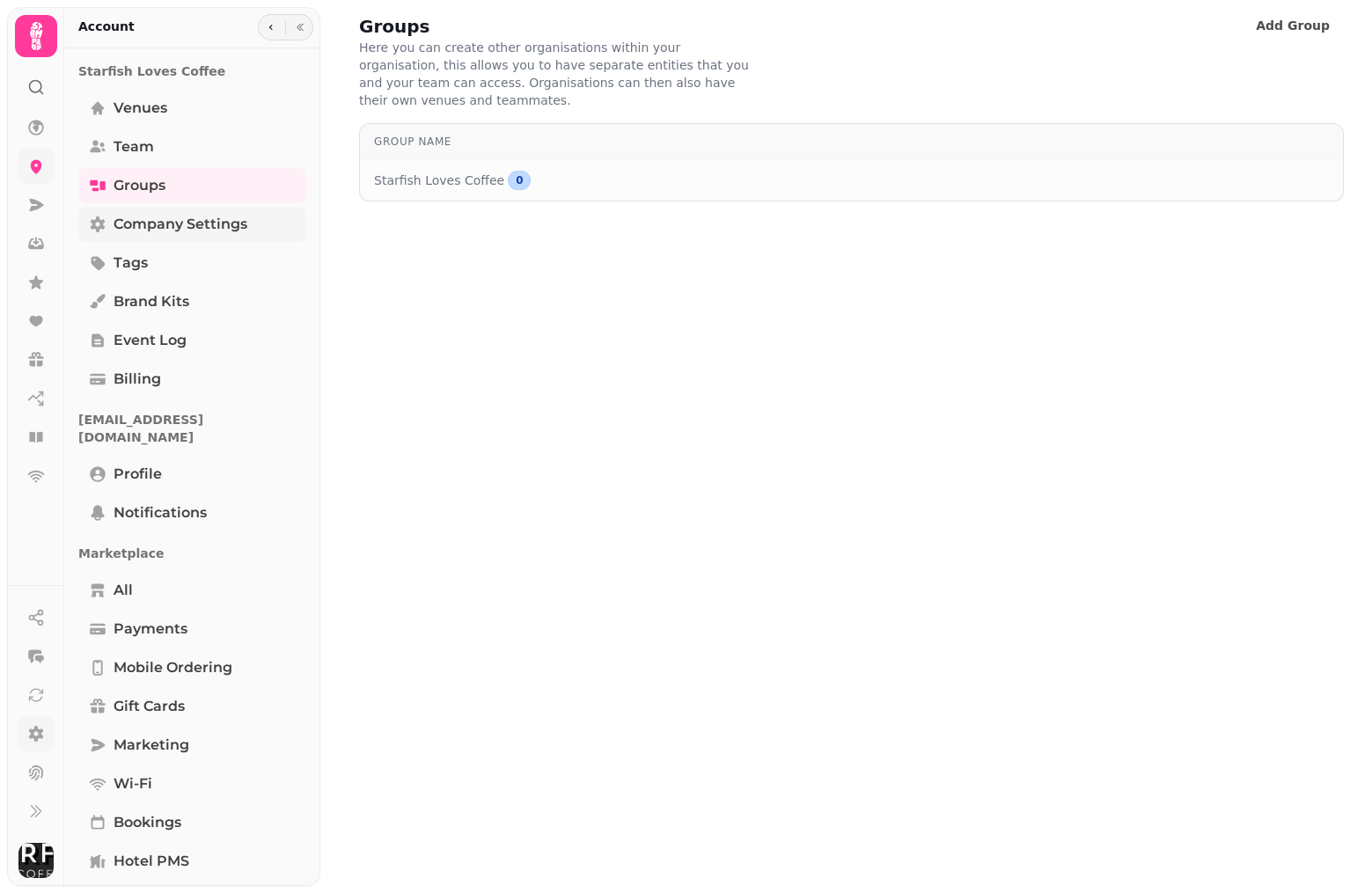
click at [131, 217] on span "Company settings" at bounding box center [180, 224] width 133 height 21
select select "**********"
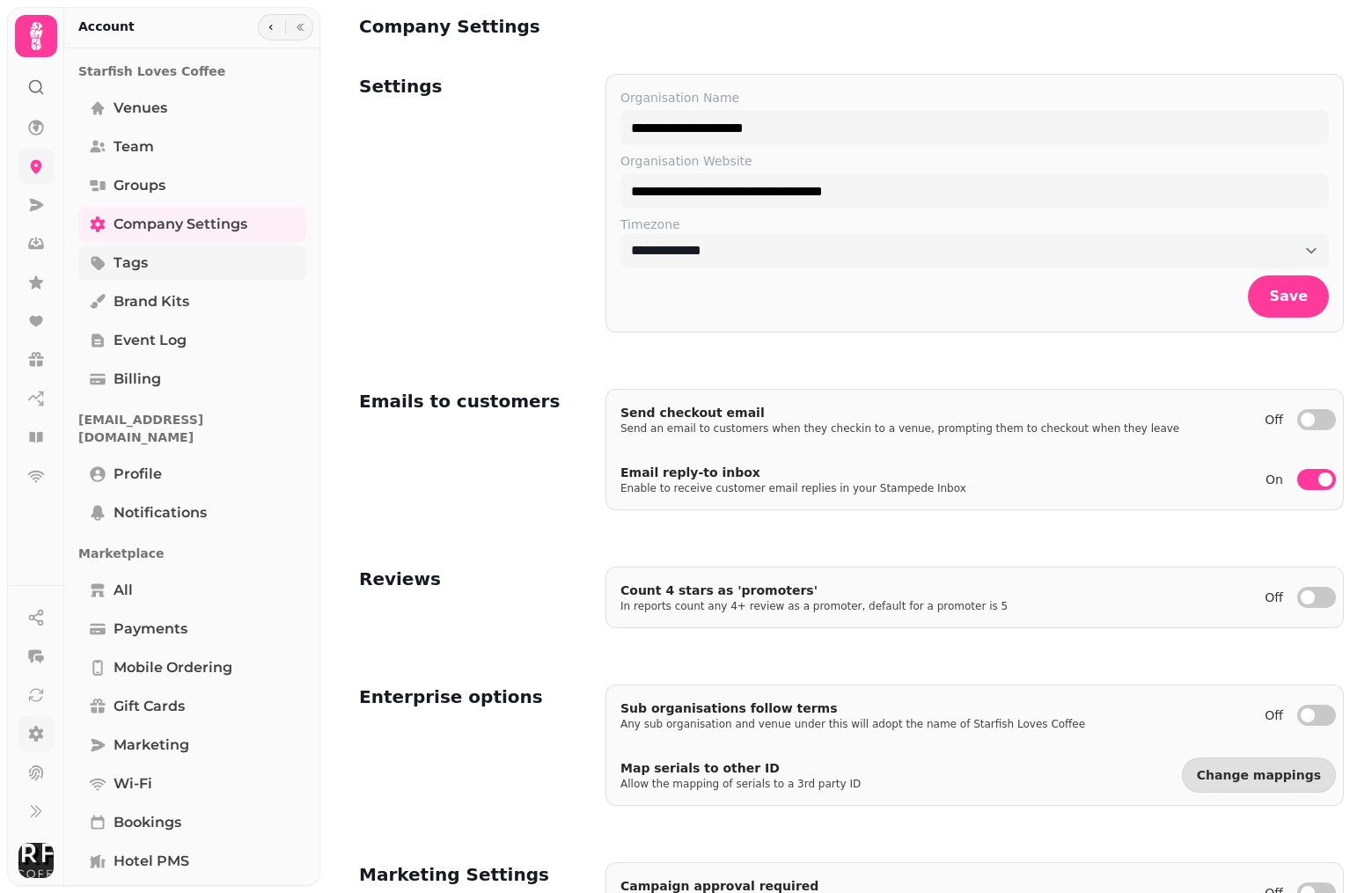
click at [133, 260] on span "Tags" at bounding box center [130, 263] width 35 height 21
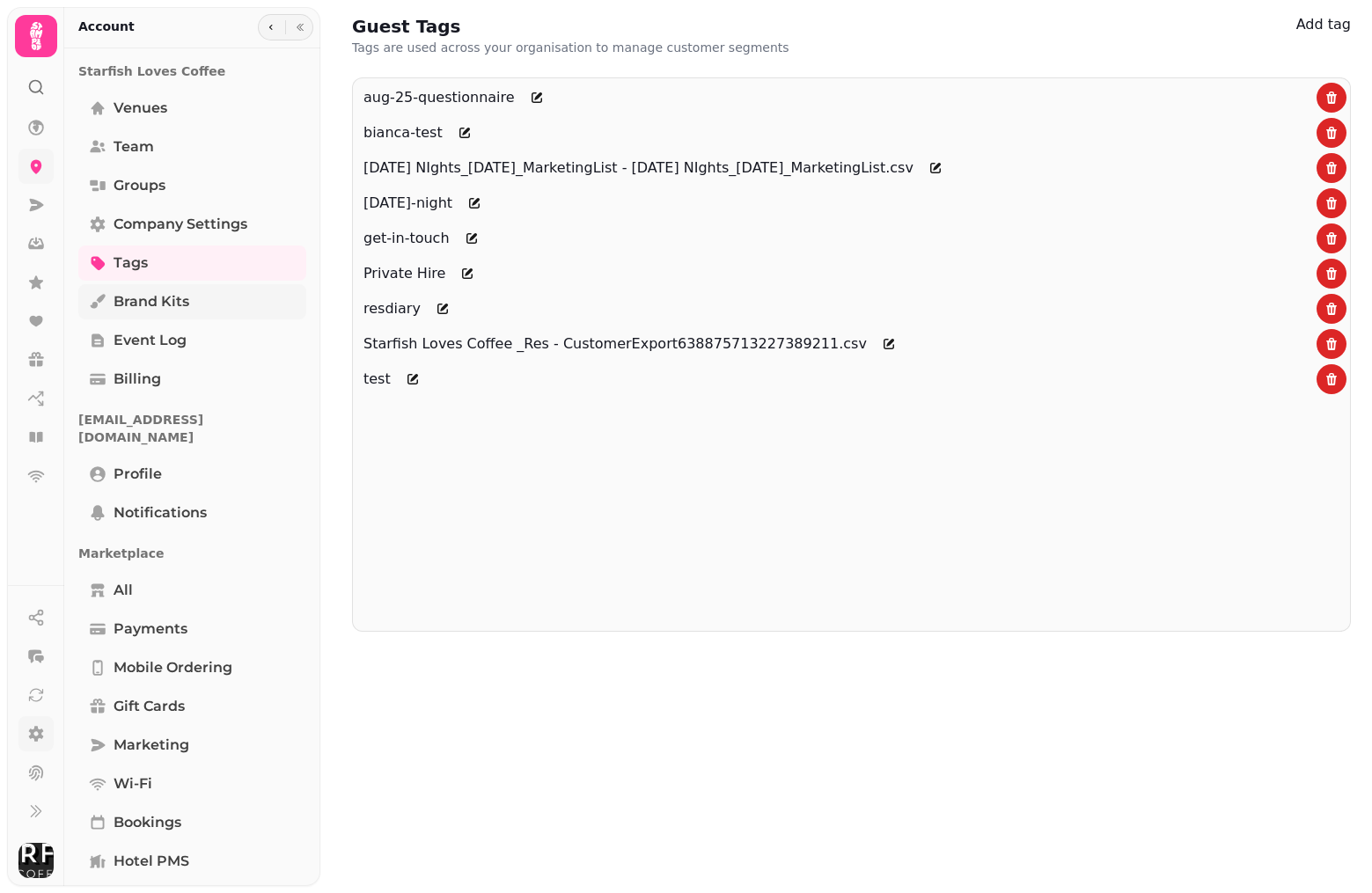
click at [134, 297] on span "Brand Kits" at bounding box center [151, 301] width 76 height 21
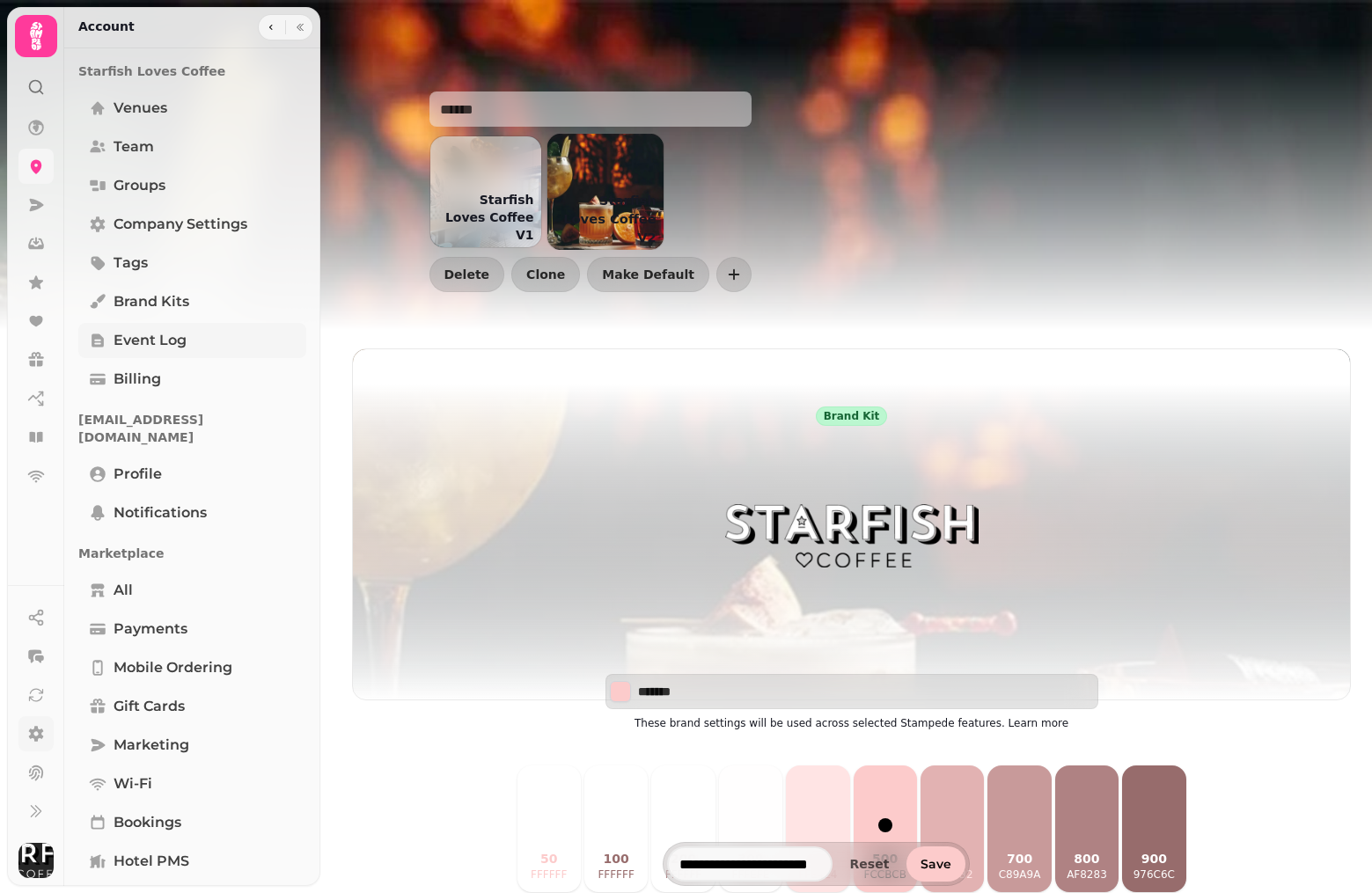
click at [142, 327] on link "Event log" at bounding box center [192, 341] width 228 height 36
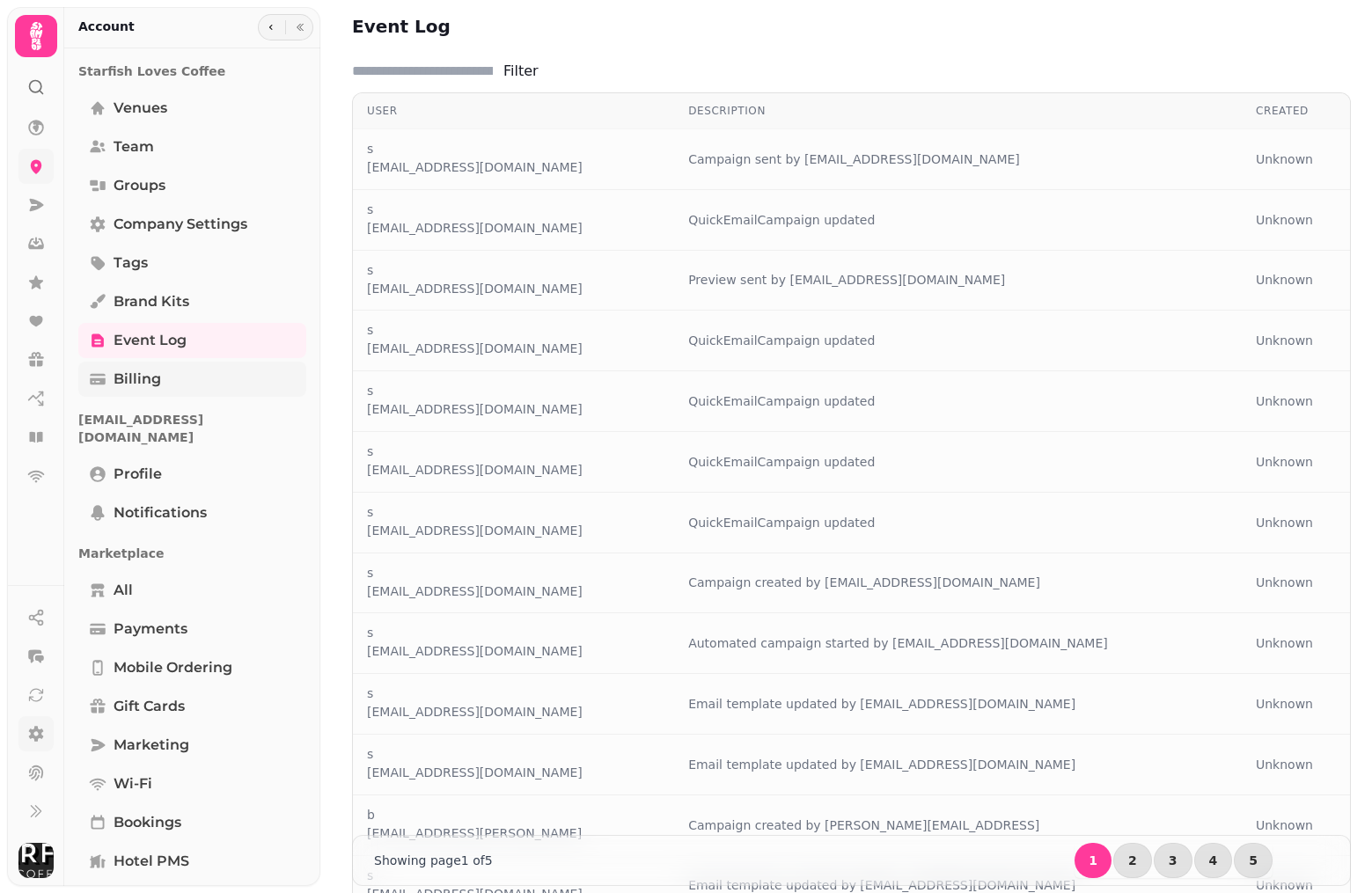
click at [129, 372] on span "Billing" at bounding box center [137, 378] width 47 height 21
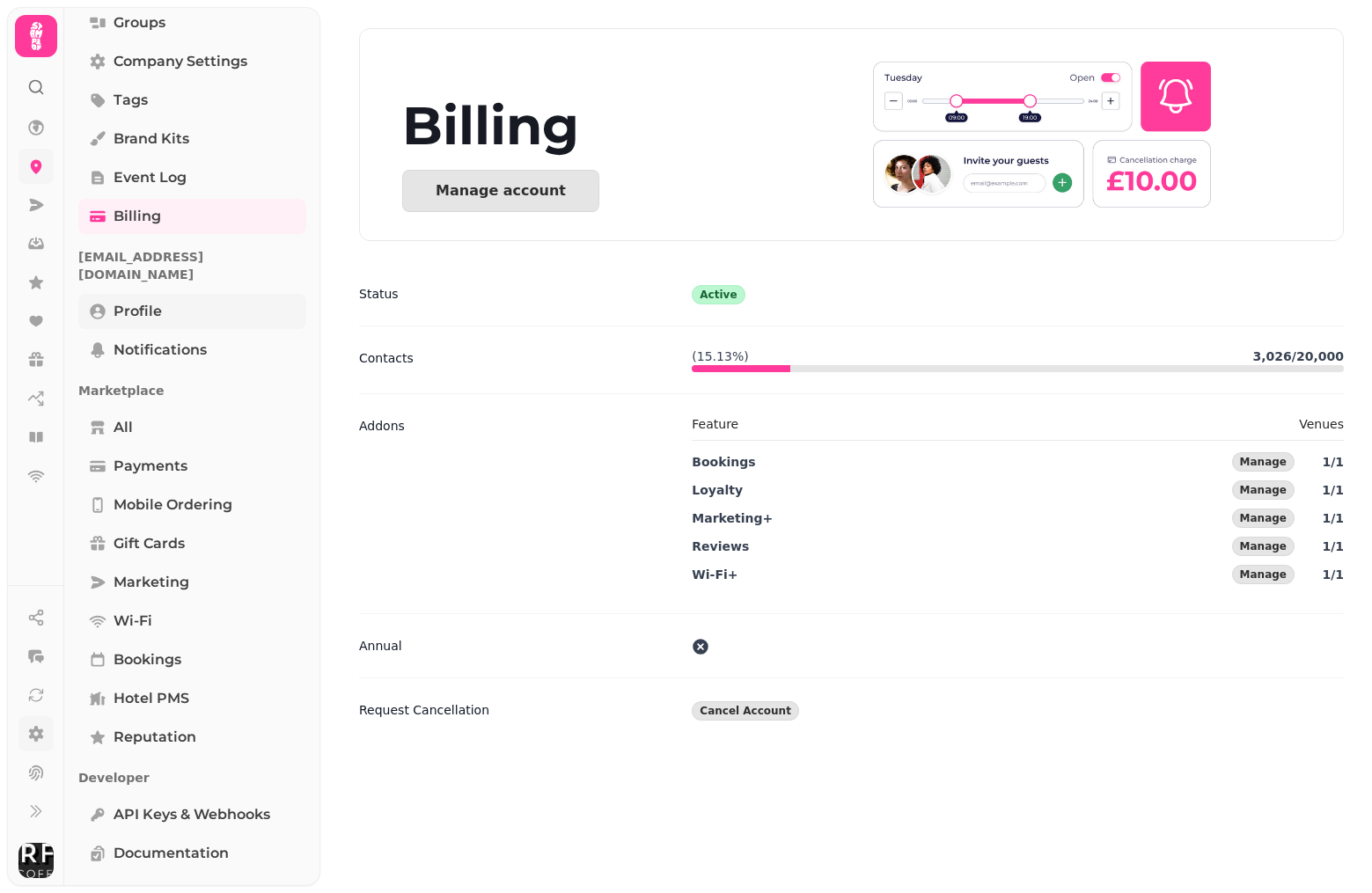
scroll to position [162, 0]
click at [133, 294] on link "Profile" at bounding box center [192, 312] width 228 height 36
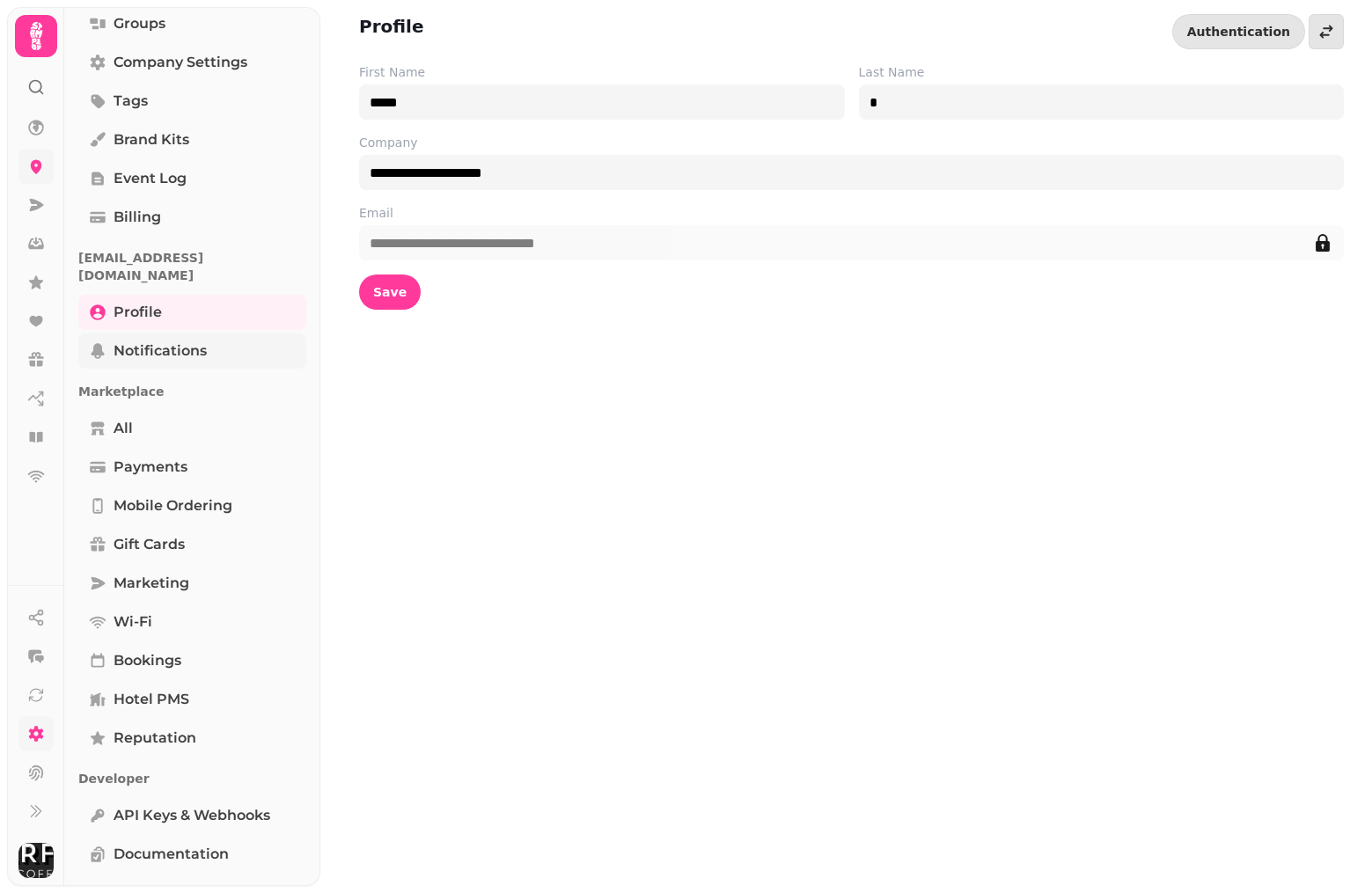
click at [137, 334] on link "Notifications" at bounding box center [192, 352] width 228 height 36
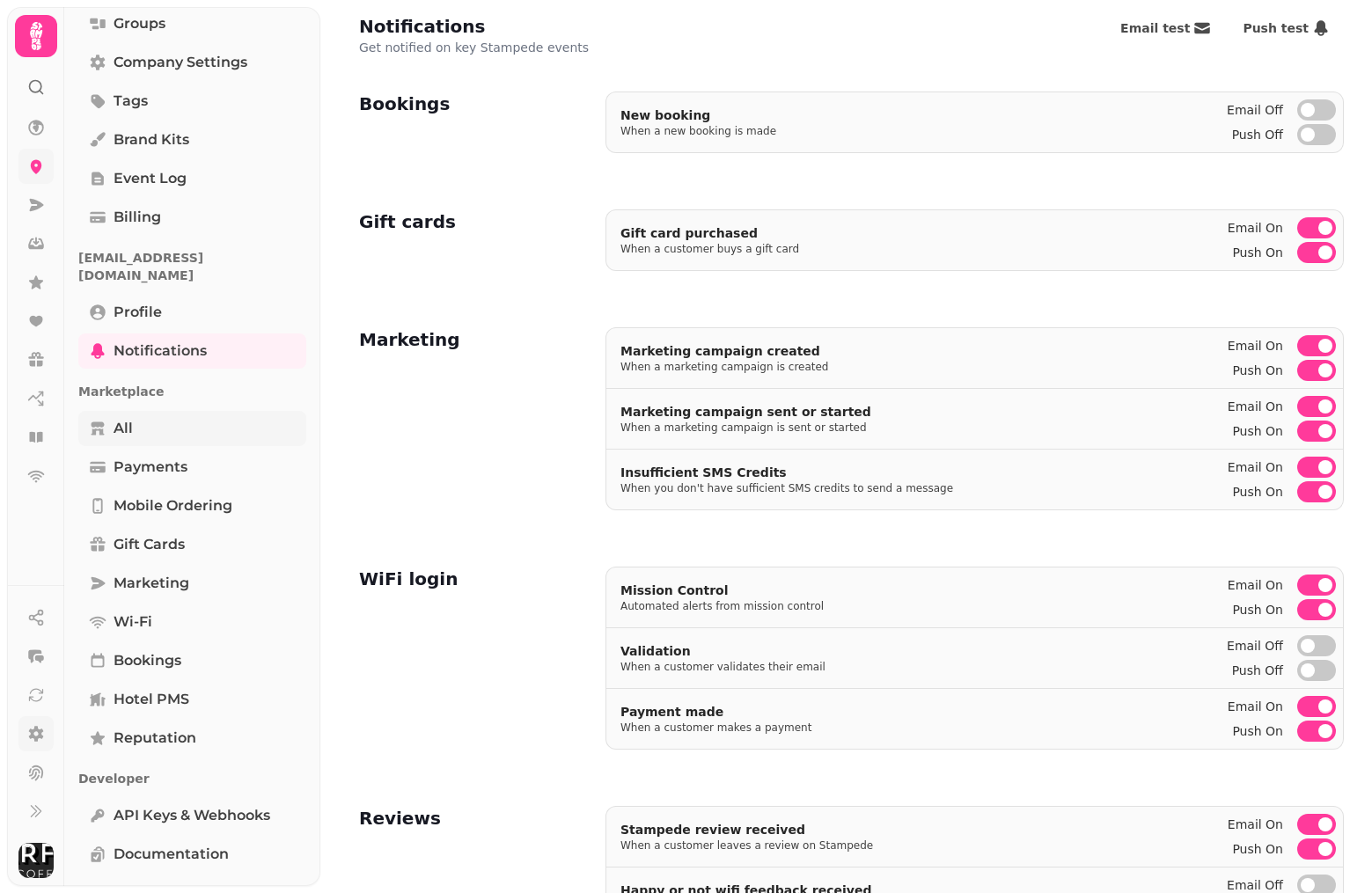
click at [125, 418] on span "All" at bounding box center [123, 428] width 20 height 21
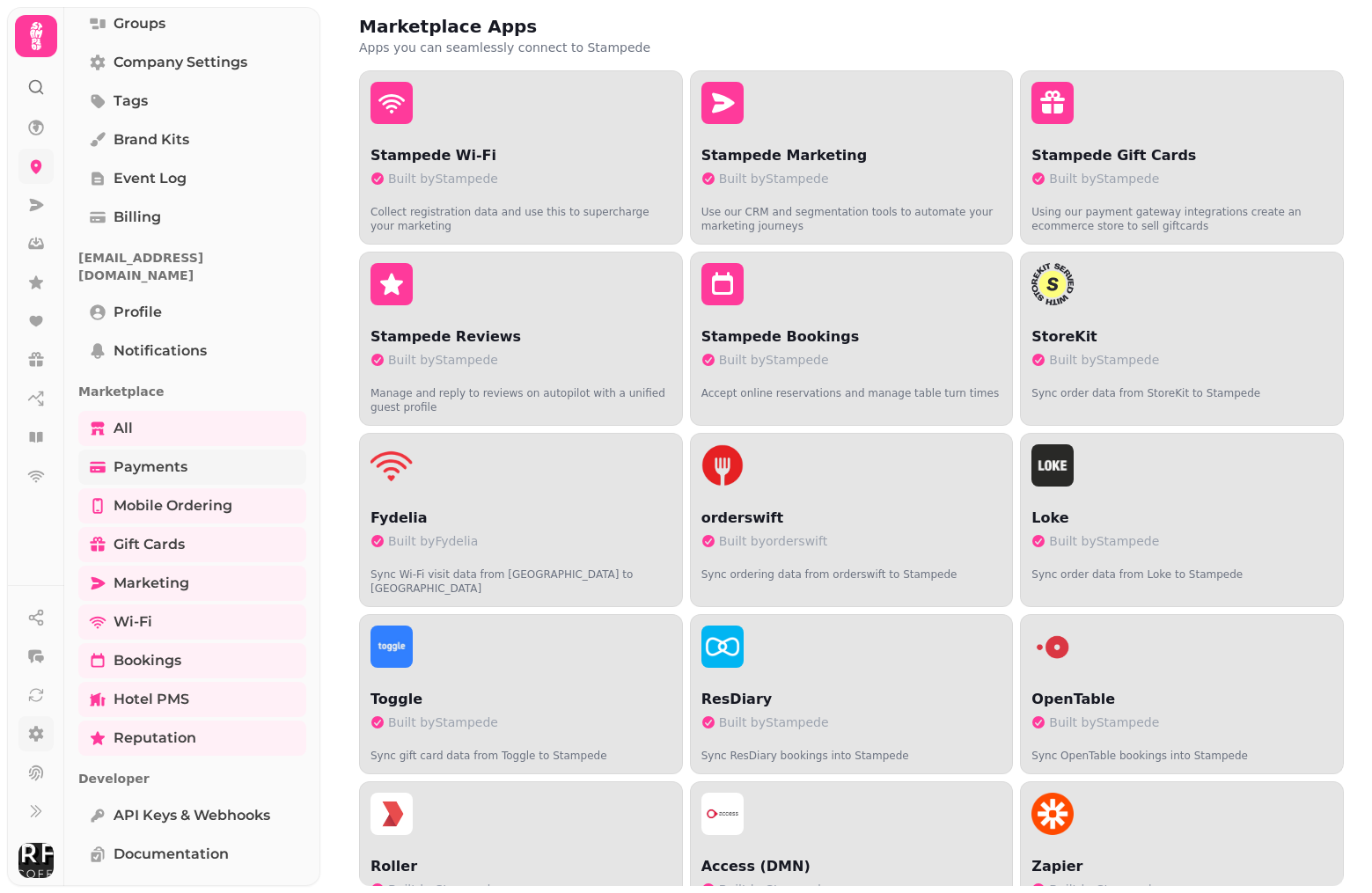
click at [127, 456] on span "Payments" at bounding box center [150, 466] width 74 height 21
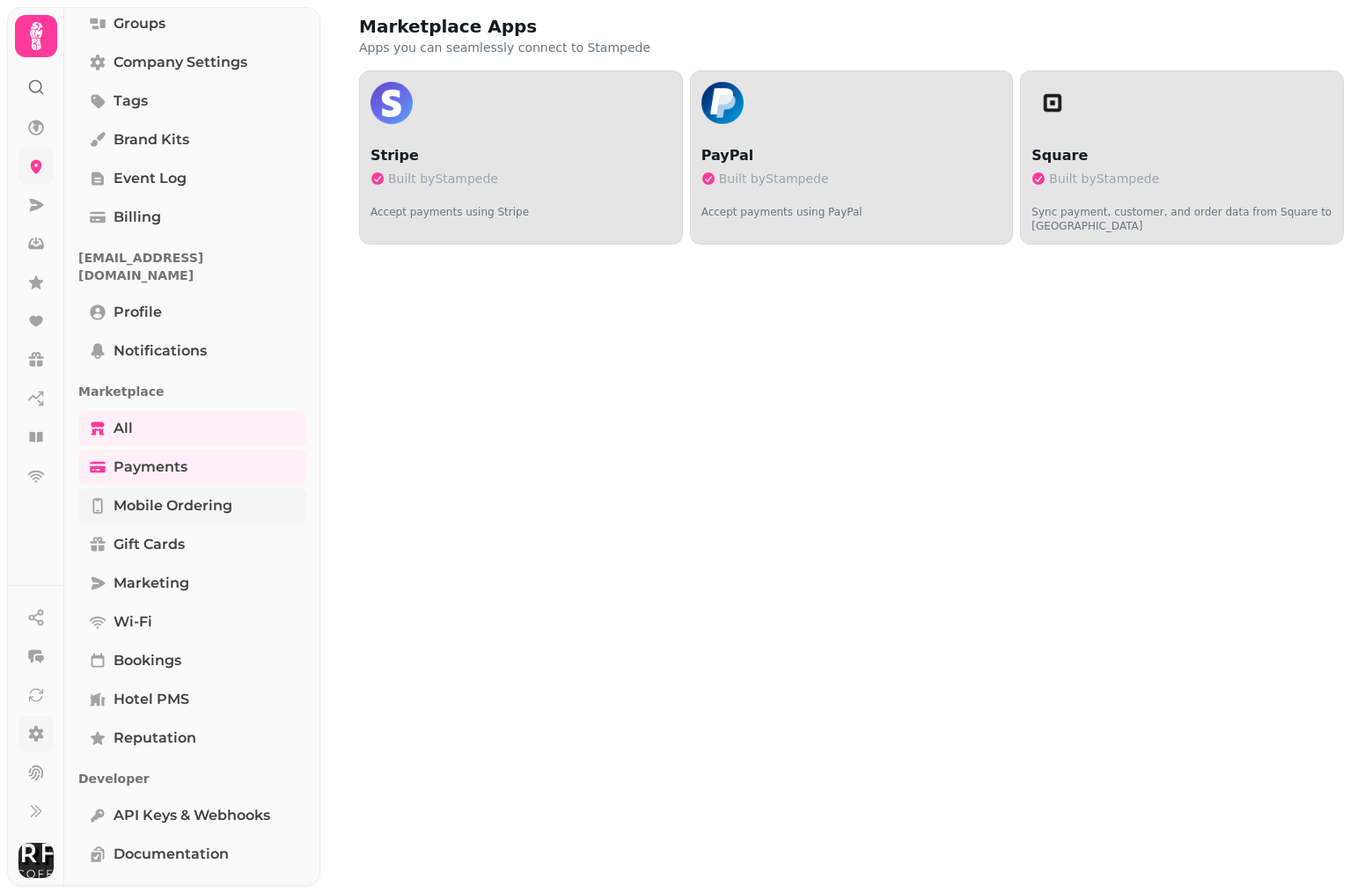
click at [130, 488] on link "Mobile ordering" at bounding box center [192, 506] width 228 height 36
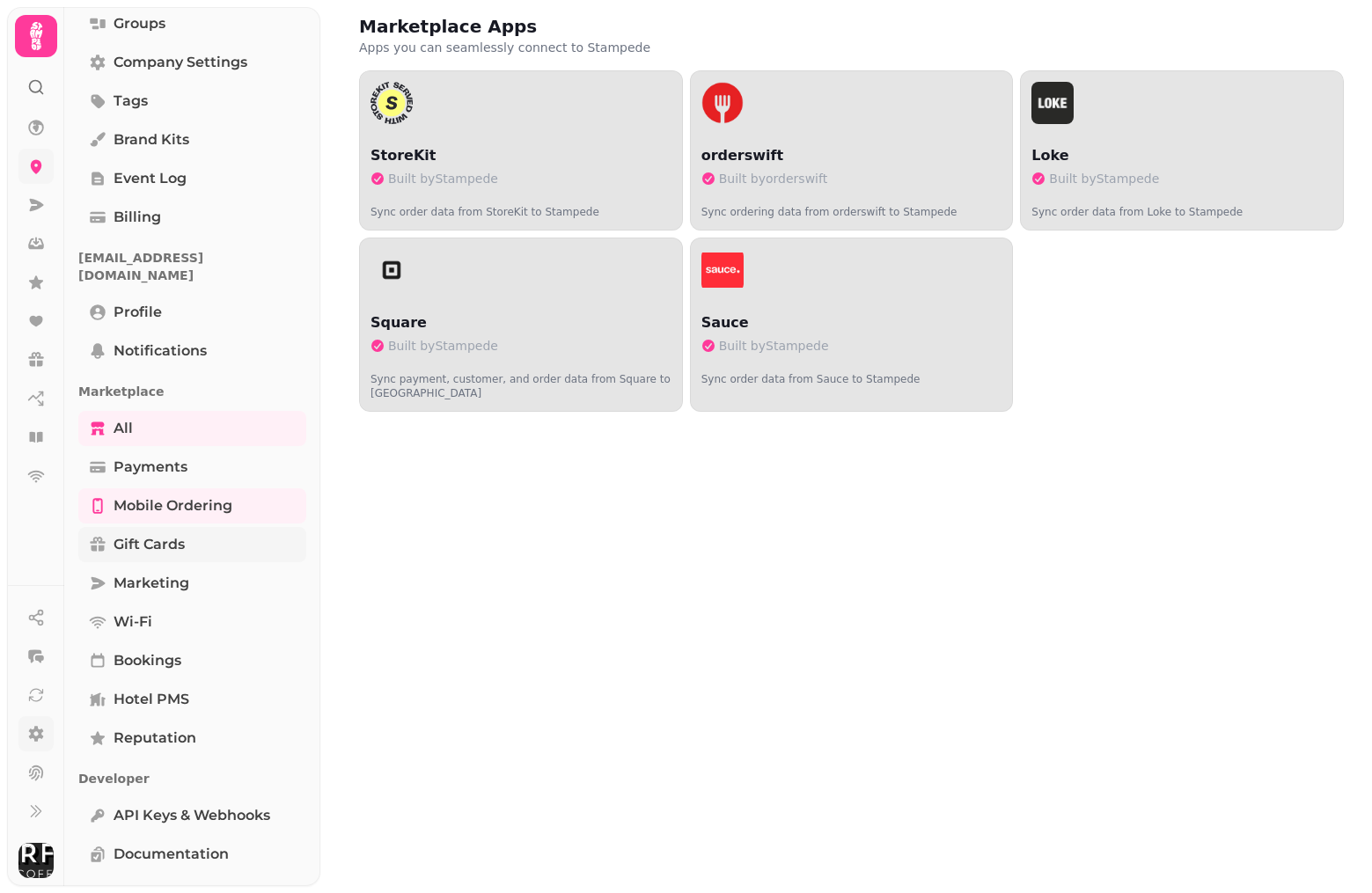
click at [125, 528] on link "Gift cards" at bounding box center [192, 545] width 228 height 36
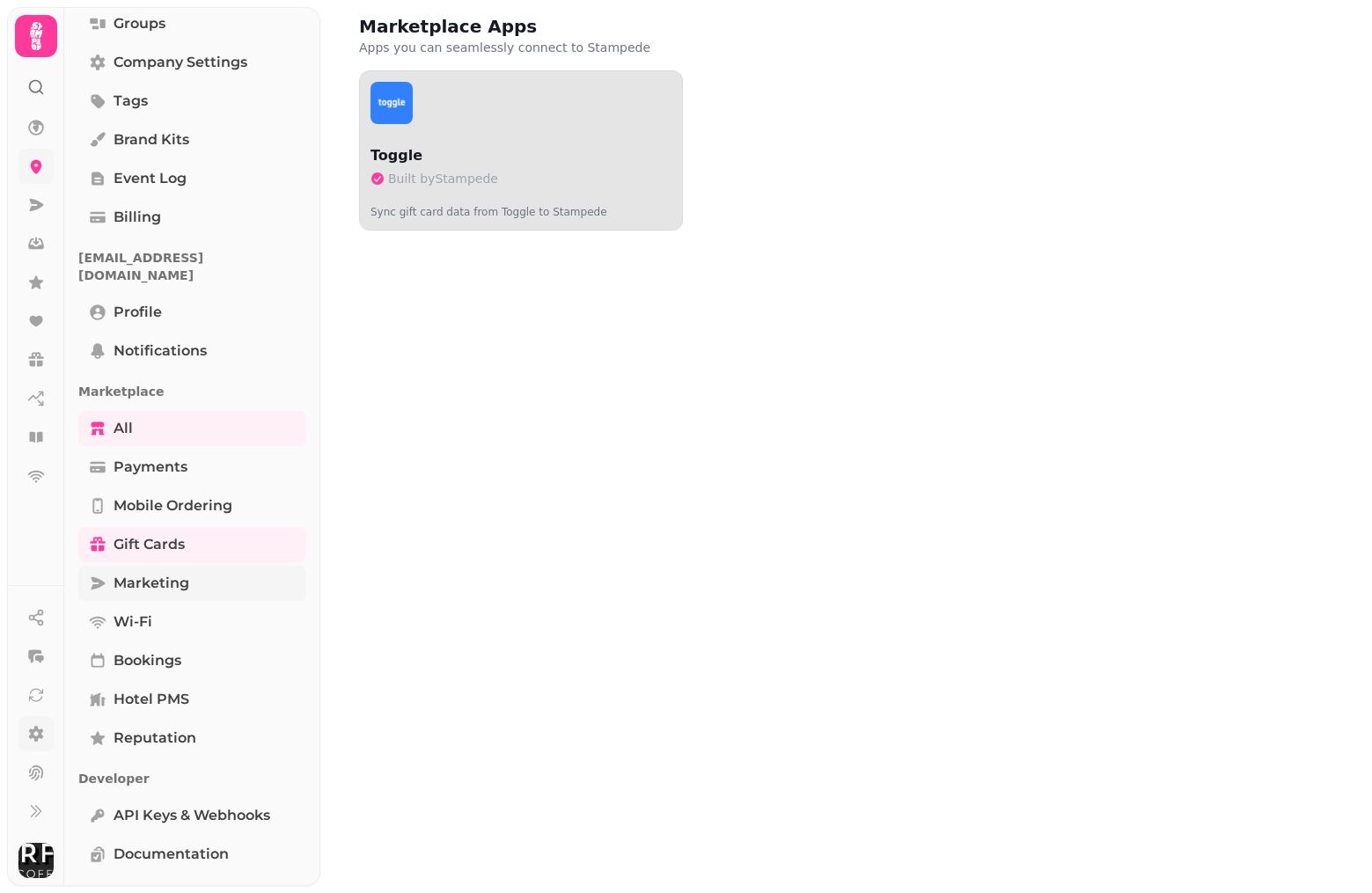
click at [131, 573] on span "Marketing" at bounding box center [151, 583] width 76 height 21
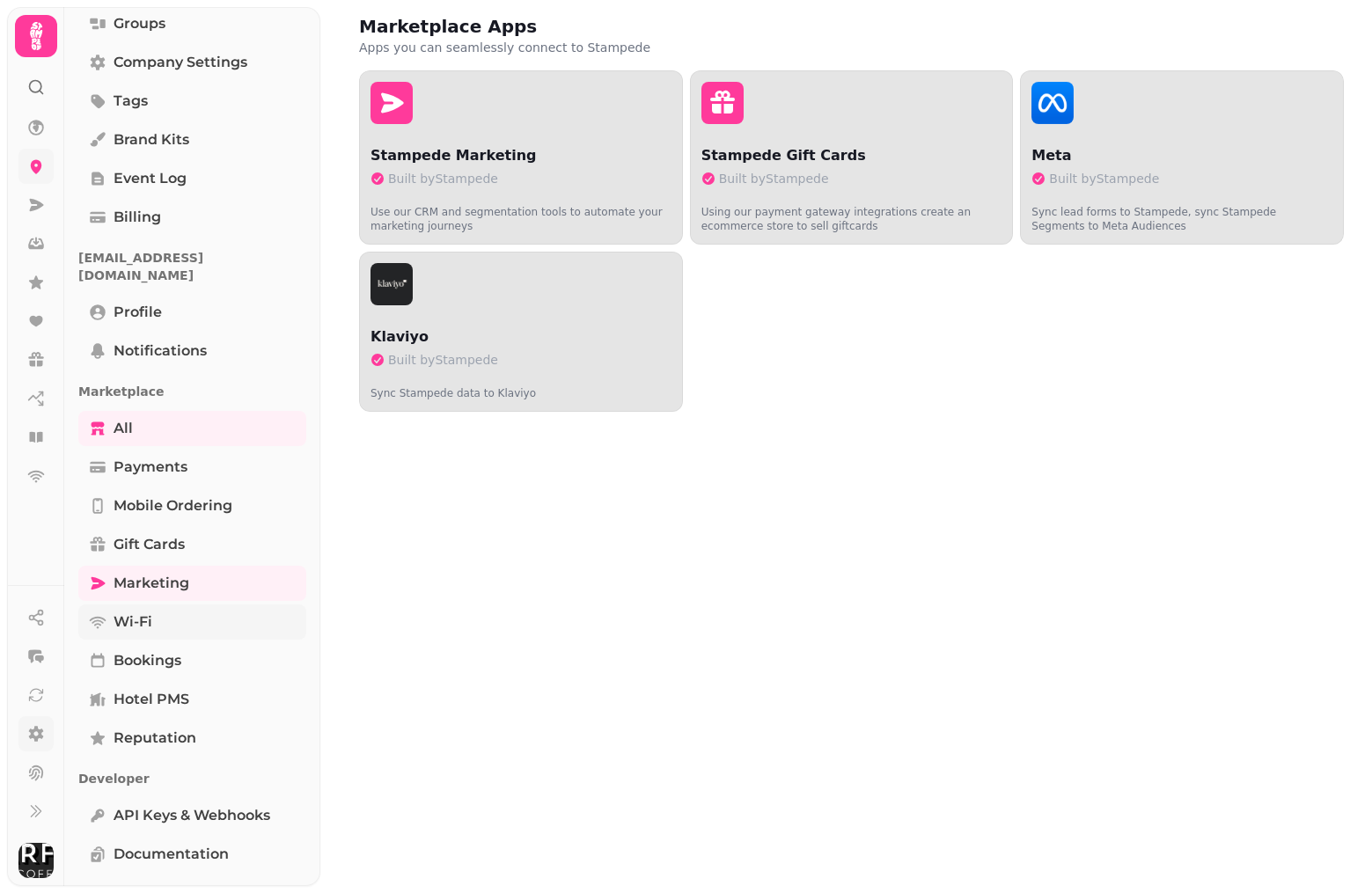
click at [126, 611] on span "Wi-Fi" at bounding box center [132, 621] width 39 height 21
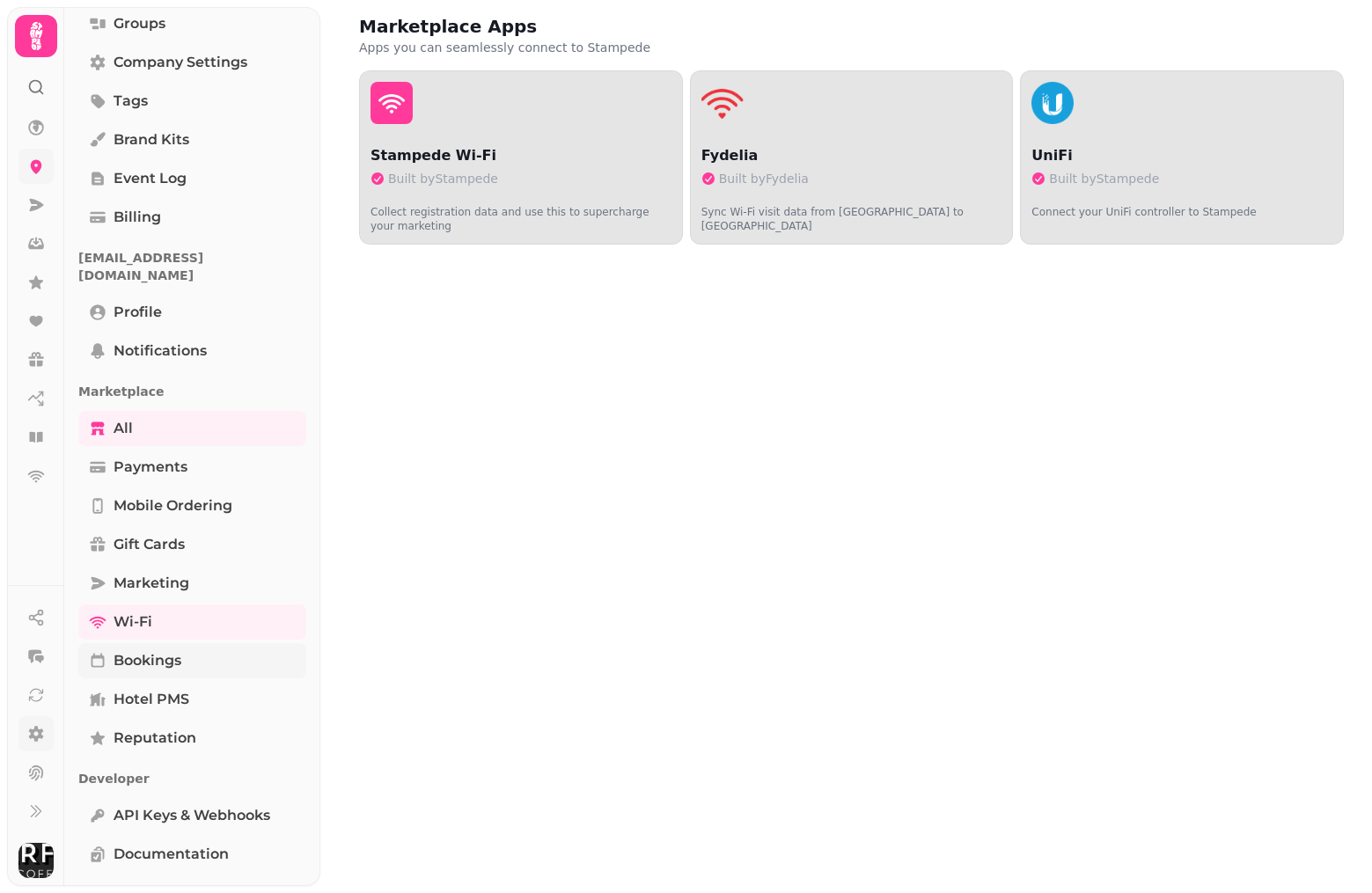
click at [133, 650] on span "Bookings" at bounding box center [147, 660] width 68 height 21
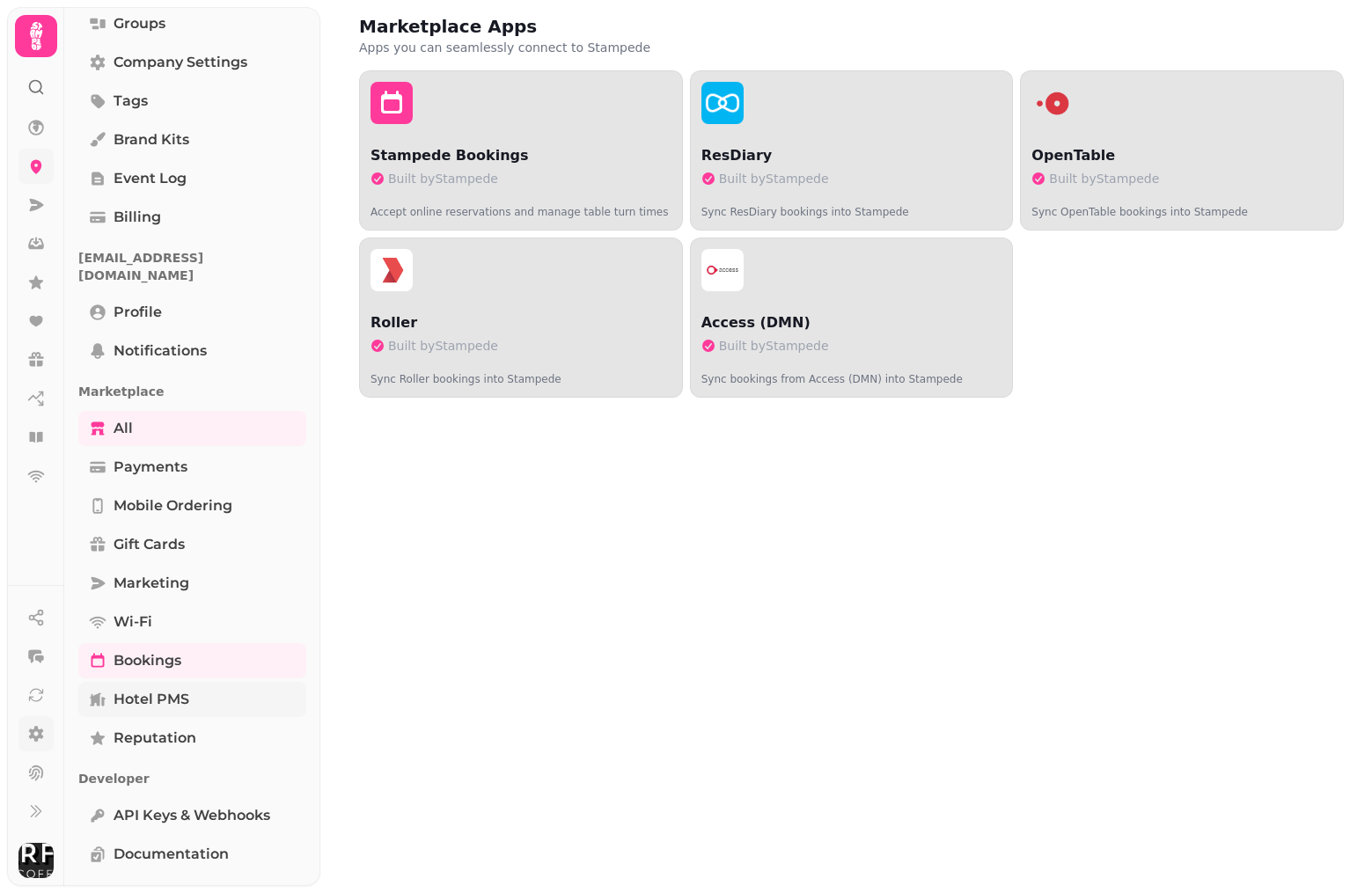
click at [145, 690] on span "Hotel PMS" at bounding box center [151, 699] width 76 height 21
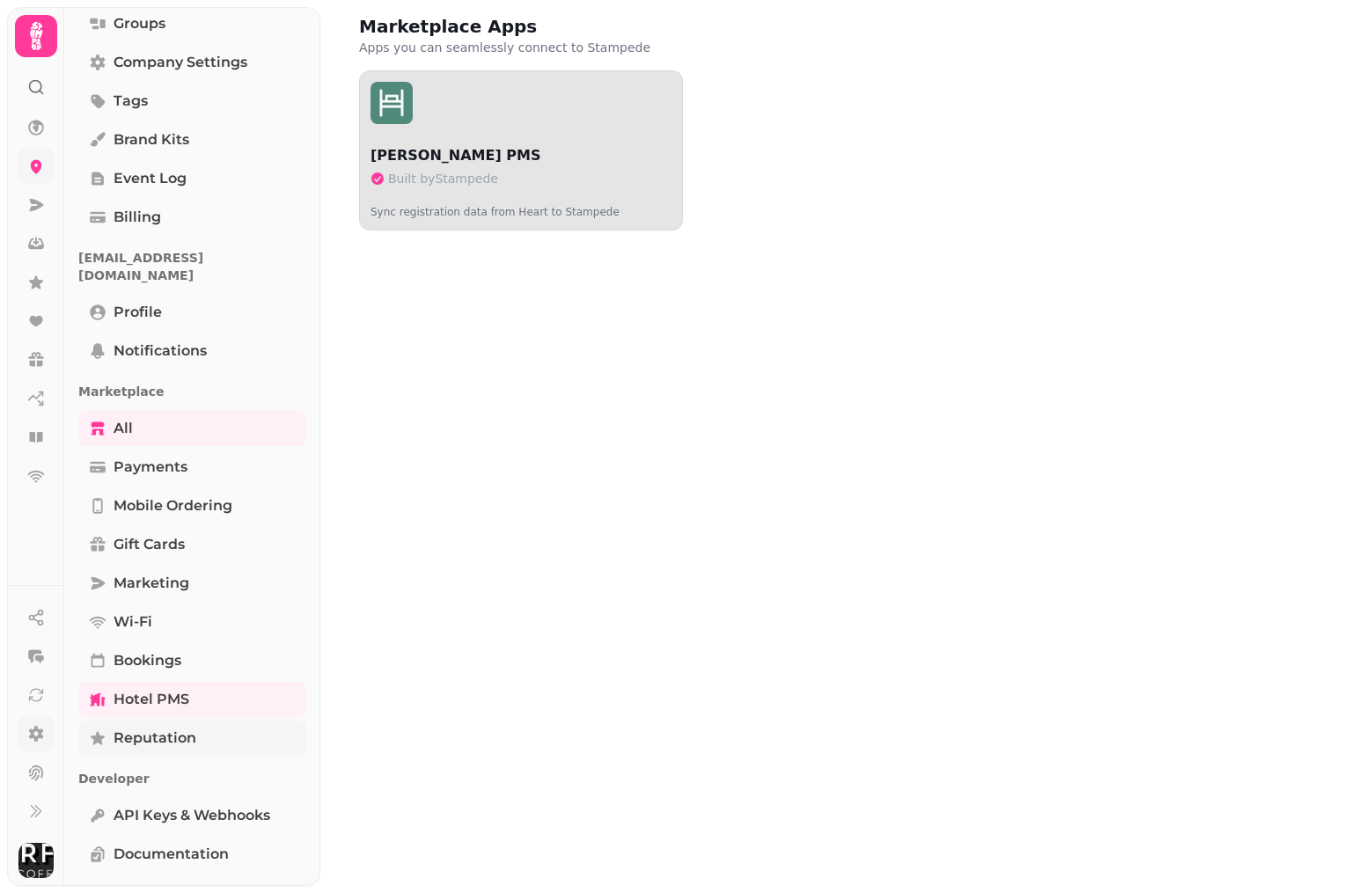
click at [137, 728] on span "Reputation" at bounding box center [155, 738] width 83 height 21
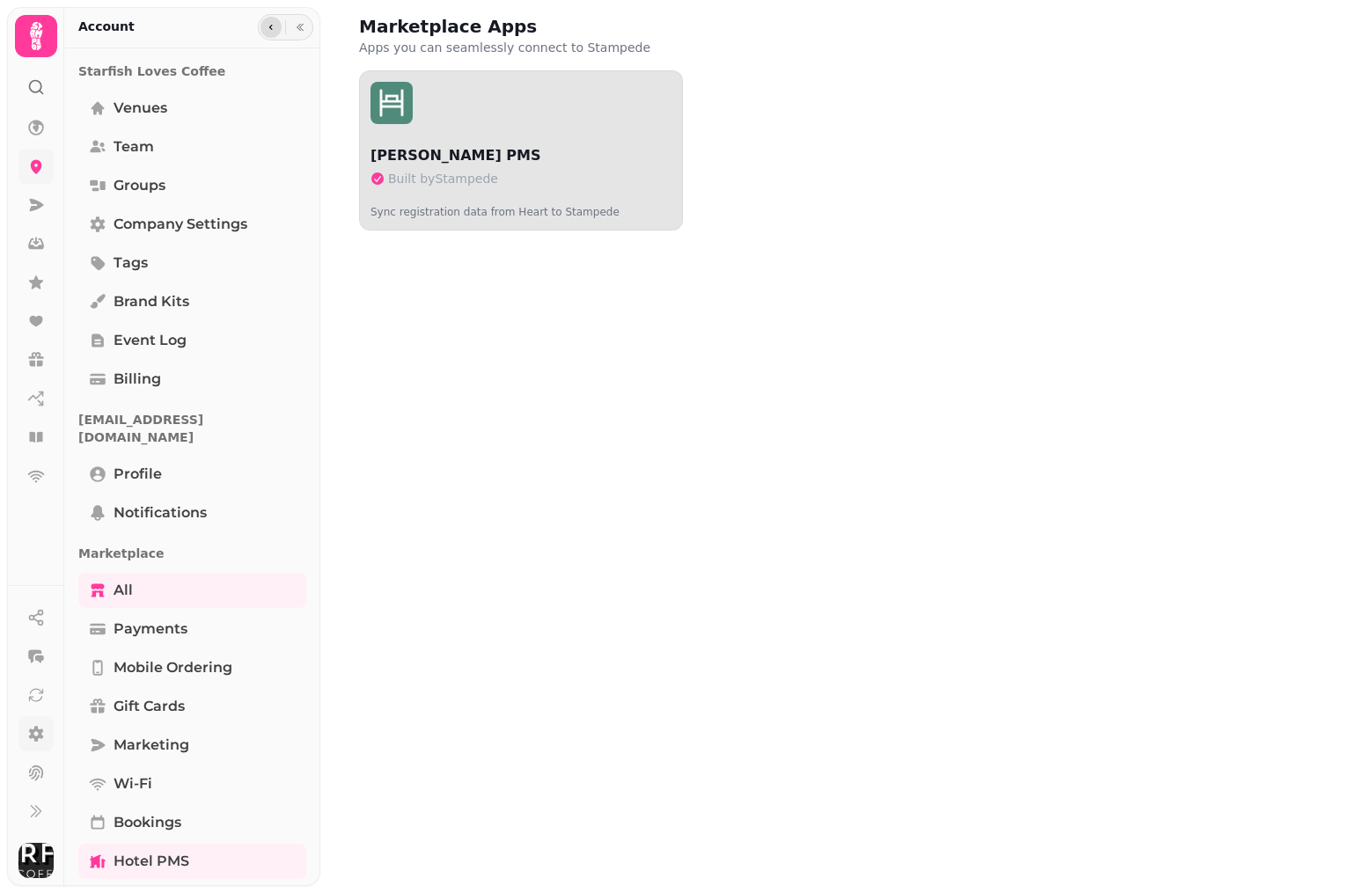
click at [266, 29] on icon "button" at bounding box center [271, 27] width 11 height 11
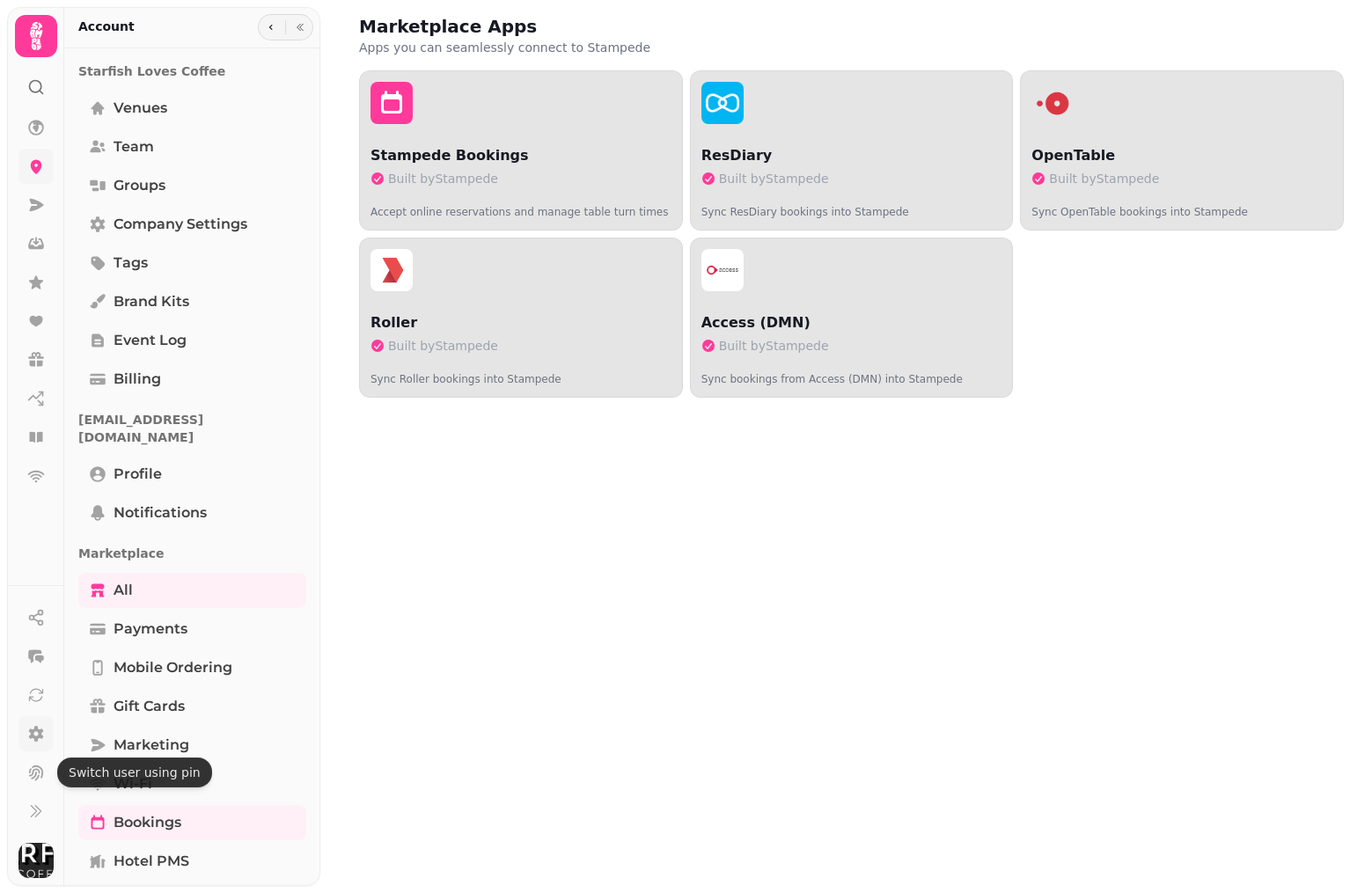
click at [35, 748] on link at bounding box center [37, 734] width 36 height 36
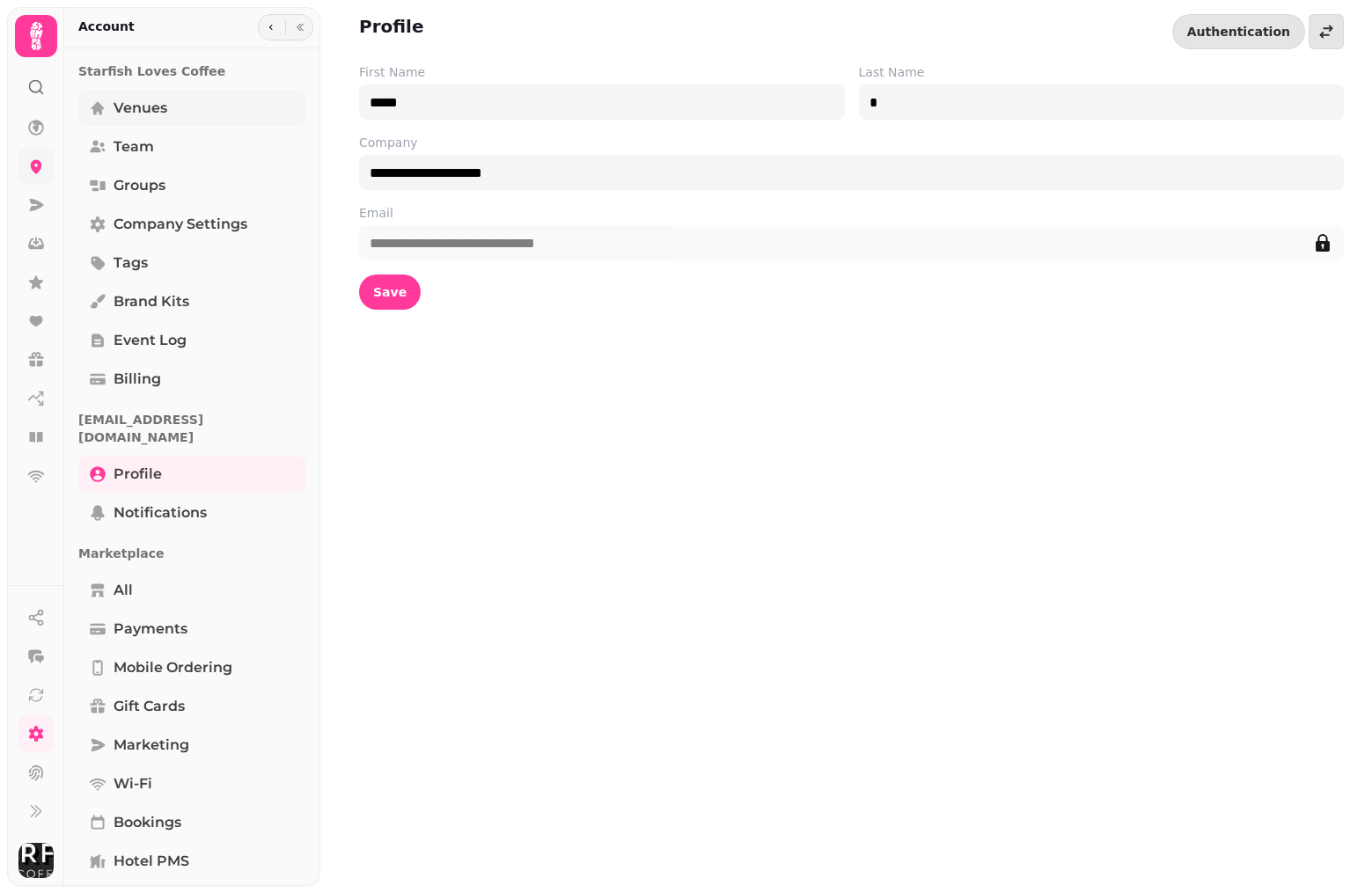
click at [143, 125] on link "Venues" at bounding box center [192, 109] width 228 height 36
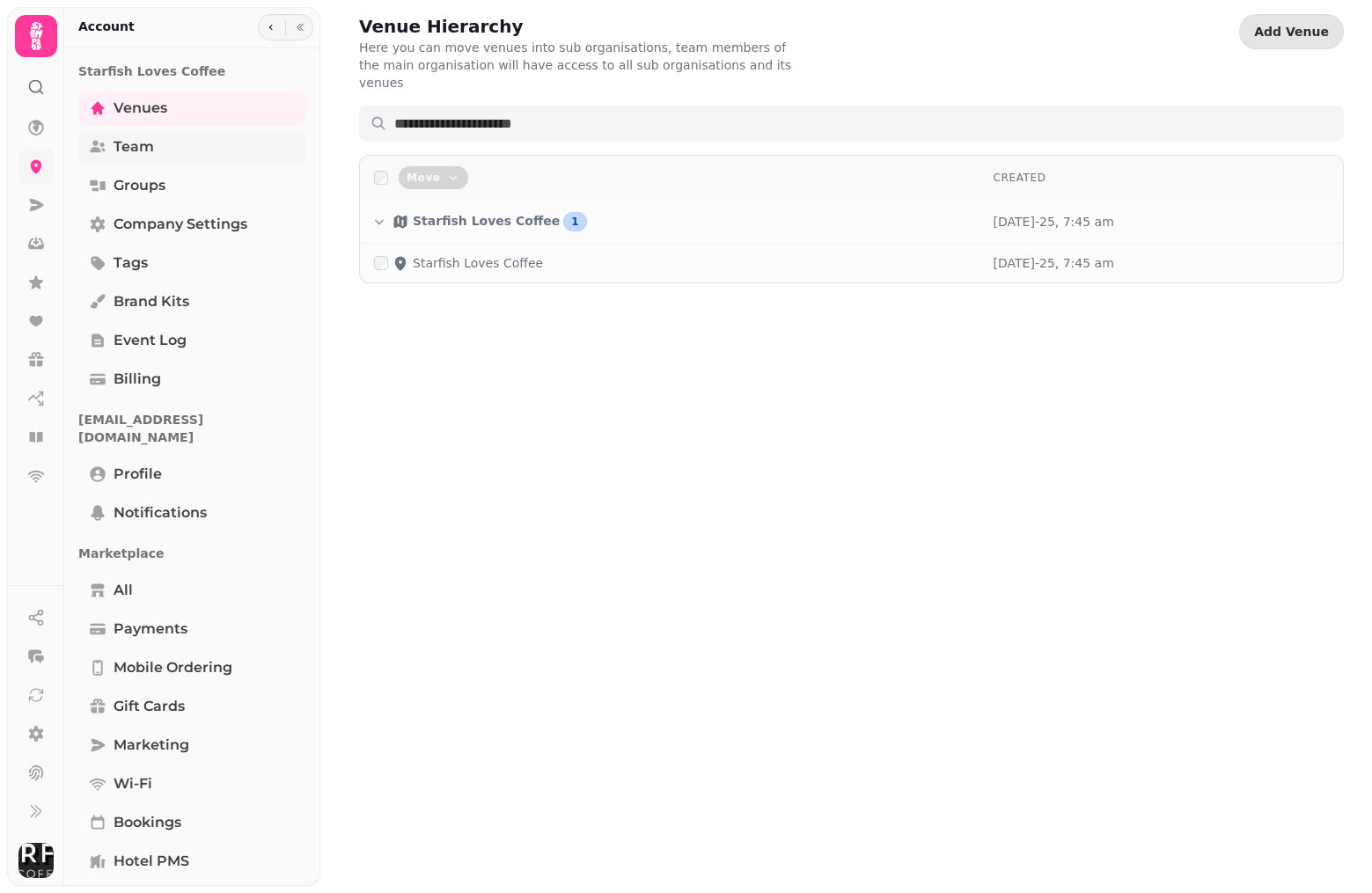
click at [134, 151] on span "Team" at bounding box center [133, 146] width 40 height 21
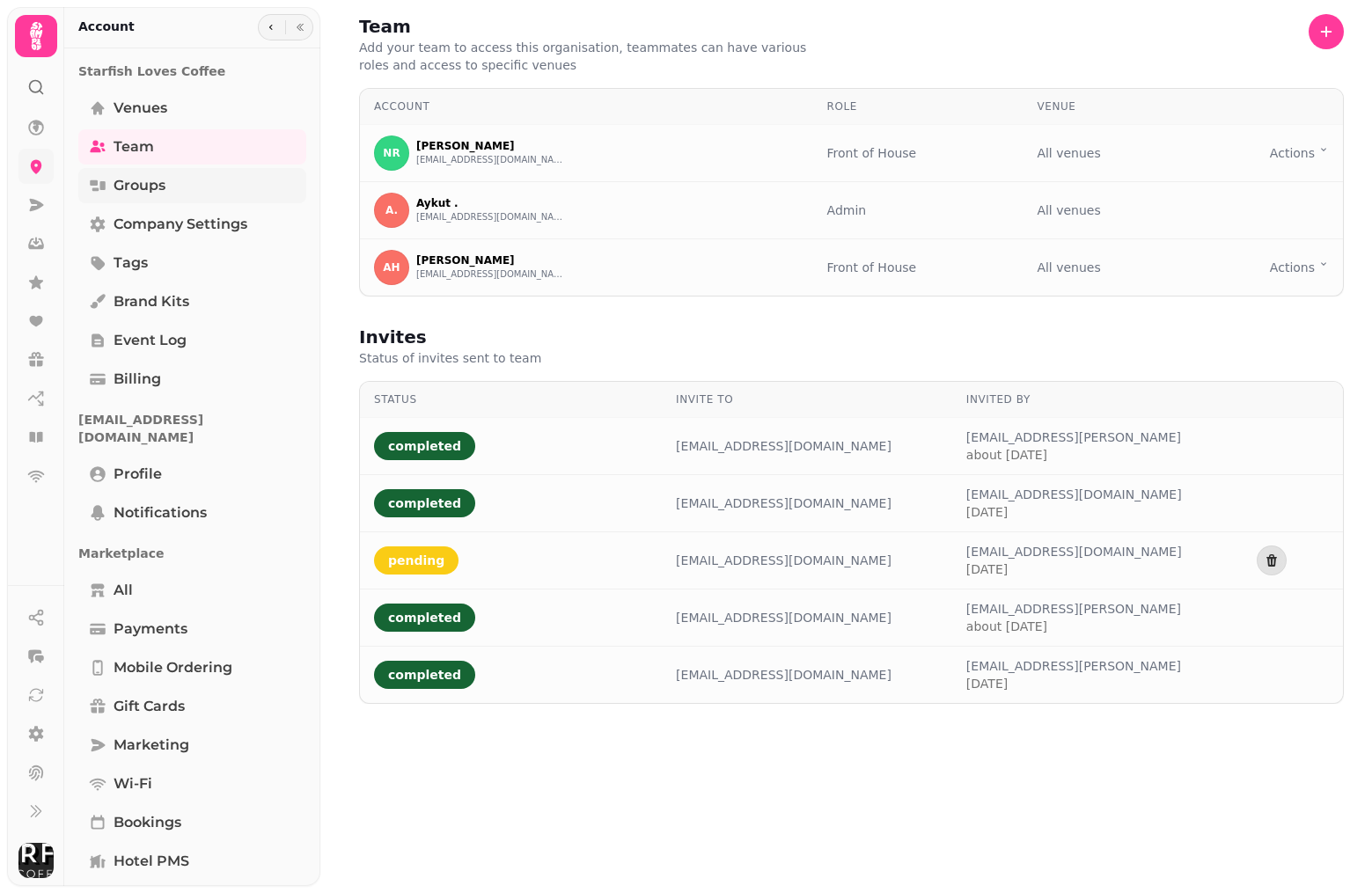
click at [130, 189] on span "Groups" at bounding box center [139, 185] width 52 height 21
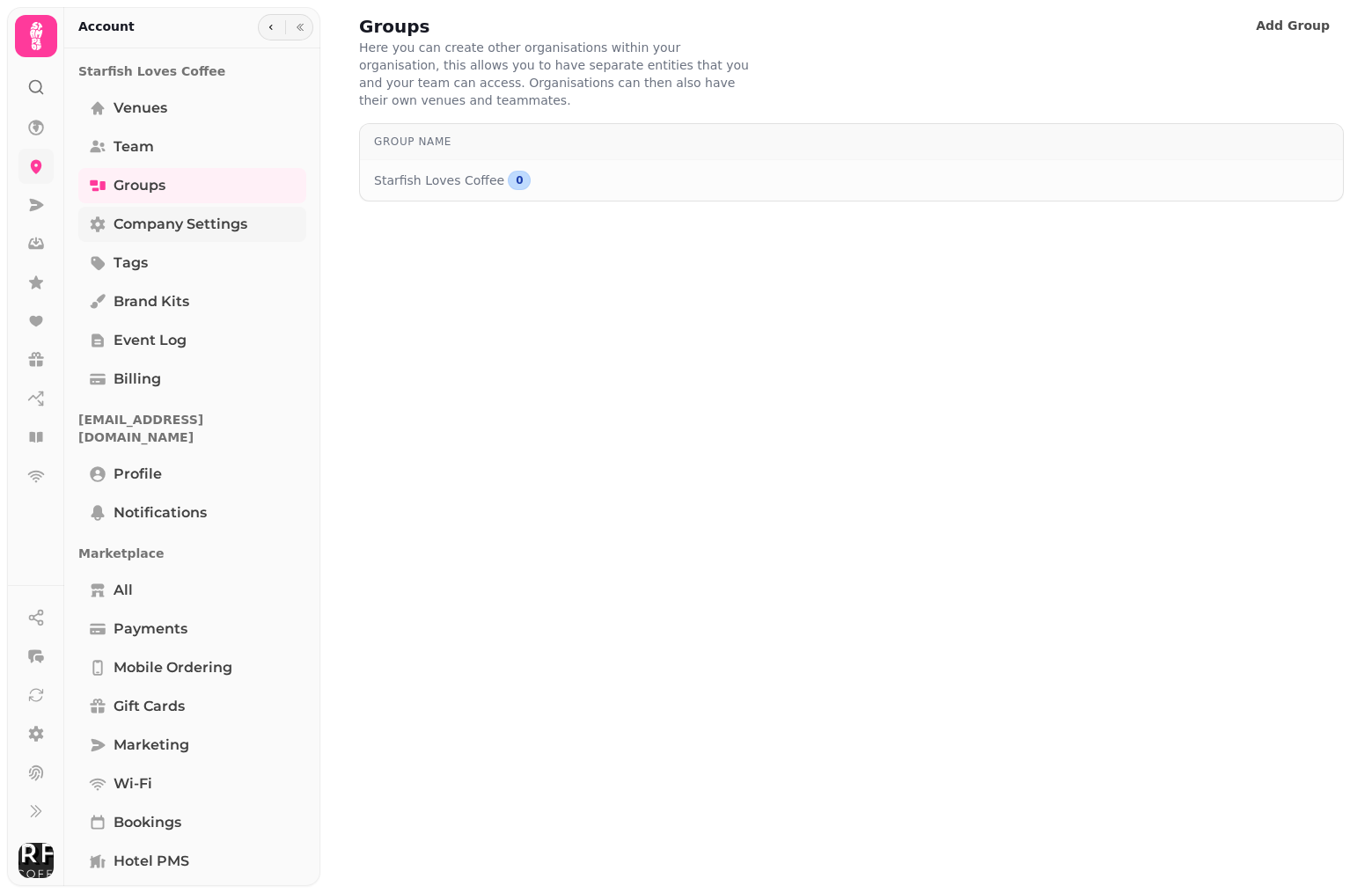
click at [133, 212] on link "Company settings" at bounding box center [192, 224] width 228 height 36
select select "**********"
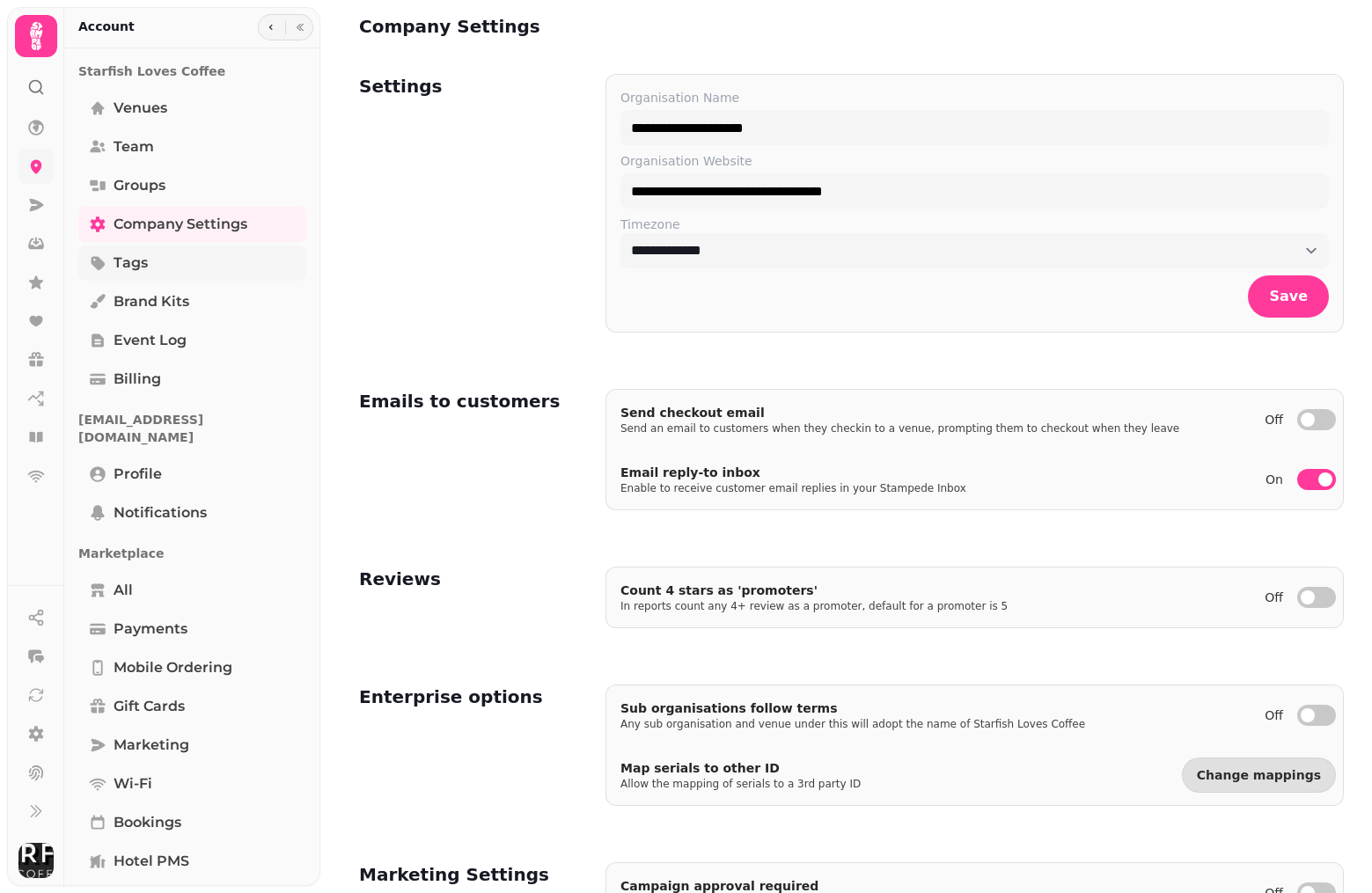
click at [133, 271] on span "Tags" at bounding box center [130, 263] width 35 height 21
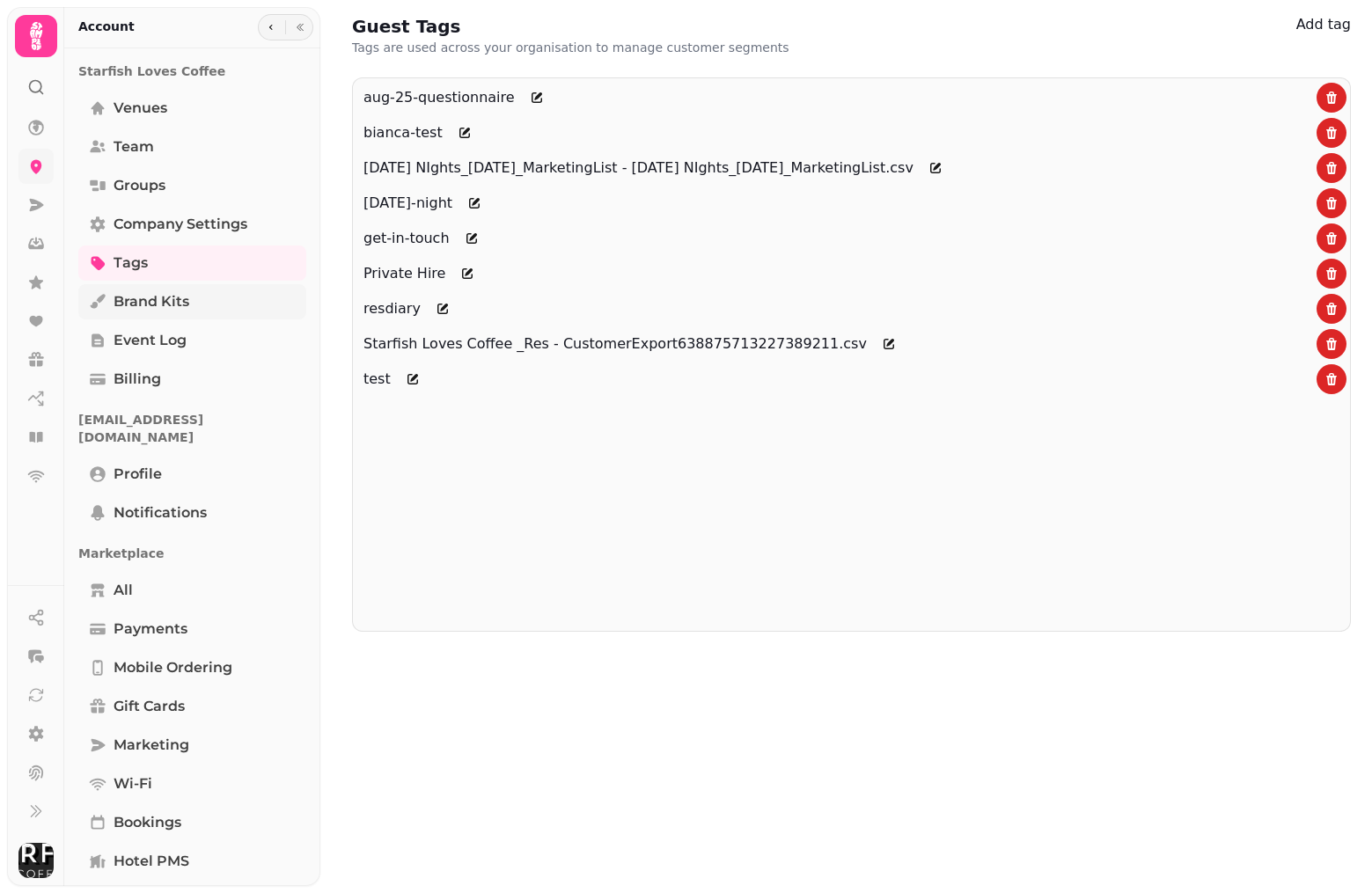
click at [133, 306] on span "Brand Kits" at bounding box center [151, 301] width 76 height 21
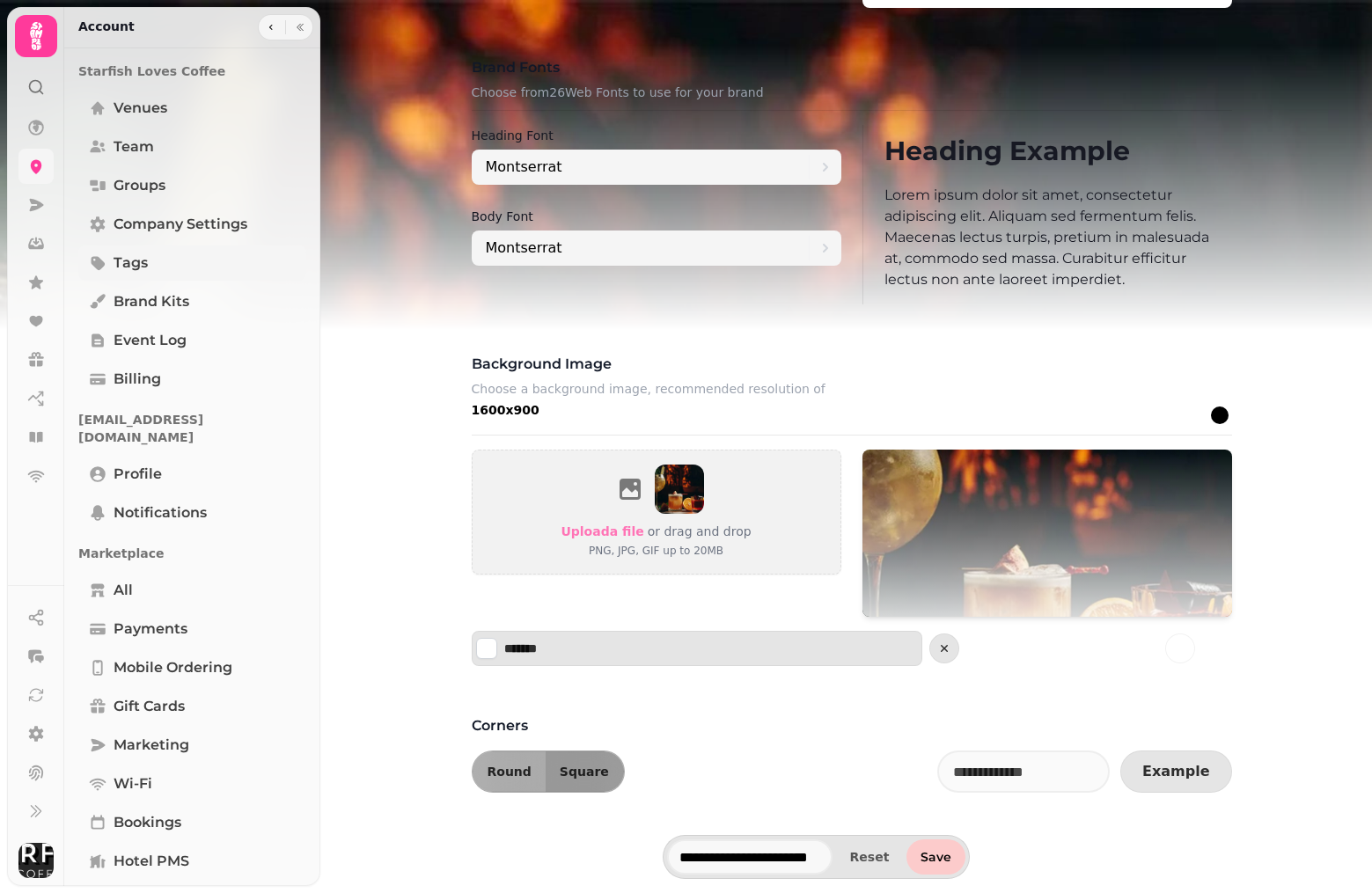
scroll to position [1174, 0]
click at [128, 225] on span "Company settings" at bounding box center [180, 224] width 133 height 21
select select "**********"
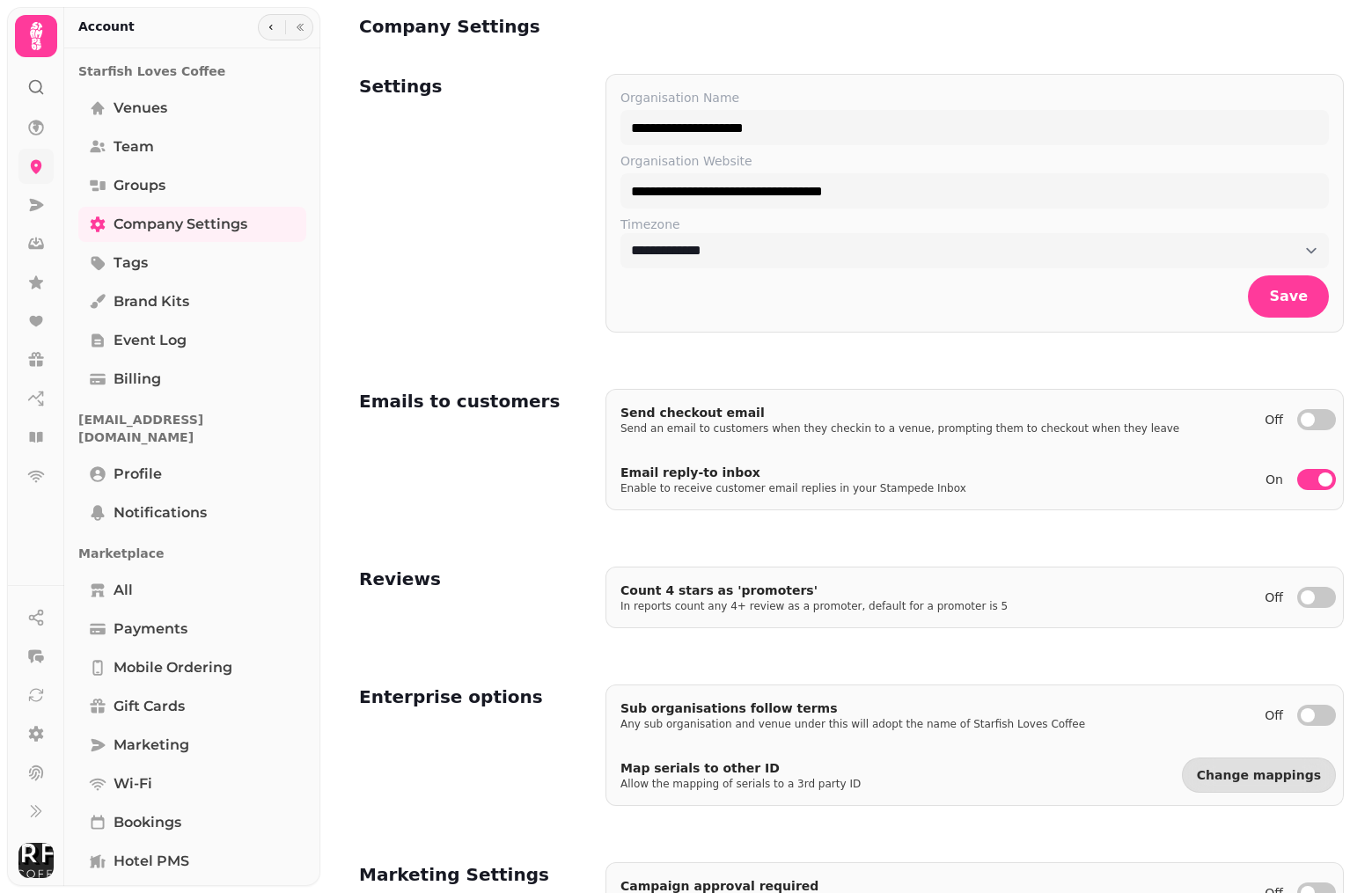
click at [40, 93] on icon at bounding box center [37, 87] width 18 height 18
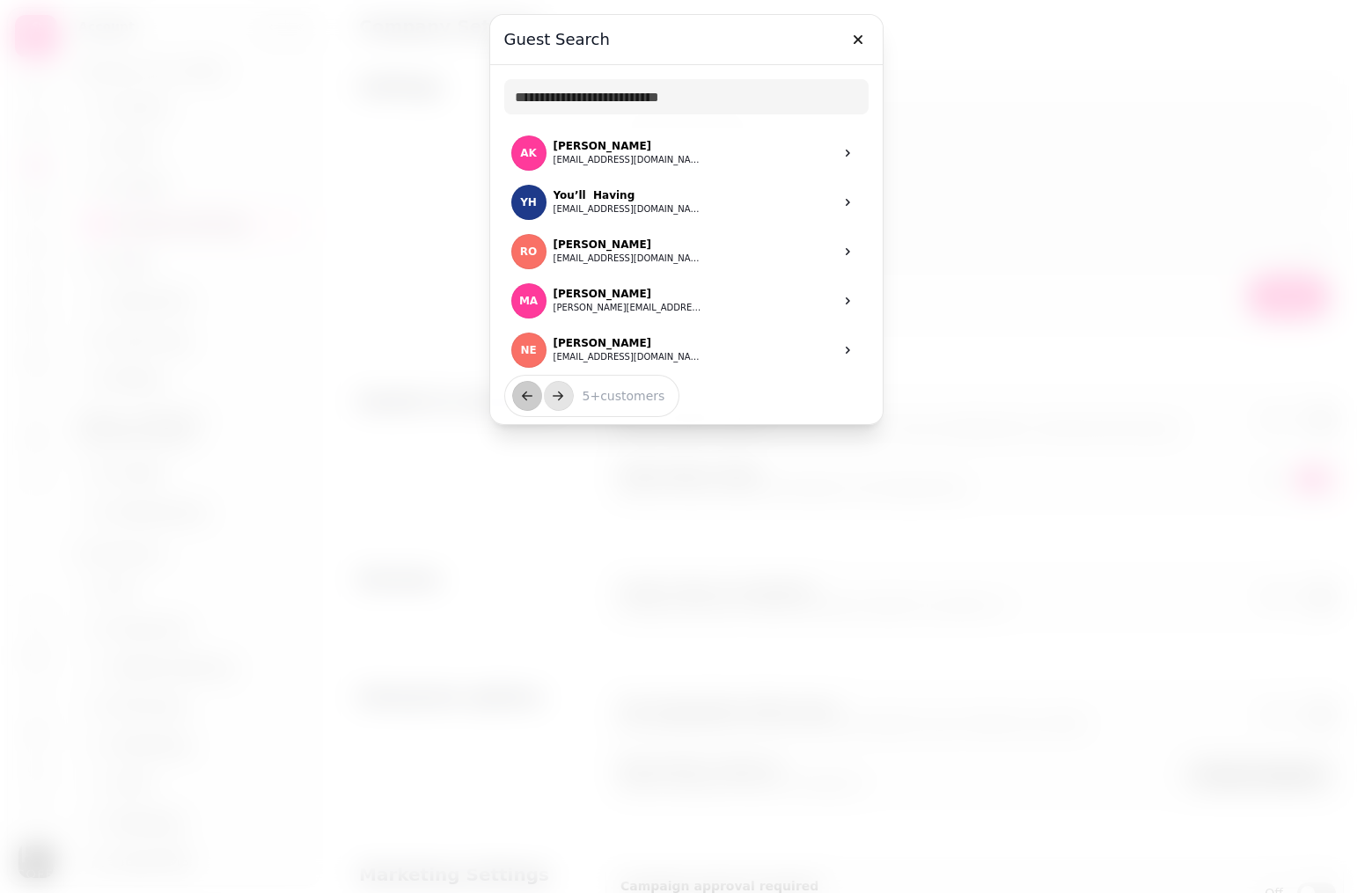
click at [358, 100] on div at bounding box center [686, 446] width 1372 height 893
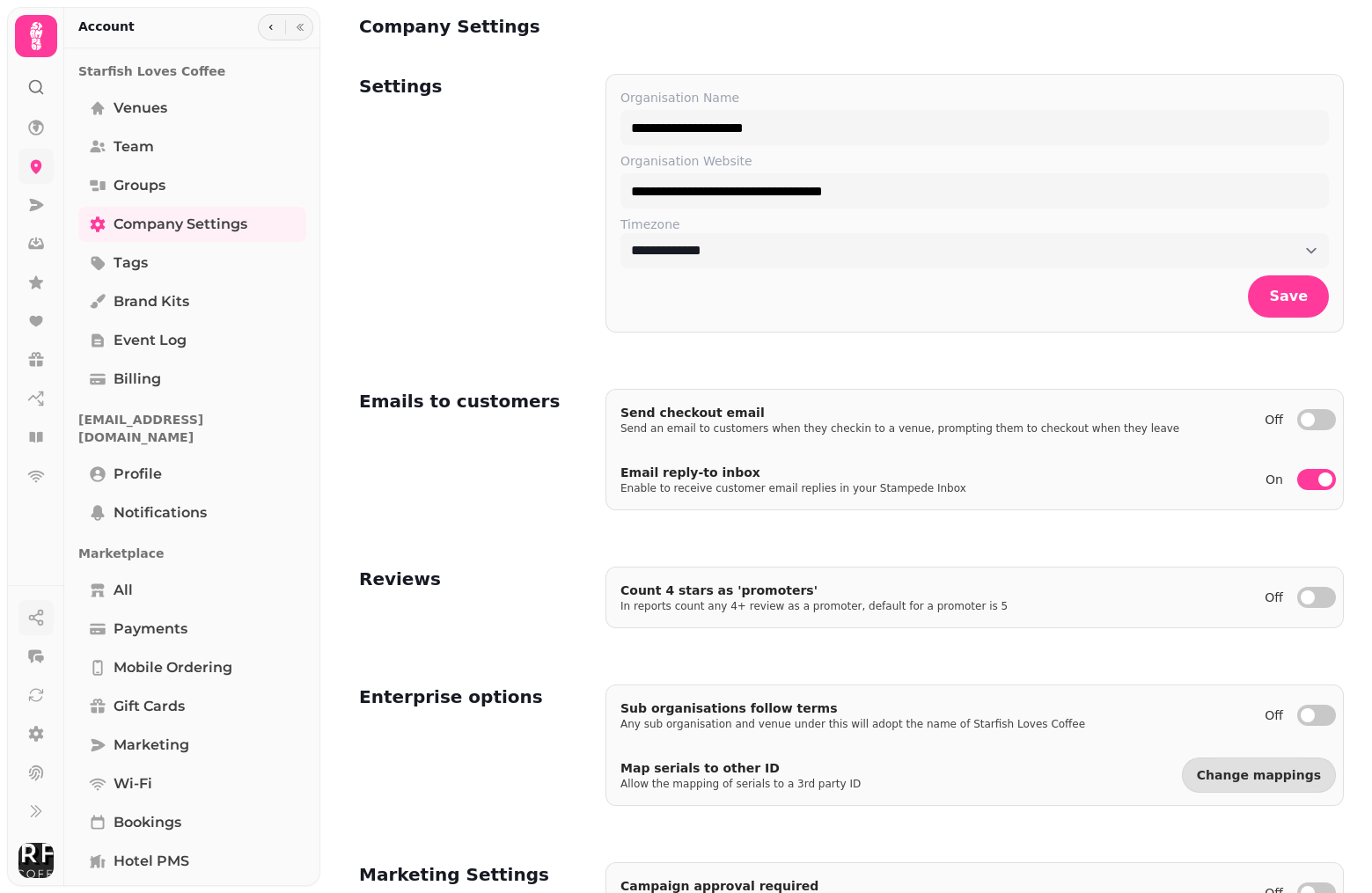
click at [37, 628] on button "button" at bounding box center [37, 618] width 36 height 36
select select "*****"
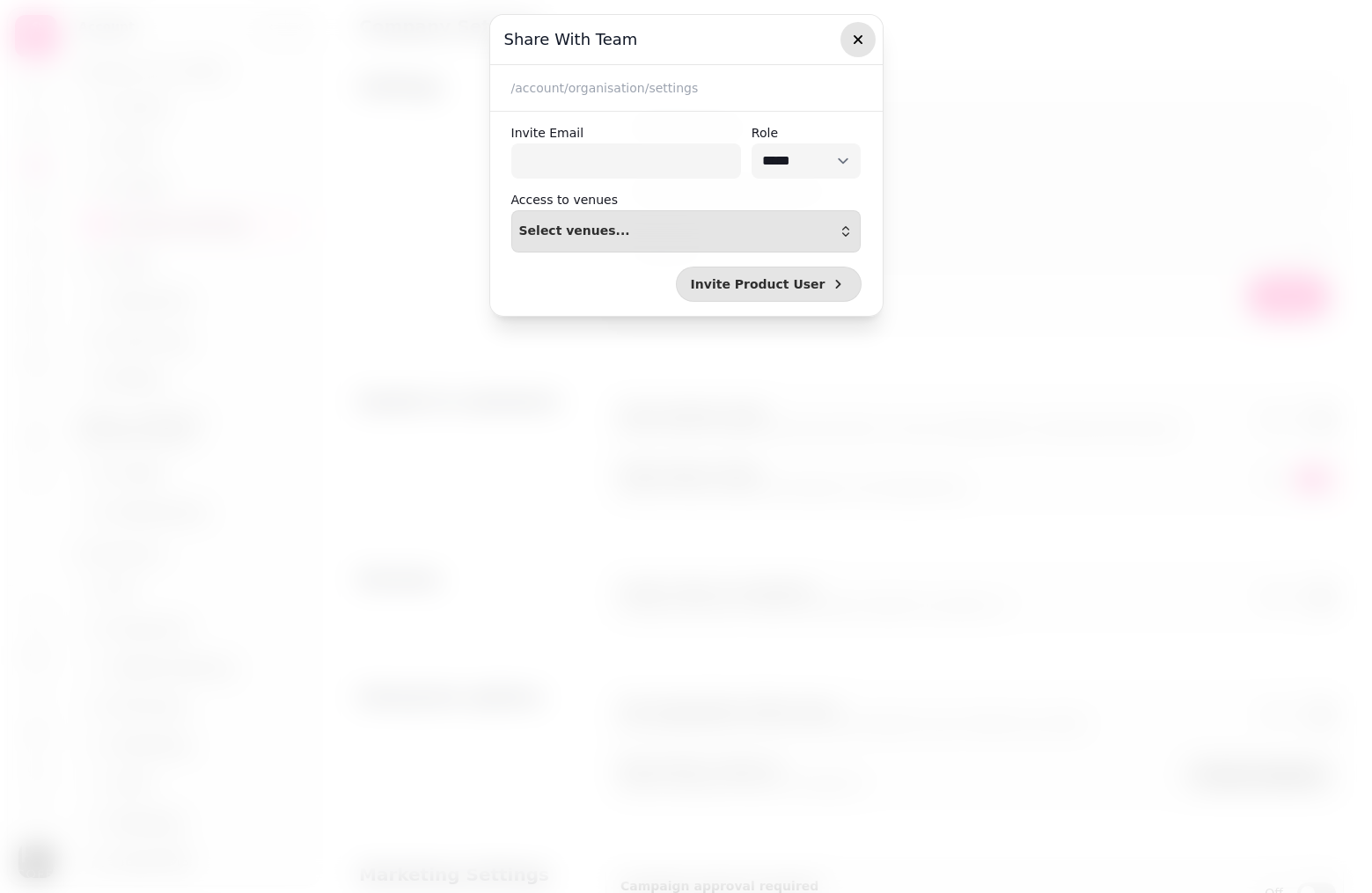
click at [851, 33] on icon "button" at bounding box center [858, 40] width 18 height 18
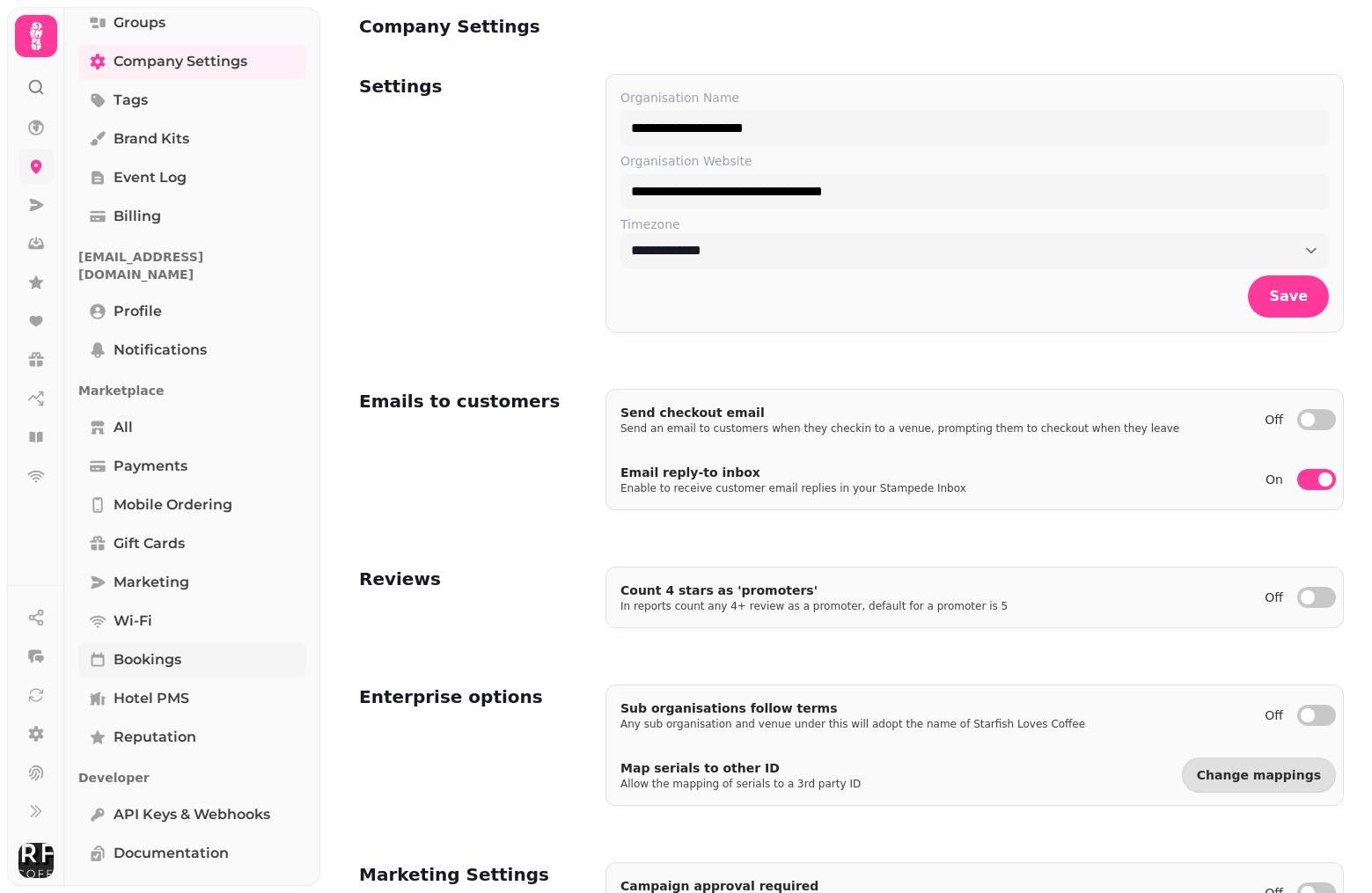
scroll to position [162, 0]
click at [30, 741] on icon at bounding box center [37, 734] width 18 height 18
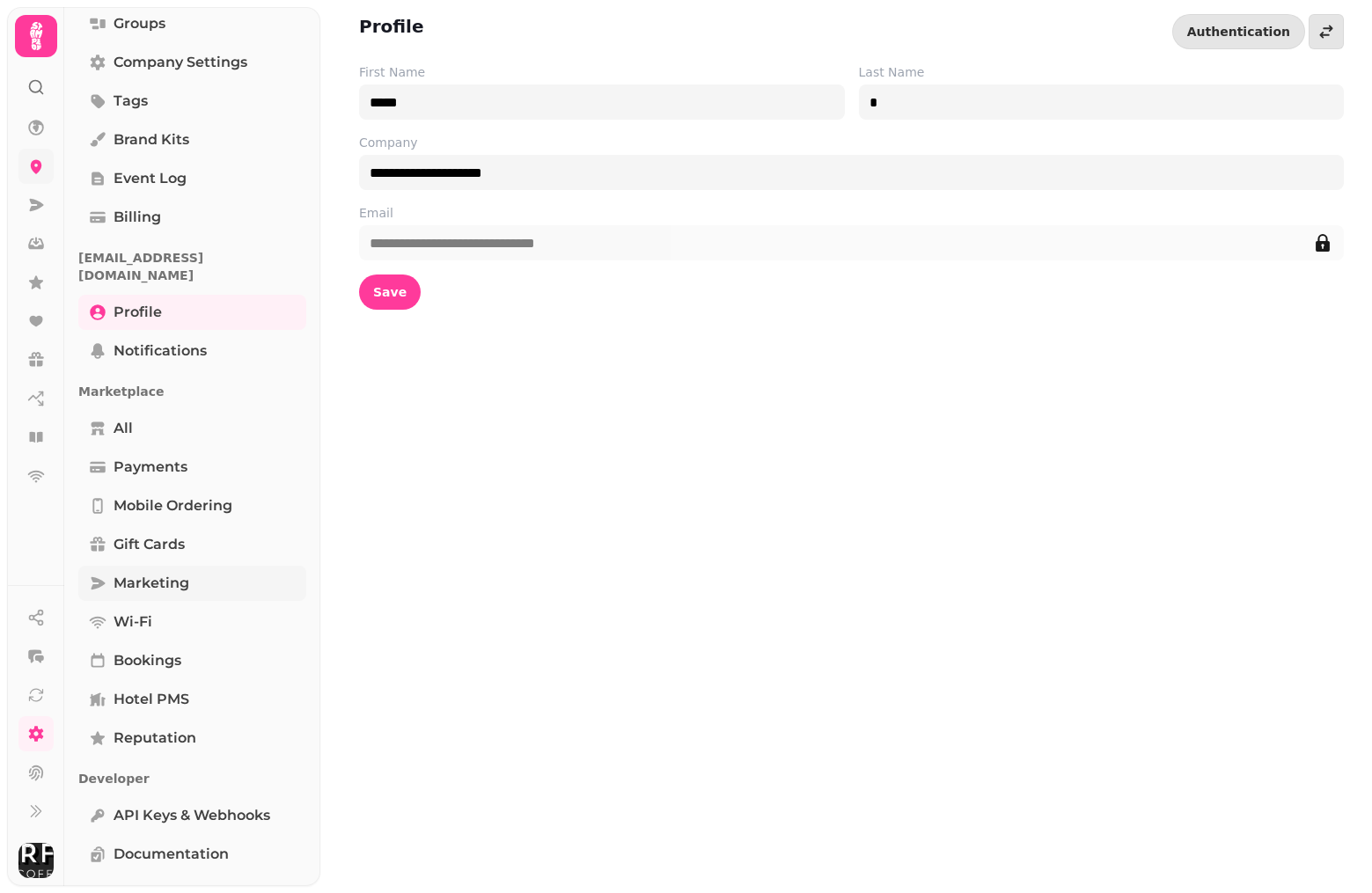
click at [144, 573] on span "Marketing" at bounding box center [151, 583] width 76 height 21
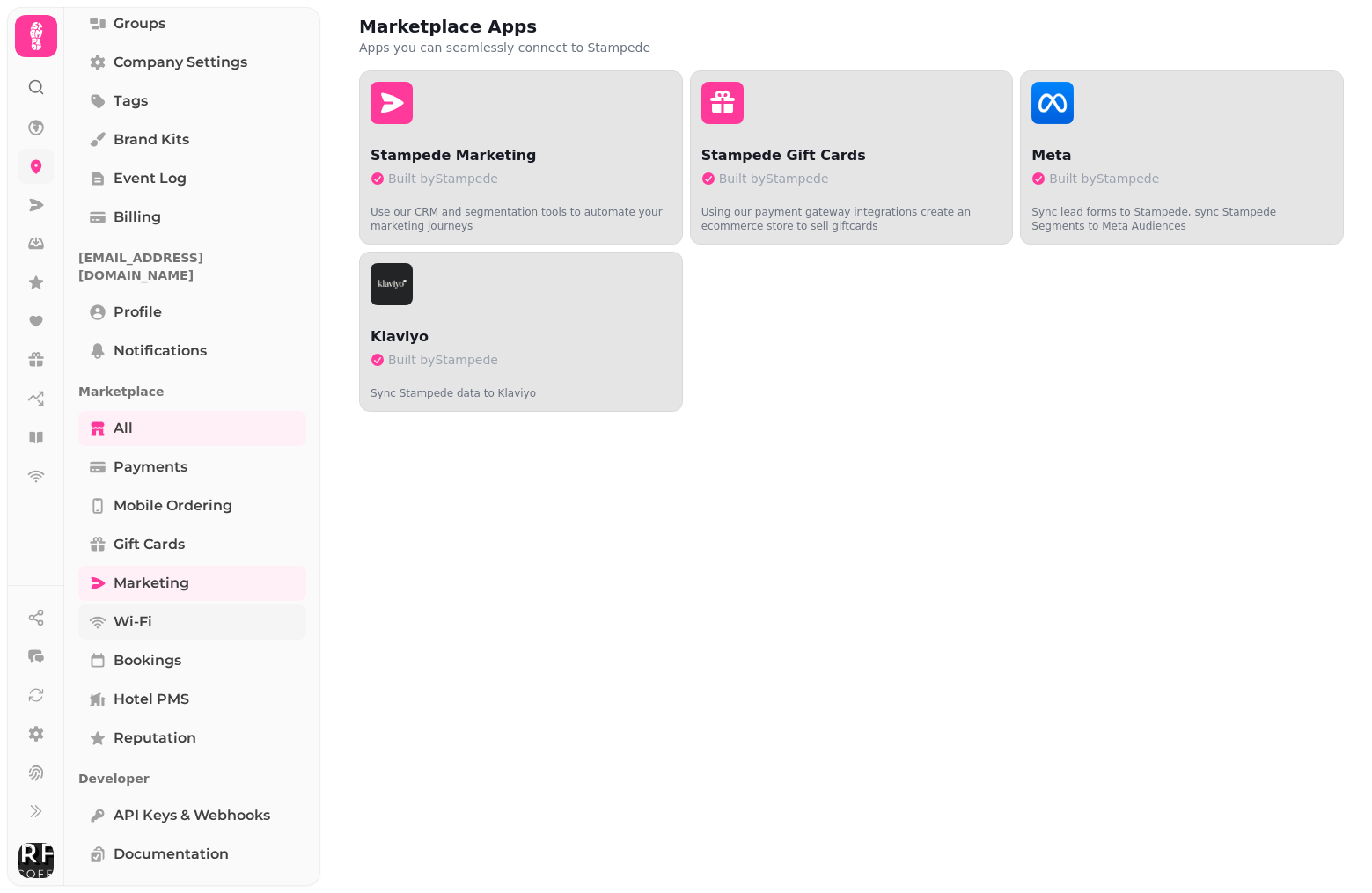
click at [139, 611] on span "Wi-Fi" at bounding box center [132, 621] width 39 height 21
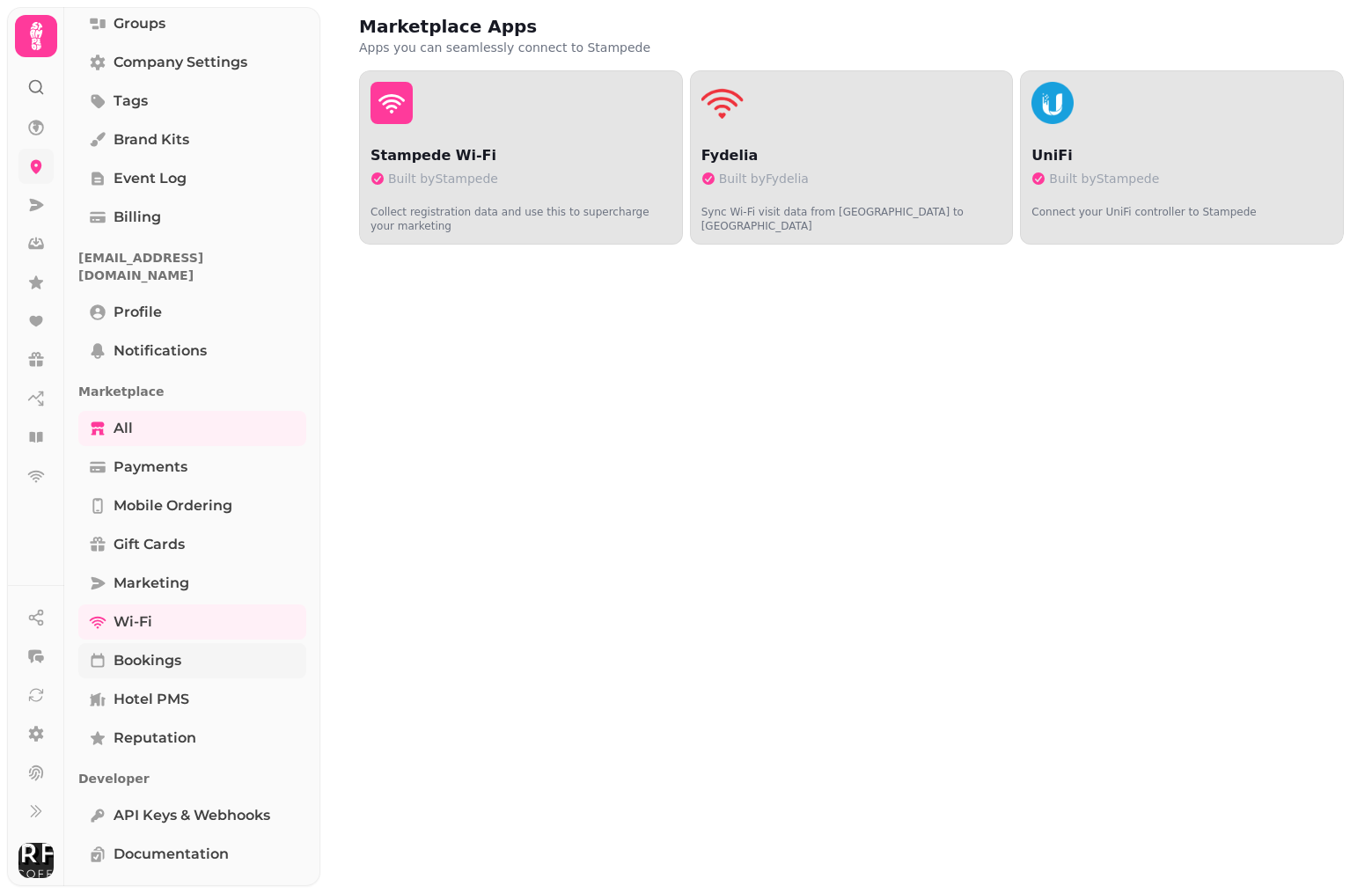
click at [143, 650] on span "Bookings" at bounding box center [147, 660] width 68 height 21
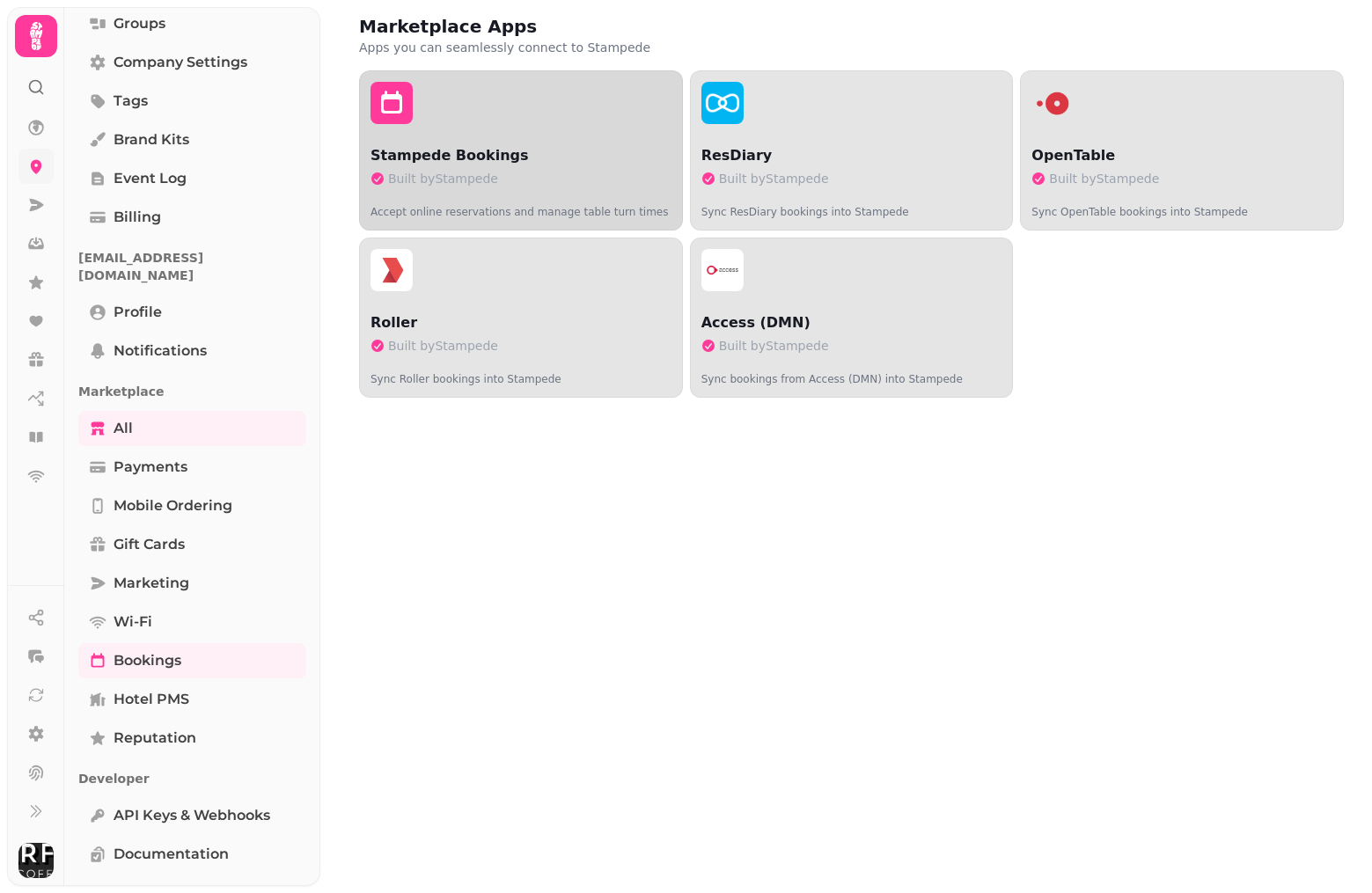
click at [591, 149] on p "Stampede Bookings" at bounding box center [521, 155] width 301 height 21
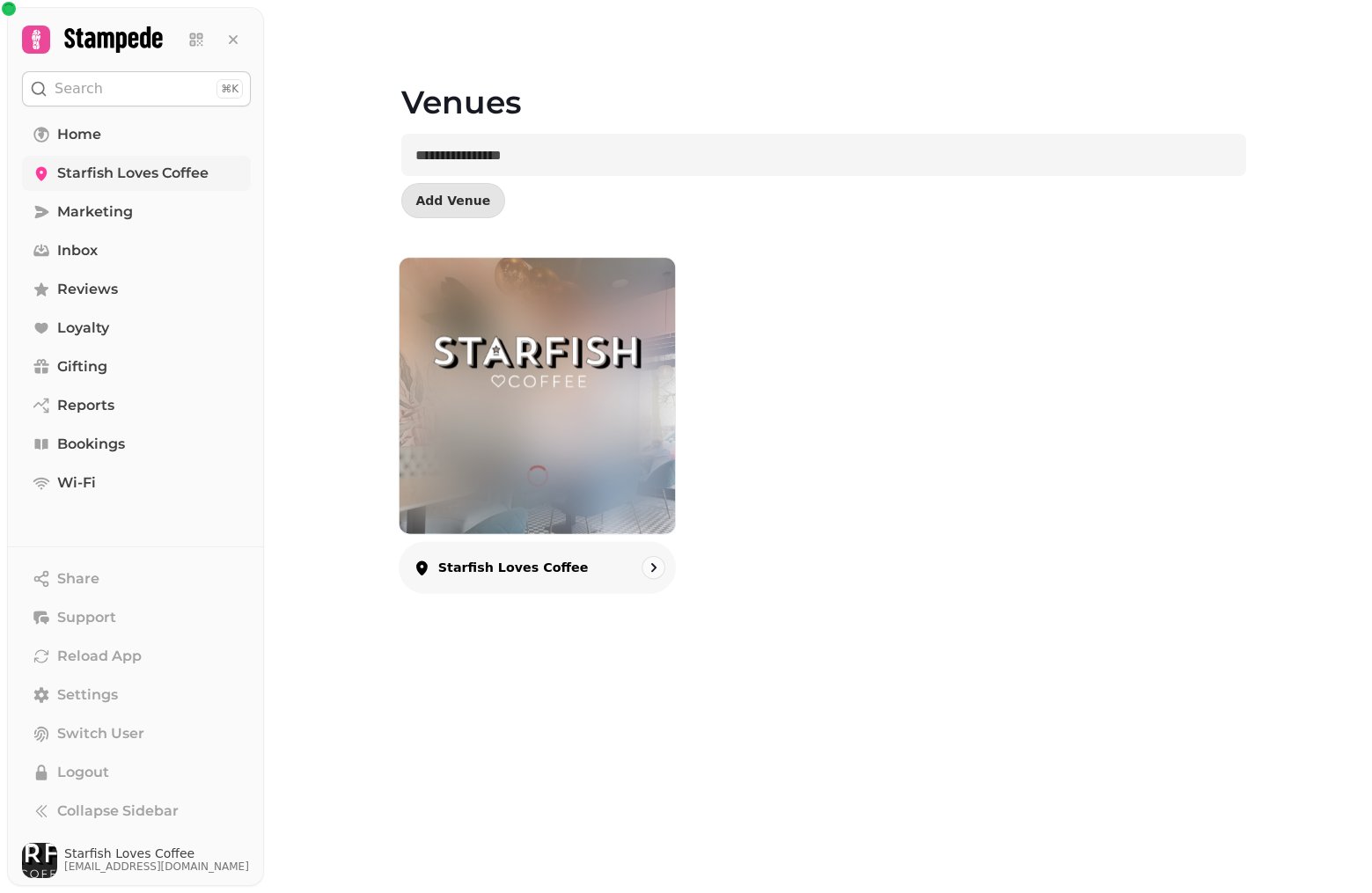
click at [604, 464] on div at bounding box center [536, 395] width 276 height 276
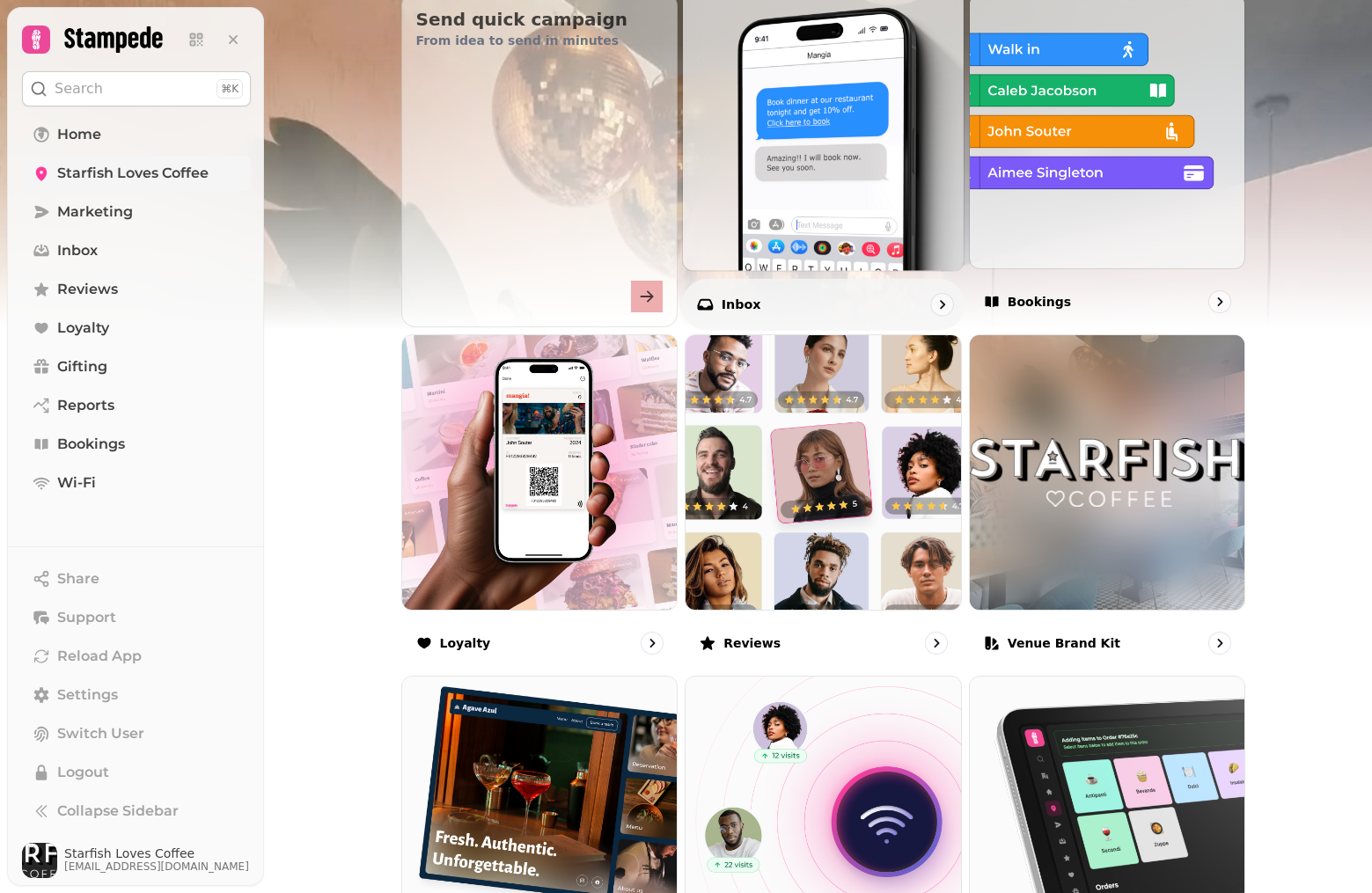
scroll to position [678, 0]
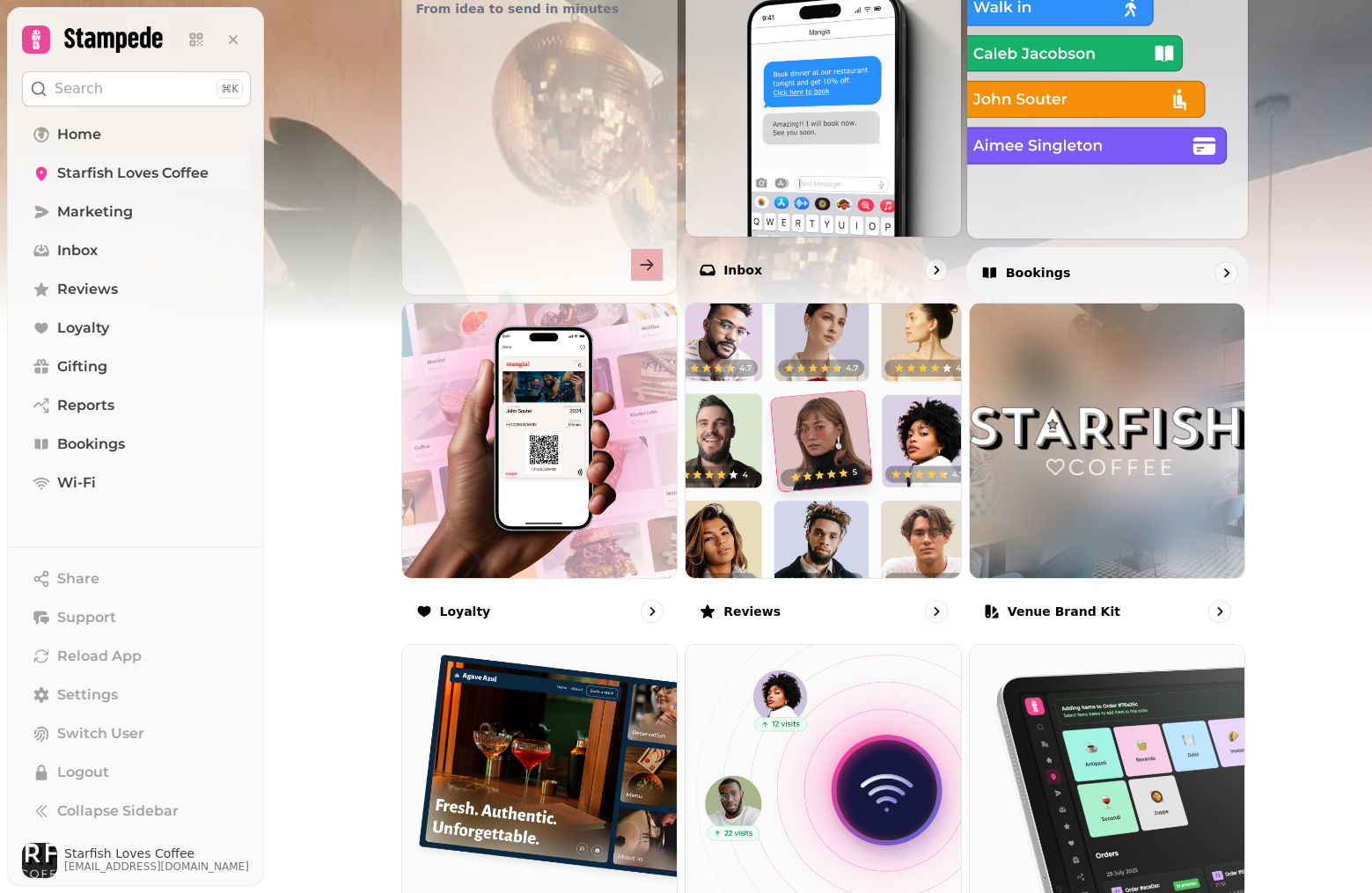
click at [1134, 274] on div "Bookings" at bounding box center [1107, 272] width 282 height 52
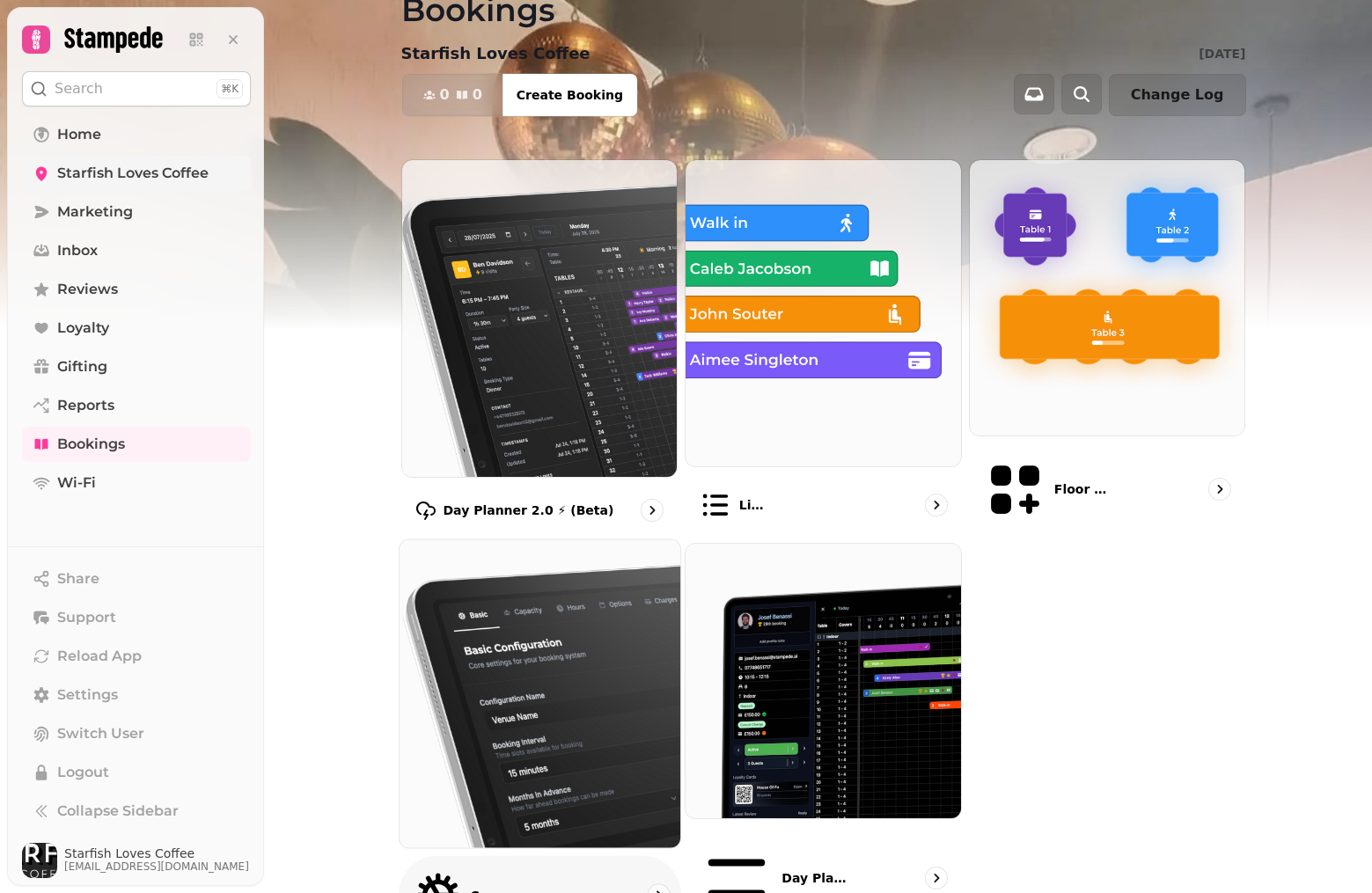
scroll to position [49, 0]
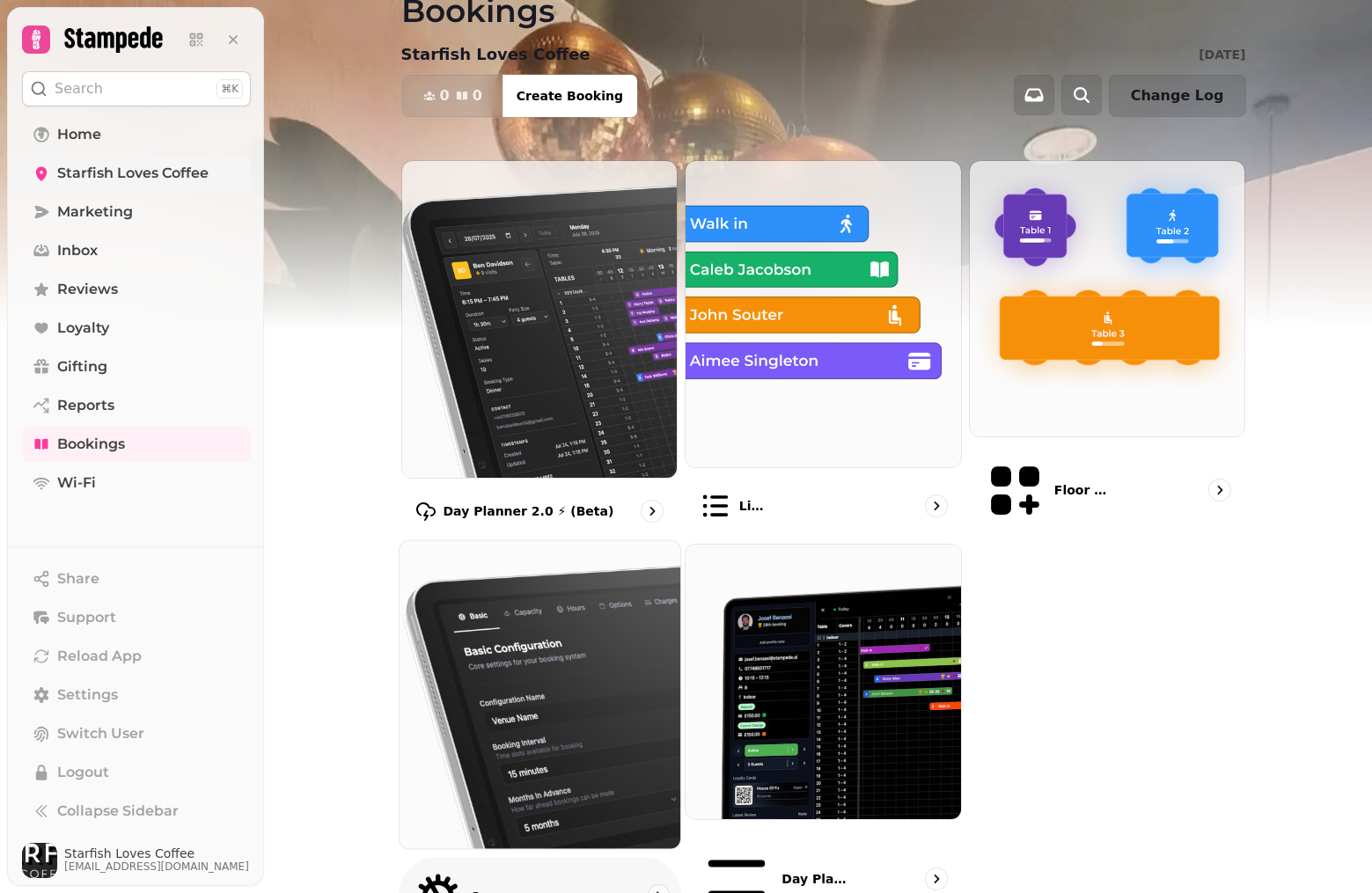
click at [462, 871] on div "Configuration" at bounding box center [464, 896] width 104 height 50
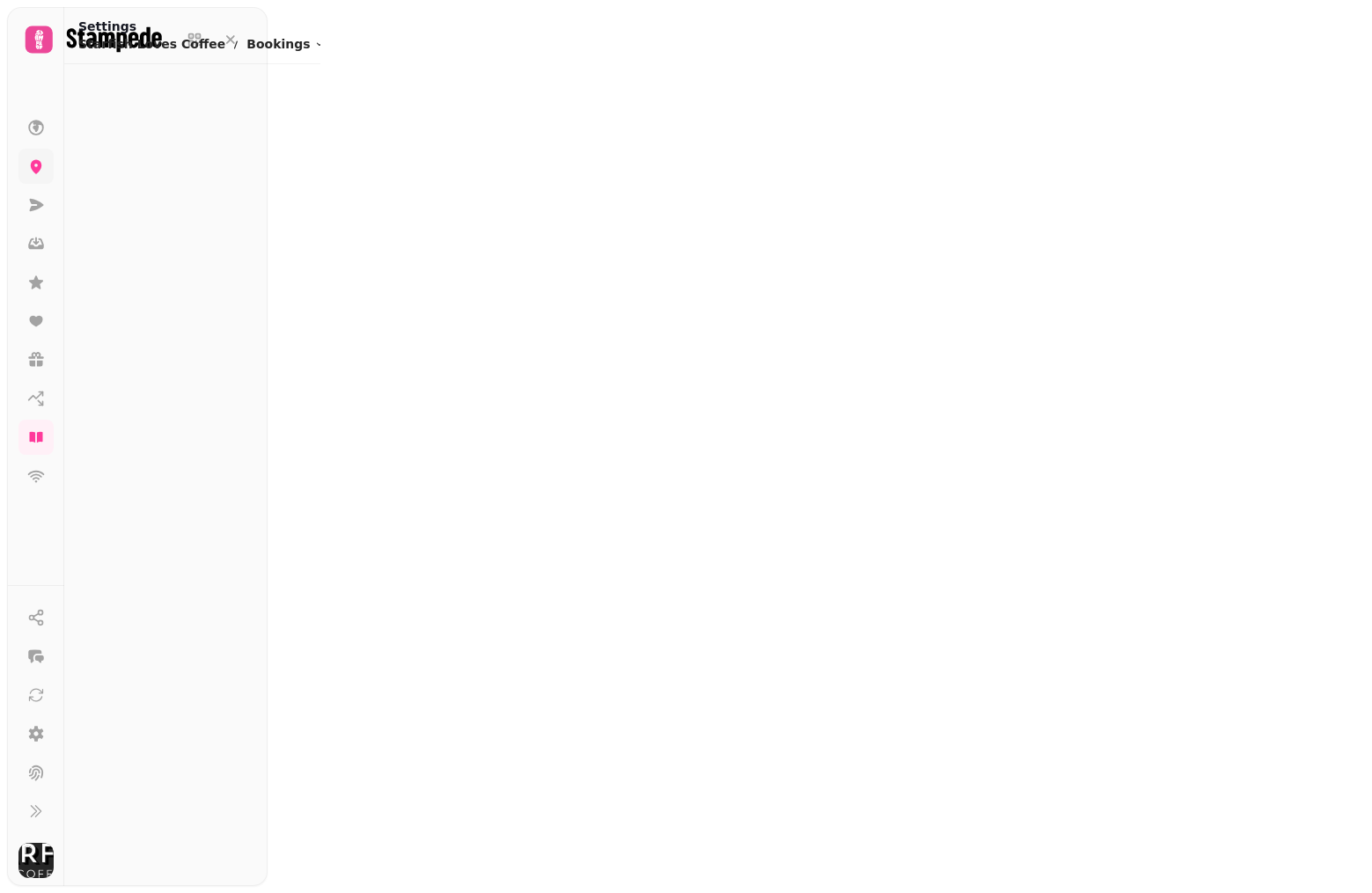
select select "**********"
select select "**"
select select "***"
select select "**********"
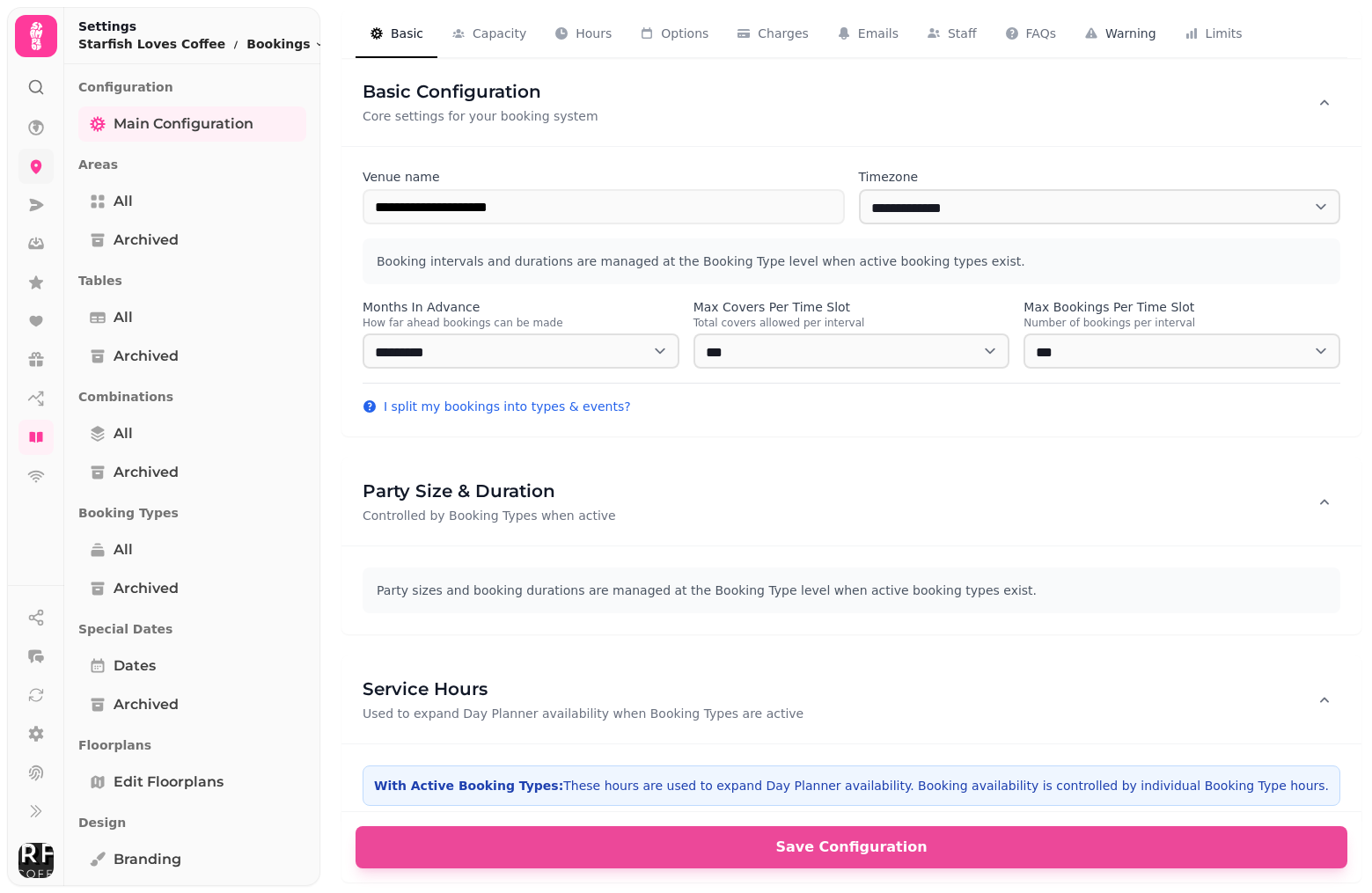
click at [1112, 35] on span "Warning" at bounding box center [1131, 34] width 51 height 18
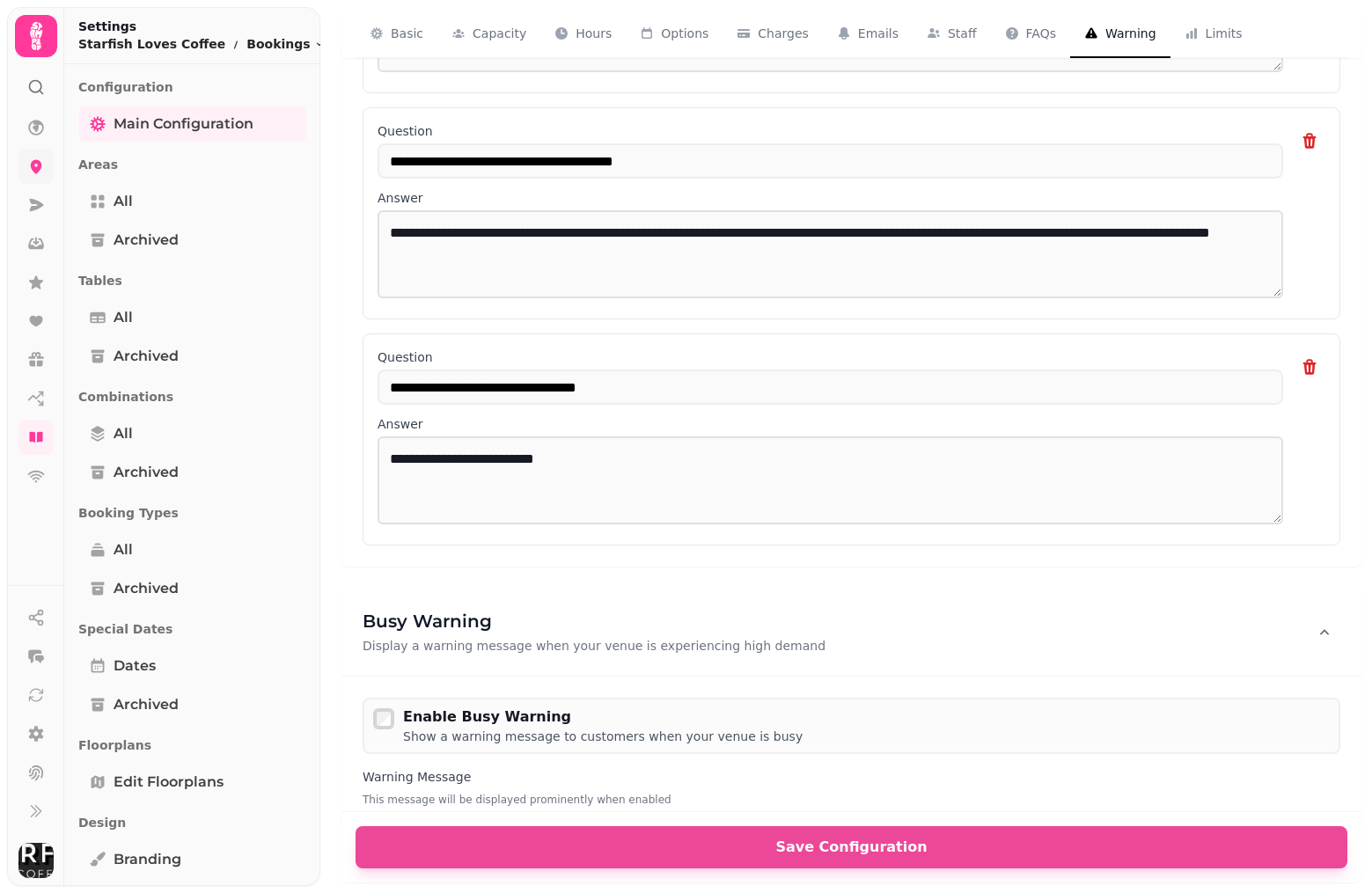
scroll to position [4565, 0]
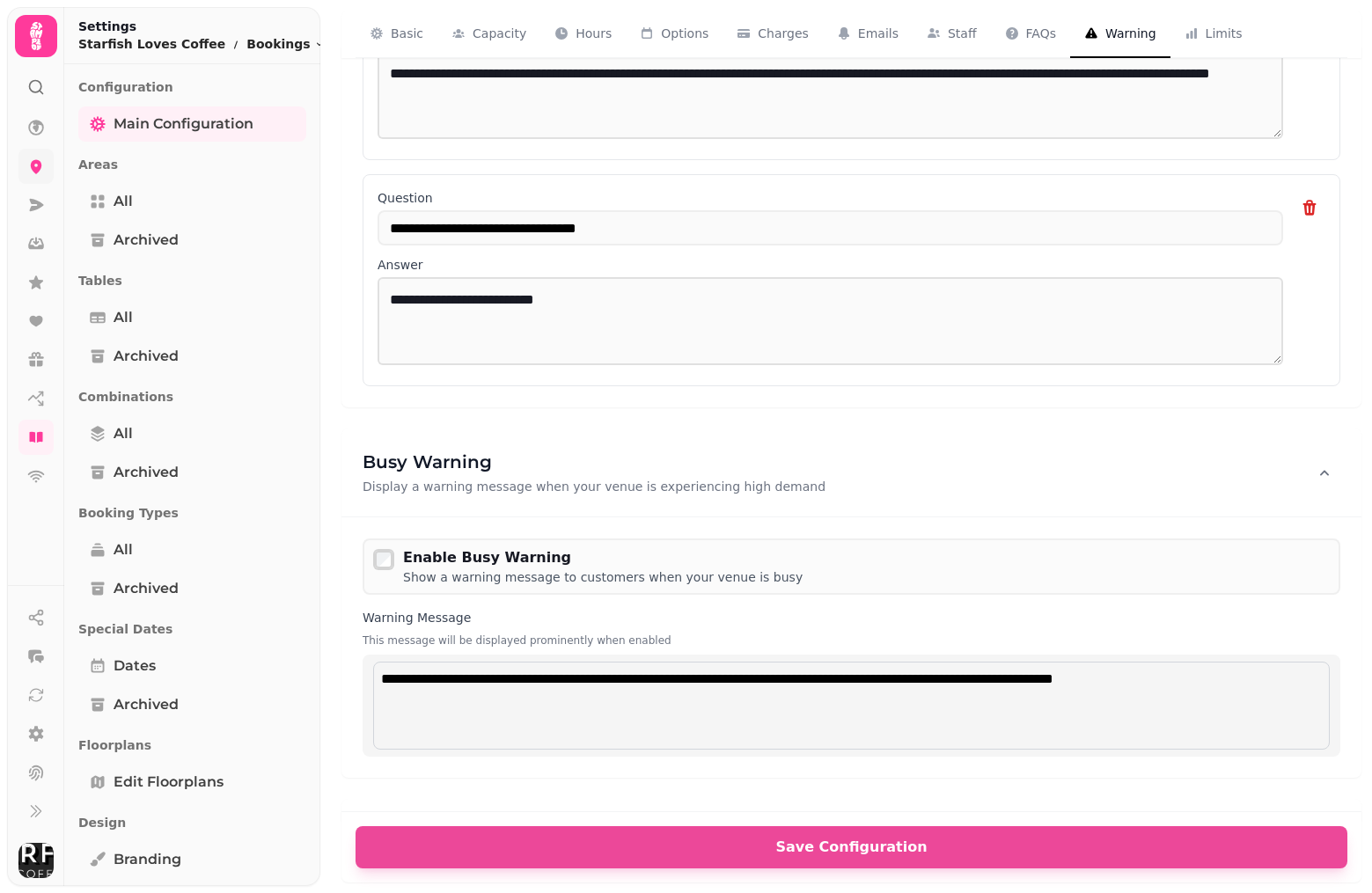
click at [887, 429] on div "Busy Warning Display a warning message when your venue is experiencing high dem…" at bounding box center [851, 472] width 1020 height 88
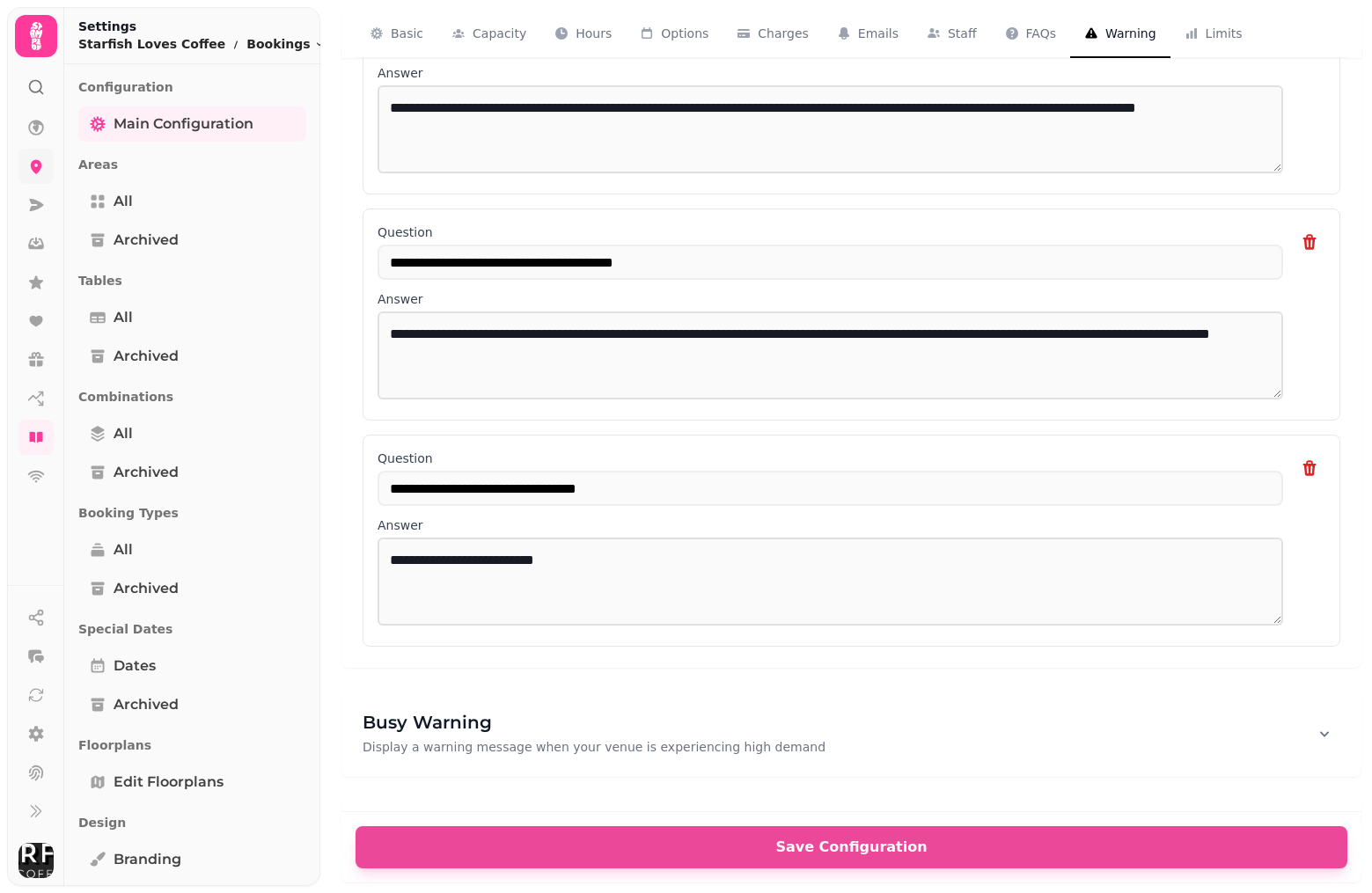
scroll to position [4303, 0]
click at [582, 739] on p "Display a warning message when your venue is experiencing high demand" at bounding box center [594, 748] width 463 height 18
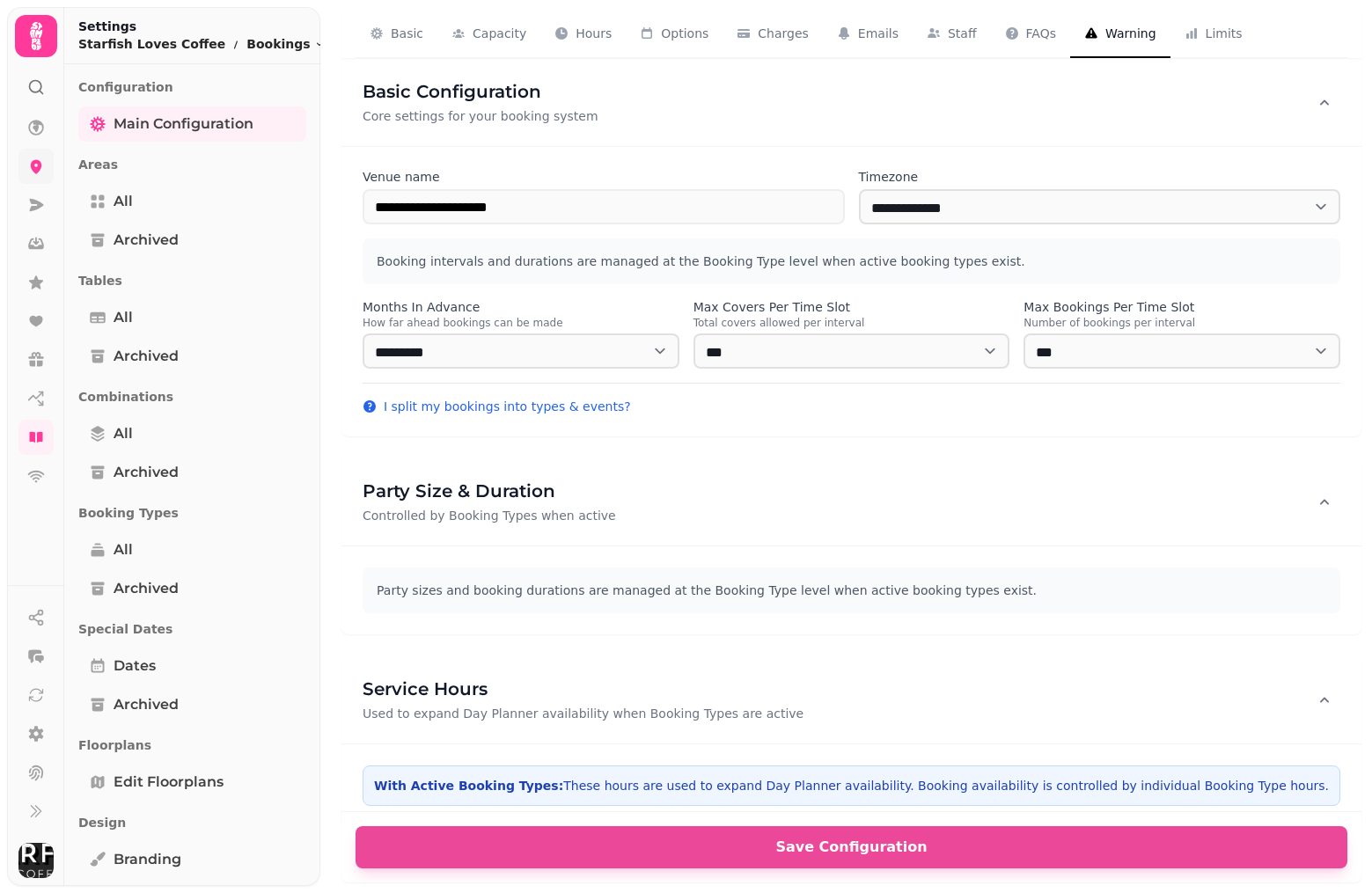
scroll to position [0, 0]
click at [400, 33] on span "Basic" at bounding box center [407, 34] width 33 height 18
click at [676, 32] on span "Options" at bounding box center [685, 34] width 47 height 18
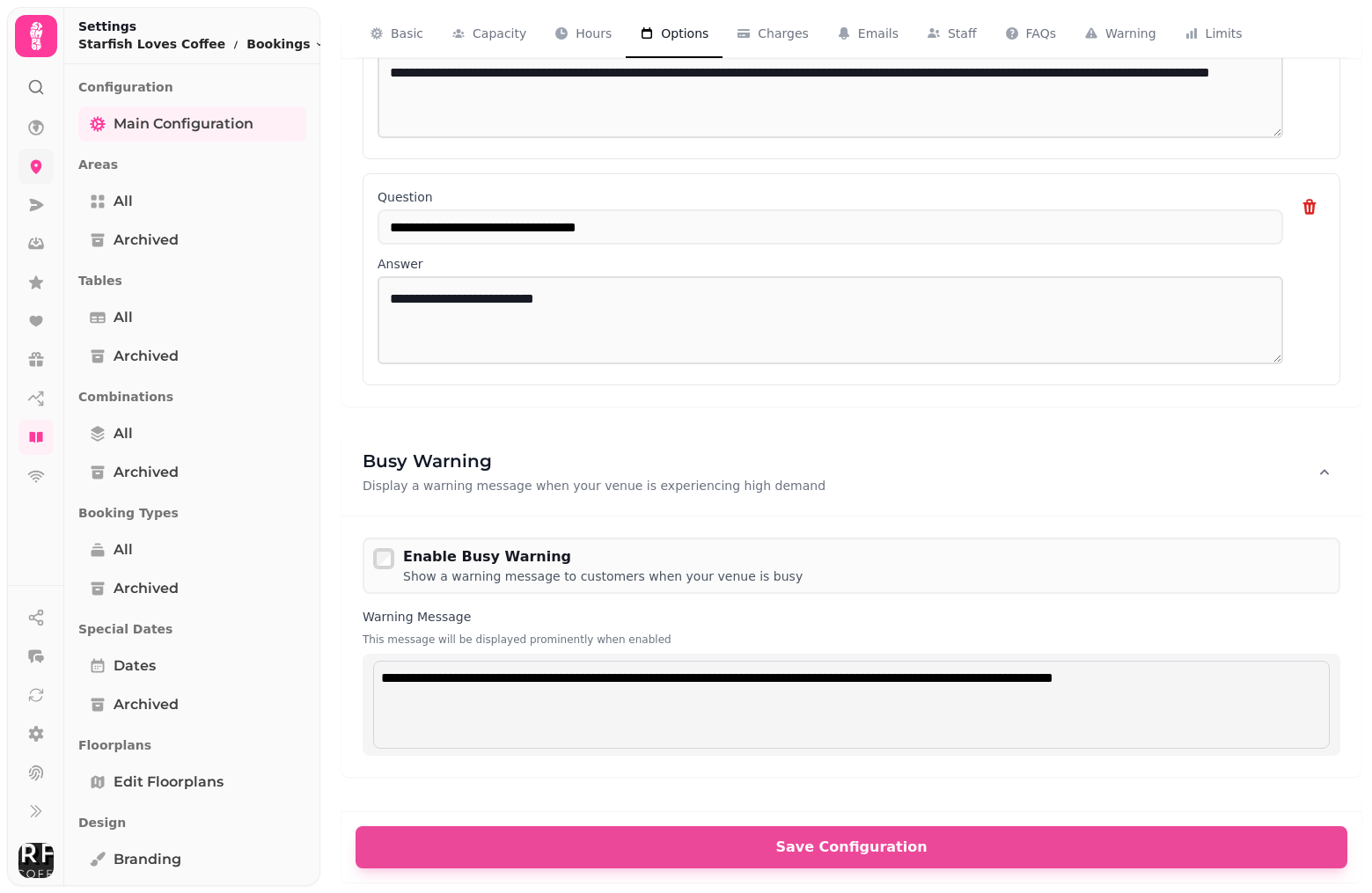
scroll to position [4565, 0]
click at [1206, 40] on span "Limits" at bounding box center [1224, 34] width 37 height 18
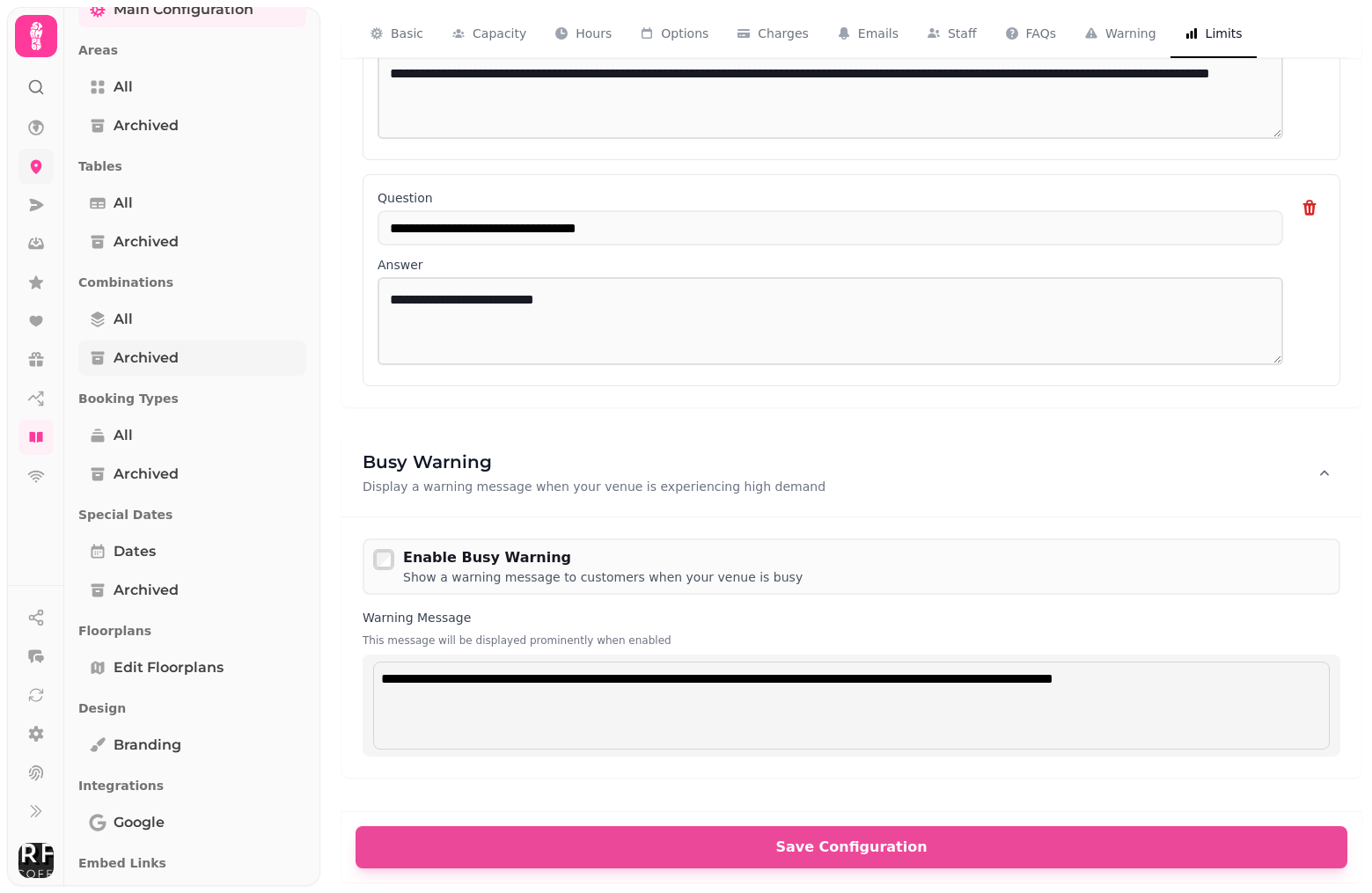
scroll to position [124, 0]
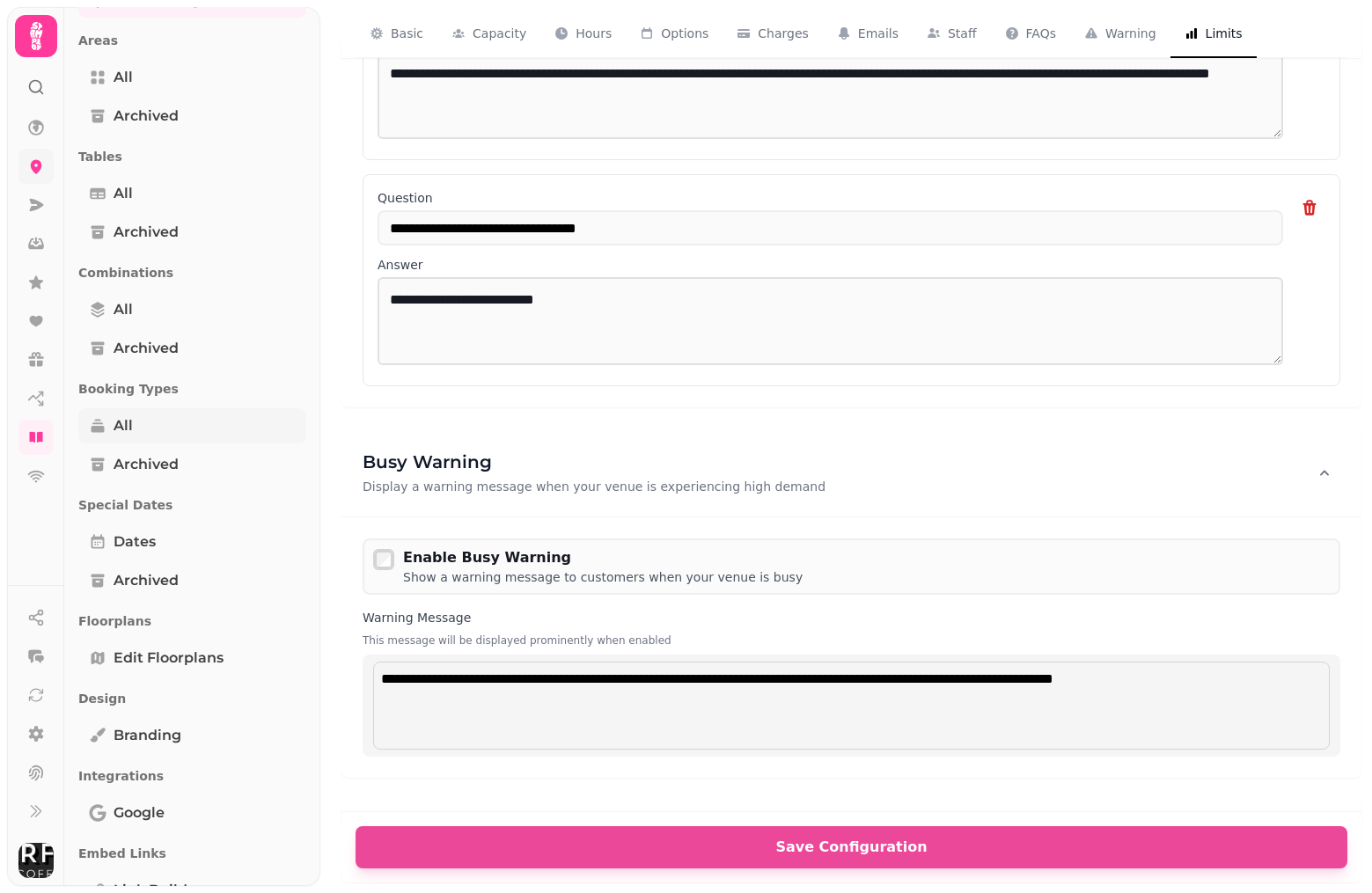
click at [123, 421] on span "All" at bounding box center [123, 426] width 20 height 21
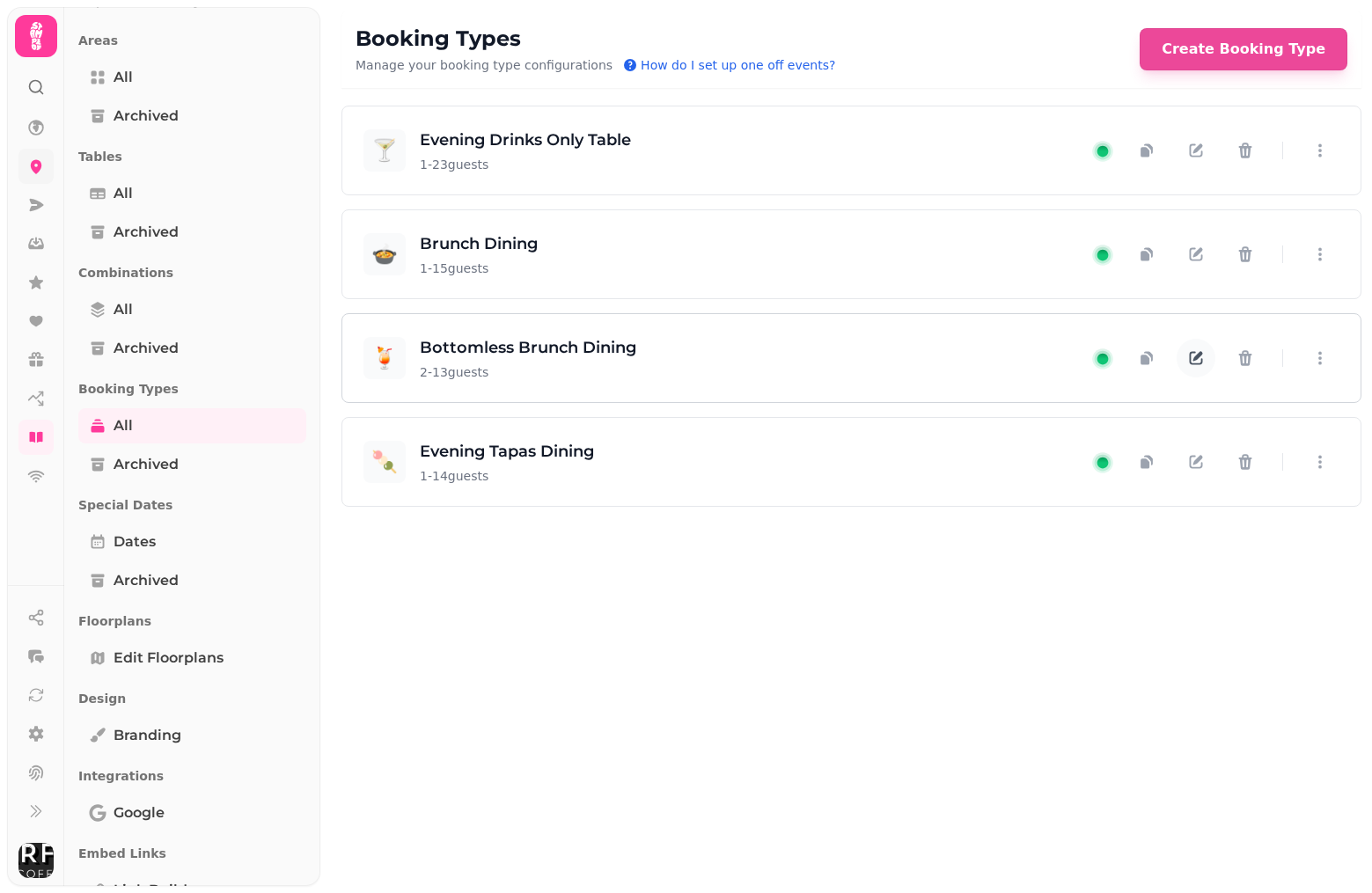
click at [1198, 353] on icon "button" at bounding box center [1196, 359] width 18 height 18
select select "*"
select select "**"
select select "****"
select select "*****"
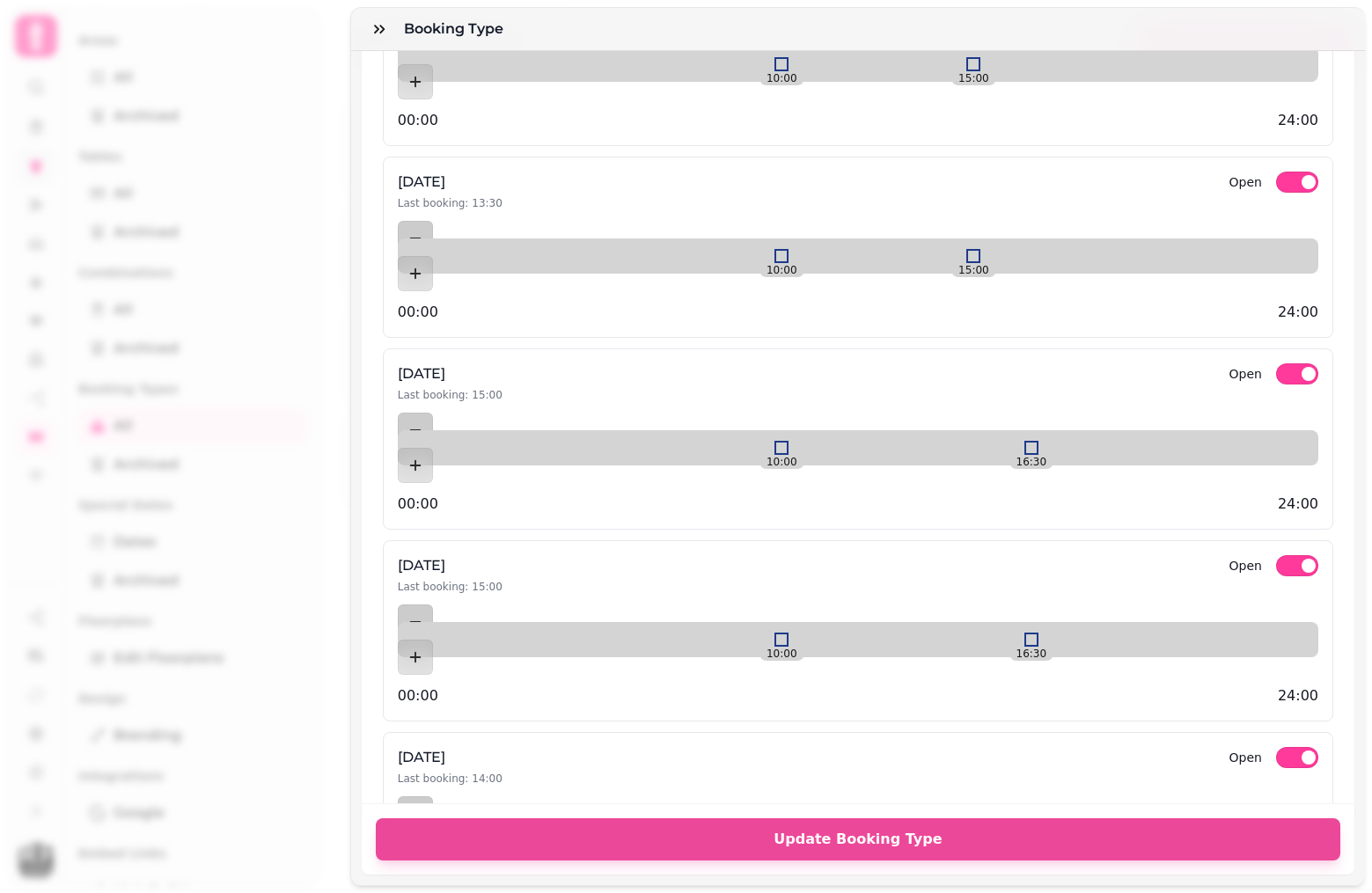
scroll to position [2721, 0]
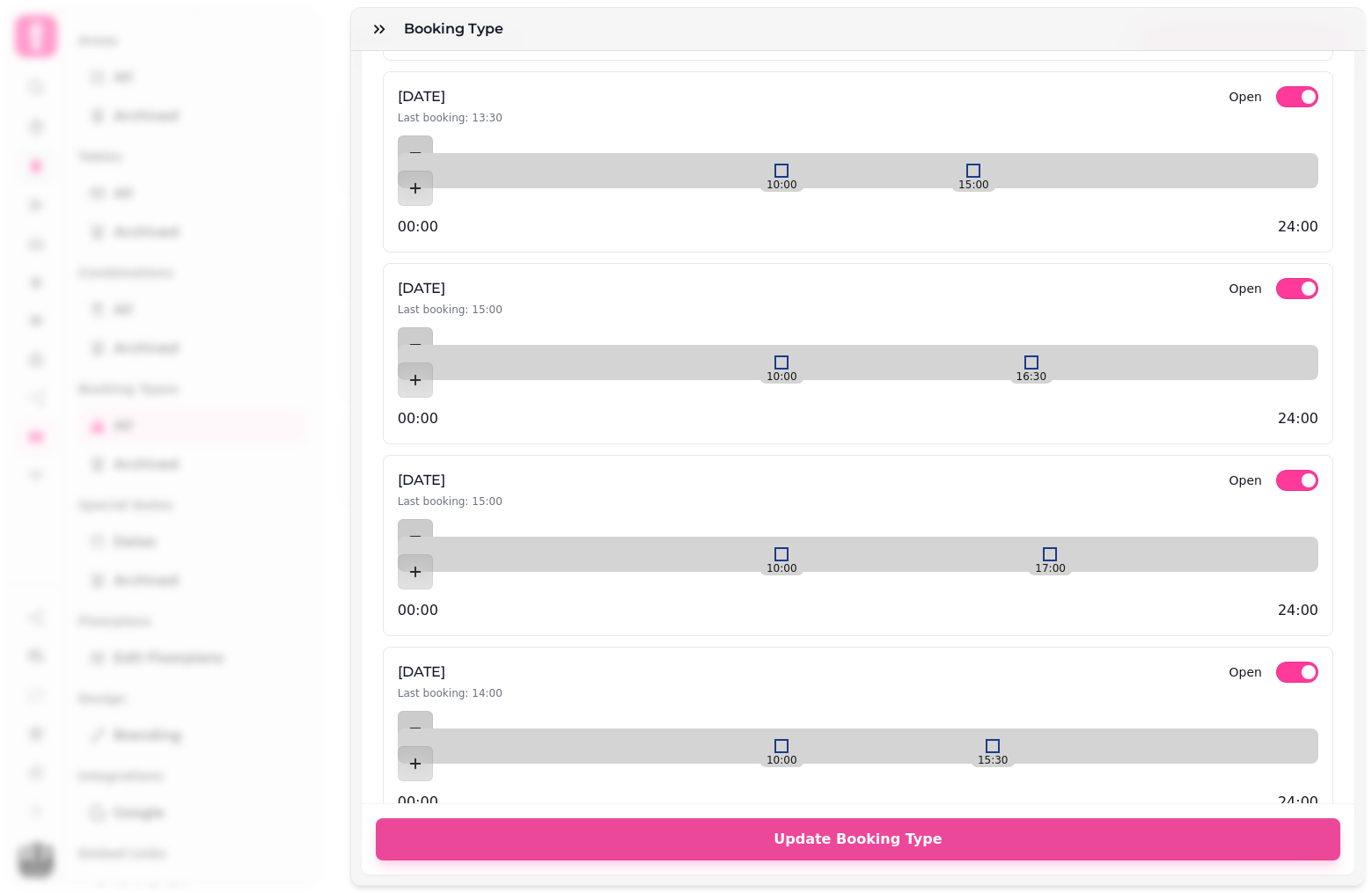
click at [1043, 547] on div at bounding box center [1050, 554] width 14 height 14
click at [1006, 739] on div at bounding box center [1012, 746] width 14 height 14
click at [973, 747] on div "10:00 15:30" at bounding box center [858, 747] width 921 height 0
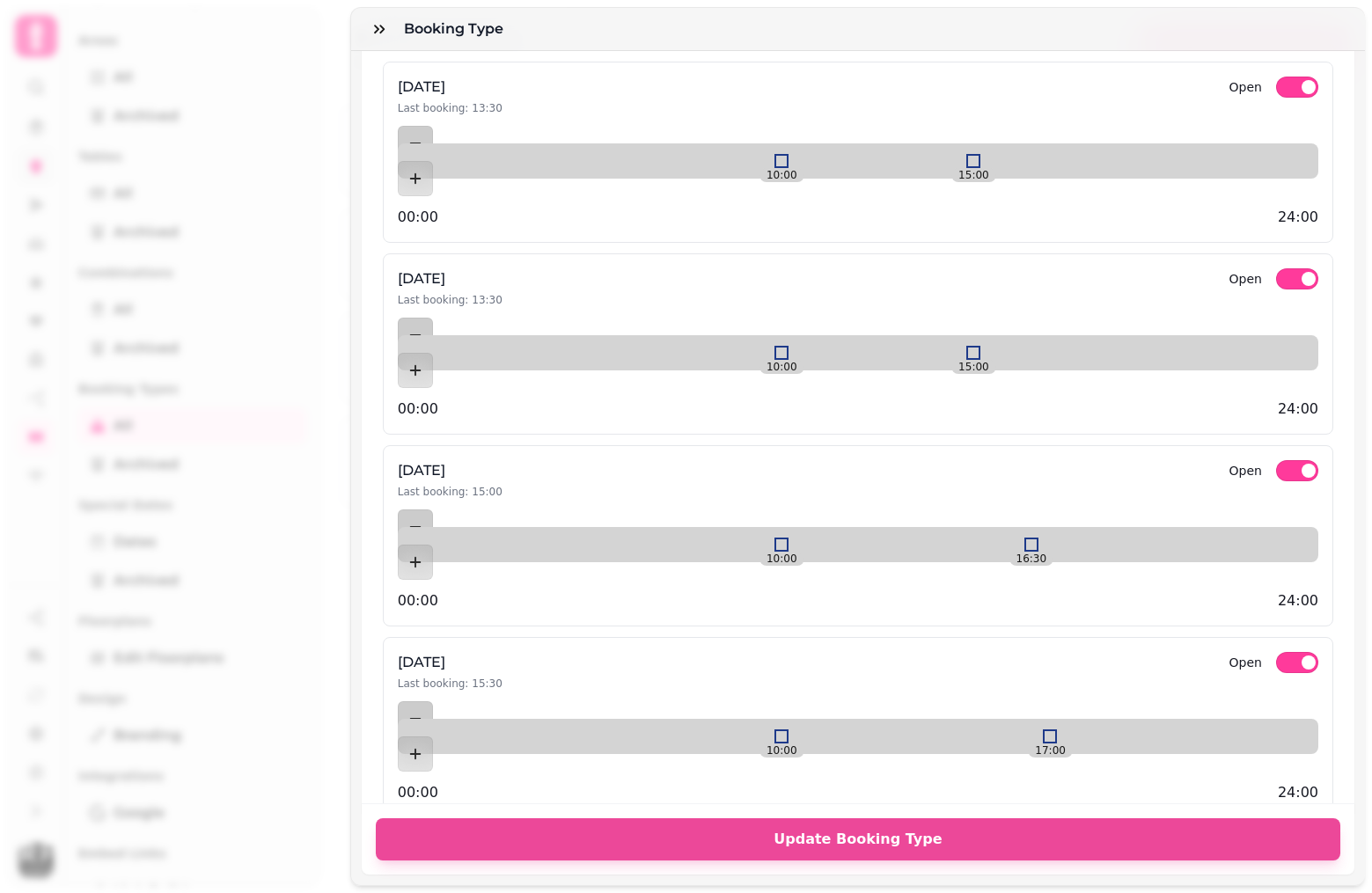
scroll to position [2536, 0]
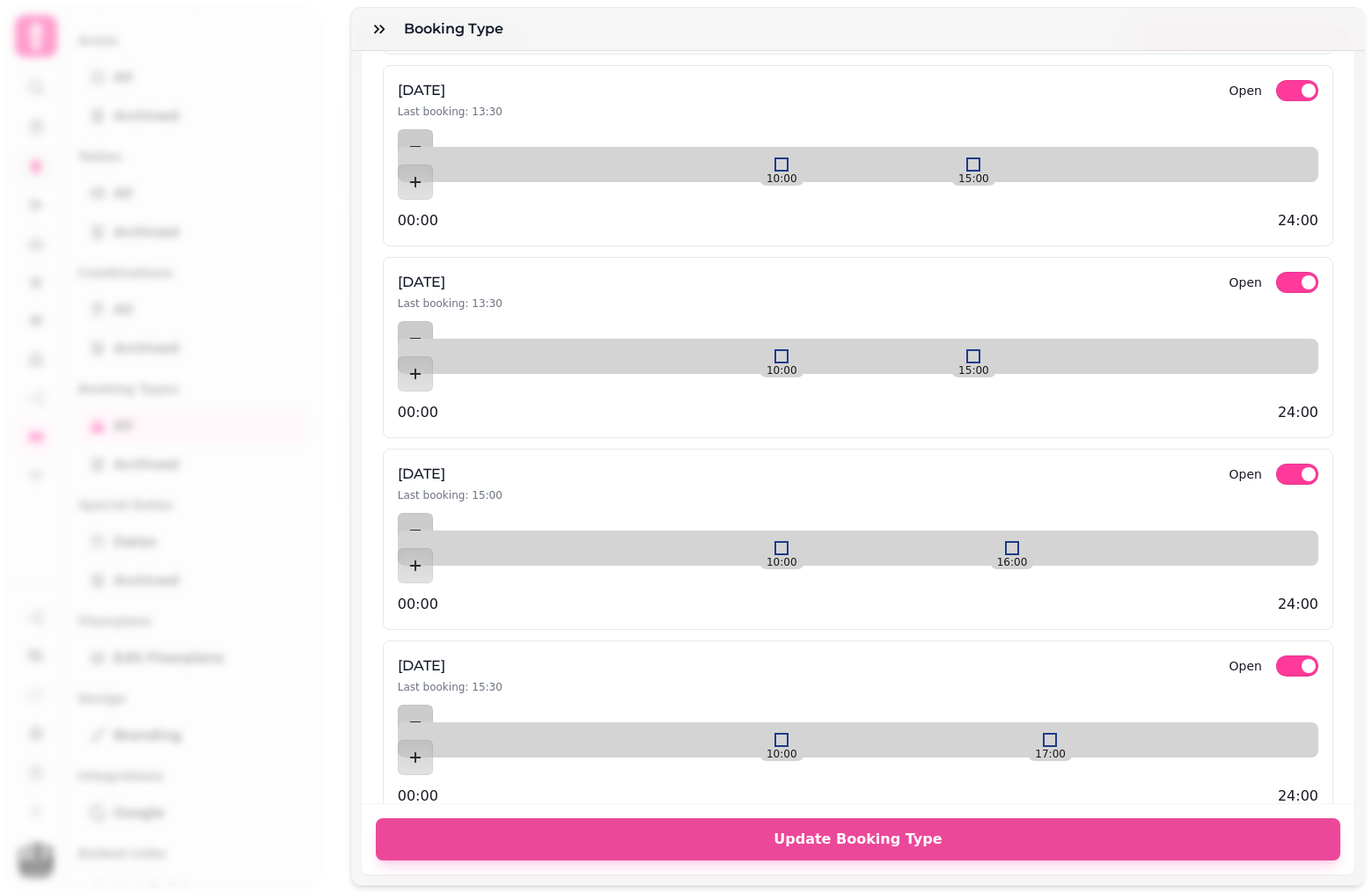
click at [1006, 541] on div at bounding box center [1012, 548] width 14 height 14
click at [1006, 350] on div at bounding box center [1012, 357] width 14 height 14
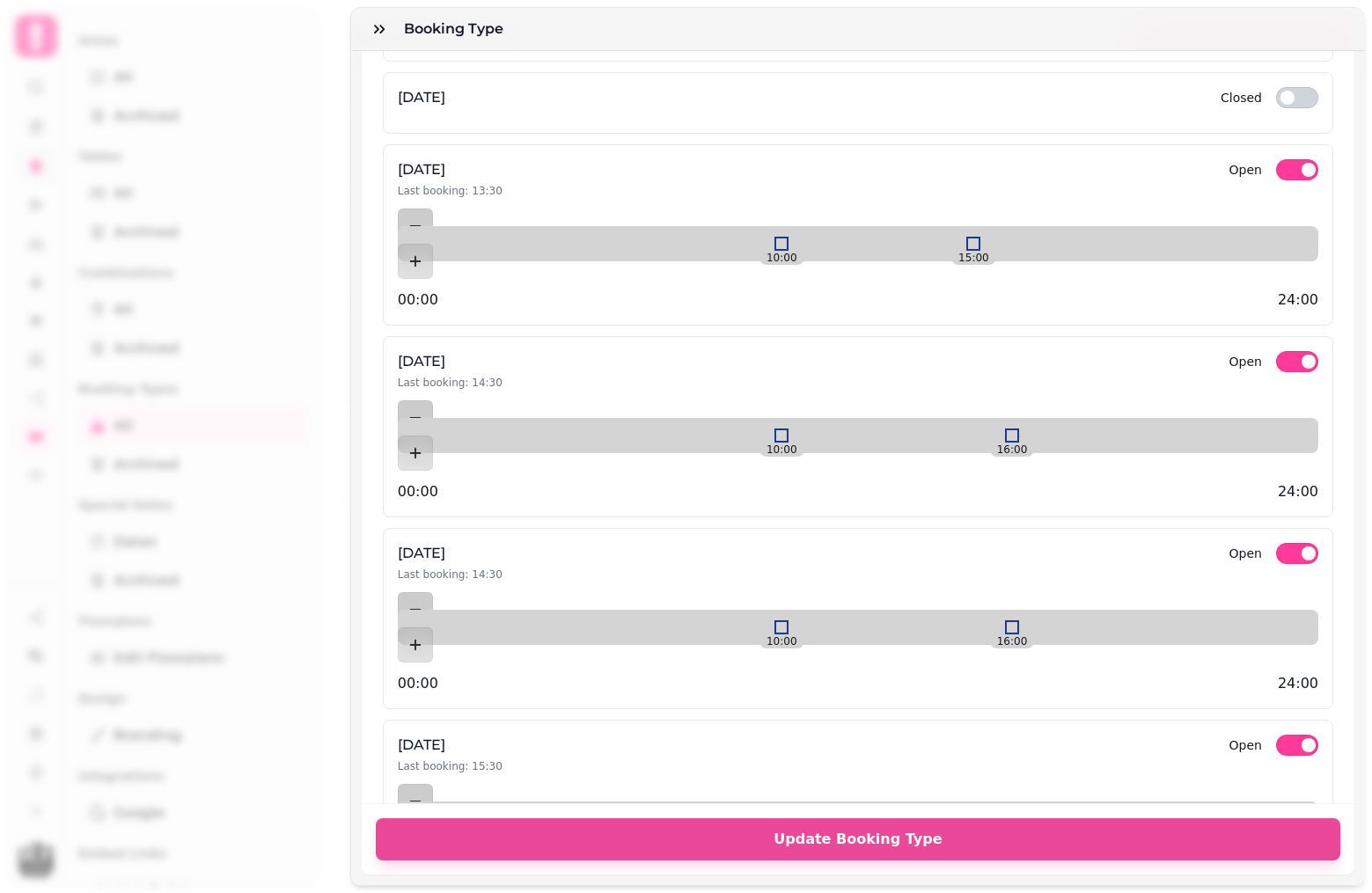
scroll to position [2456, 0]
click at [1006, 238] on div at bounding box center [1012, 245] width 14 height 14
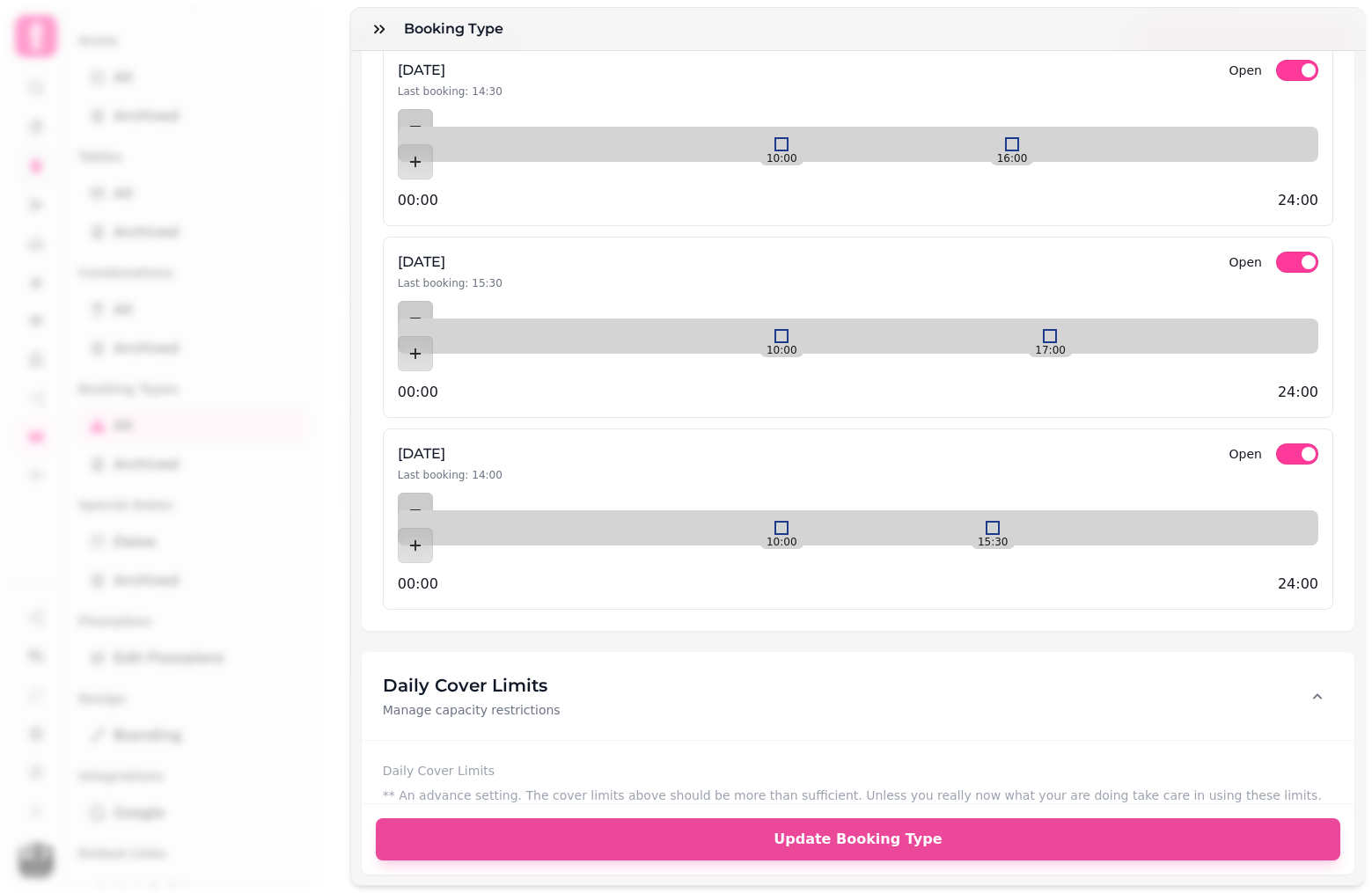
scroll to position [2939, 0]
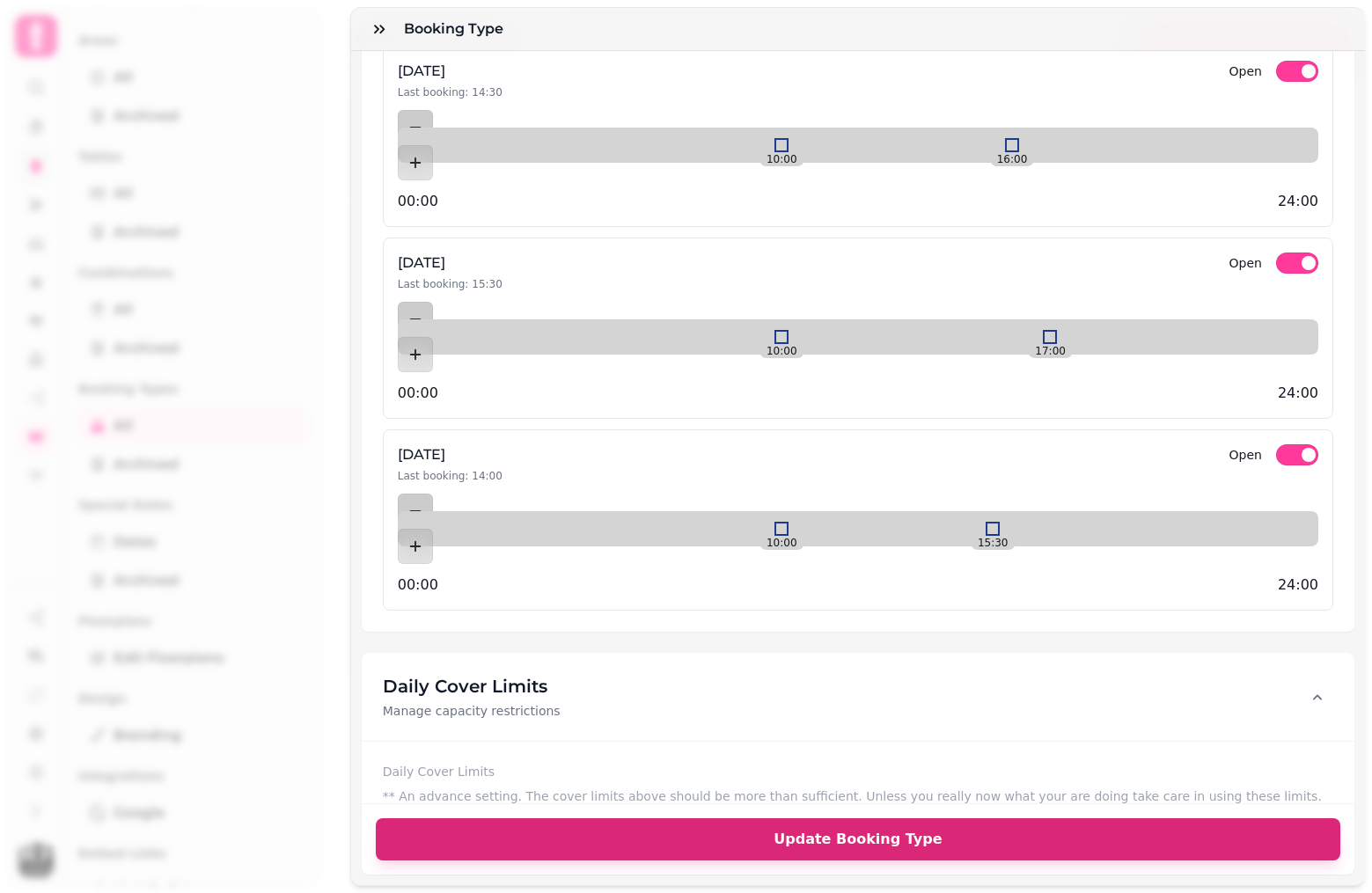
click at [625, 842] on span "Update Booking Type" at bounding box center [858, 840] width 923 height 14
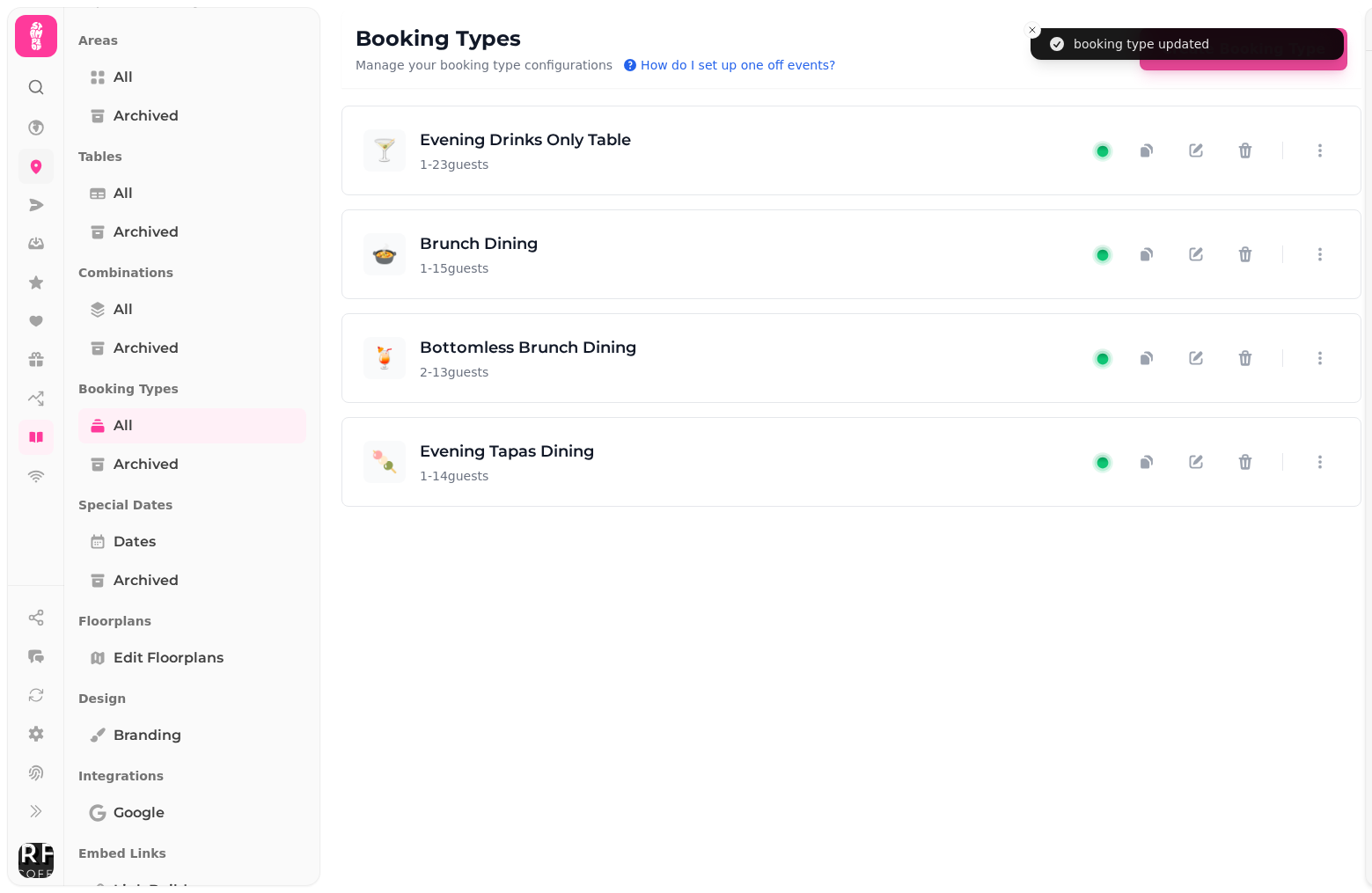
scroll to position [2607, 0]
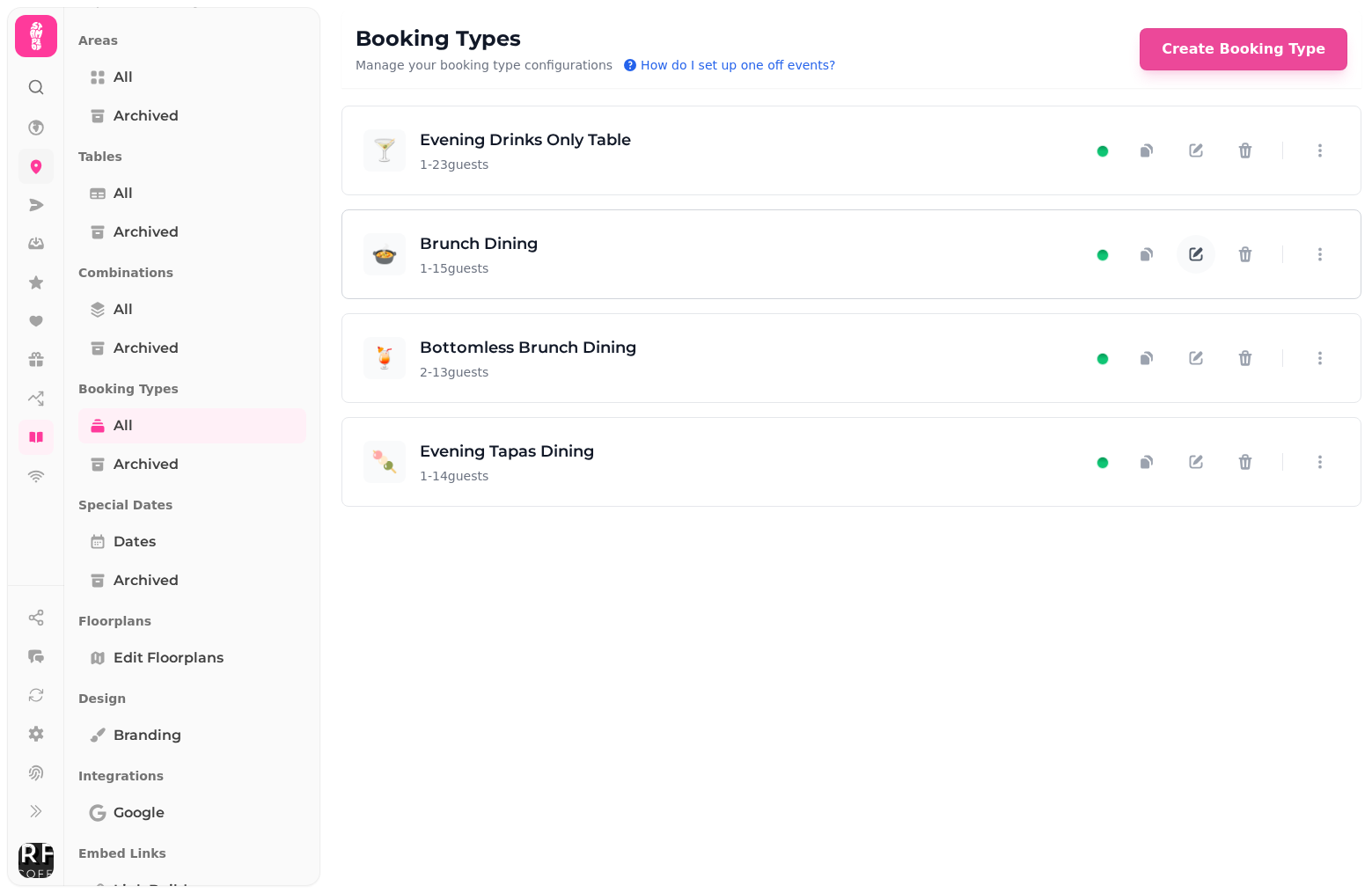
click at [1191, 256] on icon "button" at bounding box center [1196, 254] width 13 height 13
select select "**"
select select "****"
select select "*****"
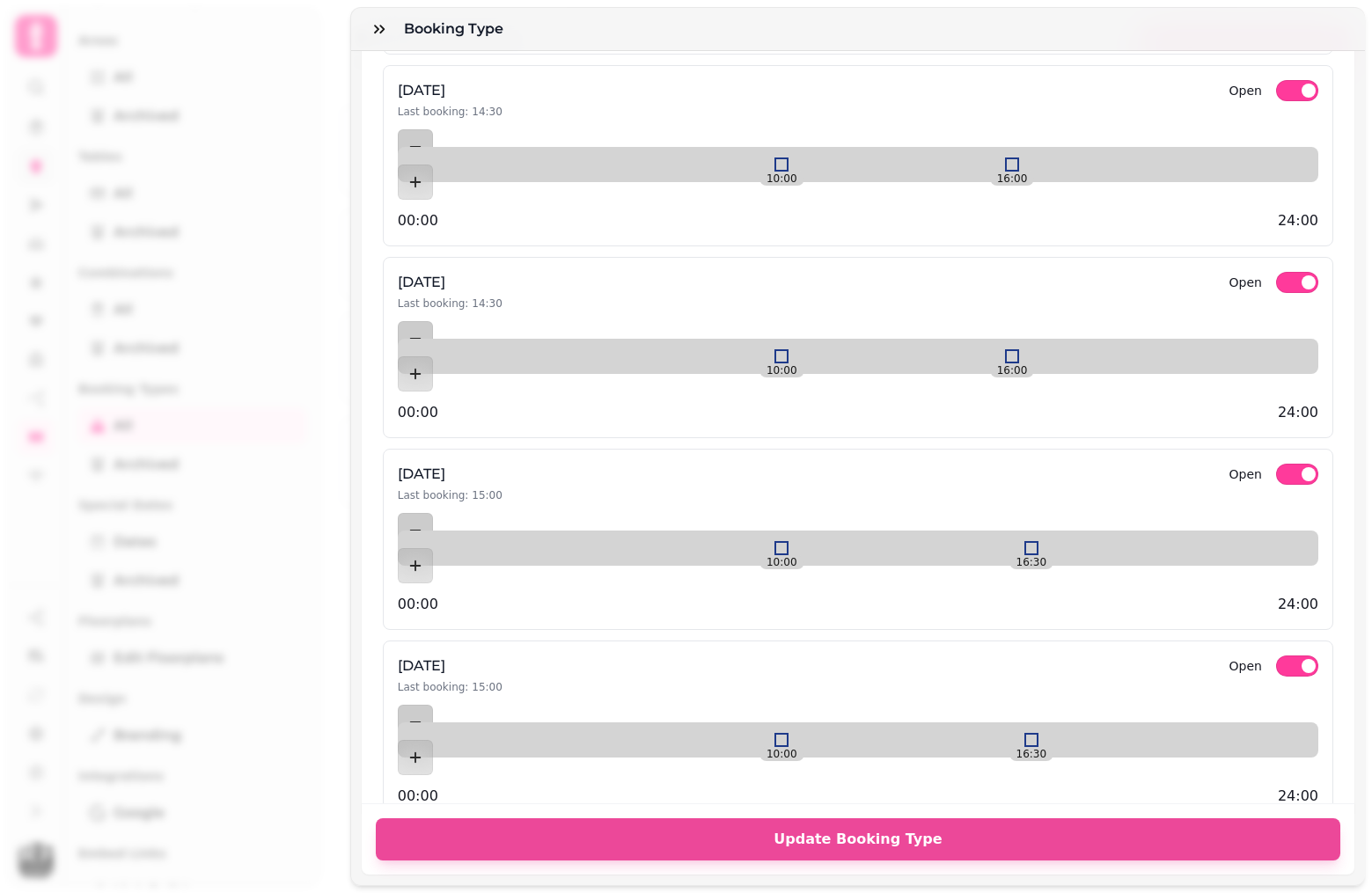
scroll to position [2731, 0]
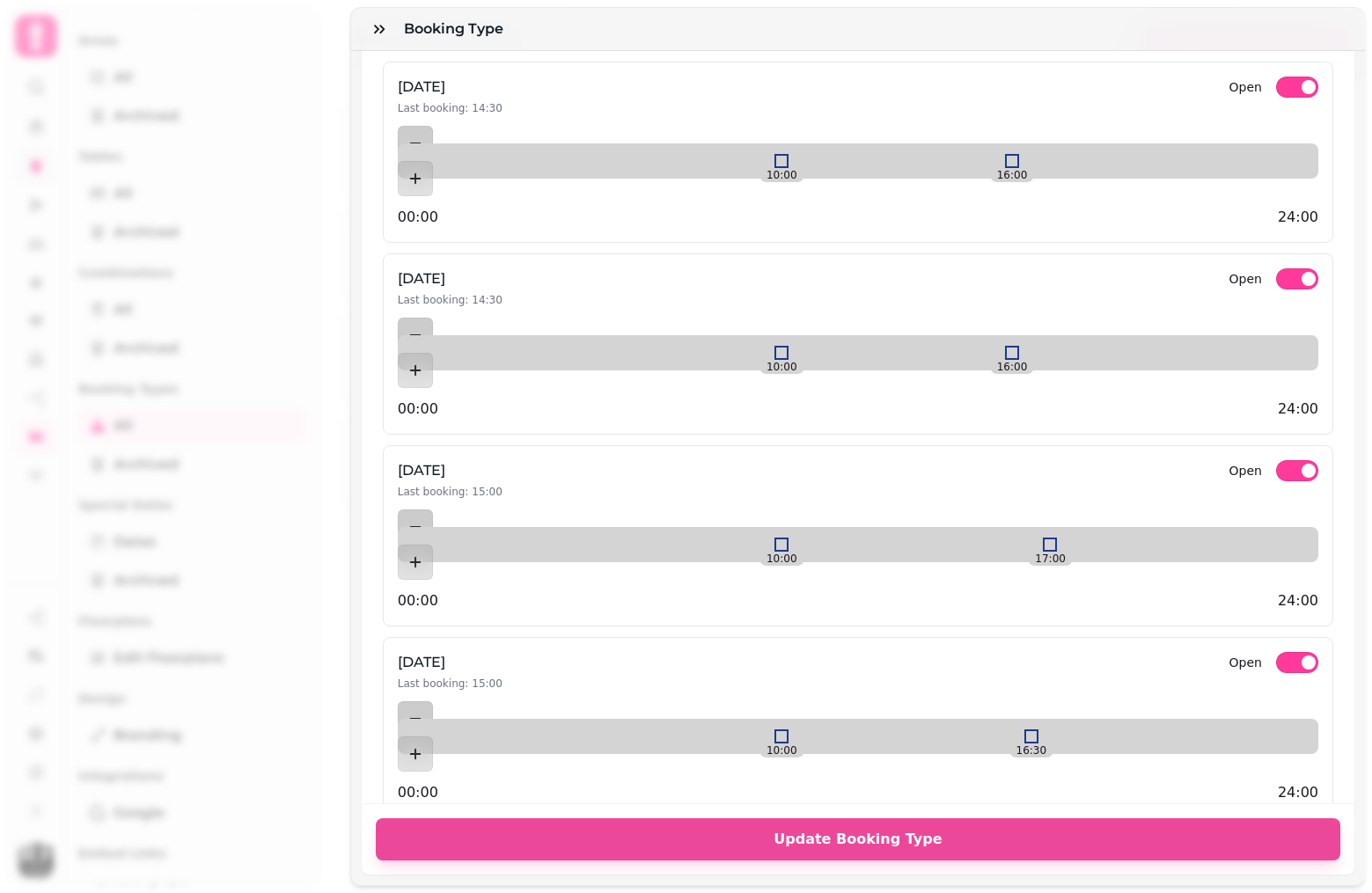
click at [1027, 545] on div "10:00 17:00" at bounding box center [858, 545] width 921 height 0
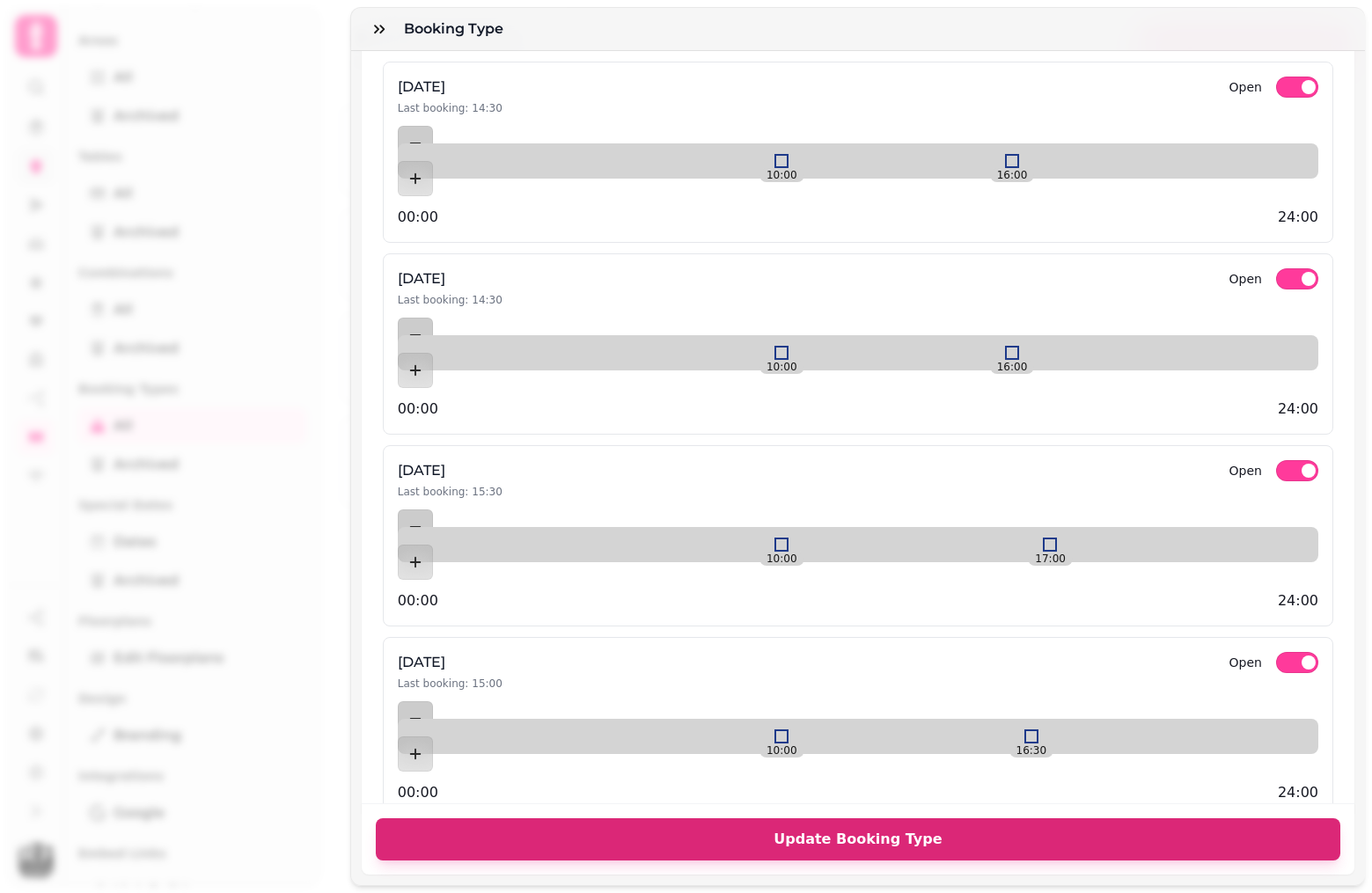
click at [940, 844] on span "Update Booking Type" at bounding box center [858, 840] width 923 height 14
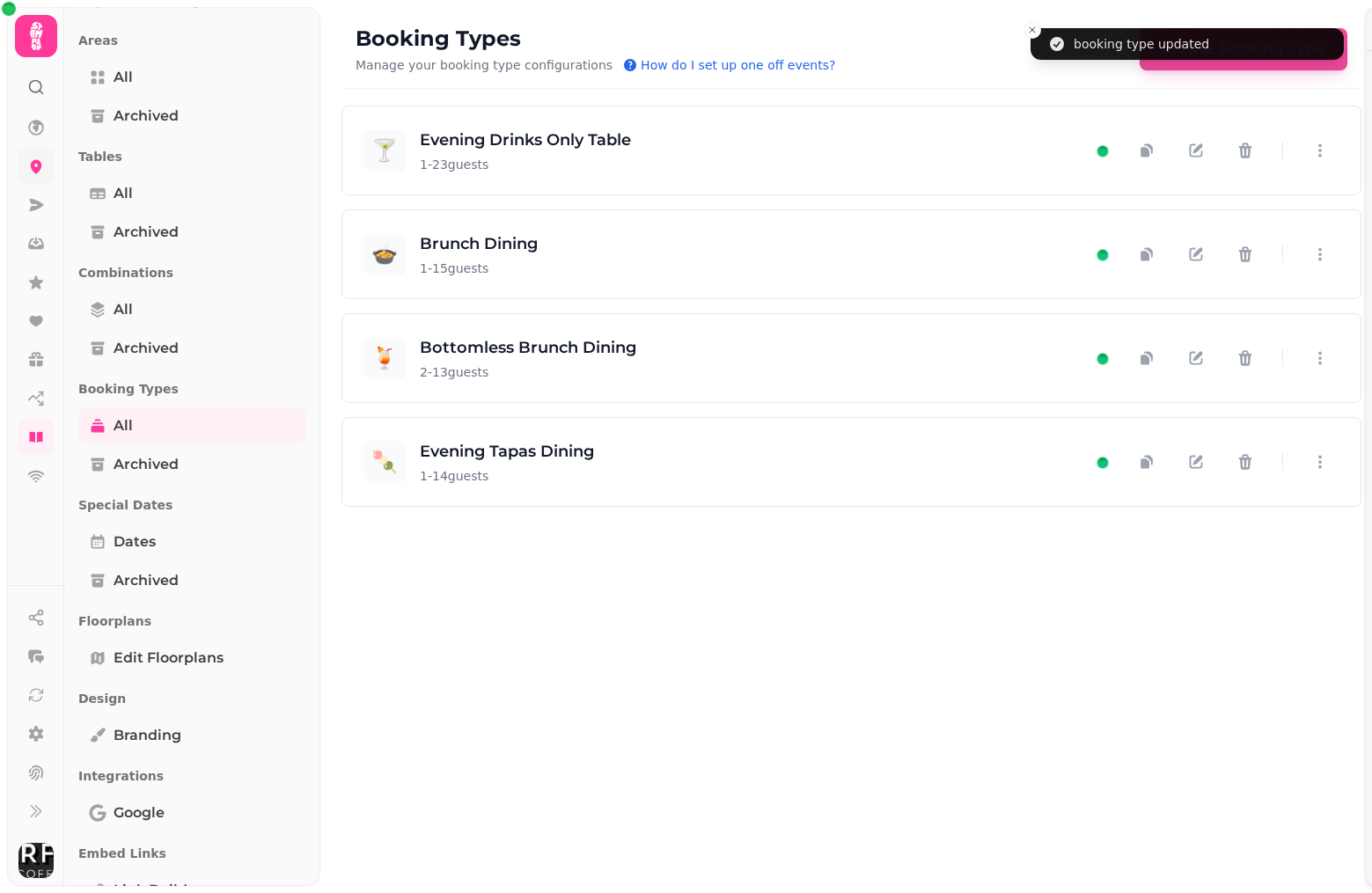
scroll to position [2607, 0]
